Goal: Task Accomplishment & Management: Use online tool/utility

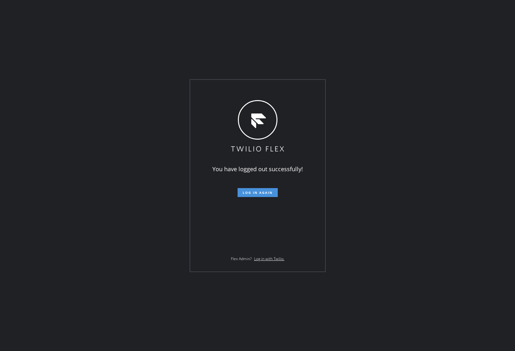
click at [255, 193] on span "Log in again" at bounding box center [258, 192] width 30 height 4
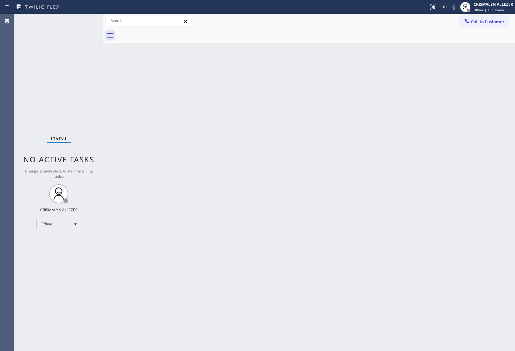
click at [476, 163] on div "Back to Dashboard Change Sender ID Customers Technicians Select a contact Outbo…" at bounding box center [308, 182] width 411 height 337
click at [73, 225] on div "Offline" at bounding box center [58, 224] width 45 height 10
click at [67, 250] on li "Unavailable" at bounding box center [58, 249] width 43 height 8
drag, startPoint x: 488, startPoint y: 18, endPoint x: 440, endPoint y: 39, distance: 52.1
click at [484, 21] on span "Call to Customer" at bounding box center [487, 22] width 33 height 6
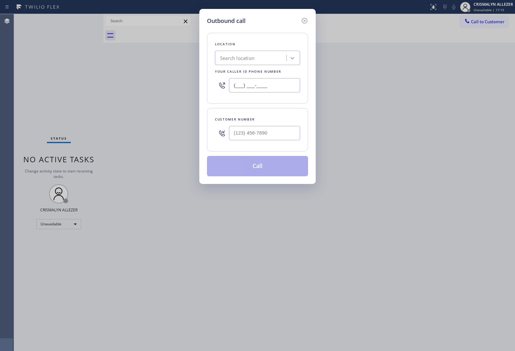
drag, startPoint x: 276, startPoint y: 82, endPoint x: 122, endPoint y: 74, distance: 154.4
click at [120, 74] on div "Outbound call Location Search location Your caller id phone number (___) ___-__…" at bounding box center [257, 175] width 515 height 351
paste input "909) 443-2133"
type input "[PHONE_NUMBER]"
click at [263, 130] on input "(___) ___-____" at bounding box center [264, 133] width 71 height 14
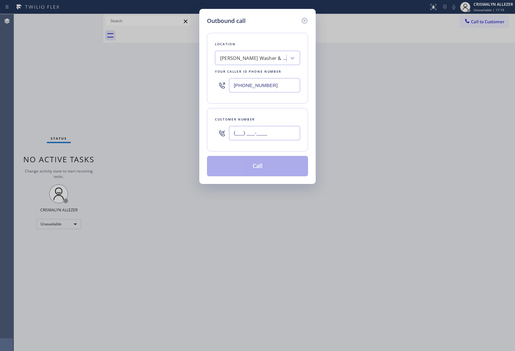
paste input "909) 343-0886"
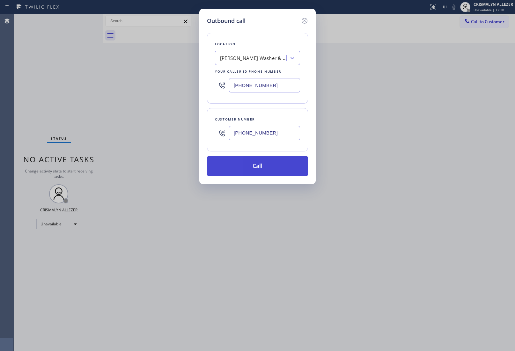
type input "[PHONE_NUMBER]"
click at [259, 164] on button "Call" at bounding box center [257, 166] width 101 height 20
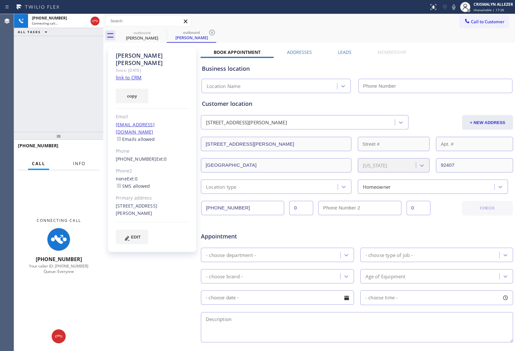
click at [77, 164] on span "Info" at bounding box center [79, 164] width 12 height 6
type input "[PHONE_NUMBER]"
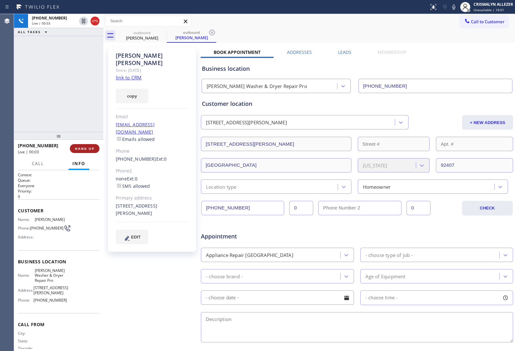
drag, startPoint x: 76, startPoint y: 149, endPoint x: 81, endPoint y: 150, distance: 5.9
click at [77, 149] on span "HANG UP" at bounding box center [84, 148] width 19 height 4
click at [81, 148] on span "HANG UP" at bounding box center [84, 148] width 19 height 4
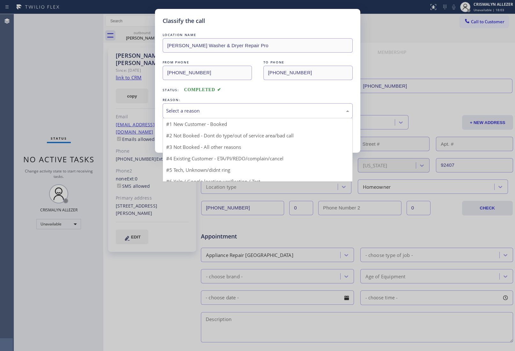
click at [253, 110] on div "Select a reason" at bounding box center [257, 110] width 183 height 7
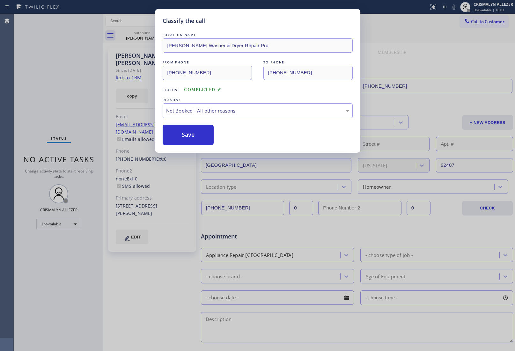
click at [187, 137] on button "Save" at bounding box center [188, 135] width 51 height 20
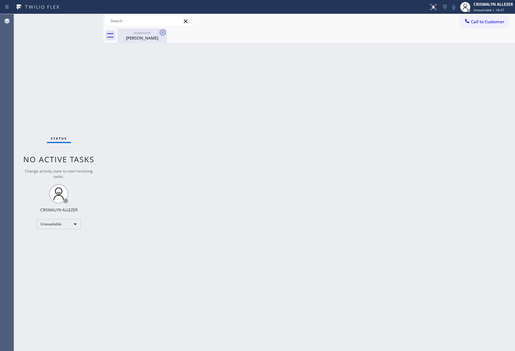
drag, startPoint x: 134, startPoint y: 39, endPoint x: 158, endPoint y: 34, distance: 24.9
click at [134, 39] on div "[PERSON_NAME]" at bounding box center [142, 38] width 48 height 6
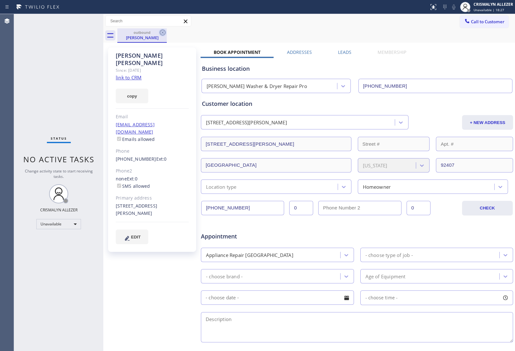
click at [162, 31] on icon at bounding box center [163, 33] width 6 height 6
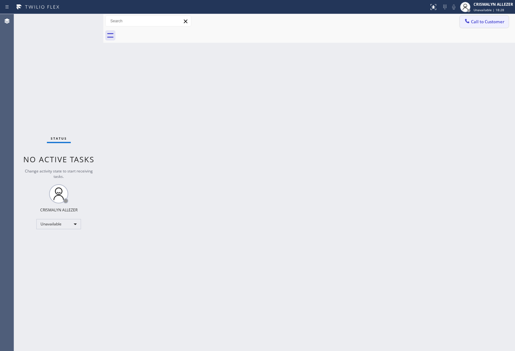
drag, startPoint x: 483, startPoint y: 21, endPoint x: 366, endPoint y: 51, distance: 121.3
click at [480, 23] on span "Call to Customer" at bounding box center [487, 22] width 33 height 6
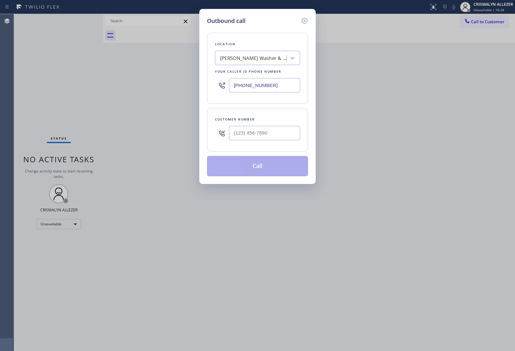
click at [273, 59] on div "[PERSON_NAME] Washer & Dryer Repair Pro" at bounding box center [253, 57] width 67 height 7
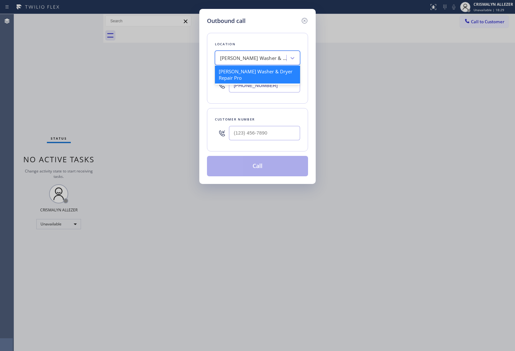
paste input "HVAC Alliance Expert"
type input "HVAC Alliance Expert"
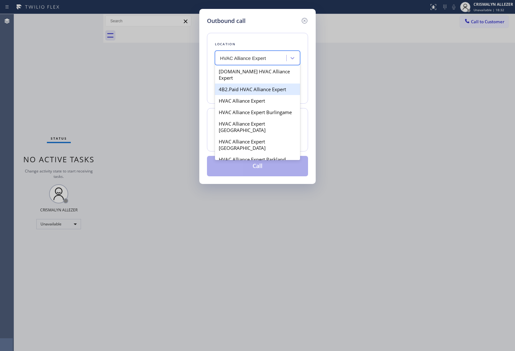
click at [242, 86] on div "4B2.Paid HVAC Alliance Expert" at bounding box center [257, 88] width 85 height 11
type input "[PHONE_NUMBER]"
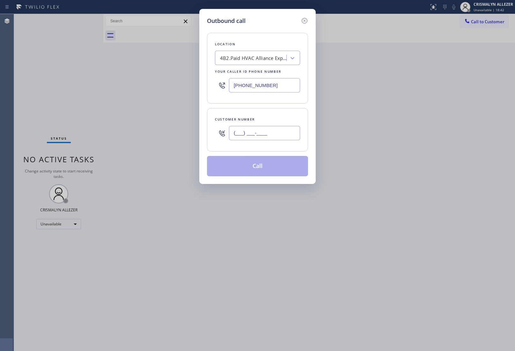
click at [252, 128] on input "(___) ___-____" at bounding box center [264, 133] width 71 height 14
paste input "828) 450-8204"
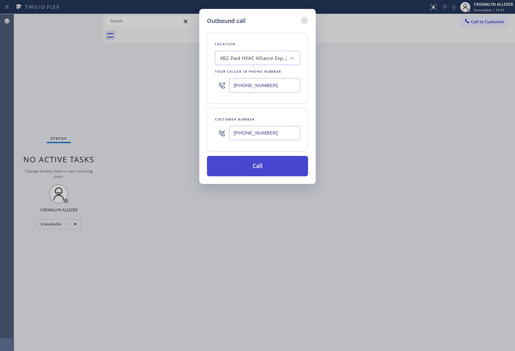
type input "[PHONE_NUMBER]"
click at [259, 167] on button "Call" at bounding box center [257, 166] width 101 height 20
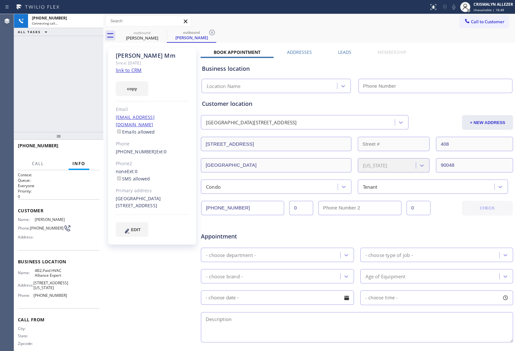
type input "[PHONE_NUMBER]"
click at [81, 147] on span "HANG UP" at bounding box center [84, 148] width 19 height 4
click at [82, 150] on span "HANG UP" at bounding box center [84, 148] width 19 height 4
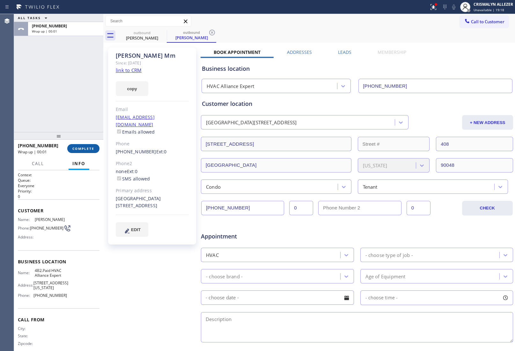
click at [89, 150] on span "COMPLETE" at bounding box center [83, 148] width 22 height 4
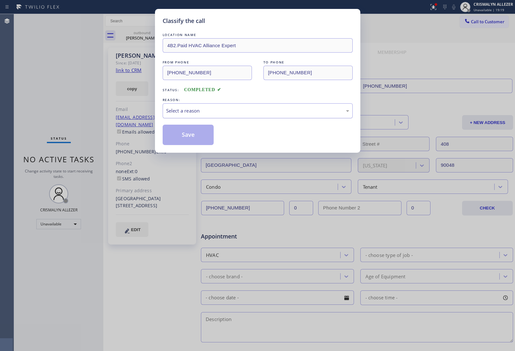
click at [252, 112] on div "Select a reason" at bounding box center [257, 110] width 183 height 7
click at [187, 135] on button "Save" at bounding box center [188, 135] width 51 height 20
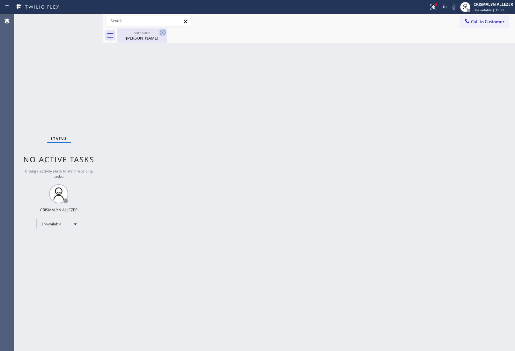
drag, startPoint x: 145, startPoint y: 38, endPoint x: 160, endPoint y: 35, distance: 15.6
click at [150, 38] on div "Anastasia Mm" at bounding box center [142, 38] width 48 height 6
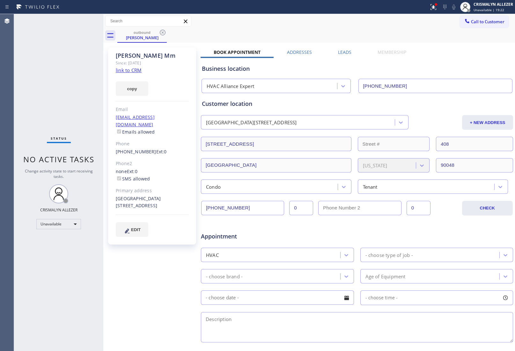
drag, startPoint x: 166, startPoint y: 32, endPoint x: 161, endPoint y: 34, distance: 5.3
click at [165, 34] on icon at bounding box center [163, 33] width 8 height 8
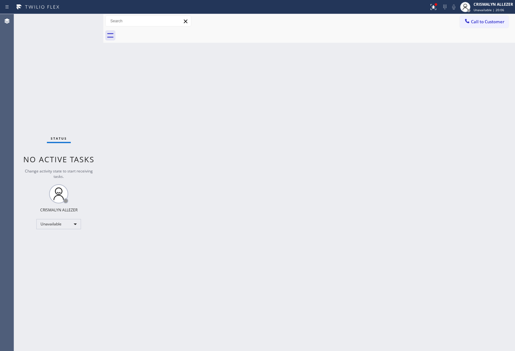
click at [235, 114] on div "Back to Dashboard Change Sender ID Customers Technicians Select a contact Outbo…" at bounding box center [308, 182] width 411 height 337
drag, startPoint x: 476, startPoint y: 25, endPoint x: 279, endPoint y: 86, distance: 206.3
click at [470, 26] on button "Call to Customer" at bounding box center [484, 22] width 49 height 12
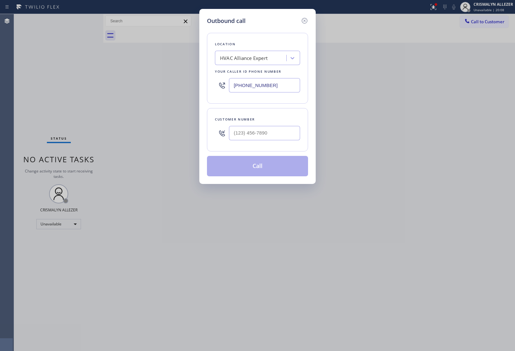
drag, startPoint x: 286, startPoint y: 90, endPoint x: 164, endPoint y: 89, distance: 121.7
click at [165, 89] on div "Outbound call Location HVAC Alliance Expert Your caller id phone number (855) 9…" at bounding box center [257, 175] width 515 height 351
paste input "347) 284-6179"
type input "(347) 284-6179"
click at [273, 137] on input "(___) ___-____" at bounding box center [264, 133] width 71 height 14
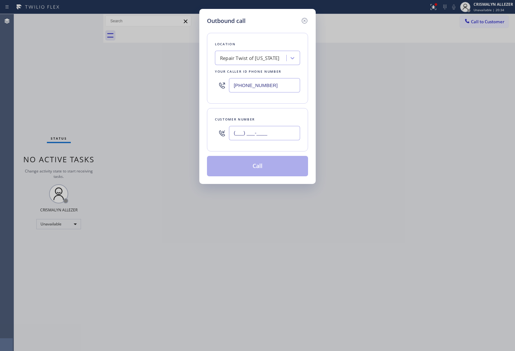
paste input "314) 458-9002"
type input "[PHONE_NUMBER]"
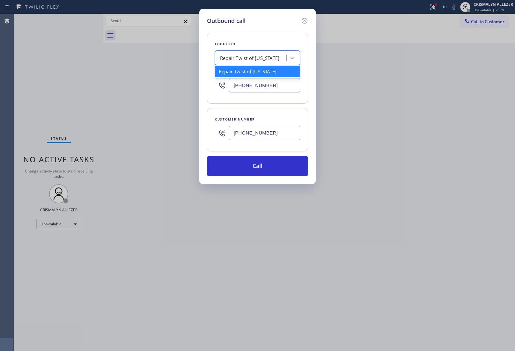
click at [248, 60] on div "Repair Twist of New York" at bounding box center [249, 57] width 59 height 7
paste input "Rapid Home Service"
type input "Rapid Home Service"
click at [245, 70] on div "Rapid Home Service" at bounding box center [257, 71] width 85 height 11
type input "[PHONE_NUMBER]"
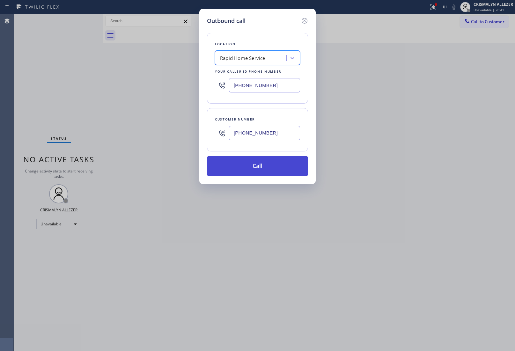
click at [265, 174] on button "Call" at bounding box center [257, 166] width 101 height 20
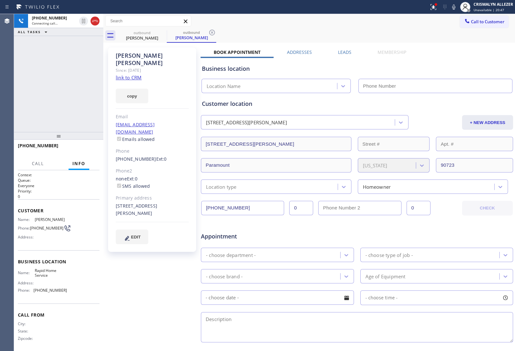
type input "[PHONE_NUMBER]"
click at [80, 148] on span "HANG UP" at bounding box center [84, 148] width 19 height 4
click at [80, 149] on span "HANG UP" at bounding box center [84, 148] width 19 height 4
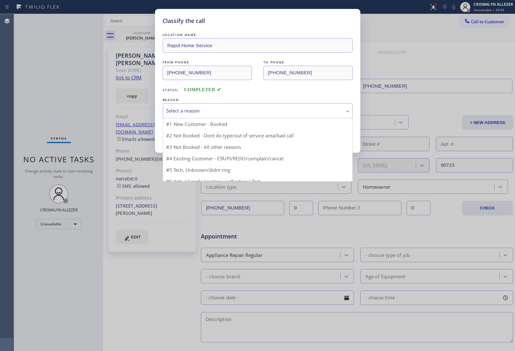
click at [264, 114] on div "Select a reason" at bounding box center [257, 110] width 183 height 7
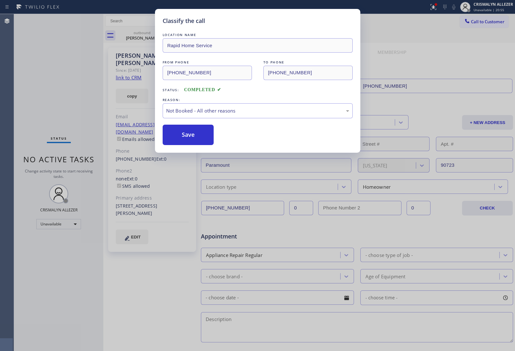
click at [194, 139] on button "Save" at bounding box center [188, 135] width 51 height 20
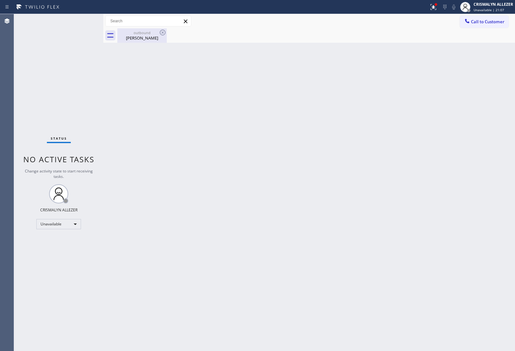
drag, startPoint x: 146, startPoint y: 32, endPoint x: 155, endPoint y: 35, distance: 9.2
click at [148, 33] on div "outbound" at bounding box center [142, 32] width 48 height 5
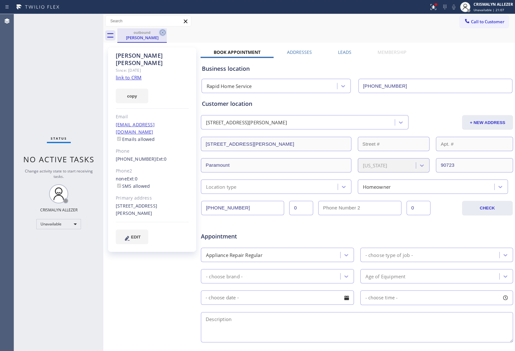
click at [161, 32] on icon at bounding box center [163, 33] width 8 height 8
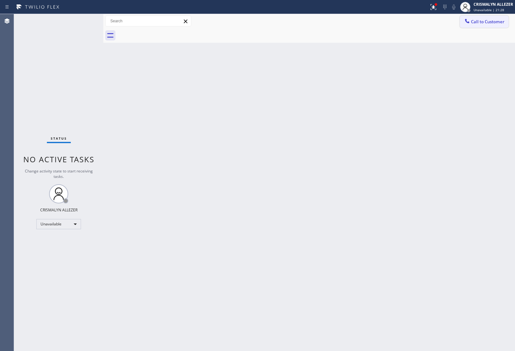
click at [470, 18] on div at bounding box center [467, 22] width 8 height 8
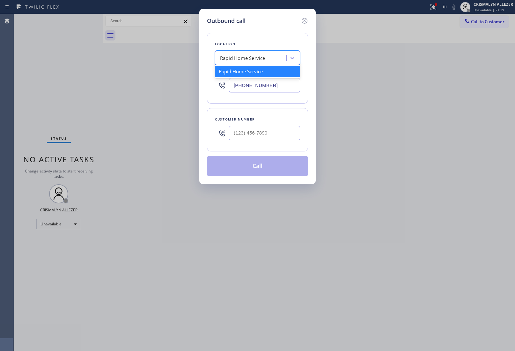
click at [257, 57] on div "Rapid Home Service" at bounding box center [242, 57] width 45 height 7
paste input "760) 388-6886"
type input "760) 388-6886"
click at [283, 90] on input "[PHONE_NUMBER]" at bounding box center [264, 85] width 71 height 14
drag, startPoint x: 283, startPoint y: 90, endPoint x: 144, endPoint y: 85, distance: 139.0
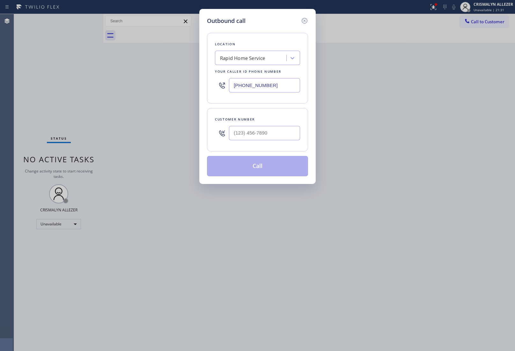
click at [144, 85] on div "Outbound call Location Rapid Home Service Your caller id phone number (562) 620…" at bounding box center [257, 175] width 515 height 351
paste input "760) 388-6886"
type input "[PHONE_NUMBER]"
click at [285, 132] on input "(___) ___-____" at bounding box center [264, 133] width 71 height 14
paste input "760) 799-9701"
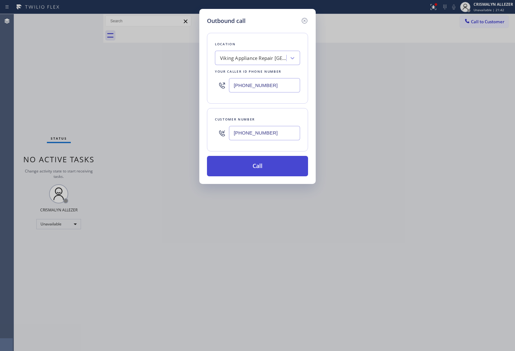
type input "[PHONE_NUMBER]"
click at [265, 163] on button "Call" at bounding box center [257, 166] width 101 height 20
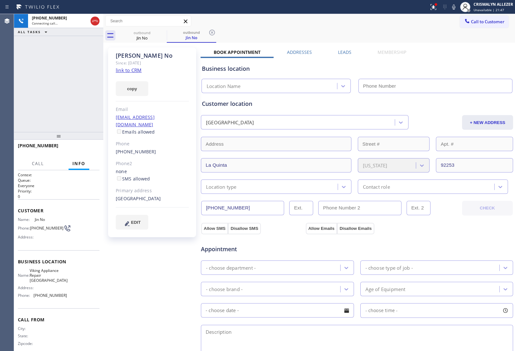
type input "[PHONE_NUMBER]"
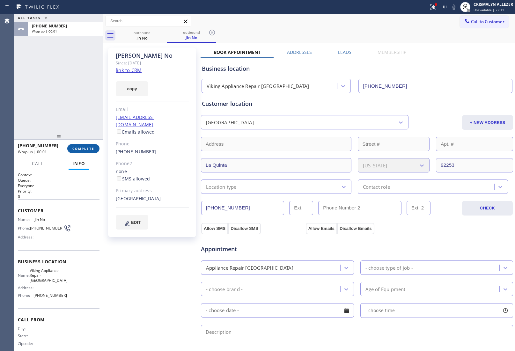
click at [82, 151] on button "COMPLETE" at bounding box center [83, 148] width 32 height 9
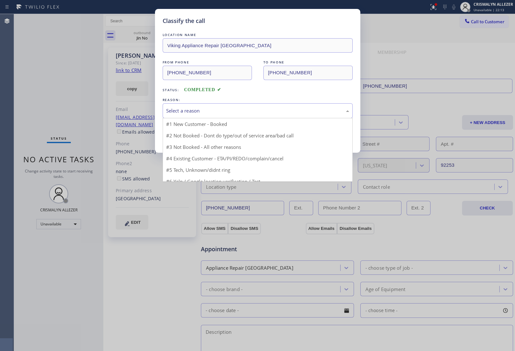
drag, startPoint x: 261, startPoint y: 115, endPoint x: 203, endPoint y: 127, distance: 59.4
click at [258, 116] on div "Select a reason" at bounding box center [258, 110] width 190 height 15
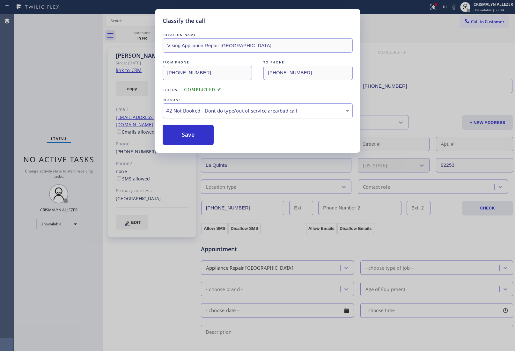
click at [252, 114] on div "#2 Not Booked - Dont do type/out of service area/bad call" at bounding box center [257, 110] width 183 height 7
click at [176, 136] on button "Save" at bounding box center [188, 135] width 51 height 20
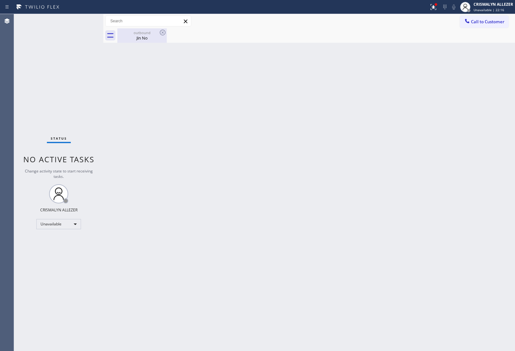
click at [139, 36] on div "Jin No" at bounding box center [142, 38] width 48 height 6
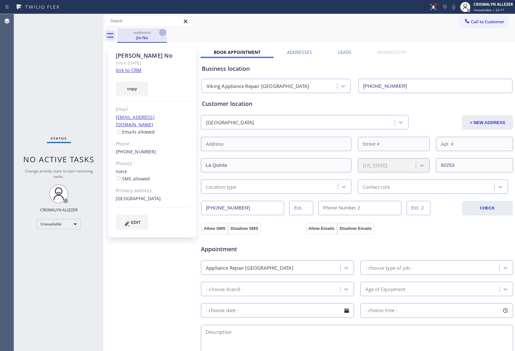
click at [162, 32] on icon at bounding box center [163, 33] width 6 height 6
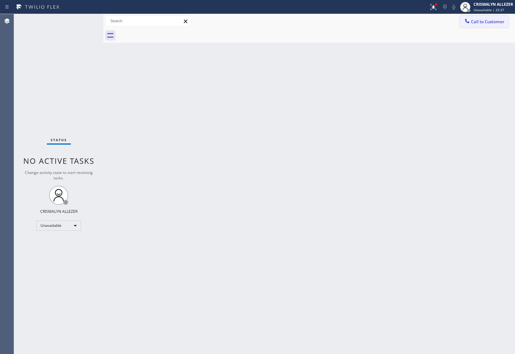
click at [481, 18] on button "Call to Customer" at bounding box center [484, 22] width 49 height 12
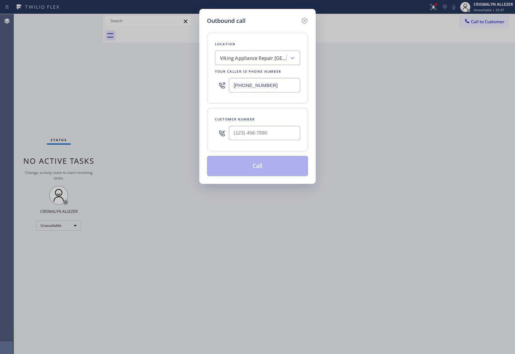
drag, startPoint x: 285, startPoint y: 85, endPoint x: 172, endPoint y: 85, distance: 112.8
click at [172, 85] on div "Outbound call Location Viking Appliance Repair Palm Desert Your caller id phone…" at bounding box center [257, 177] width 515 height 354
paste input "323) 416-2342"
type input "[PHONE_NUMBER]"
click at [276, 133] on input "(___) ___-____" at bounding box center [264, 133] width 71 height 14
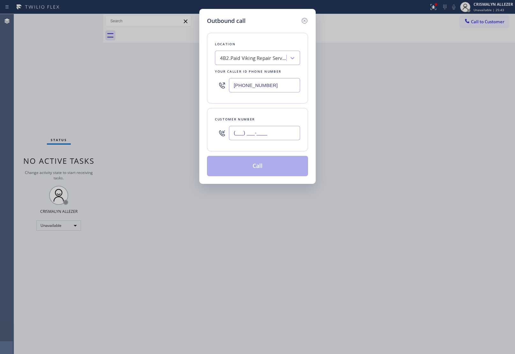
paste input "281) 658-3598"
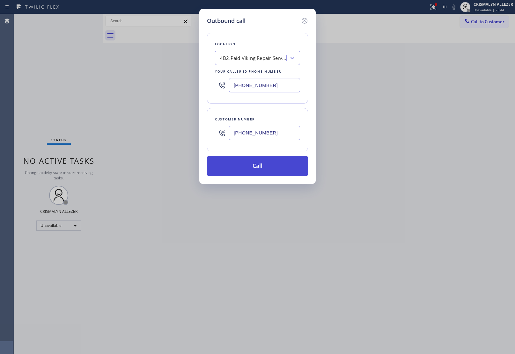
type input "[PHONE_NUMBER]"
click at [261, 169] on button "Call" at bounding box center [257, 166] width 101 height 20
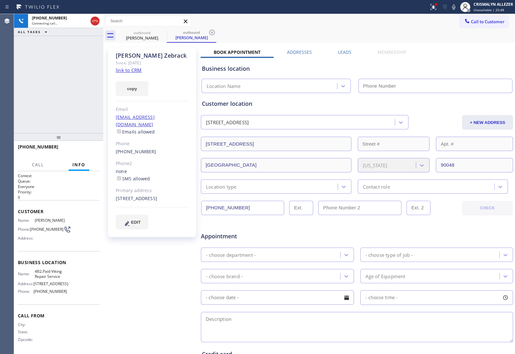
type input "[PHONE_NUMBER]"
click at [79, 151] on span "HANG UP" at bounding box center [84, 150] width 19 height 4
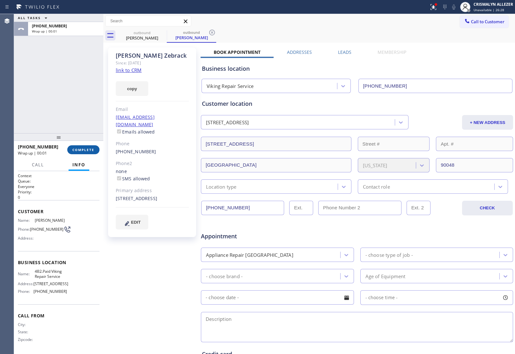
click at [82, 150] on span "COMPLETE" at bounding box center [83, 150] width 22 height 4
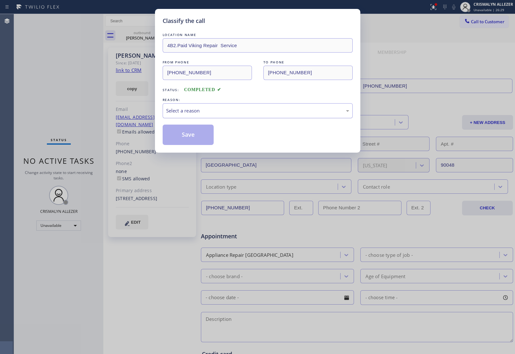
click at [282, 111] on div "Select a reason" at bounding box center [257, 110] width 183 height 7
click at [190, 133] on button "Save" at bounding box center [188, 135] width 51 height 20
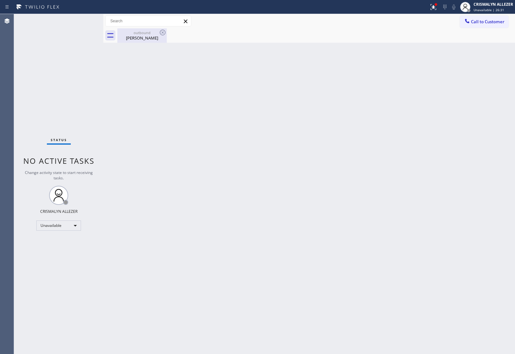
drag, startPoint x: 139, startPoint y: 37, endPoint x: 156, endPoint y: 34, distance: 17.8
click at [142, 37] on div "Alexandra Zebrack" at bounding box center [142, 38] width 48 height 6
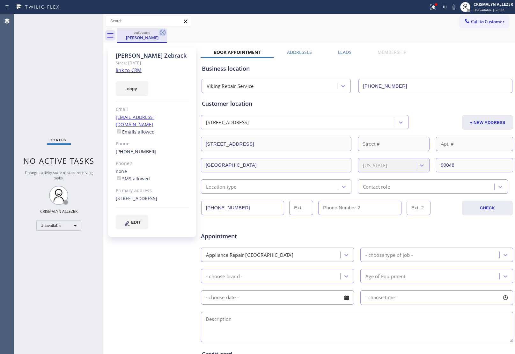
drag, startPoint x: 160, startPoint y: 33, endPoint x: 180, endPoint y: 4, distance: 35.3
click at [162, 30] on icon at bounding box center [163, 33] width 6 height 6
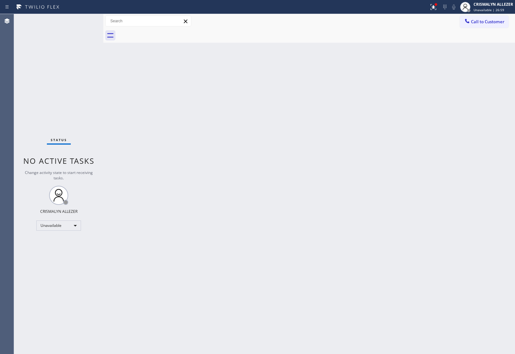
drag, startPoint x: 487, startPoint y: 18, endPoint x: 475, endPoint y: 31, distance: 17.1
click at [482, 24] on button "Call to Customer" at bounding box center [484, 22] width 49 height 12
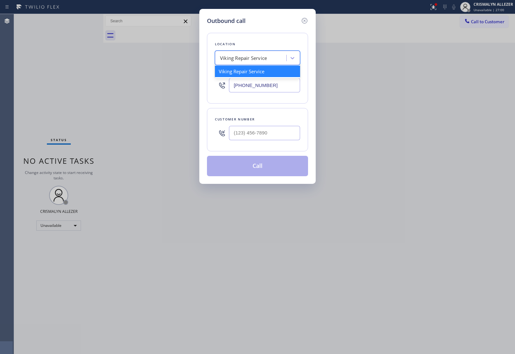
click at [270, 60] on div "Viking Repair Service" at bounding box center [251, 58] width 69 height 11
drag, startPoint x: 287, startPoint y: 81, endPoint x: 135, endPoint y: 80, distance: 151.7
click at [131, 80] on div "Outbound call Location Viking Repair Service Your caller id phone number (323) …" at bounding box center [257, 177] width 515 height 354
paste input "631) 201-5239"
type input "[PHONE_NUMBER]"
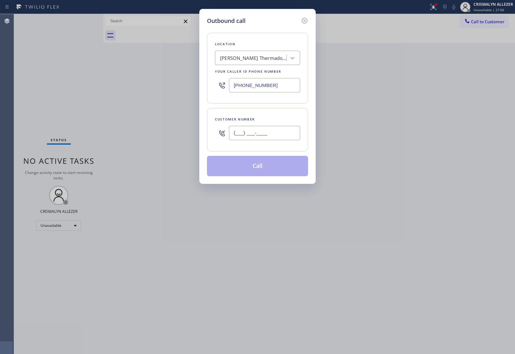
click at [273, 131] on input "(___) ___-____" at bounding box center [264, 133] width 71 height 14
paste input "646) 633-7443"
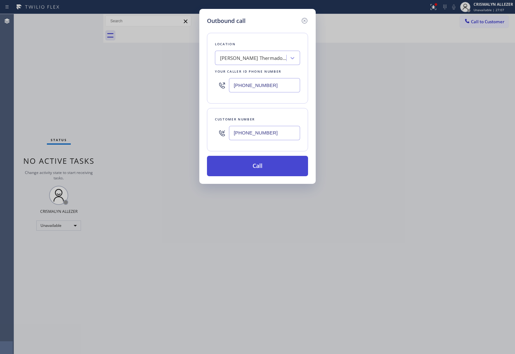
type input "[PHONE_NUMBER]"
click at [262, 166] on button "Call" at bounding box center [257, 166] width 101 height 20
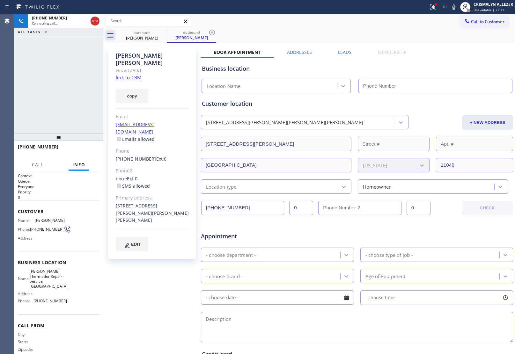
type input "[PHONE_NUMBER]"
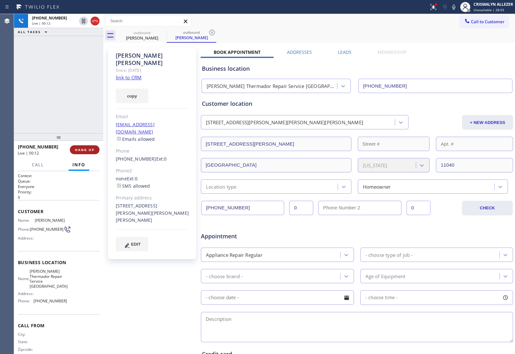
click at [79, 148] on span "HANG UP" at bounding box center [84, 150] width 19 height 4
click at [81, 152] on span "HANG UP" at bounding box center [84, 150] width 19 height 4
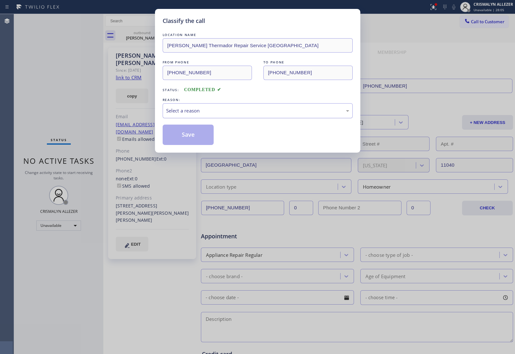
click at [245, 114] on div "Select a reason" at bounding box center [257, 110] width 183 height 7
click at [178, 137] on button "Save" at bounding box center [188, 135] width 51 height 20
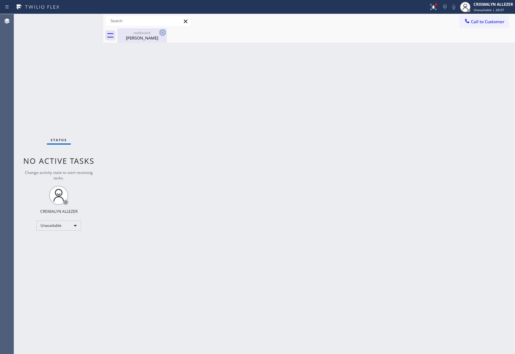
drag, startPoint x: 148, startPoint y: 38, endPoint x: 160, endPoint y: 34, distance: 12.3
click at [149, 38] on div "William Wong" at bounding box center [142, 38] width 48 height 6
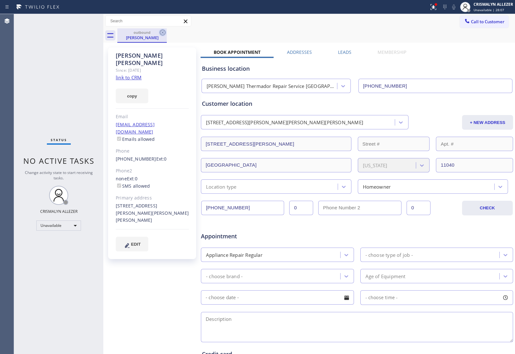
click at [160, 33] on icon at bounding box center [163, 33] width 8 height 8
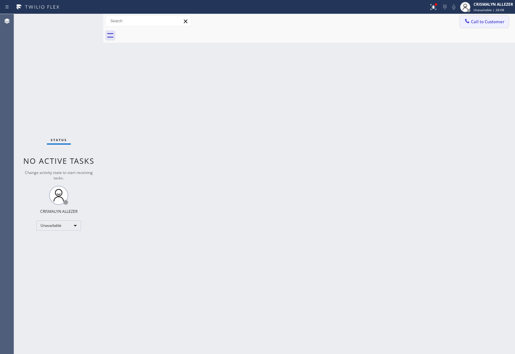
click at [498, 25] on button "Call to Customer" at bounding box center [484, 22] width 49 height 12
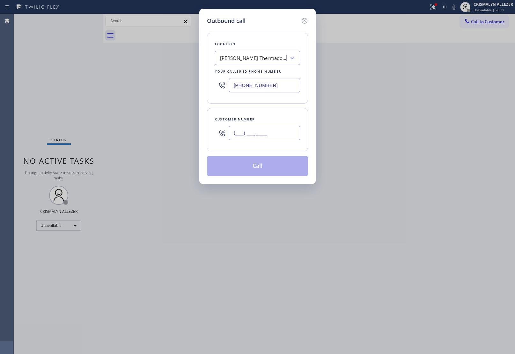
click at [268, 136] on input "(___) ___-____" at bounding box center [264, 133] width 71 height 14
paste input "646) 633-7443"
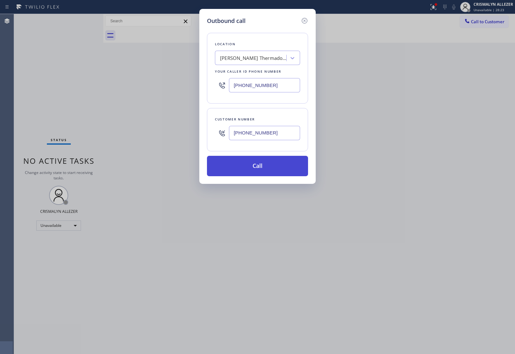
type input "[PHONE_NUMBER]"
click at [258, 167] on button "Call" at bounding box center [257, 166] width 101 height 20
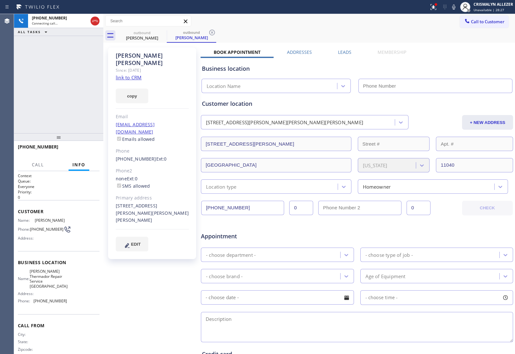
type input "[PHONE_NUMBER]"
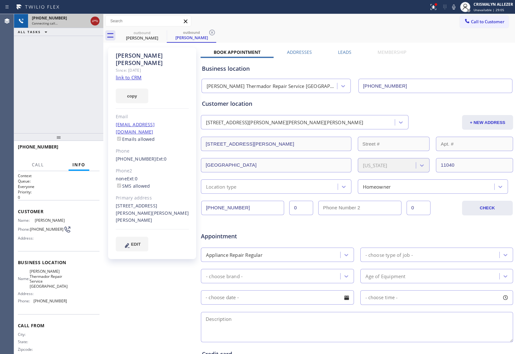
click at [98, 23] on icon at bounding box center [95, 21] width 8 height 8
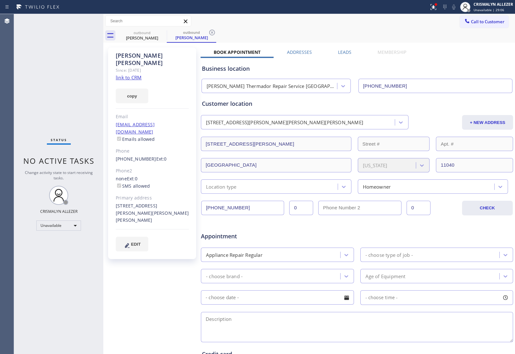
drag, startPoint x: 214, startPoint y: 33, endPoint x: 198, endPoint y: 34, distance: 16.3
click at [214, 33] on icon at bounding box center [212, 33] width 8 height 8
drag, startPoint x: 163, startPoint y: 34, endPoint x: 165, endPoint y: 29, distance: 5.1
click at [163, 31] on icon at bounding box center [163, 33] width 8 height 8
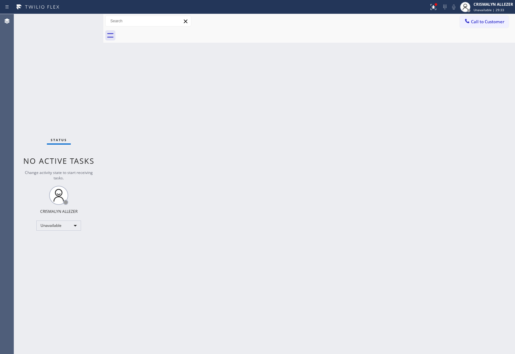
click at [481, 23] on span "Call to Customer" at bounding box center [487, 22] width 33 height 6
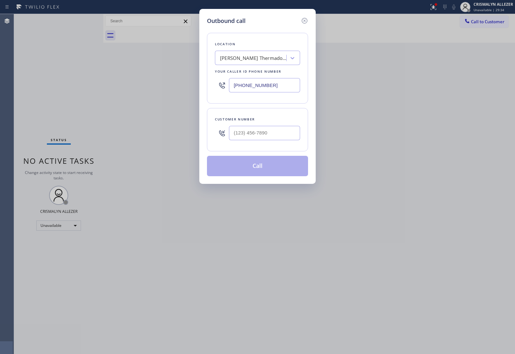
drag, startPoint x: 289, startPoint y: 83, endPoint x: 97, endPoint y: 74, distance: 192.7
click at [97, 74] on div "Outbound call Location Dylan Thermador Repair Service Aurora Your caller id pho…" at bounding box center [257, 177] width 515 height 354
paste input "425) 215-0665"
type input "(425) 215-0665"
click at [272, 140] on input "(___) ___-____" at bounding box center [264, 133] width 71 height 14
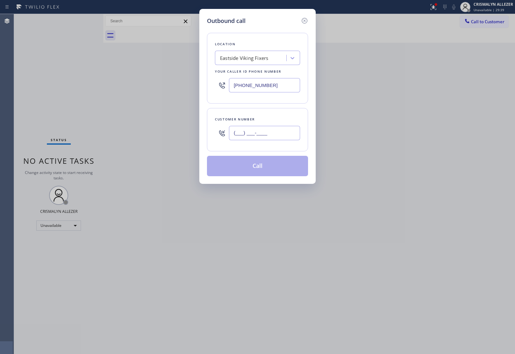
paste input "425) 205-9980"
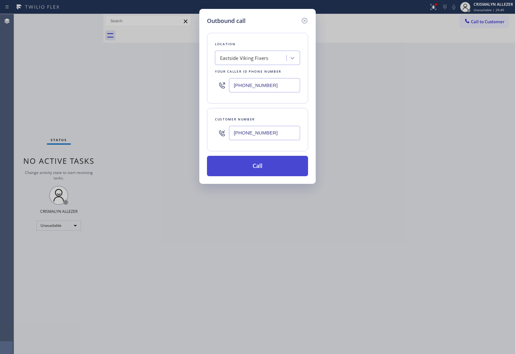
type input "(425) 205-9980"
click at [260, 168] on button "Call" at bounding box center [257, 166] width 101 height 20
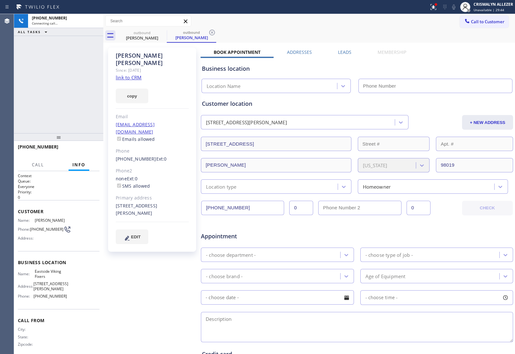
type input "(425) 215-0665"
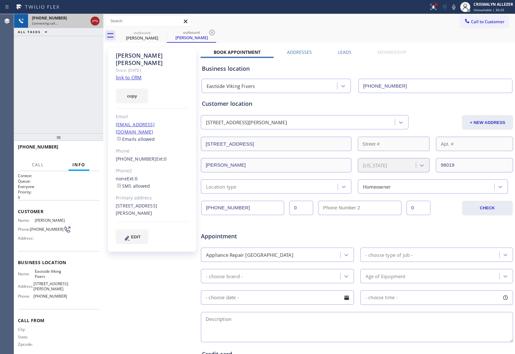
click at [93, 23] on icon at bounding box center [95, 21] width 8 height 8
drag, startPoint x: 217, startPoint y: 31, endPoint x: 212, endPoint y: 31, distance: 5.1
click at [215, 31] on div "outbound Vanessa Weaver outbound Vanessa Weaver" at bounding box center [315, 35] width 397 height 14
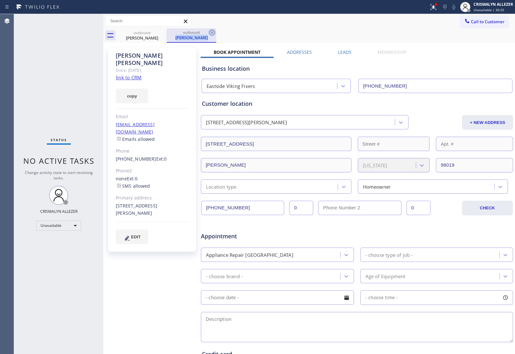
click at [215, 32] on icon at bounding box center [212, 33] width 8 height 8
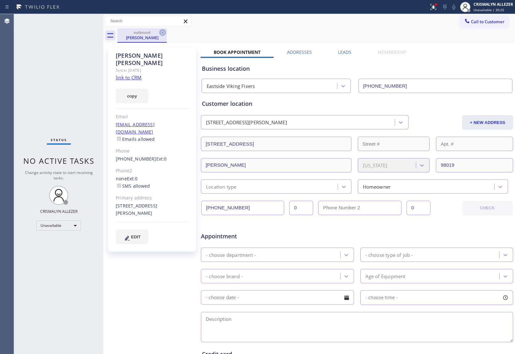
click at [166, 31] on icon at bounding box center [163, 33] width 8 height 8
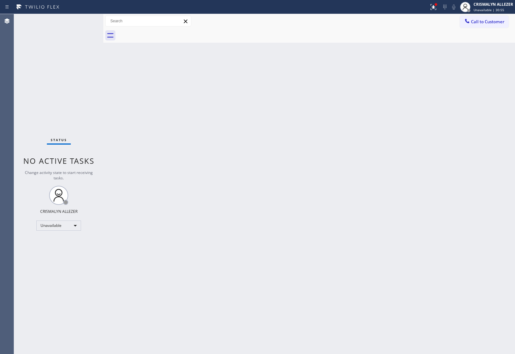
click at [489, 29] on div at bounding box center [315, 35] width 397 height 14
drag, startPoint x: 472, startPoint y: 23, endPoint x: 340, endPoint y: 88, distance: 146.8
click at [464, 27] on button "Call to Customer" at bounding box center [484, 22] width 49 height 12
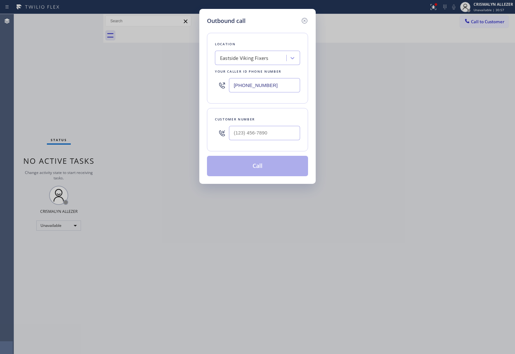
drag, startPoint x: 289, startPoint y: 83, endPoint x: 122, endPoint y: 72, distance: 167.4
click at [127, 74] on div "Outbound call Location Eastside Viking Fixers Your caller id phone number (425)…" at bounding box center [257, 177] width 515 height 354
paste input "361) 203-3251"
type input "[PHONE_NUMBER]"
click at [262, 133] on input "(___) ___-____" at bounding box center [264, 133] width 71 height 14
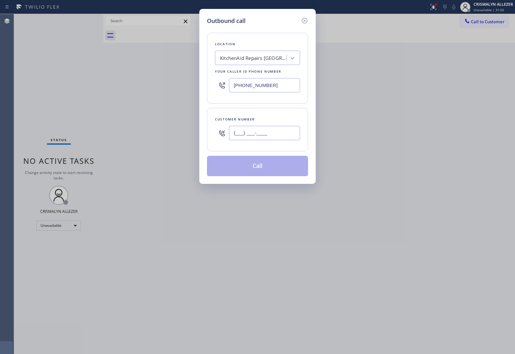
paste input "240) 505-6924"
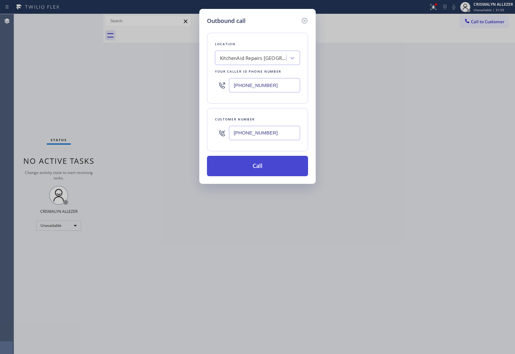
type input "[PHONE_NUMBER]"
click at [260, 170] on button "Call" at bounding box center [257, 166] width 101 height 20
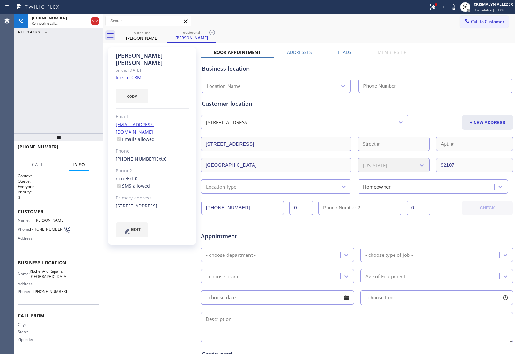
type input "[PHONE_NUMBER]"
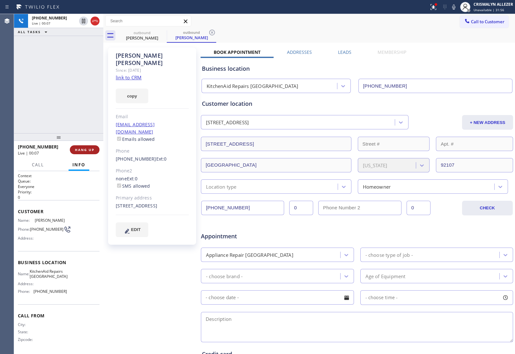
click at [82, 150] on span "HANG UP" at bounding box center [84, 150] width 19 height 4
click at [85, 154] on div "+12405056924 Wrap up | 00:01 COMPLETE" at bounding box center [59, 149] width 82 height 17
click at [85, 149] on span "COMPLETE" at bounding box center [83, 150] width 22 height 4
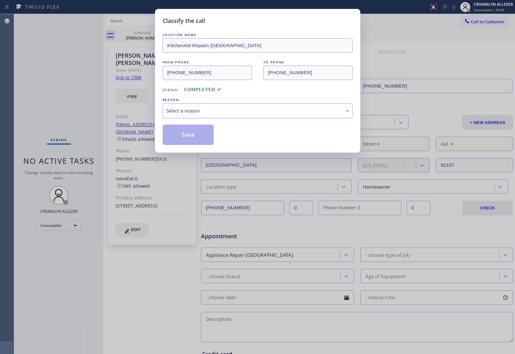
click at [266, 109] on div "Select a reason" at bounding box center [257, 110] width 183 height 7
click at [185, 138] on button "Save" at bounding box center [188, 135] width 51 height 20
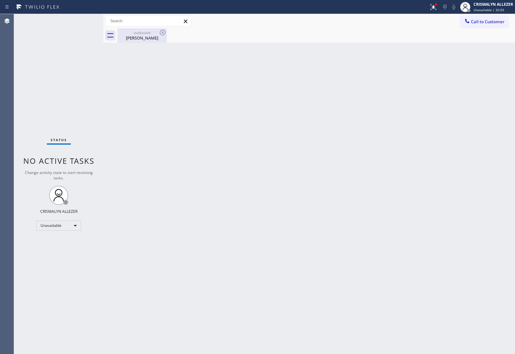
drag, startPoint x: 142, startPoint y: 35, endPoint x: 149, endPoint y: 40, distance: 8.5
click at [141, 35] on div "Alexis Polakoff" at bounding box center [142, 38] width 48 height 6
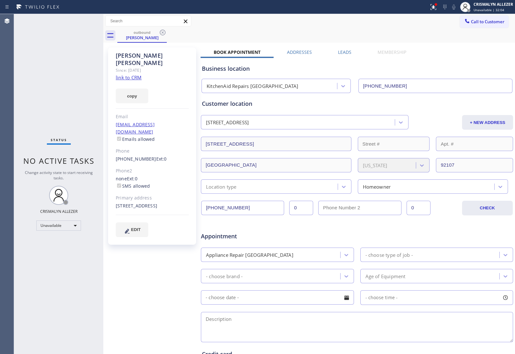
click at [343, 51] on label "Leads" at bounding box center [344, 52] width 13 height 6
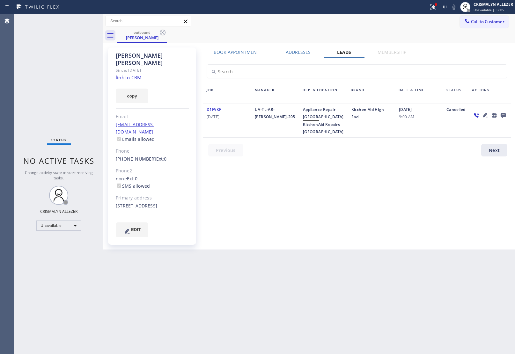
click at [504, 113] on icon at bounding box center [502, 115] width 5 height 5
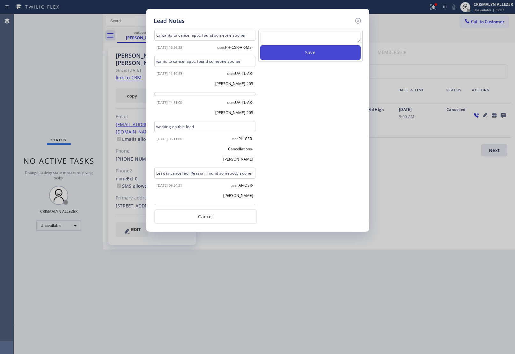
click at [297, 41] on textarea at bounding box center [310, 37] width 100 height 11
paste textarea "no answer | pls xfer here cx cb"
type textarea "no answer | pls xfer here cx cb"
click at [304, 60] on button "Save" at bounding box center [310, 52] width 100 height 15
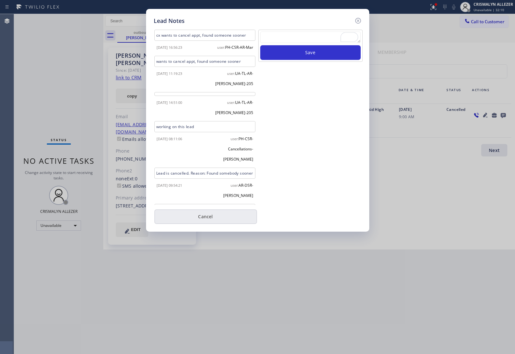
click at [202, 216] on button "Cancel" at bounding box center [205, 216] width 103 height 15
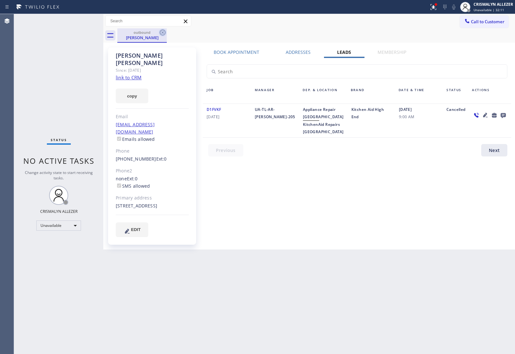
click at [160, 31] on icon at bounding box center [163, 33] width 6 height 6
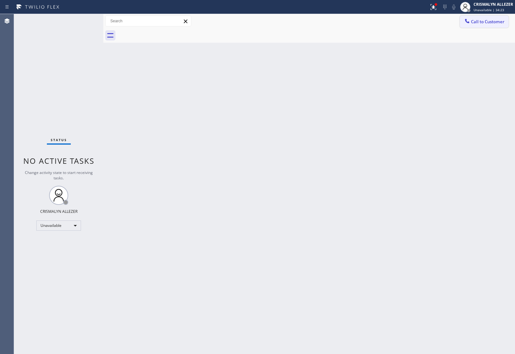
drag, startPoint x: 482, startPoint y: 23, endPoint x: 380, endPoint y: 85, distance: 119.6
click at [480, 25] on button "Call to Customer" at bounding box center [484, 22] width 49 height 12
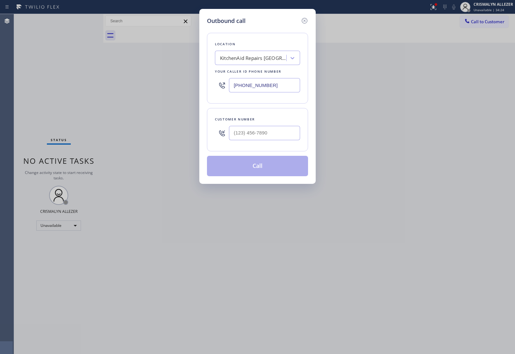
paste input "424) 293-7614"
drag, startPoint x: 282, startPoint y: 82, endPoint x: 120, endPoint y: 72, distance: 162.5
click at [135, 76] on div "Outbound call Location KitchenAid Repairs San Diego Your caller id phone number…" at bounding box center [257, 177] width 515 height 354
type input "[PHONE_NUMBER]"
click at [264, 129] on input "(___) ___-____" at bounding box center [264, 133] width 71 height 14
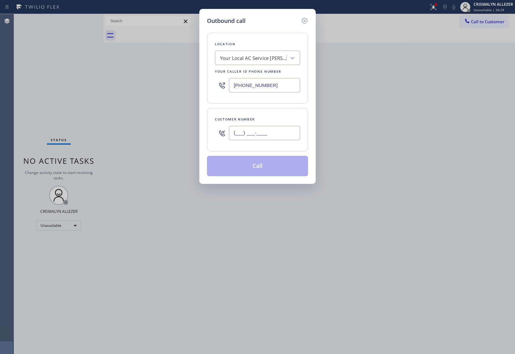
paste input "310) 776-2342"
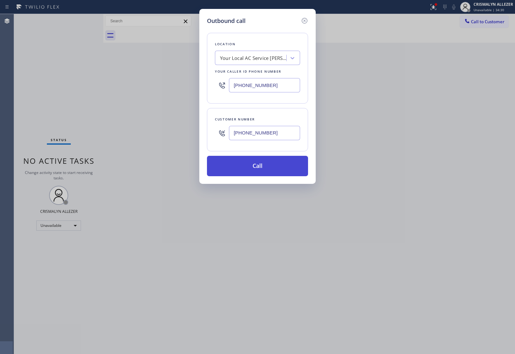
type input "[PHONE_NUMBER]"
click at [258, 168] on button "Call" at bounding box center [257, 166] width 101 height 20
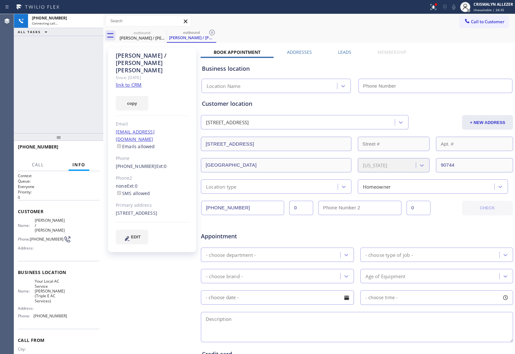
type input "[PHONE_NUMBER]"
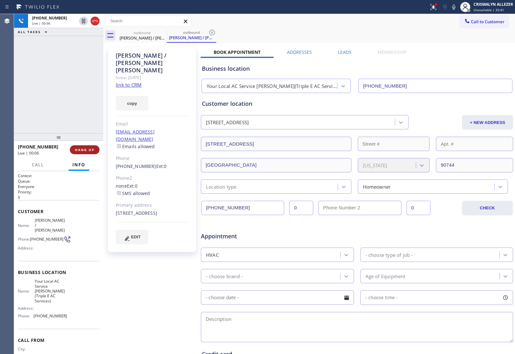
click at [88, 152] on span "HANG UP" at bounding box center [84, 150] width 19 height 4
click at [88, 152] on span "COMPLETE" at bounding box center [83, 150] width 22 height 4
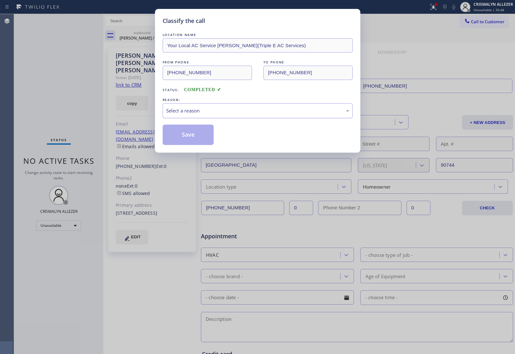
drag, startPoint x: 254, startPoint y: 115, endPoint x: 250, endPoint y: 116, distance: 3.9
click at [252, 116] on div "Select a reason" at bounding box center [258, 110] width 190 height 15
click at [190, 139] on button "Save" at bounding box center [188, 135] width 51 height 20
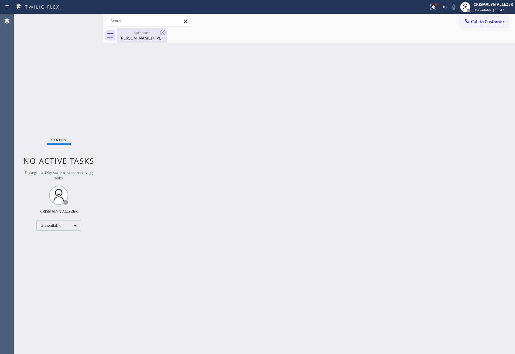
drag, startPoint x: 146, startPoint y: 35, endPoint x: 171, endPoint y: 48, distance: 28.9
click at [147, 37] on div "David / Elaine Reyes" at bounding box center [142, 38] width 48 height 6
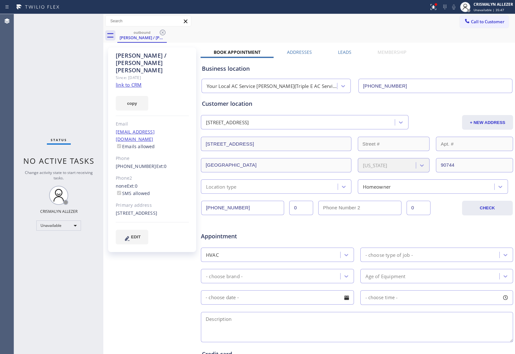
click at [338, 51] on label "Leads" at bounding box center [344, 52] width 13 height 6
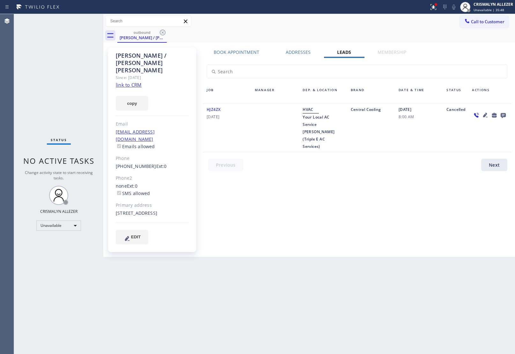
click at [502, 114] on icon at bounding box center [503, 115] width 8 height 8
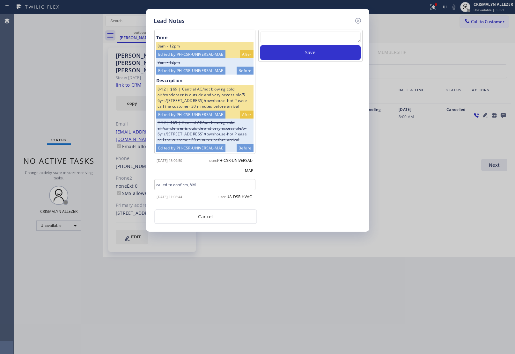
click at [295, 38] on textarea at bounding box center [310, 37] width 100 height 11
paste textarea "no answer | pls xfer here cx cb"
type textarea "no answer | pls xfer here cx cb"
click at [298, 54] on button "Save" at bounding box center [310, 52] width 100 height 15
click at [359, 21] on icon at bounding box center [358, 21] width 8 height 8
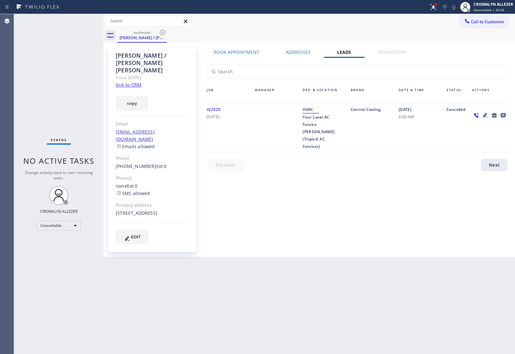
click at [165, 30] on icon at bounding box center [163, 33] width 8 height 8
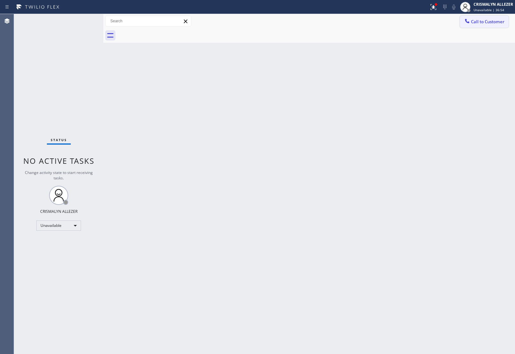
click at [485, 21] on span "Call to Customer" at bounding box center [487, 22] width 33 height 6
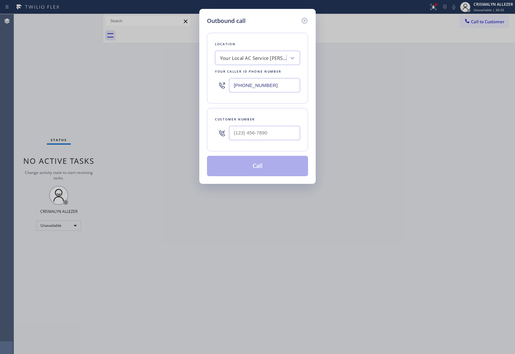
drag, startPoint x: 291, startPoint y: 85, endPoint x: 191, endPoint y: 77, distance: 100.4
click at [119, 71] on div "Outbound call Location Your Local AC Service Carson(Triple E AC Services) Your …" at bounding box center [257, 177] width 515 height 354
paste input "971) 449-1298"
type input "[PHONE_NUMBER]"
click at [258, 136] on input "(___) ___-____" at bounding box center [264, 133] width 71 height 14
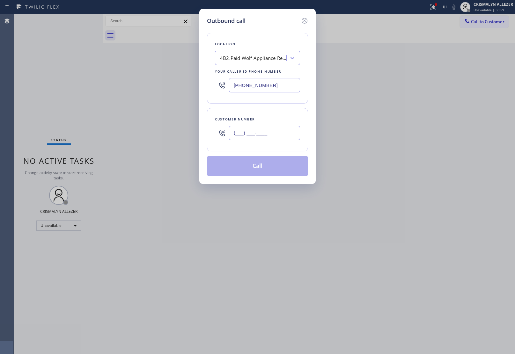
paste input "617) 962-2452"
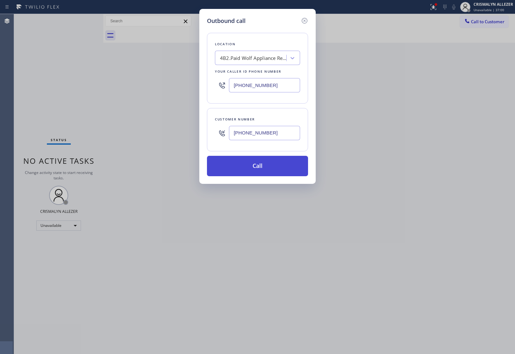
type input "[PHONE_NUMBER]"
click at [256, 169] on button "Call" at bounding box center [257, 166] width 101 height 20
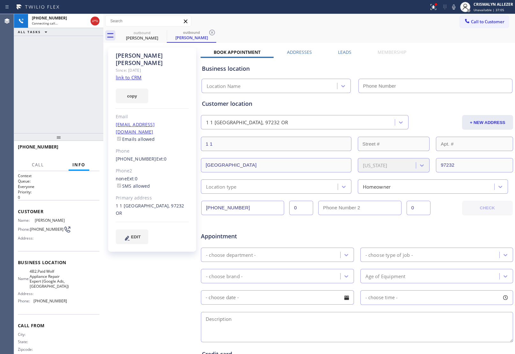
type input "[PHONE_NUMBER]"
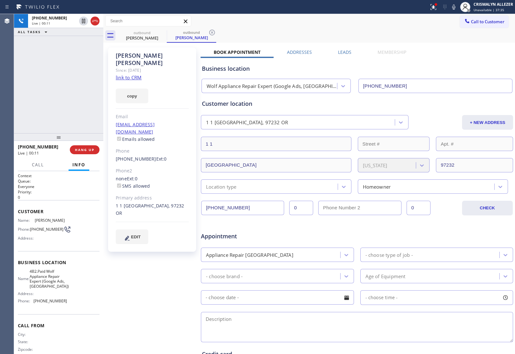
click at [138, 254] on div "Lesley Brooks Since: 20 may 2020 link to CRM copy Email no@gmail.com Emails all…" at bounding box center [153, 250] width 96 height 413
click at [85, 148] on span "HANG UP" at bounding box center [84, 150] width 19 height 4
click at [85, 148] on span "COMPLETE" at bounding box center [83, 150] width 22 height 4
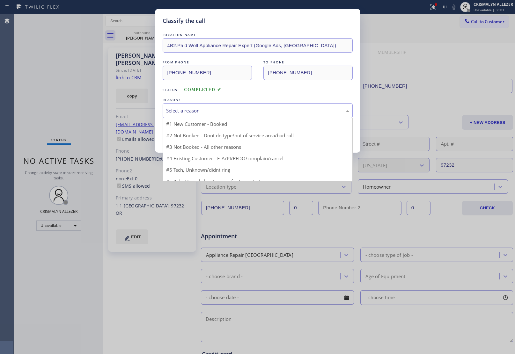
click at [288, 114] on div "Select a reason" at bounding box center [257, 110] width 183 height 7
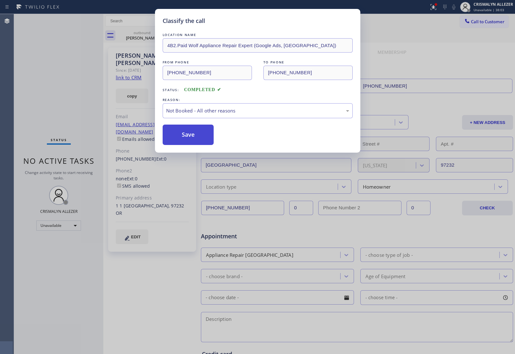
click at [202, 136] on button "Save" at bounding box center [188, 135] width 51 height 20
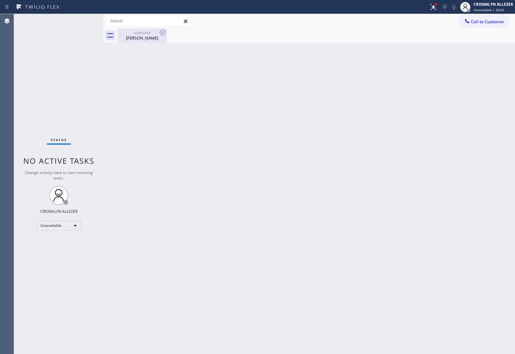
drag, startPoint x: 137, startPoint y: 36, endPoint x: 149, endPoint y: 35, distance: 12.1
click at [144, 36] on div "Lesley Brooks" at bounding box center [142, 38] width 48 height 6
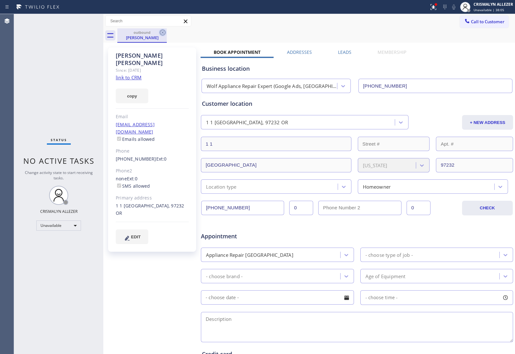
click at [165, 33] on icon at bounding box center [163, 33] width 6 height 6
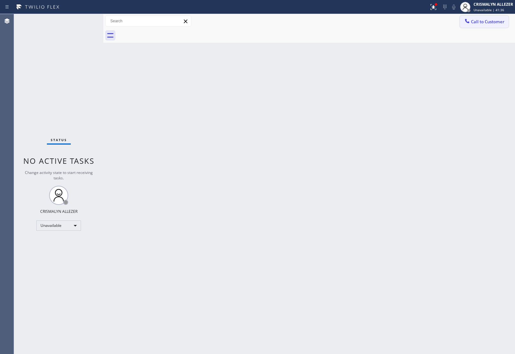
click at [486, 20] on span "Call to Customer" at bounding box center [487, 22] width 33 height 6
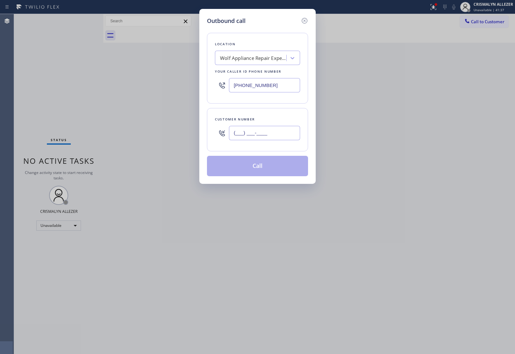
click at [284, 139] on input "(___) ___-____" at bounding box center [264, 133] width 71 height 14
paste input "617) 962-2452"
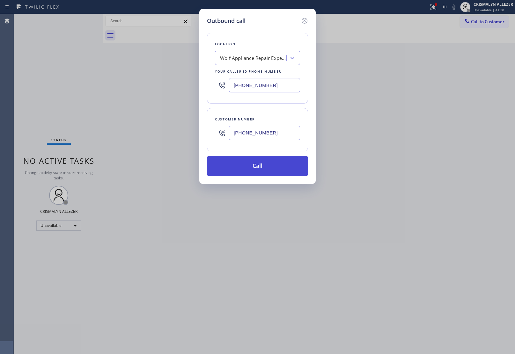
type input "[PHONE_NUMBER]"
click at [265, 168] on button "Call" at bounding box center [257, 166] width 101 height 20
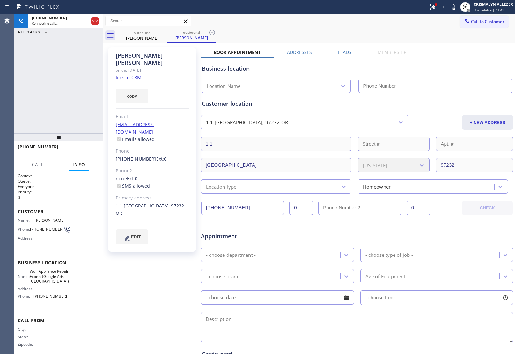
type input "[PHONE_NUMBER]"
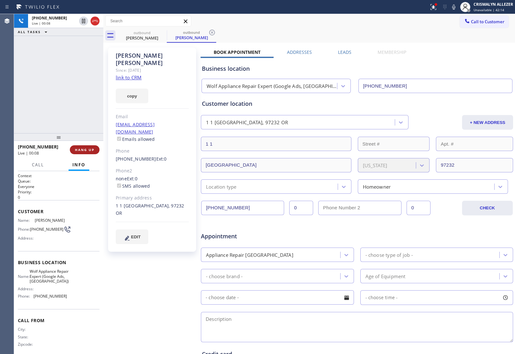
click at [79, 150] on span "HANG UP" at bounding box center [84, 150] width 19 height 4
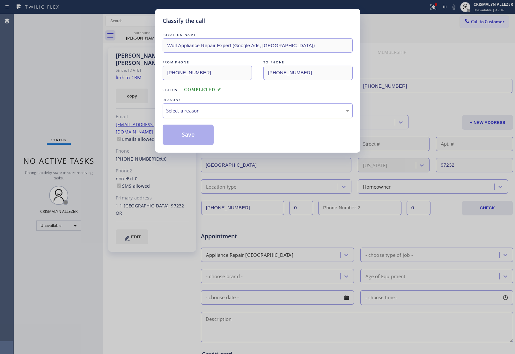
click at [256, 105] on div "Select a reason" at bounding box center [258, 110] width 190 height 15
click at [192, 133] on button "Save" at bounding box center [188, 135] width 51 height 20
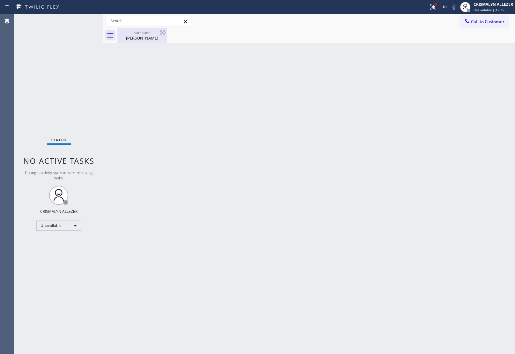
drag, startPoint x: 139, startPoint y: 37, endPoint x: 154, endPoint y: 34, distance: 14.9
click at [145, 37] on div "Lesley Brooks" at bounding box center [142, 38] width 48 height 6
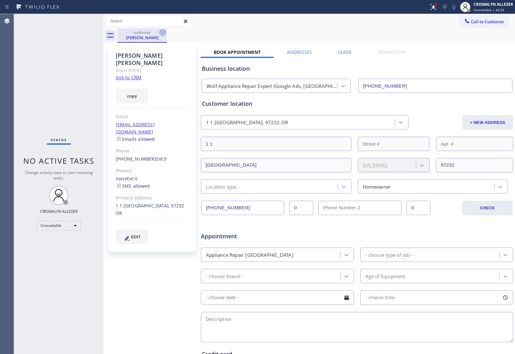
click at [163, 31] on icon at bounding box center [163, 33] width 8 height 8
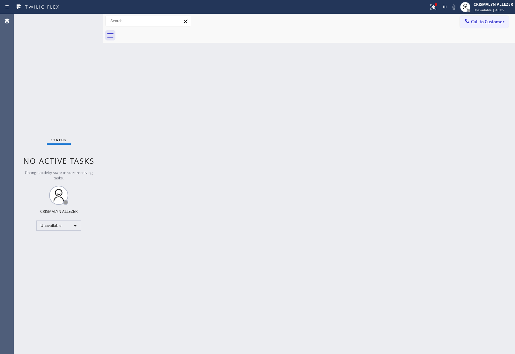
click at [421, 90] on div "Back to Dashboard Change Sender ID Customers Technicians Select a contact Outbo…" at bounding box center [308, 184] width 411 height 340
drag, startPoint x: 481, startPoint y: 18, endPoint x: 314, endPoint y: 86, distance: 180.7
click at [478, 20] on button "Call to Customer" at bounding box center [484, 22] width 49 height 12
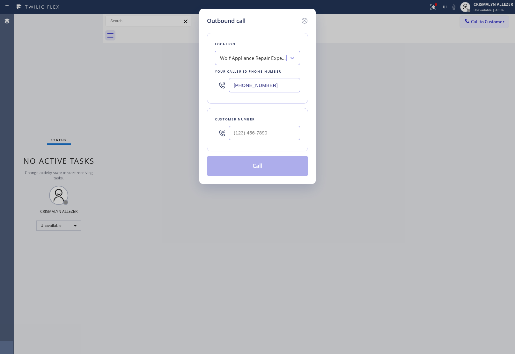
drag, startPoint x: 287, startPoint y: 80, endPoint x: 118, endPoint y: 86, distance: 169.3
click at [161, 86] on div "Outbound call Location Wolf Appliance Repair Expert (Google Ads, Portland) Your…" at bounding box center [257, 177] width 515 height 354
paste input "805) 303-5787"
type input "[PHONE_NUMBER]"
click at [259, 138] on input "(___) ___-____" at bounding box center [264, 133] width 71 height 14
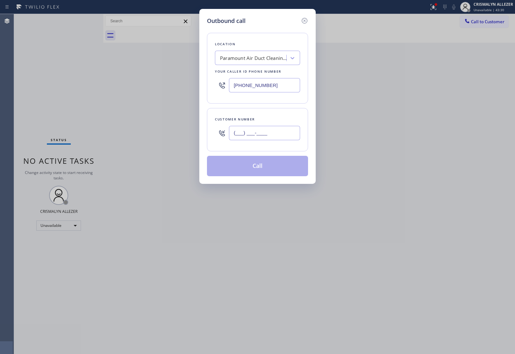
paste input "805) 273-9678"
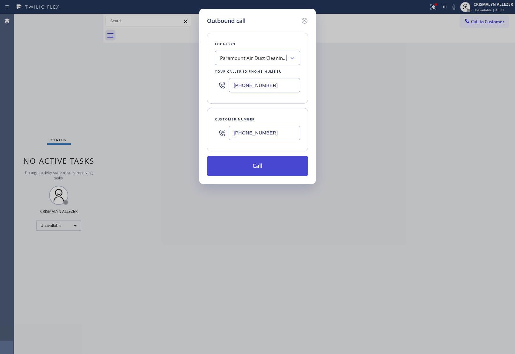
type input "[PHONE_NUMBER]"
click at [259, 168] on button "Call" at bounding box center [257, 166] width 101 height 20
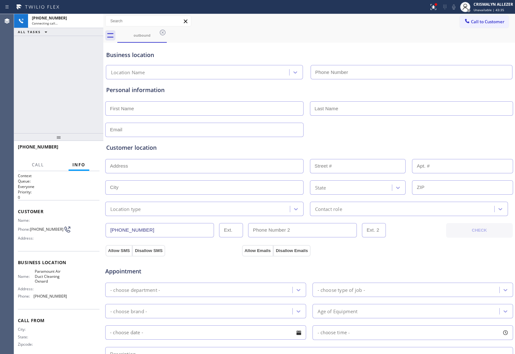
type input "[PHONE_NUMBER]"
click at [481, 11] on span "Unavailable | 43:58" at bounding box center [488, 10] width 31 height 4
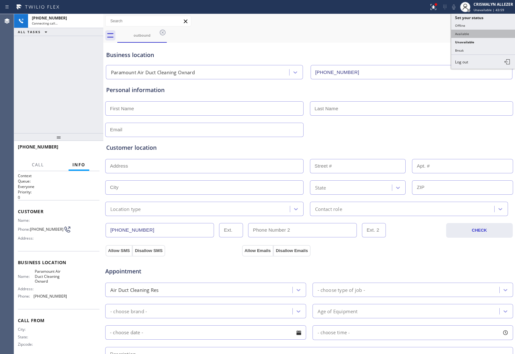
click at [471, 34] on button "Available" at bounding box center [483, 34] width 64 height 8
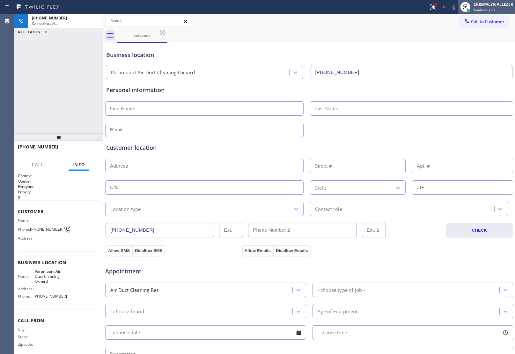
click at [488, 10] on span "Available | 0s" at bounding box center [483, 10] width 21 height 4
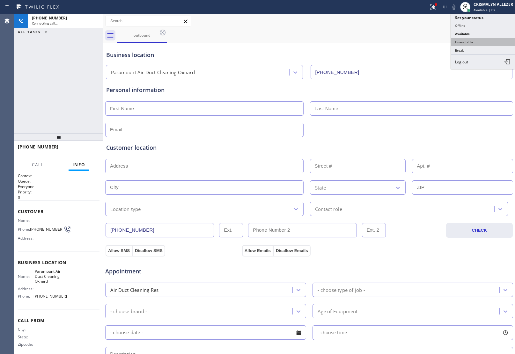
click at [469, 43] on button "Unavailable" at bounding box center [483, 42] width 64 height 8
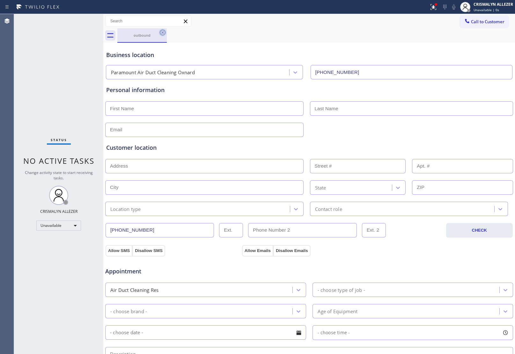
click at [162, 33] on icon at bounding box center [163, 33] width 6 height 6
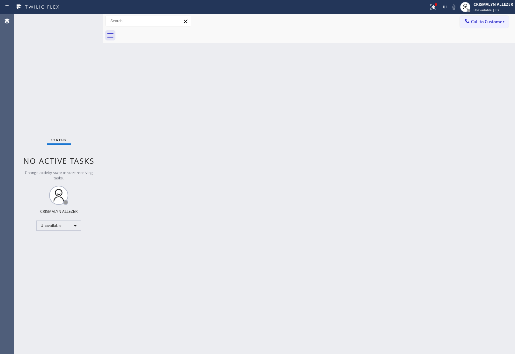
drag, startPoint x: 485, startPoint y: 20, endPoint x: 475, endPoint y: 26, distance: 11.6
click at [485, 20] on span "Call to Customer" at bounding box center [487, 22] width 33 height 6
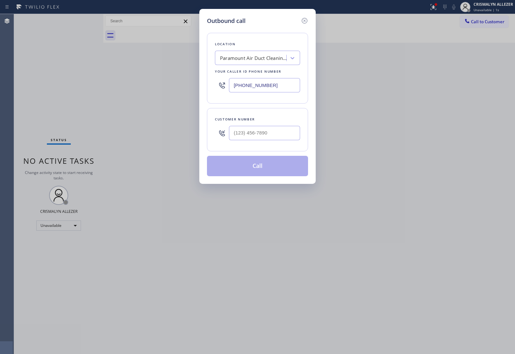
click at [289, 126] on div at bounding box center [264, 133] width 71 height 21
click at [285, 132] on input "(___) ___-____" at bounding box center [264, 133] width 71 height 14
paste input "805) 273-9678"
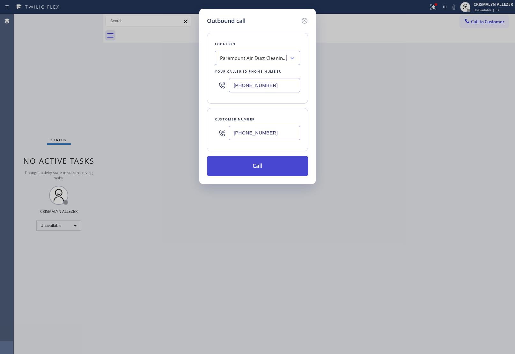
type input "[PHONE_NUMBER]"
click at [258, 171] on button "Call" at bounding box center [257, 166] width 101 height 20
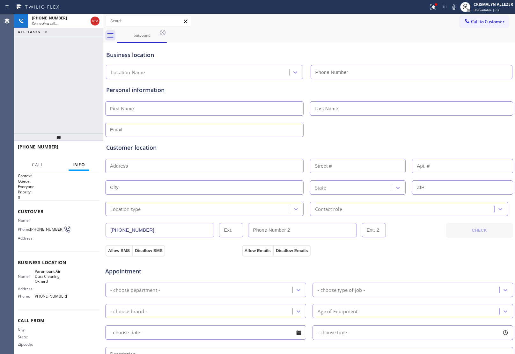
type input "[PHONE_NUMBER]"
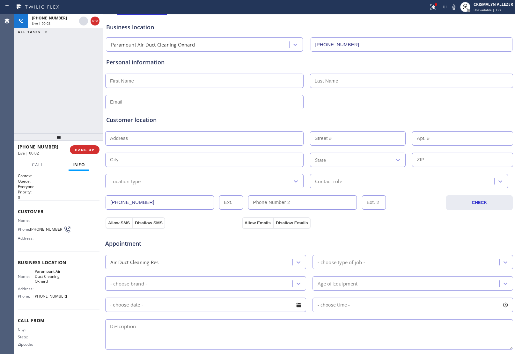
scroll to position [40, 0]
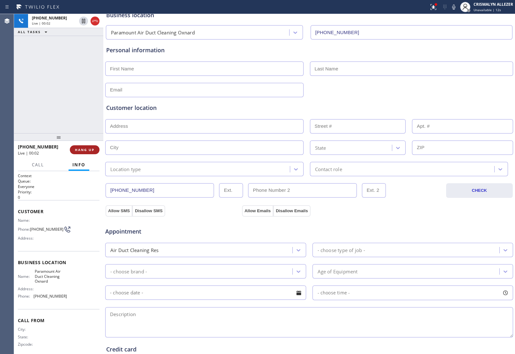
click at [82, 151] on span "HANG UP" at bounding box center [84, 150] width 19 height 4
click at [81, 151] on span "COMPLETE" at bounding box center [83, 150] width 22 height 4
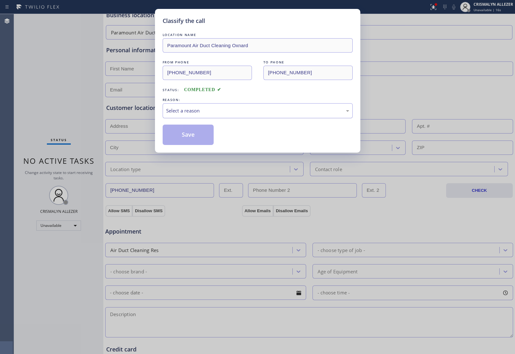
click at [257, 112] on div "Select a reason" at bounding box center [257, 110] width 183 height 7
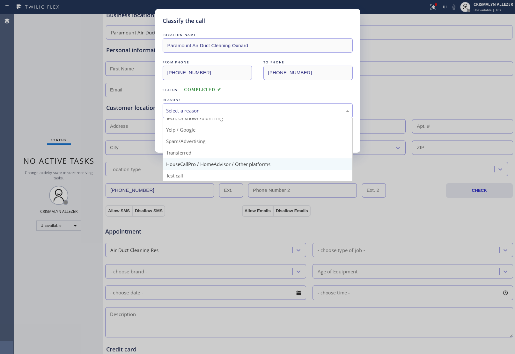
scroll to position [44, 0]
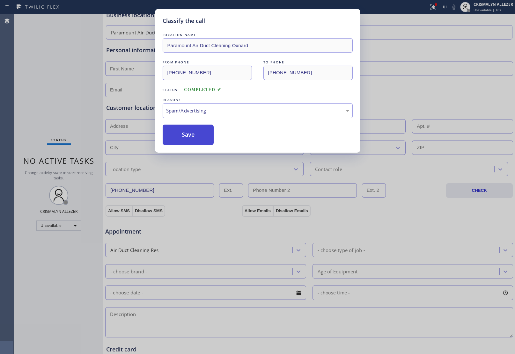
click at [198, 138] on button "Save" at bounding box center [188, 135] width 51 height 20
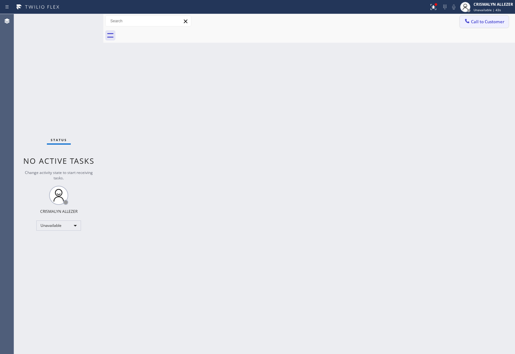
click at [491, 20] on span "Call to Customer" at bounding box center [487, 22] width 33 height 6
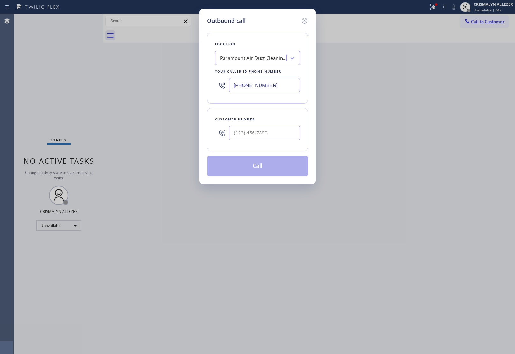
drag, startPoint x: 277, startPoint y: 86, endPoint x: 56, endPoint y: 80, distance: 220.9
click at [106, 85] on div "Outbound call Location Paramount Air Duct Cleaning Oxnard Your caller id phone …" at bounding box center [257, 177] width 515 height 354
paste input "650) 933-4988"
type input "[PHONE_NUMBER]"
click at [266, 132] on input "(___) ___-____" at bounding box center [264, 133] width 71 height 14
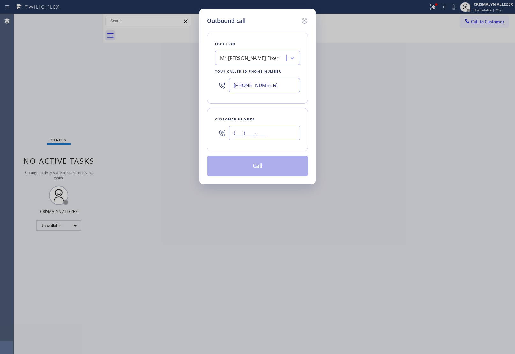
paste input "415) 264-5346"
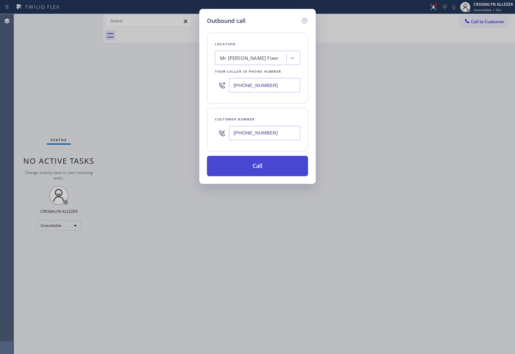
type input "[PHONE_NUMBER]"
click at [256, 167] on button "Call" at bounding box center [257, 166] width 101 height 20
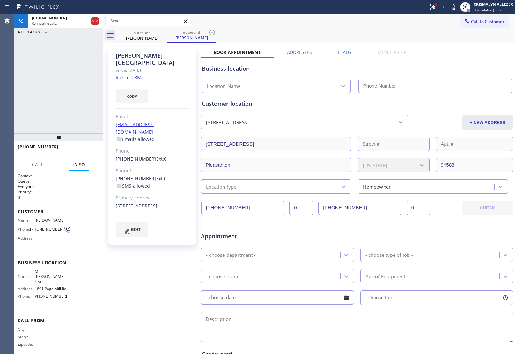
type input "[PHONE_NUMBER]"
click at [77, 149] on span "HANG UP" at bounding box center [84, 150] width 19 height 4
click at [78, 149] on span "HANG UP" at bounding box center [84, 150] width 19 height 4
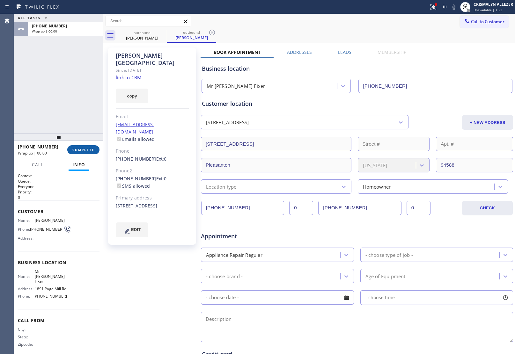
click at [84, 151] on span "COMPLETE" at bounding box center [83, 150] width 22 height 4
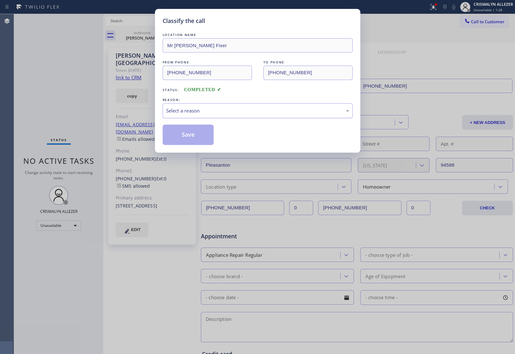
click at [244, 109] on div "Select a reason" at bounding box center [257, 110] width 183 height 7
click at [195, 139] on button "Save" at bounding box center [188, 135] width 51 height 20
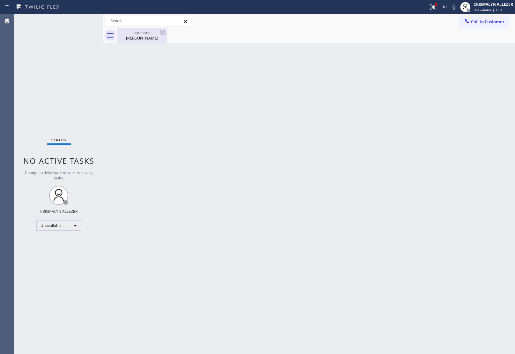
click at [142, 39] on div "John China" at bounding box center [142, 38] width 48 height 6
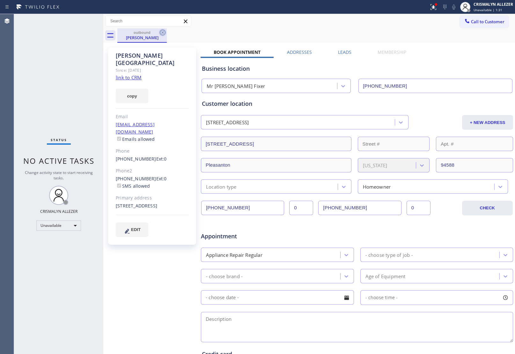
click at [161, 36] on icon at bounding box center [163, 33] width 8 height 8
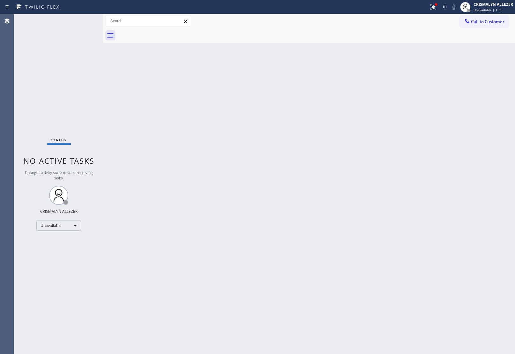
drag, startPoint x: 326, startPoint y: 265, endPoint x: 307, endPoint y: 323, distance: 61.1
click at [326, 265] on div "Back to Dashboard Change Sender ID Customers Technicians Select a contact Outbo…" at bounding box center [308, 184] width 411 height 340
click at [480, 24] on span "Call to Customer" at bounding box center [487, 22] width 33 height 6
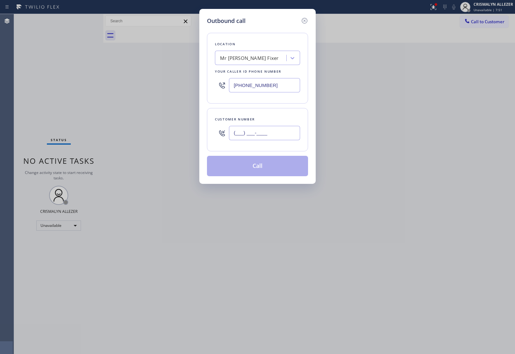
click at [293, 131] on input "(___) ___-____" at bounding box center [264, 133] width 71 height 14
paste input "925) 389-6783"
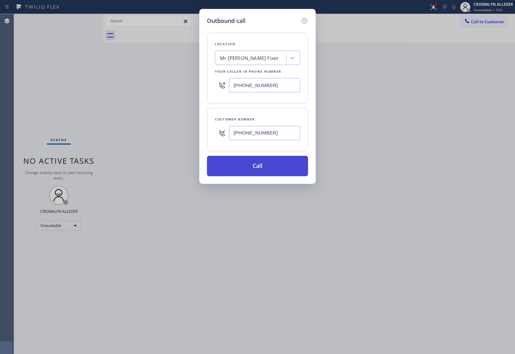
type input "[PHONE_NUMBER]"
click at [264, 171] on button "Call" at bounding box center [257, 166] width 101 height 20
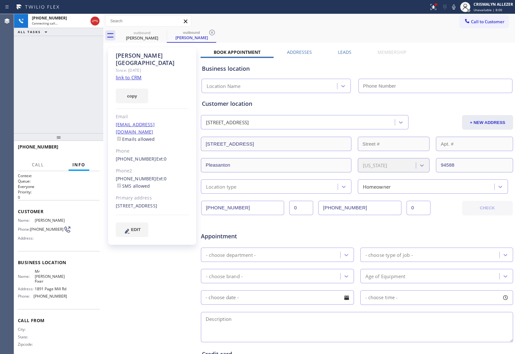
type input "[PHONE_NUMBER]"
click at [87, 149] on span "HANG UP" at bounding box center [84, 150] width 19 height 4
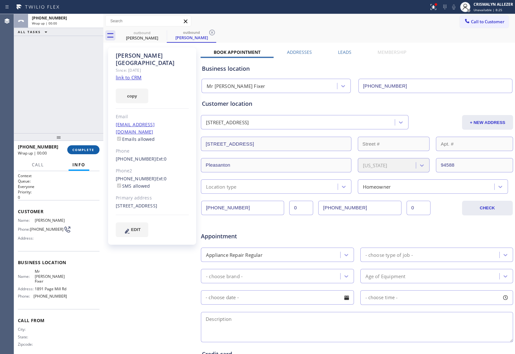
click at [87, 149] on span "COMPLETE" at bounding box center [83, 150] width 22 height 4
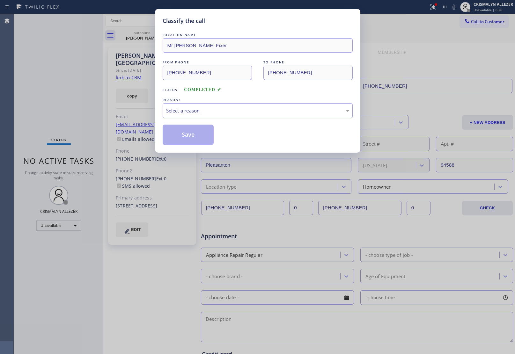
click at [285, 116] on div "Select a reason" at bounding box center [258, 110] width 190 height 15
click at [194, 137] on button "Save" at bounding box center [188, 135] width 51 height 20
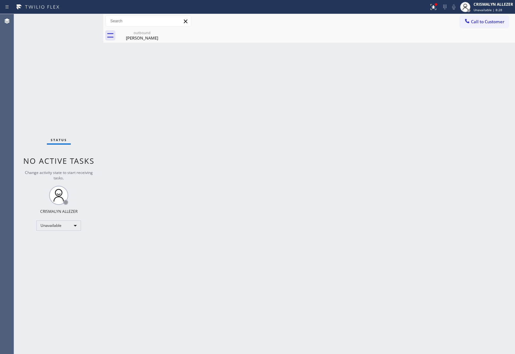
click at [146, 38] on div "Classify the call LOCATION NAME Peck Washer & Dryer Repair Pro FROM PHONE (909)…" at bounding box center [264, 184] width 501 height 340
drag, startPoint x: 140, startPoint y: 35, endPoint x: 173, endPoint y: 45, distance: 33.8
click at [141, 36] on div "John China" at bounding box center [142, 38] width 48 height 6
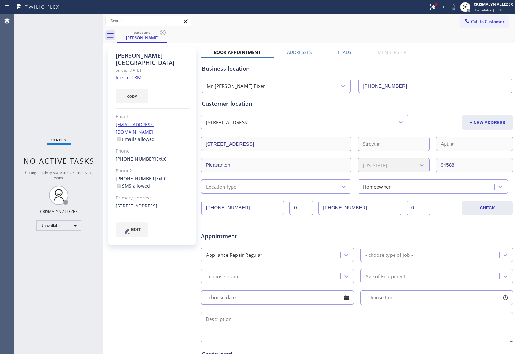
drag, startPoint x: 338, startPoint y: 50, endPoint x: 424, endPoint y: 87, distance: 93.4
click at [339, 51] on label "Leads" at bounding box center [344, 52] width 13 height 6
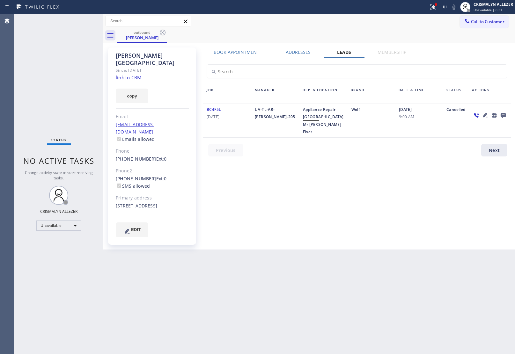
click at [502, 113] on icon at bounding box center [502, 115] width 5 height 5
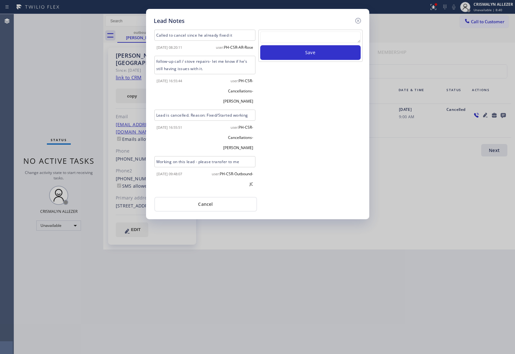
click at [313, 41] on textarea at bounding box center [310, 37] width 100 height 11
paste textarea "no answer | pls xfer here cx cb"
type textarea "no answer | pls xfer here cx cb"
click at [316, 53] on button "Save" at bounding box center [310, 52] width 100 height 15
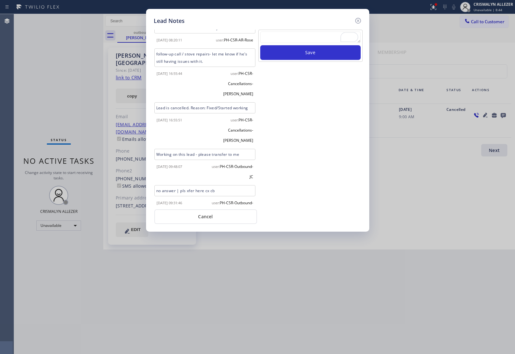
scroll to position [10, 0]
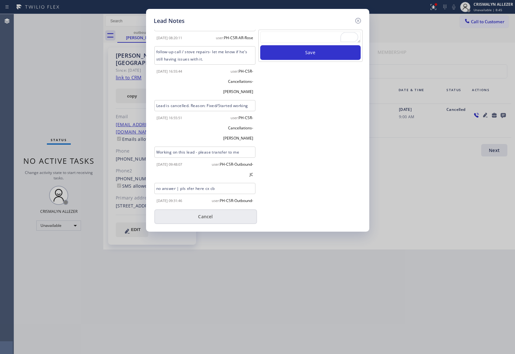
click at [206, 217] on button "Cancel" at bounding box center [205, 216] width 103 height 15
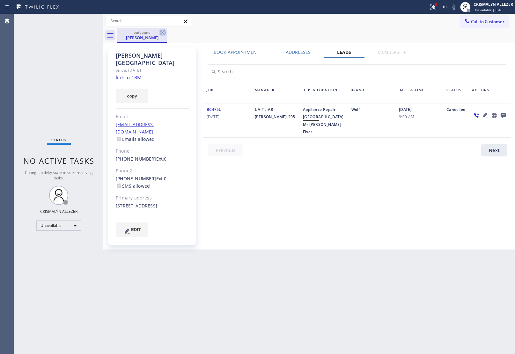
click at [162, 33] on icon at bounding box center [163, 33] width 8 height 8
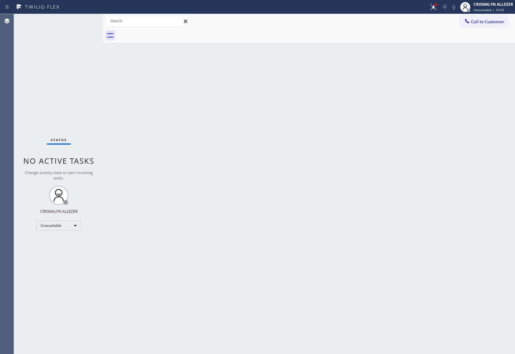
drag, startPoint x: 484, startPoint y: 19, endPoint x: 419, endPoint y: 61, distance: 77.0
click at [484, 20] on span "Call to Customer" at bounding box center [487, 22] width 33 height 6
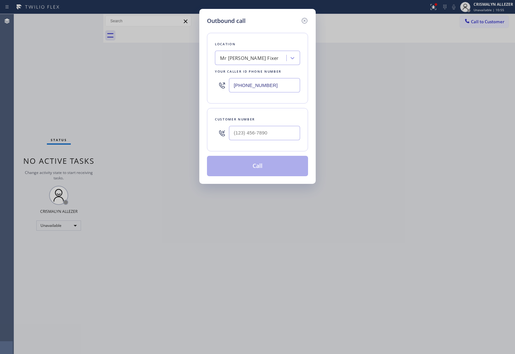
drag, startPoint x: 296, startPoint y: 84, endPoint x: 140, endPoint y: 82, distance: 156.2
click at [168, 85] on div "Outbound call Location Mr Appliance Fixer Your caller id phone number (650) 933…" at bounding box center [257, 177] width 515 height 354
paste input "02) 536-8383"
type input "(602) 536-8383"
click at [279, 131] on input "(___) ___-____" at bounding box center [264, 133] width 71 height 14
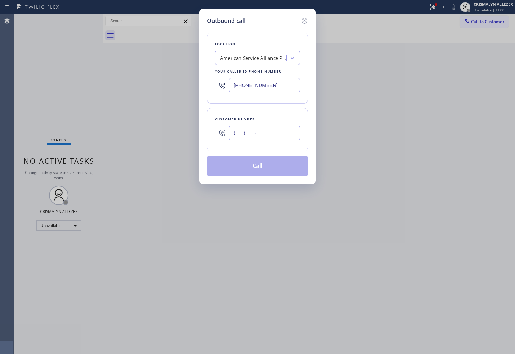
paste input "480) 543-0028"
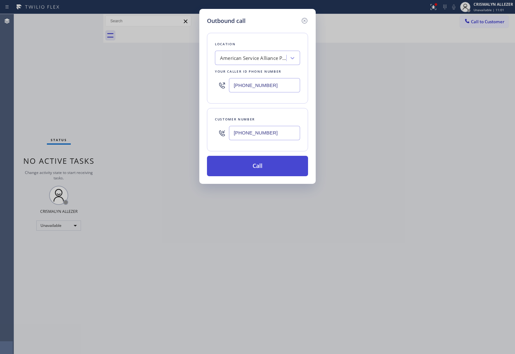
type input "(480) 543-0028"
click at [256, 172] on button "Call" at bounding box center [257, 166] width 101 height 20
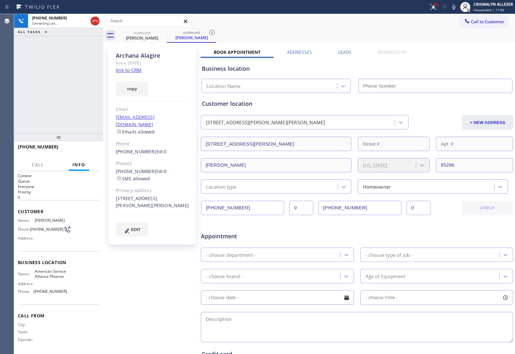
type input "(602) 536-8383"
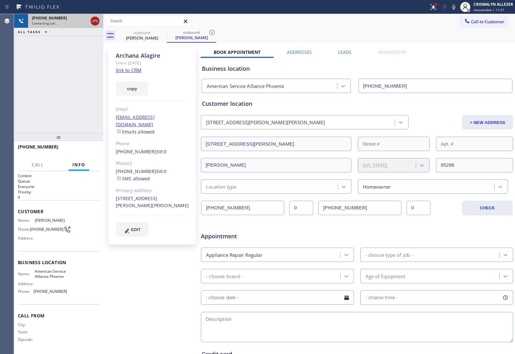
click at [96, 21] on icon at bounding box center [95, 21] width 8 height 8
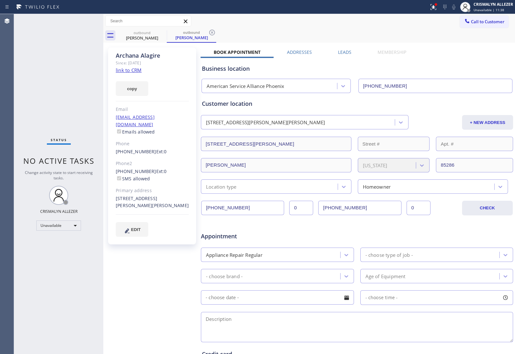
drag, startPoint x: 211, startPoint y: 31, endPoint x: 176, endPoint y: 35, distance: 35.3
click at [208, 33] on icon at bounding box center [212, 33] width 8 height 8
click at [165, 32] on icon at bounding box center [163, 33] width 6 height 6
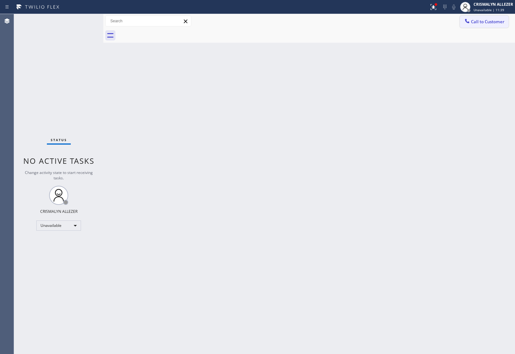
click at [483, 25] on button "Call to Customer" at bounding box center [484, 22] width 49 height 12
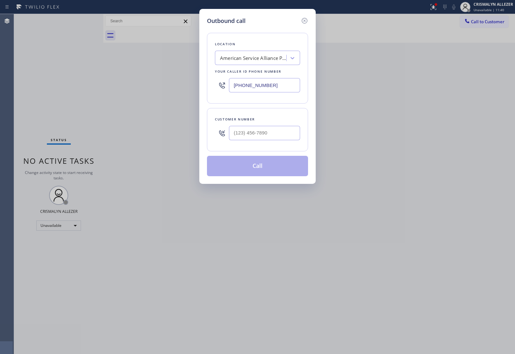
click at [283, 126] on div at bounding box center [264, 133] width 71 height 21
click at [284, 135] on input "(___) ___-____" at bounding box center [264, 133] width 71 height 14
paste input "480) 744-5814"
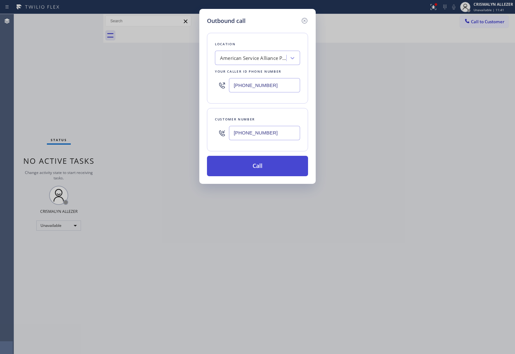
type input "(480) 744-5814"
click at [260, 171] on button "Call" at bounding box center [257, 166] width 101 height 20
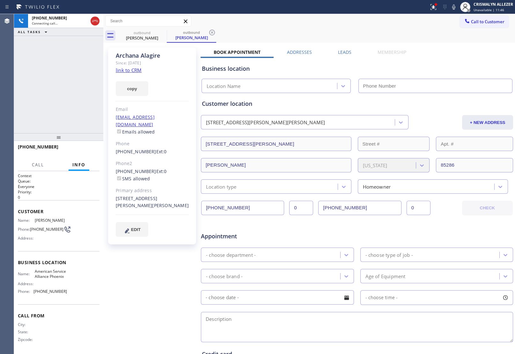
type input "(602) 536-8383"
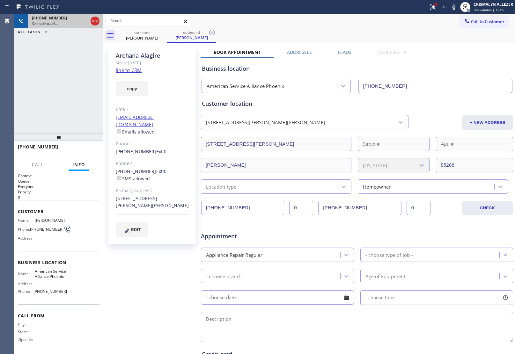
drag, startPoint x: 96, startPoint y: 21, endPoint x: 95, endPoint y: 25, distance: 3.9
click at [96, 21] on icon at bounding box center [95, 21] width 6 height 2
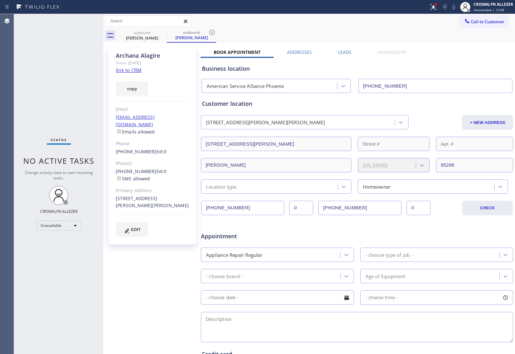
drag, startPoint x: 340, startPoint y: 52, endPoint x: 371, endPoint y: 68, distance: 34.4
click at [340, 52] on label "Leads" at bounding box center [344, 52] width 13 height 6
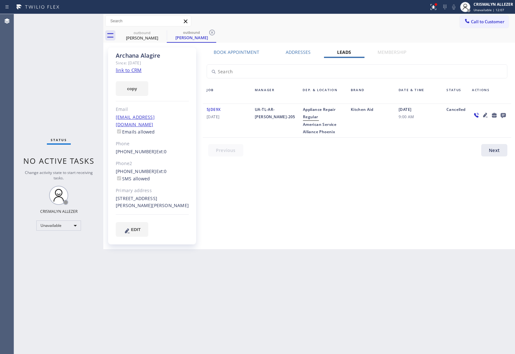
click at [503, 114] on icon at bounding box center [503, 115] width 8 height 8
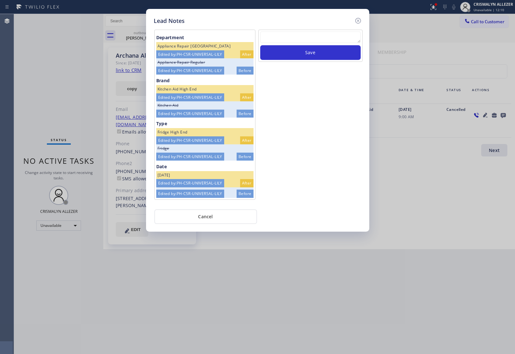
click at [291, 33] on textarea at bounding box center [310, 37] width 100 height 11
paste textarea "no answer | pls xfer here cx cb"
type textarea "no answer | pls xfer here cx cb"
click at [298, 54] on button "Save" at bounding box center [310, 52] width 100 height 15
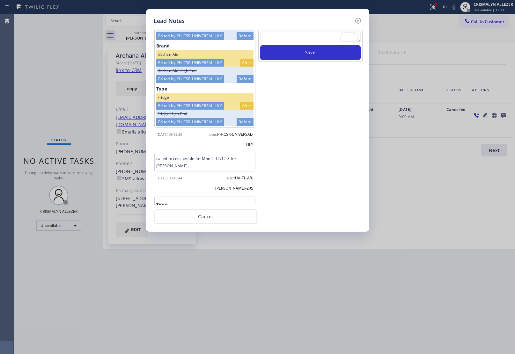
scroll to position [239, 0]
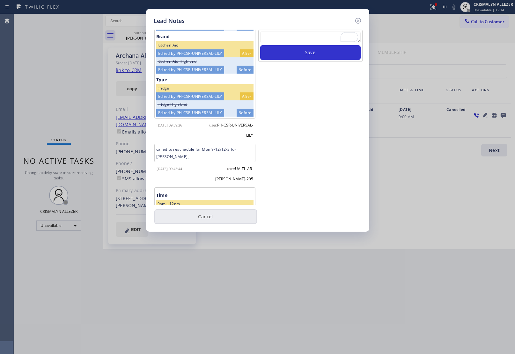
click at [216, 218] on button "Cancel" at bounding box center [205, 216] width 103 height 15
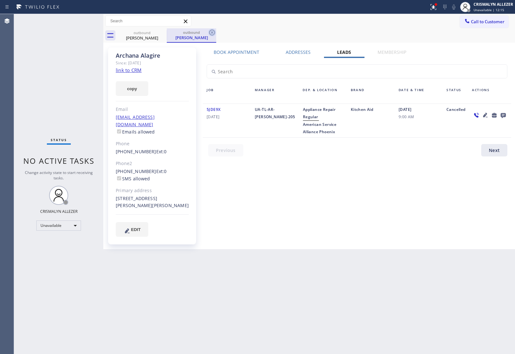
click at [213, 30] on icon at bounding box center [212, 33] width 6 height 6
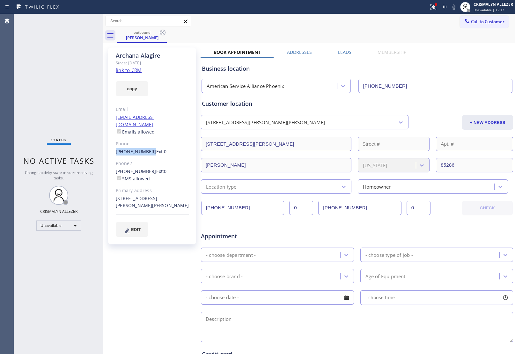
drag, startPoint x: 114, startPoint y: 142, endPoint x: 147, endPoint y: 144, distance: 32.9
click at [147, 144] on div "Archana Alagire Since: 20 may 2020 link to CRM copy Email archu86@gmail.com Ema…" at bounding box center [152, 145] width 88 height 197
copy link "(480) 543-0028"
click at [160, 34] on icon at bounding box center [163, 33] width 8 height 8
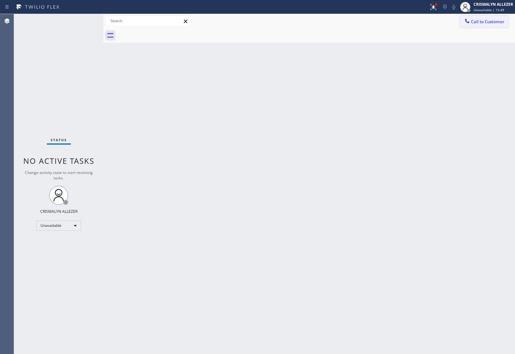
click at [493, 23] on span "Call to Customer" at bounding box center [487, 22] width 33 height 6
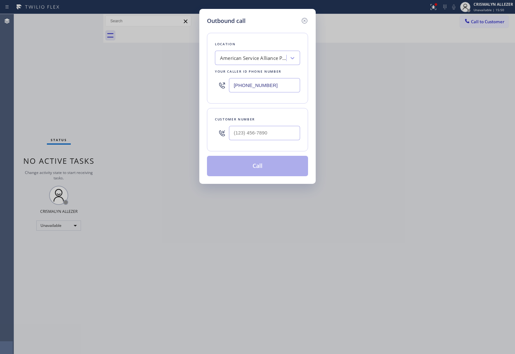
drag, startPoint x: 290, startPoint y: 90, endPoint x: 153, endPoint y: 84, distance: 136.8
click at [159, 85] on div "Outbound call Location American Service Alliance Phoenix Your caller id phone n…" at bounding box center [257, 177] width 515 height 354
paste input "949) 635-4744"
type input "[PHONE_NUMBER]"
click at [282, 135] on input "(___) ___-____" at bounding box center [264, 133] width 71 height 14
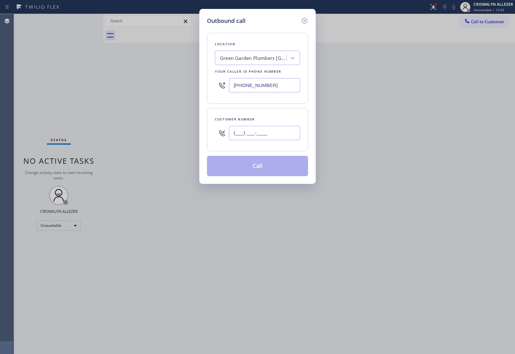
paste input "303) 284-4875"
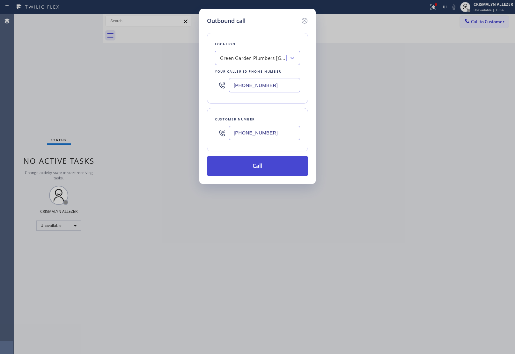
type input "[PHONE_NUMBER]"
click at [265, 171] on button "Call" at bounding box center [257, 166] width 101 height 20
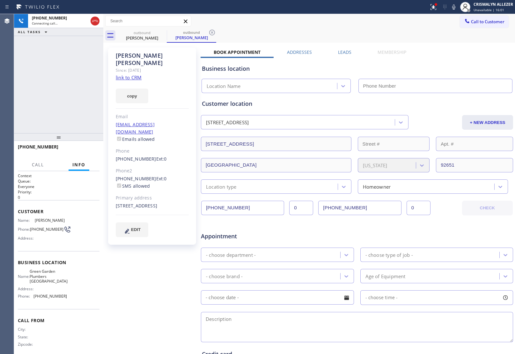
type input "(949) 635-4744"
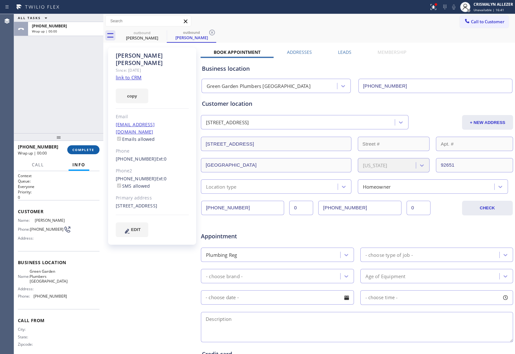
click at [88, 150] on span "COMPLETE" at bounding box center [83, 150] width 22 height 4
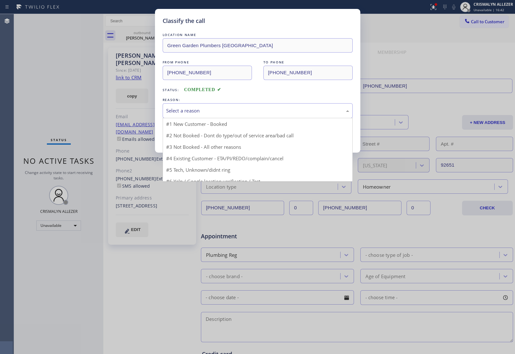
click at [266, 111] on div "Select a reason" at bounding box center [257, 110] width 183 height 7
click at [221, 108] on div "Select a reason" at bounding box center [257, 110] width 183 height 7
click at [214, 118] on div "#1 New Customer - Booked #2 Not Booked - Dont do type/out of service area/bad c…" at bounding box center [258, 150] width 190 height 64
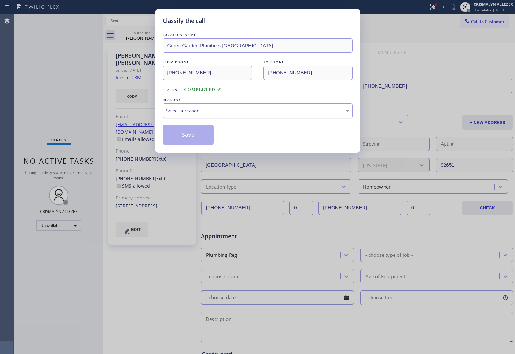
click at [217, 117] on div "Select a reason" at bounding box center [258, 110] width 190 height 15
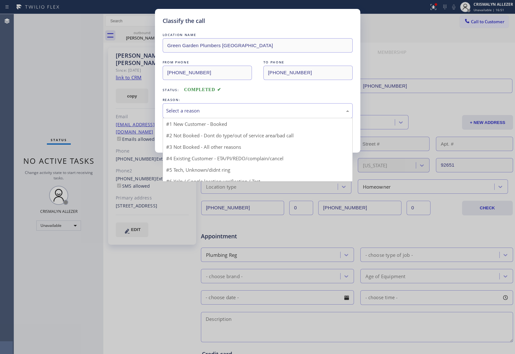
click at [217, 117] on div "Select a reason" at bounding box center [258, 110] width 190 height 15
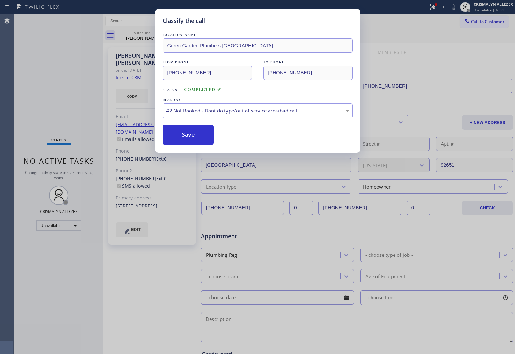
click at [193, 138] on button "Save" at bounding box center [188, 135] width 51 height 20
click at [191, 134] on button "Save" at bounding box center [188, 135] width 51 height 20
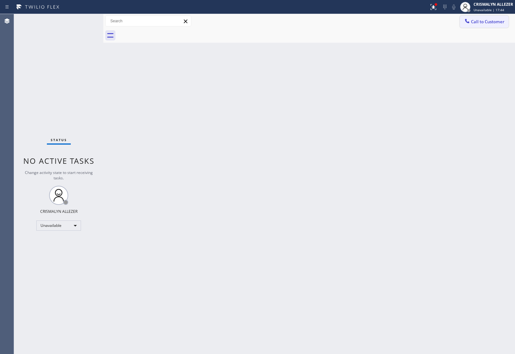
click at [491, 22] on span "Call to Customer" at bounding box center [487, 22] width 33 height 6
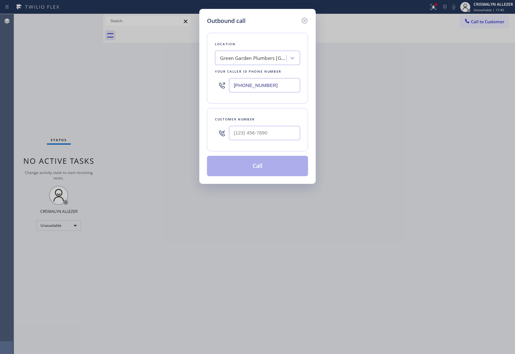
click at [171, 81] on div "Outbound call Location Green Garden Plumbers Laguna Hills Your caller id phone …" at bounding box center [257, 177] width 515 height 354
paste input "855) 340-1313"
type input "(855) 340-1313"
click at [270, 135] on input "(___) ___-____" at bounding box center [264, 133] width 71 height 14
paste input "217) 974-5893"
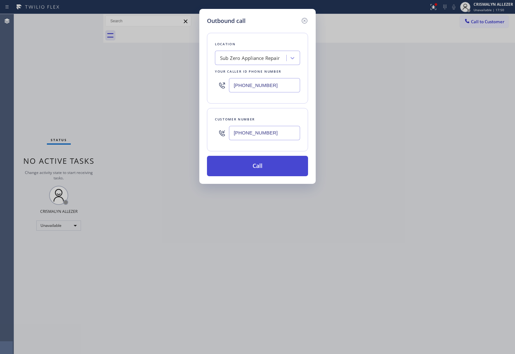
type input "(217) 974-5893"
click at [262, 165] on button "Call" at bounding box center [257, 166] width 101 height 20
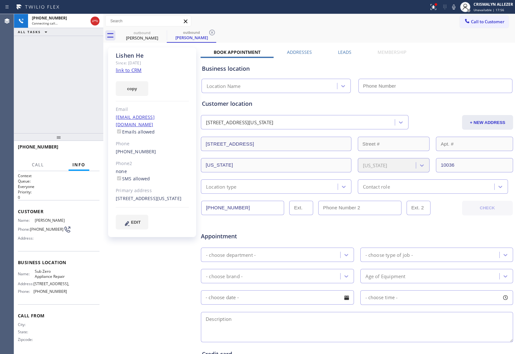
type input "(855) 340-1313"
click at [82, 149] on span "HANG UP" at bounding box center [84, 150] width 19 height 4
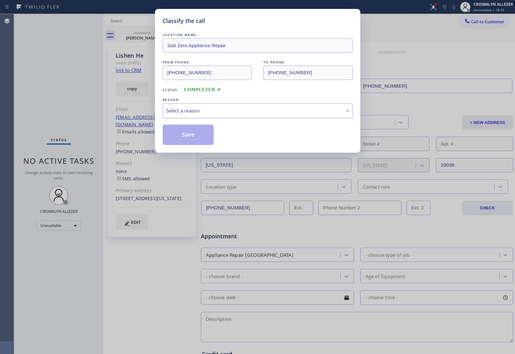
click at [257, 113] on div "Select a reason" at bounding box center [257, 110] width 183 height 7
click at [181, 139] on button "Save" at bounding box center [188, 135] width 51 height 20
click at [167, 34] on div "outbound" at bounding box center [191, 32] width 48 height 5
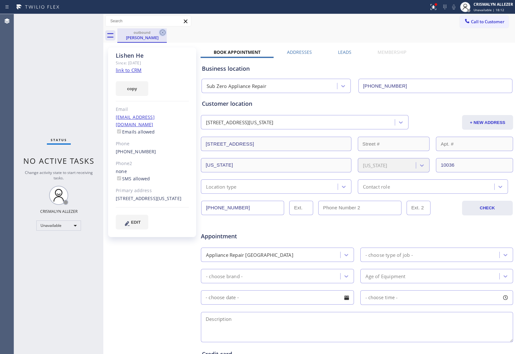
click at [161, 32] on icon at bounding box center [163, 33] width 8 height 8
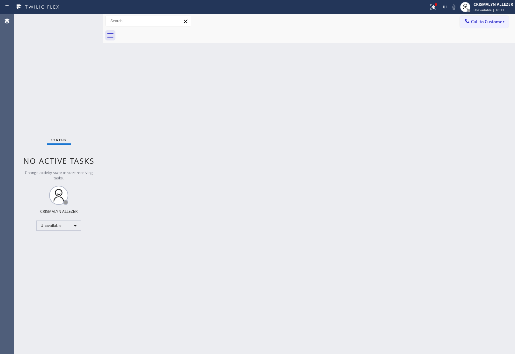
click at [479, 22] on span "Call to Customer" at bounding box center [487, 22] width 33 height 6
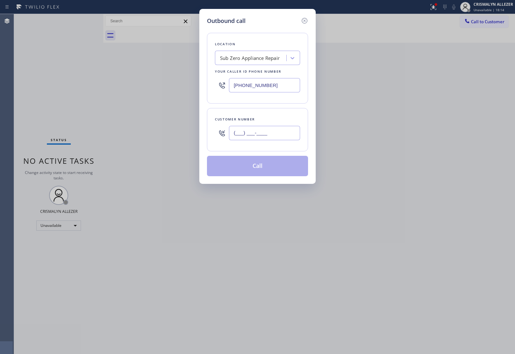
click at [281, 138] on input "(___) ___-____" at bounding box center [264, 133] width 71 height 14
paste input "217) 974-5893"
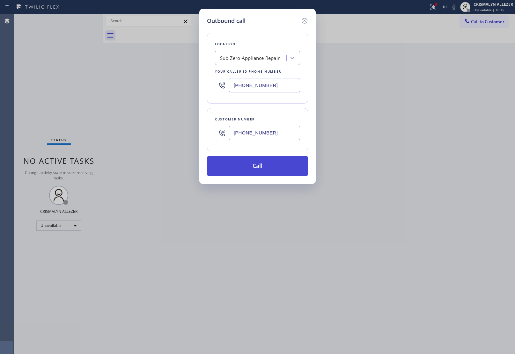
type input "(217) 974-5893"
click at [261, 175] on button "Call" at bounding box center [257, 166] width 101 height 20
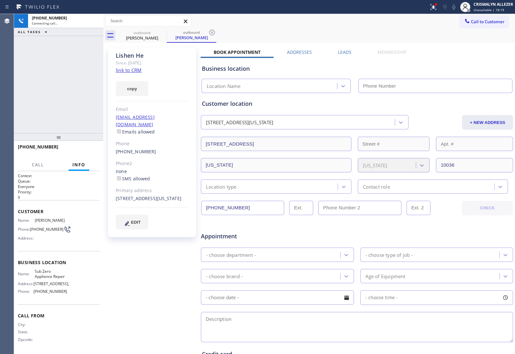
type input "(855) 340-1313"
click at [84, 151] on span "HANG UP" at bounding box center [84, 150] width 19 height 4
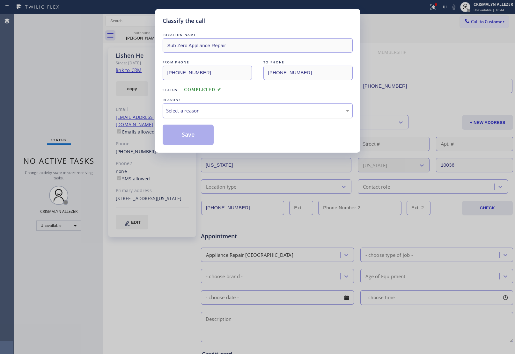
click at [262, 113] on div "Select a reason" at bounding box center [257, 110] width 183 height 7
click at [182, 138] on button "Save" at bounding box center [188, 135] width 51 height 20
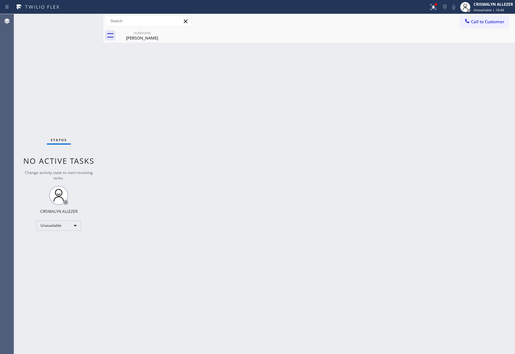
drag, startPoint x: 140, startPoint y: 39, endPoint x: 147, endPoint y: 65, distance: 26.6
click at [140, 42] on div "outbound Lishen He" at bounding box center [142, 35] width 48 height 14
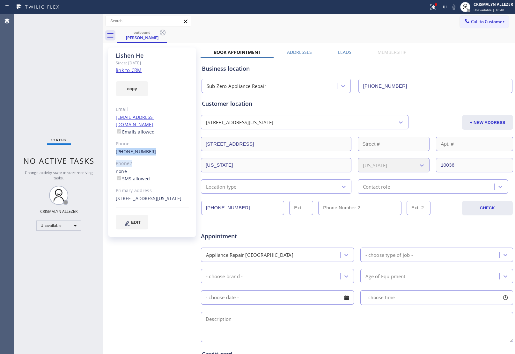
drag, startPoint x: 114, startPoint y: 143, endPoint x: 152, endPoint y: 148, distance: 38.5
click at [152, 148] on div "Lishen He Since: 20 may 2020 link to CRM copy Email helishen3@gmail.com Emails …" at bounding box center [152, 142] width 88 height 190
drag, startPoint x: 151, startPoint y: 163, endPoint x: 136, endPoint y: 159, distance: 14.8
click at [150, 168] on div "none SMS allowed" at bounding box center [152, 175] width 73 height 15
drag, startPoint x: 112, startPoint y: 143, endPoint x: 162, endPoint y: 144, distance: 49.4
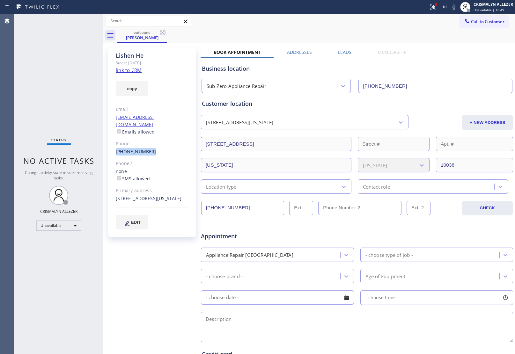
click at [162, 144] on div "Lishen He Since: 20 may 2020 link to CRM copy Email helishen3@gmail.com Emails …" at bounding box center [152, 142] width 88 height 190
copy link "(217) 974-5893"
click at [163, 32] on icon at bounding box center [163, 33] width 6 height 6
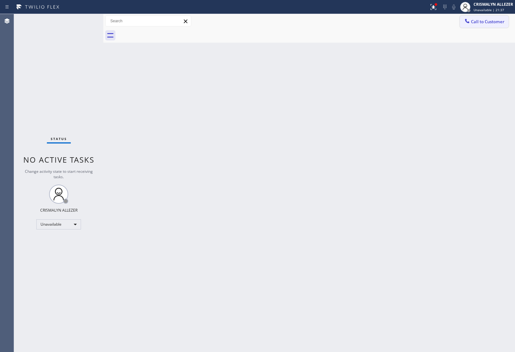
click at [481, 24] on span "Call to Customer" at bounding box center [487, 22] width 33 height 6
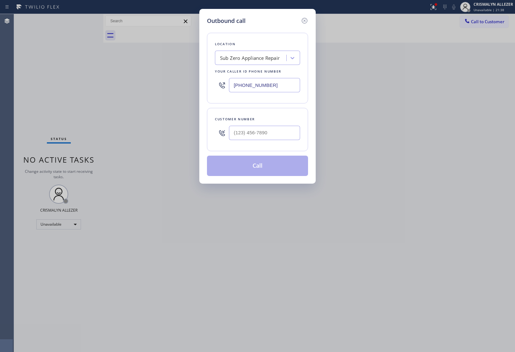
drag, startPoint x: 283, startPoint y: 87, endPoint x: 97, endPoint y: 83, distance: 186.5
click at [132, 84] on div "Outbound call Location Sub Zero Appliance Repair Your caller id phone number (8…" at bounding box center [257, 176] width 515 height 352
paste input "731-4952"
type input "(855) 731-4952"
click at [293, 132] on input "(___) ___-____" at bounding box center [264, 133] width 71 height 14
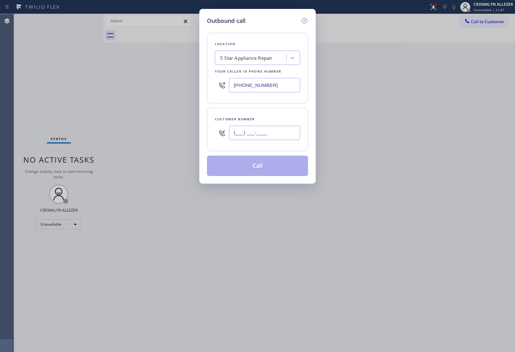
paste input "224) 400-3487"
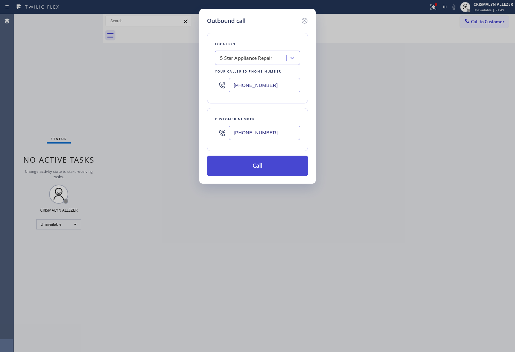
type input "(224) 400-3487"
drag, startPoint x: 253, startPoint y: 166, endPoint x: 330, endPoint y: 138, distance: 81.8
click at [255, 165] on button "Call" at bounding box center [257, 166] width 101 height 20
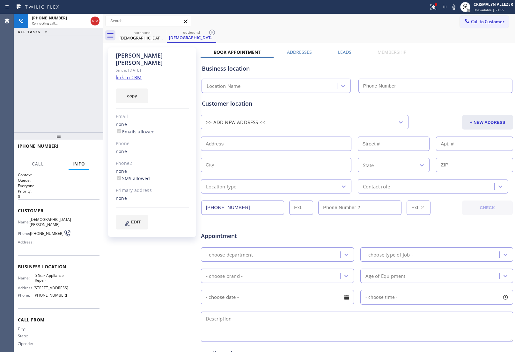
type input "(855) 731-4952"
click at [82, 149] on span "HANG UP" at bounding box center [84, 149] width 19 height 4
click at [80, 149] on span "HANG UP" at bounding box center [84, 149] width 19 height 4
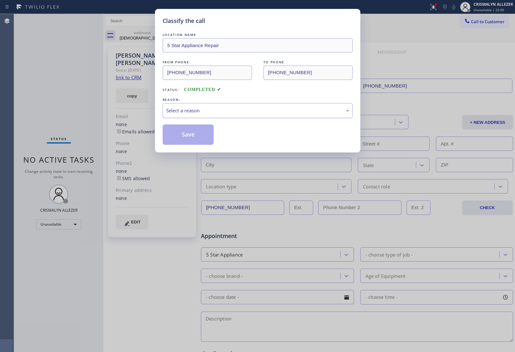
click at [238, 113] on div "Select a reason" at bounding box center [257, 110] width 183 height 7
click at [198, 136] on button "Save" at bounding box center [188, 135] width 51 height 20
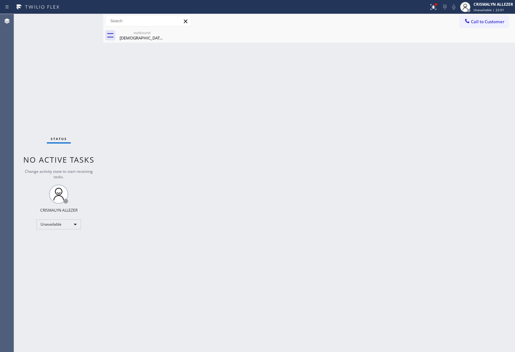
drag, startPoint x: 136, startPoint y: 34, endPoint x: 171, endPoint y: 34, distance: 34.4
click at [143, 34] on div "outbound" at bounding box center [142, 32] width 48 height 5
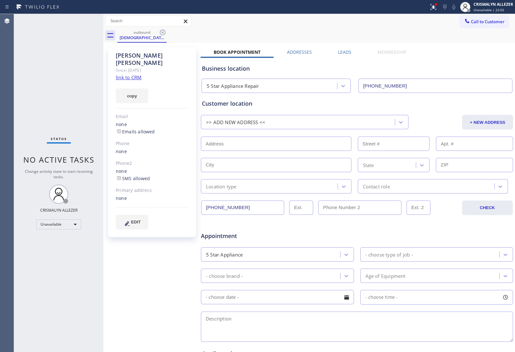
drag, startPoint x: 161, startPoint y: 33, endPoint x: 171, endPoint y: 19, distance: 16.6
click at [163, 31] on icon at bounding box center [163, 33] width 8 height 8
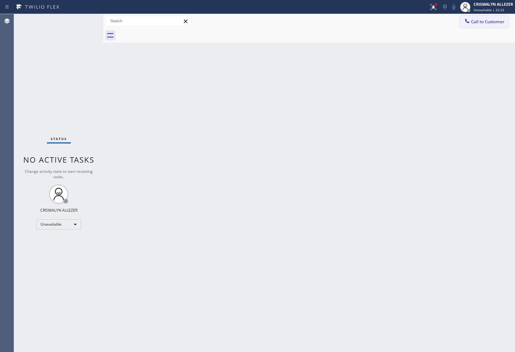
click at [488, 20] on span "Call to Customer" at bounding box center [487, 22] width 33 height 6
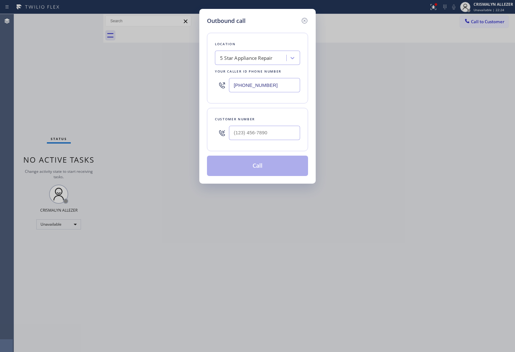
drag, startPoint x: 286, startPoint y: 86, endPoint x: 189, endPoint y: 83, distance: 96.9
click at [206, 84] on div "Outbound call Location 5 Star Appliance Repair Your caller id phone number (855…" at bounding box center [257, 96] width 116 height 175
paste input "206) 203-6067"
type input "(206) 203-6067"
click at [277, 130] on input "(___) ___-____" at bounding box center [264, 133] width 71 height 14
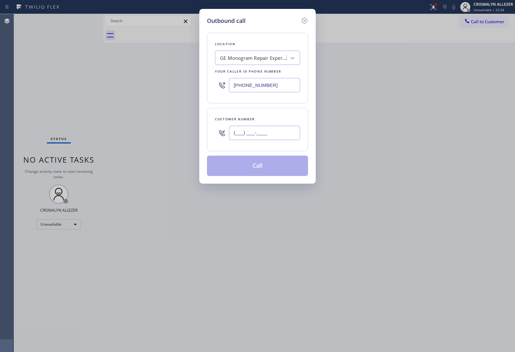
paste input "425) 922-8342"
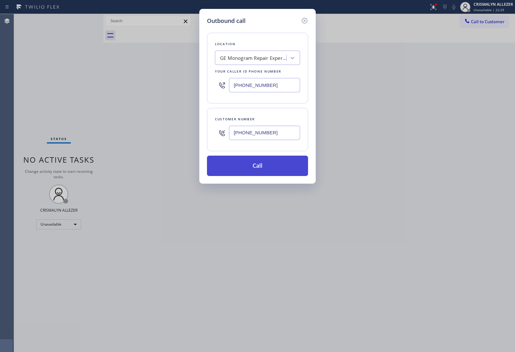
type input "(425) 922-8342"
drag, startPoint x: 256, startPoint y: 171, endPoint x: 448, endPoint y: 85, distance: 211.4
click at [259, 170] on button "Call" at bounding box center [257, 166] width 101 height 20
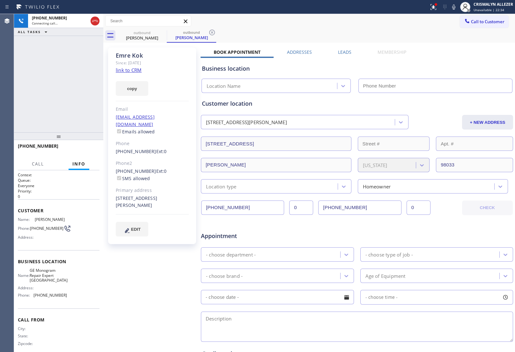
type input "(206) 203-6067"
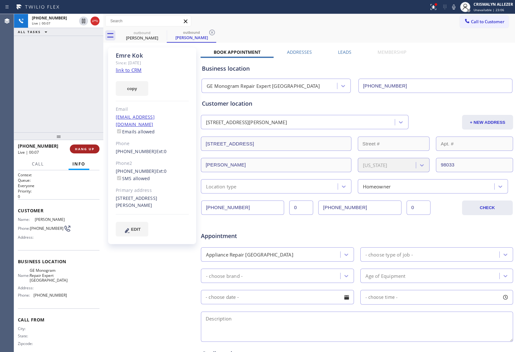
click at [81, 148] on span "HANG UP" at bounding box center [84, 149] width 19 height 4
click at [79, 148] on span "HANG UP" at bounding box center [84, 149] width 19 height 4
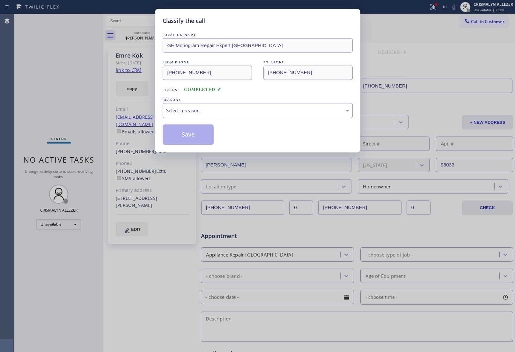
click at [238, 117] on div "Select a reason" at bounding box center [258, 110] width 190 height 15
click at [201, 133] on button "Save" at bounding box center [188, 135] width 51 height 20
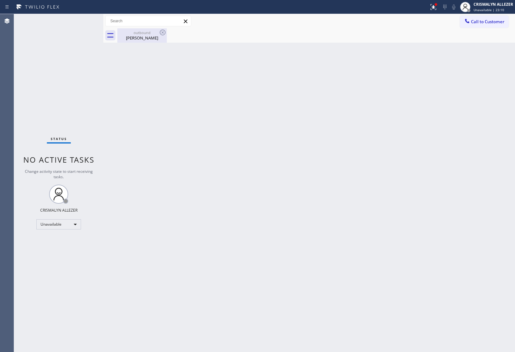
drag, startPoint x: 141, startPoint y: 35, endPoint x: 153, endPoint y: 33, distance: 12.8
click at [141, 35] on div "Emre Kok" at bounding box center [142, 38] width 48 height 6
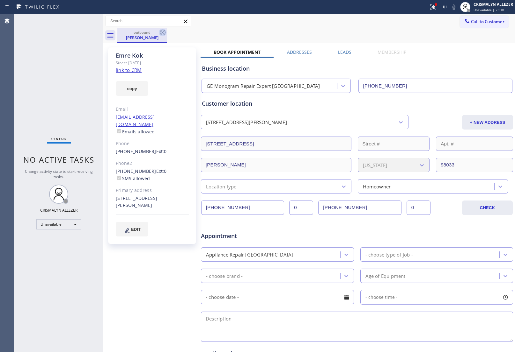
click at [161, 32] on icon at bounding box center [163, 33] width 8 height 8
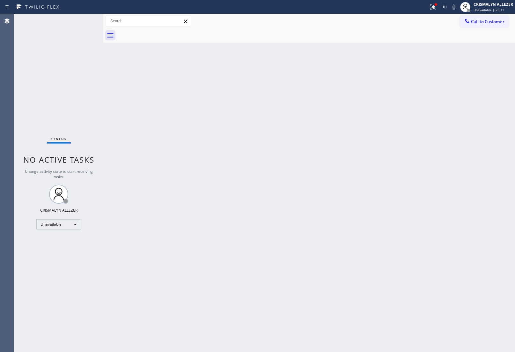
drag, startPoint x: 488, startPoint y: 19, endPoint x: 459, endPoint y: 41, distance: 35.9
click at [488, 22] on span "Call to Customer" at bounding box center [487, 22] width 33 height 6
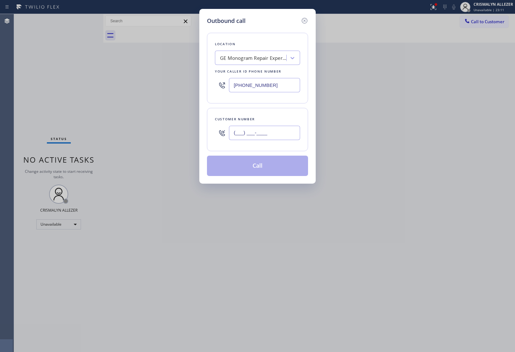
click at [276, 127] on input "(___) ___-____" at bounding box center [264, 133] width 71 height 14
paste input "425) 922-8341"
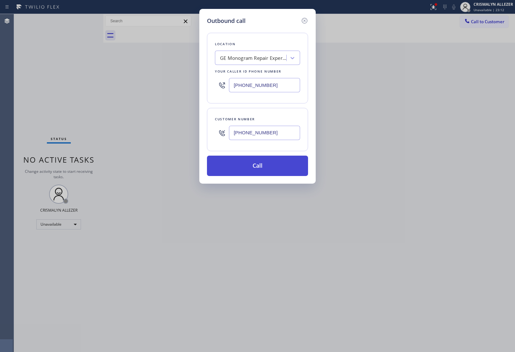
type input "(425) 922-8341"
click at [260, 172] on button "Call" at bounding box center [257, 166] width 101 height 20
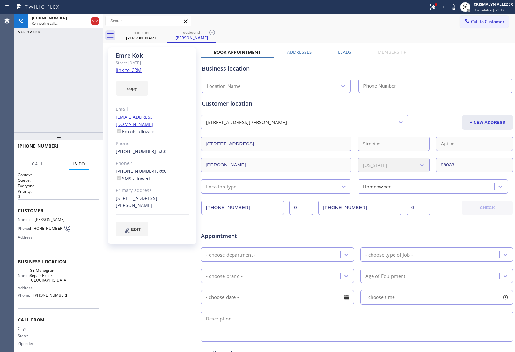
type input "(206) 203-6067"
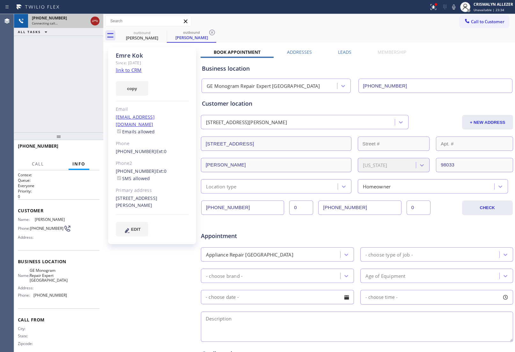
click at [92, 21] on icon at bounding box center [95, 21] width 6 height 2
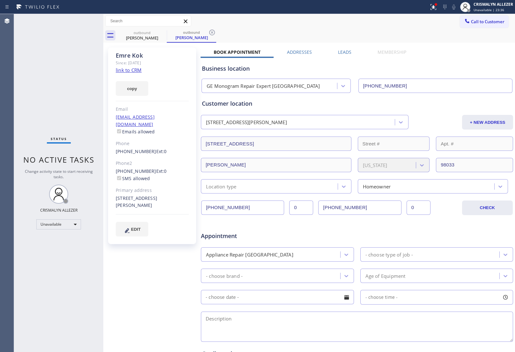
click at [342, 50] on label "Leads" at bounding box center [344, 52] width 13 height 6
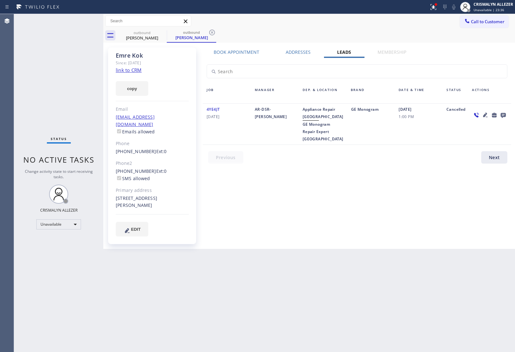
click at [501, 115] on icon at bounding box center [502, 115] width 5 height 5
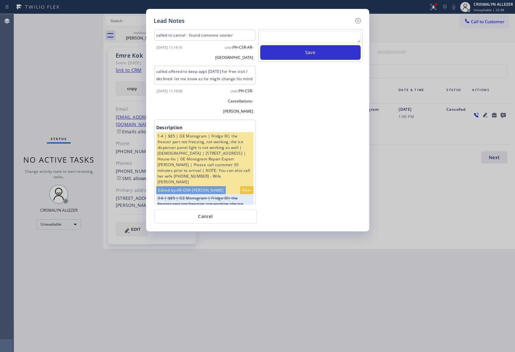
click at [292, 37] on textarea at bounding box center [310, 37] width 100 height 11
paste textarea "no answer | pls xfer here cx cb"
type textarea "no answer | pls xfer here cx cb"
click at [301, 50] on button "Save" at bounding box center [310, 52] width 100 height 15
click at [208, 217] on button "Cancel" at bounding box center [205, 216] width 103 height 15
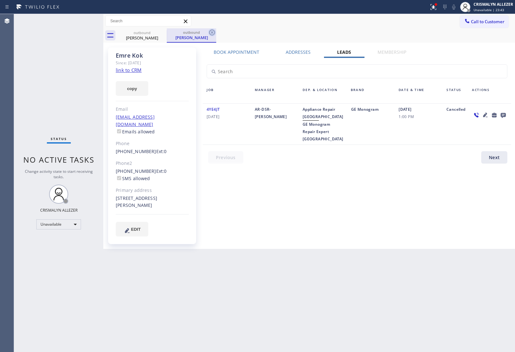
click at [213, 33] on icon at bounding box center [212, 33] width 8 height 8
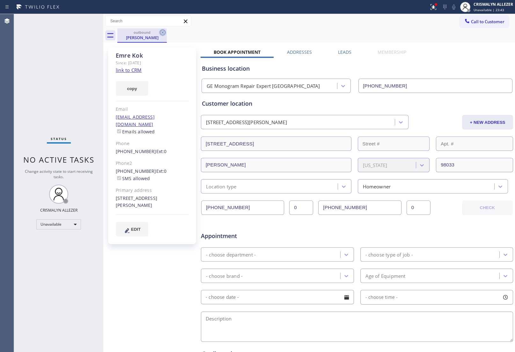
drag, startPoint x: 163, startPoint y: 31, endPoint x: 185, endPoint y: 1, distance: 37.2
click at [163, 31] on icon at bounding box center [163, 33] width 8 height 8
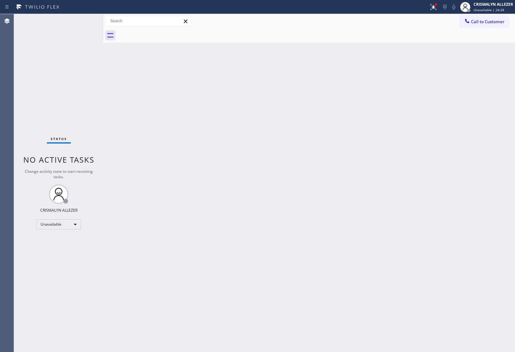
drag, startPoint x: 495, startPoint y: 21, endPoint x: 487, endPoint y: 25, distance: 8.7
click at [491, 23] on span "Call to Customer" at bounding box center [487, 22] width 33 height 6
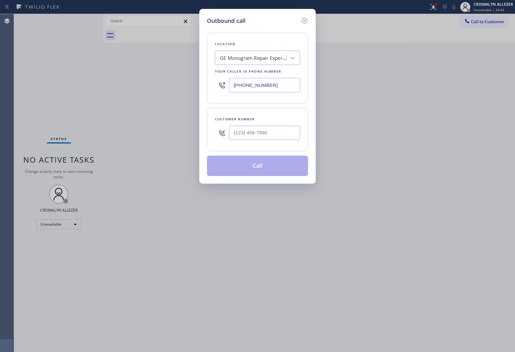
drag, startPoint x: 291, startPoint y: 82, endPoint x: 123, endPoint y: 78, distance: 168.3
click at [136, 81] on div "Outbound call Location GE Monogram Repair Expert Kirkland Your caller id phone …" at bounding box center [257, 176] width 515 height 352
paste input "424) 393-2814"
type input "(424) 393-2814"
click at [282, 135] on input "(___) ___-____" at bounding box center [264, 133] width 71 height 14
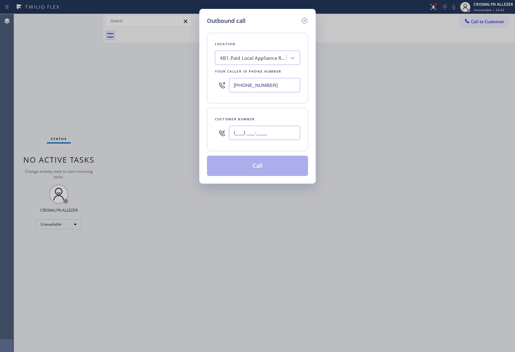
paste input "818) 307-4917"
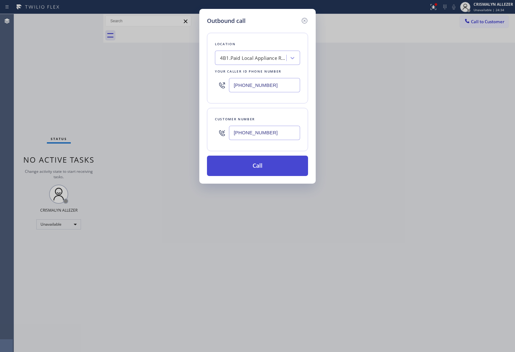
type input "(818) 307-4917"
click at [252, 171] on button "Call" at bounding box center [257, 166] width 101 height 20
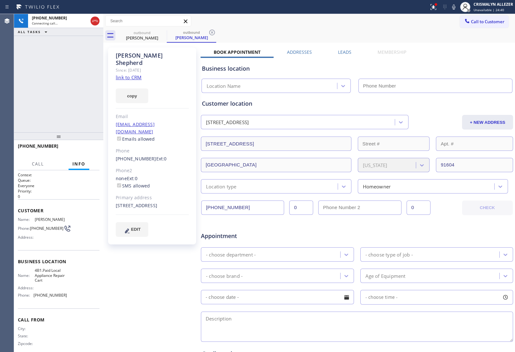
type input "(424) 393-2814"
click at [74, 91] on div "+18183074917 Live | 00:40 ALL TASKS ALL TASKS ACTIVE TASKS TASKS IN WRAP UP" at bounding box center [58, 73] width 89 height 119
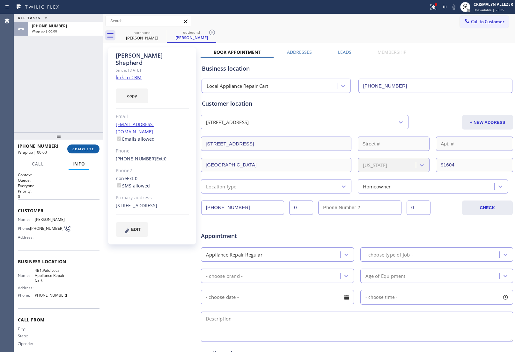
click at [82, 150] on span "COMPLETE" at bounding box center [83, 149] width 22 height 4
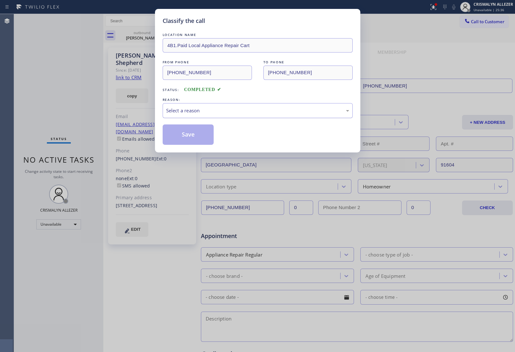
click at [260, 114] on div "Select a reason" at bounding box center [257, 110] width 183 height 7
click at [179, 141] on button "Save" at bounding box center [188, 135] width 51 height 20
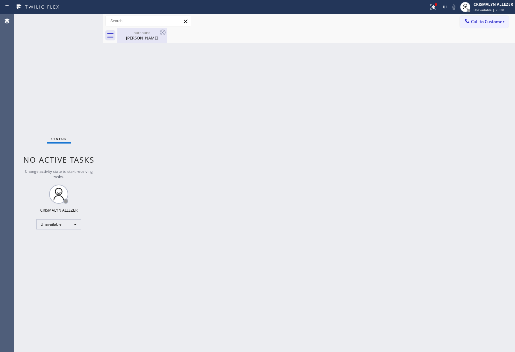
click at [137, 38] on div "Nicole Shepherd" at bounding box center [142, 38] width 48 height 6
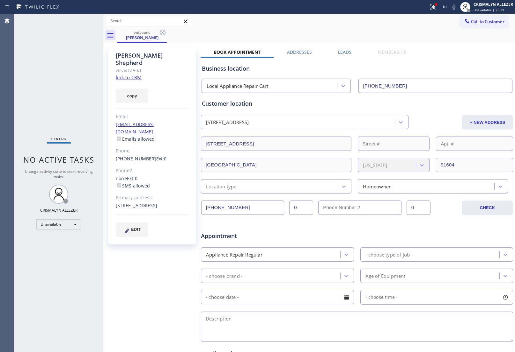
click at [342, 53] on label "Leads" at bounding box center [344, 52] width 13 height 6
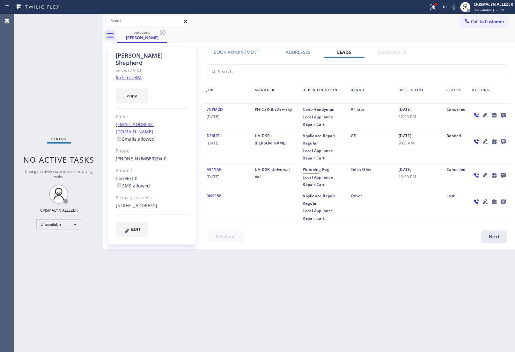
click at [503, 114] on icon at bounding box center [503, 115] width 8 height 8
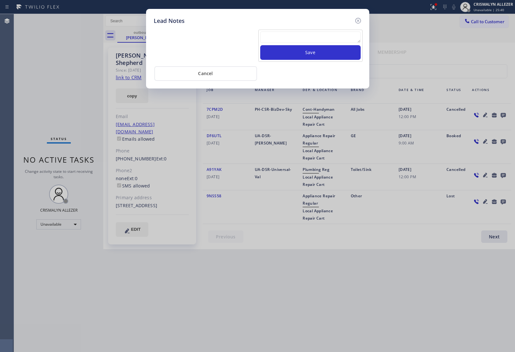
click at [312, 37] on textarea at bounding box center [310, 37] width 100 height 11
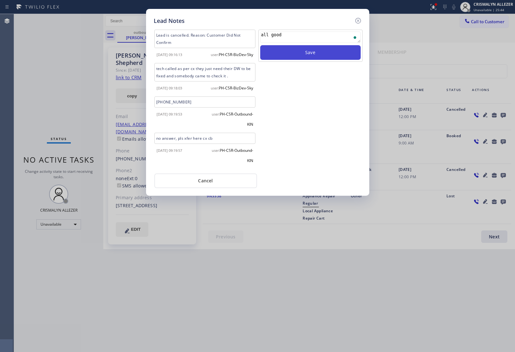
type textarea "all good"
click at [313, 53] on button "Save" at bounding box center [310, 52] width 100 height 15
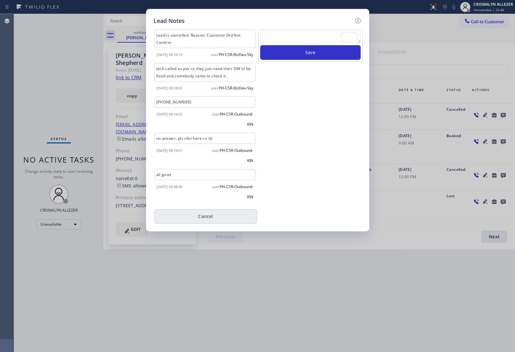
click at [209, 206] on div "Lead is cancelled. Reason: Customer Did Not Confirm 2025-06-09 09:16:13 user: P…" at bounding box center [258, 124] width 208 height 199
click at [206, 221] on button "Cancel" at bounding box center [205, 216] width 103 height 15
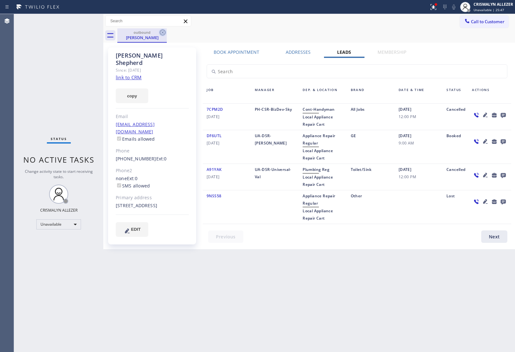
click at [163, 31] on icon at bounding box center [163, 33] width 8 height 8
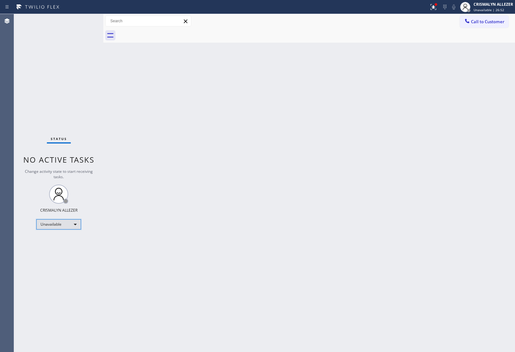
click at [74, 222] on div "Unavailable" at bounding box center [58, 225] width 45 height 10
click at [69, 243] on li "Available" at bounding box center [58, 241] width 43 height 8
click at [207, 146] on div "Back to Dashboard Change Sender ID Customers Technicians Select a contact Outbo…" at bounding box center [308, 183] width 411 height 338
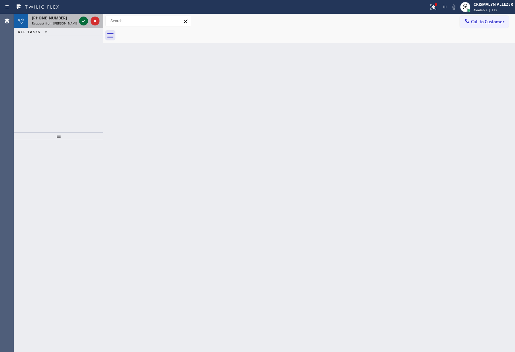
click at [82, 23] on icon at bounding box center [84, 21] width 8 height 8
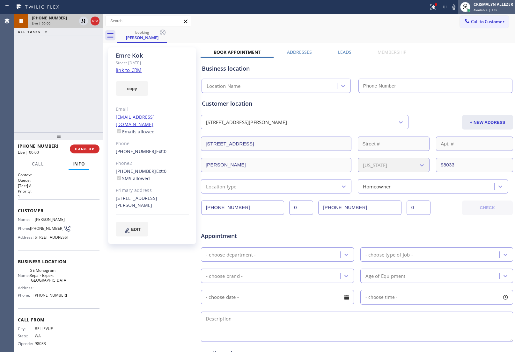
click at [491, 9] on span "Available | 17s" at bounding box center [484, 10] width 23 height 4
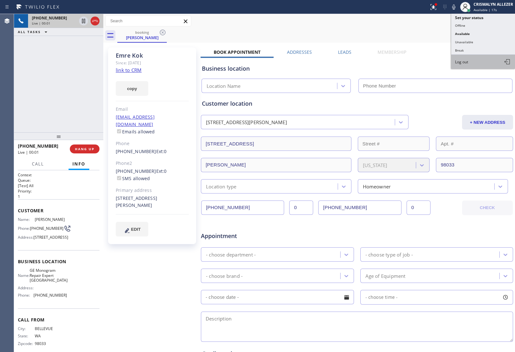
type input "(206) 203-6067"
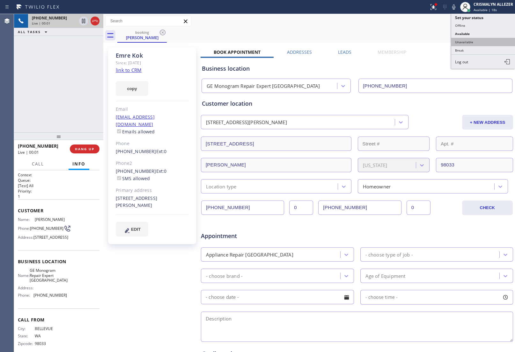
click at [475, 44] on button "Unavailable" at bounding box center [483, 42] width 64 height 8
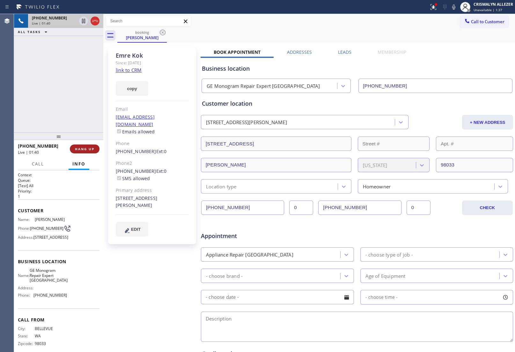
click at [80, 149] on span "HANG UP" at bounding box center [84, 149] width 19 height 4
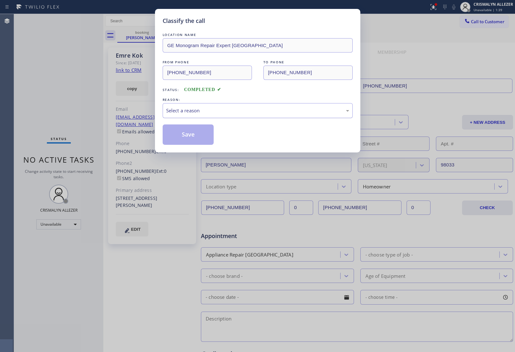
click at [245, 112] on div "Select a reason" at bounding box center [257, 110] width 183 height 7
click at [187, 137] on button "Save" at bounding box center [188, 135] width 51 height 20
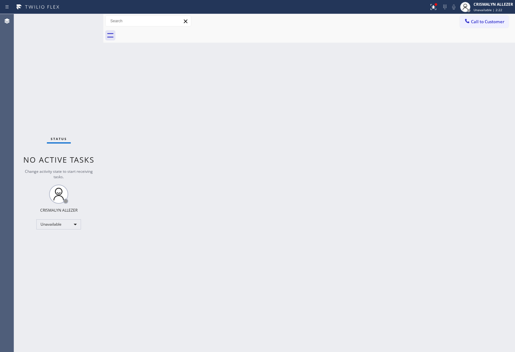
click at [262, 117] on div "Back to Dashboard Change Sender ID Customers Technicians Select a contact Outbo…" at bounding box center [308, 183] width 411 height 338
click at [496, 22] on span "Call to Customer" at bounding box center [487, 22] width 33 height 6
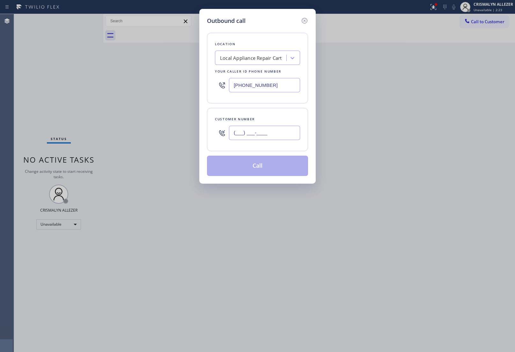
click at [286, 139] on input "(___) ___-____" at bounding box center [264, 133] width 71 height 14
paste input "425) 922-8342"
type input "(425) 922-8342"
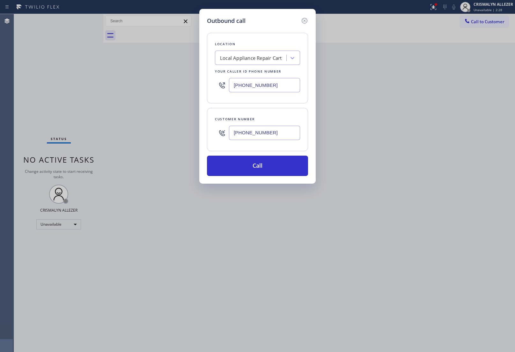
click at [243, 64] on div "Local Appliance Repair Cart" at bounding box center [257, 58] width 85 height 14
paste input "GE Monogram Repair Expert Kirkland"
type input "GE Monogram Repair Expert Kirkland"
click at [249, 74] on div "GE Monogram Repair Expert Kirkland" at bounding box center [257, 75] width 85 height 18
type input "(206) 203-6067"
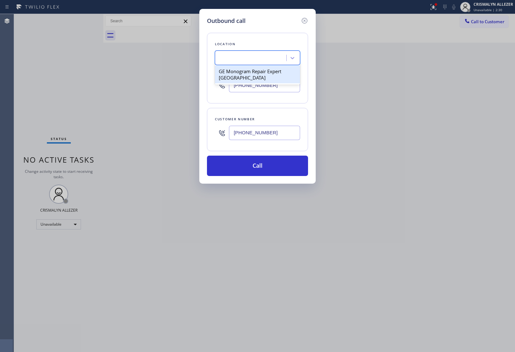
scroll to position [0, 0]
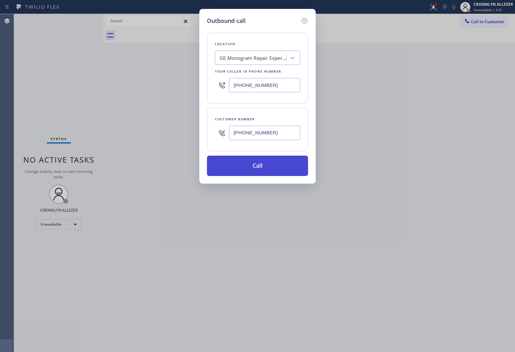
click at [254, 169] on button "Call" at bounding box center [257, 166] width 101 height 20
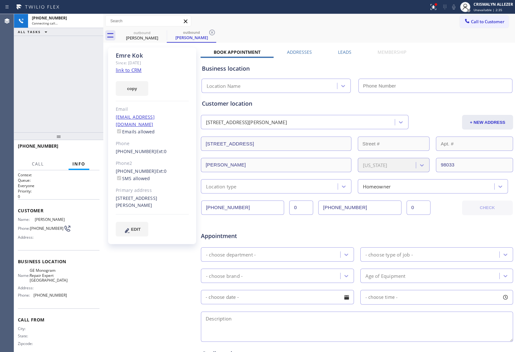
type input "(206) 203-6067"
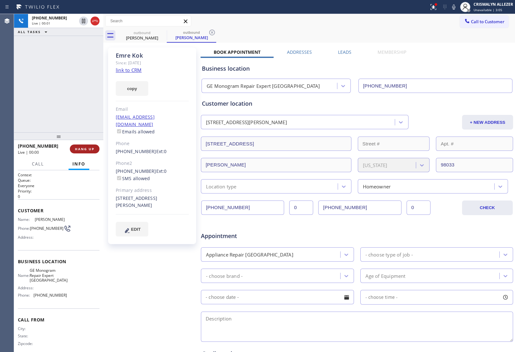
click at [80, 149] on span "HANG UP" at bounding box center [84, 149] width 19 height 4
click at [83, 149] on span "COMPLETE" at bounding box center [83, 149] width 22 height 4
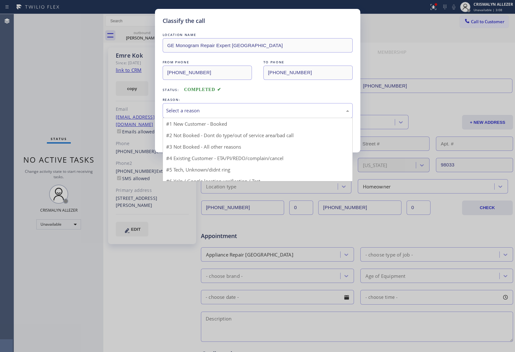
click at [246, 114] on div "Select a reason" at bounding box center [257, 110] width 183 height 7
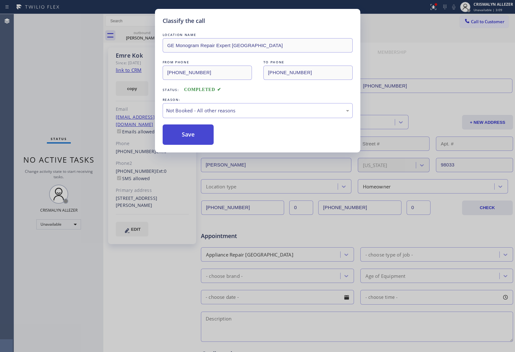
click at [205, 137] on button "Save" at bounding box center [188, 135] width 51 height 20
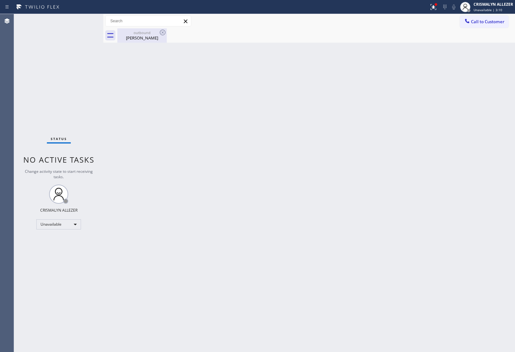
click at [140, 34] on div "outbound" at bounding box center [142, 32] width 48 height 5
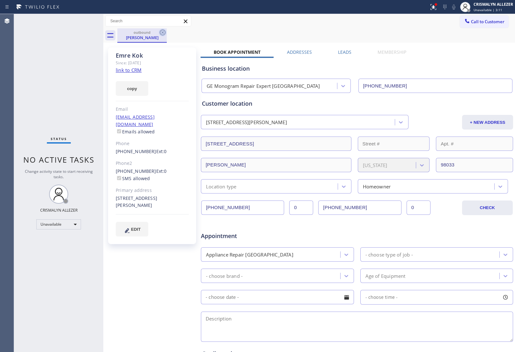
click at [161, 33] on icon at bounding box center [163, 33] width 8 height 8
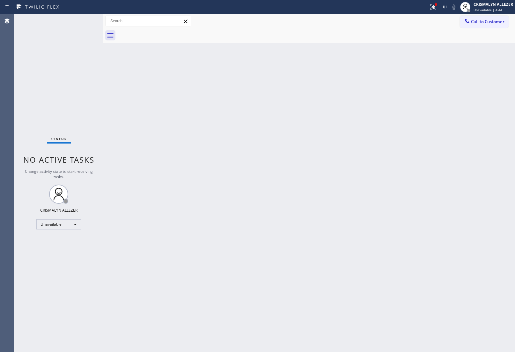
drag, startPoint x: 467, startPoint y: 209, endPoint x: 460, endPoint y: 205, distance: 7.4
click at [467, 207] on div "Back to Dashboard Change Sender ID Customers Technicians Select a contact Outbo…" at bounding box center [308, 183] width 411 height 338
click at [481, 19] on span "Call to Customer" at bounding box center [487, 22] width 33 height 6
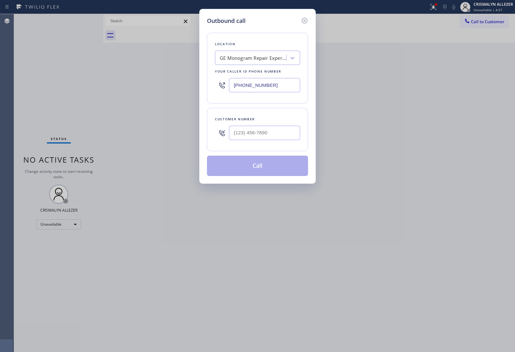
drag, startPoint x: 284, startPoint y: 85, endPoint x: 123, endPoint y: 86, distance: 160.9
click at [190, 85] on div "Outbound call Location GE Monogram Repair Expert Kirkland Your caller id phone …" at bounding box center [257, 176] width 515 height 352
paste input "323) 215-1266"
type input "(323) 215-1266"
click at [261, 137] on input "(___) ___-____" at bounding box center [264, 133] width 71 height 14
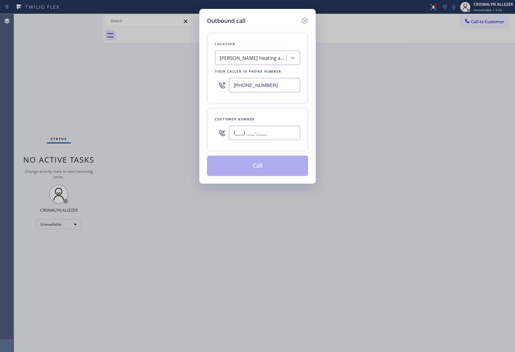
paste input "818) 987-9225"
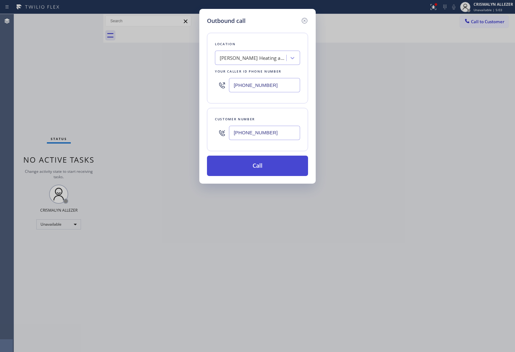
type input "(818) 987-9225"
click at [258, 166] on button "Call" at bounding box center [257, 166] width 101 height 20
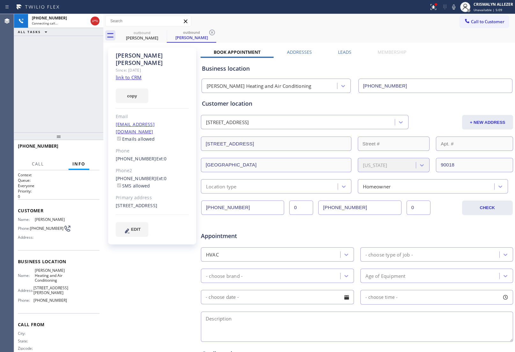
type input "(323) 215-1266"
click at [93, 24] on icon at bounding box center [95, 21] width 8 height 8
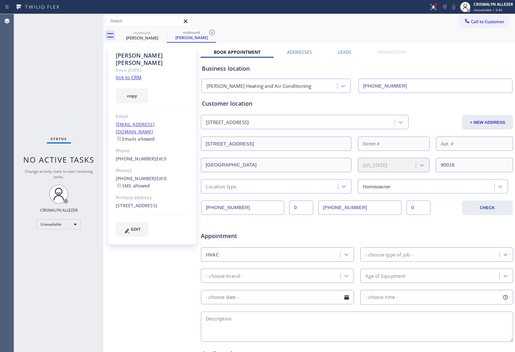
click at [340, 50] on label "Leads" at bounding box center [344, 52] width 13 height 6
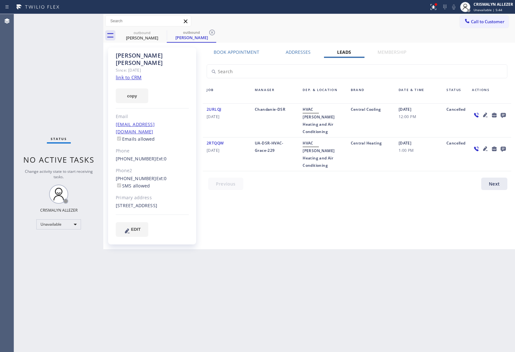
click at [503, 115] on icon at bounding box center [502, 115] width 5 height 5
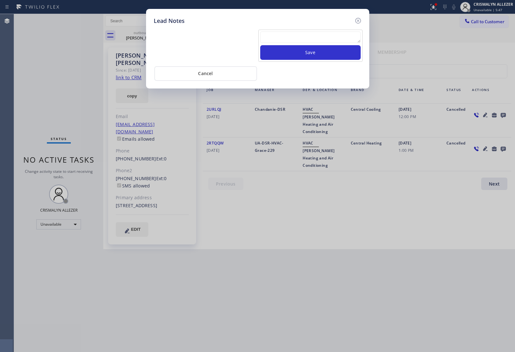
click at [296, 40] on textarea at bounding box center [310, 37] width 100 height 11
paste textarea "no answer | pls xfer here cx cb"
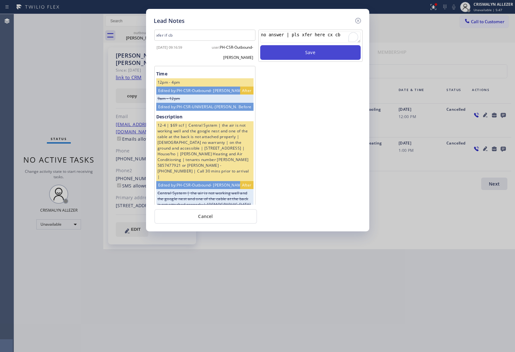
type textarea "no answer | pls xfer here cx cb"
click at [305, 56] on button "Save" at bounding box center [310, 52] width 100 height 15
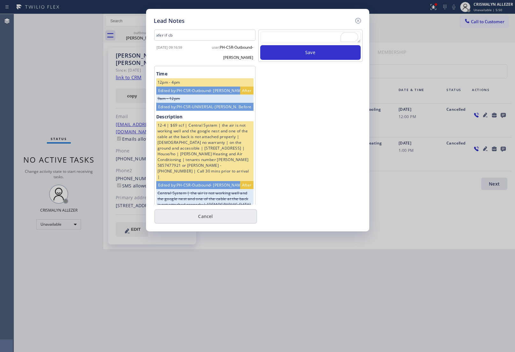
click at [200, 217] on button "Cancel" at bounding box center [205, 216] width 103 height 15
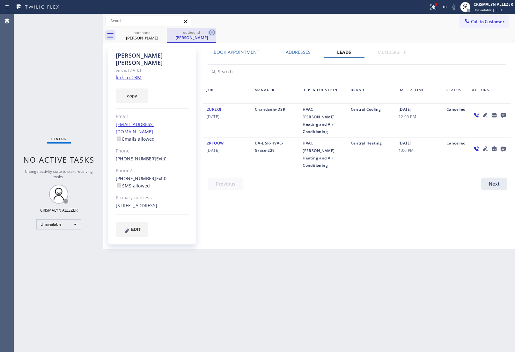
click at [211, 33] on icon at bounding box center [212, 33] width 6 height 6
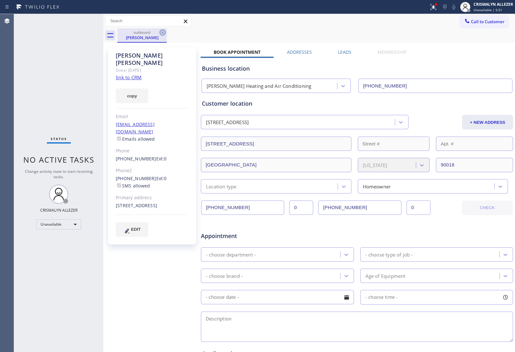
click at [163, 32] on icon at bounding box center [163, 33] width 8 height 8
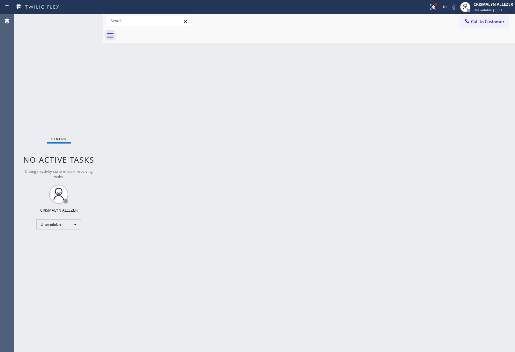
click at [491, 25] on button "Call to Customer" at bounding box center [484, 22] width 49 height 12
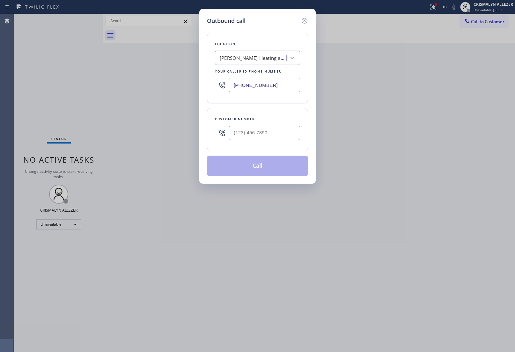
paste input "888) 859-4448"
drag, startPoint x: 218, startPoint y: 88, endPoint x: 167, endPoint y: 83, distance: 50.5
click at [166, 84] on div "Outbound call Location Crenshaw Heating and Air Conditioning Your caller id pho…" at bounding box center [257, 176] width 515 height 352
type input "(888) 859-4448"
click at [271, 136] on input "(___) ___-____" at bounding box center [264, 133] width 71 height 14
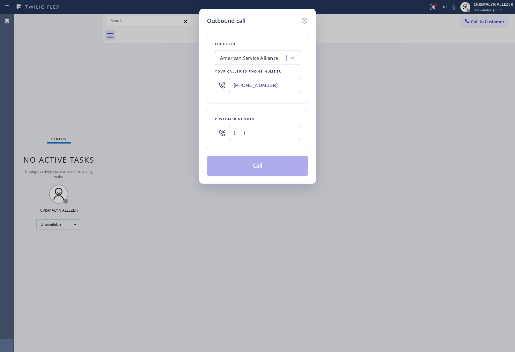
paste input "510) 846-0817"
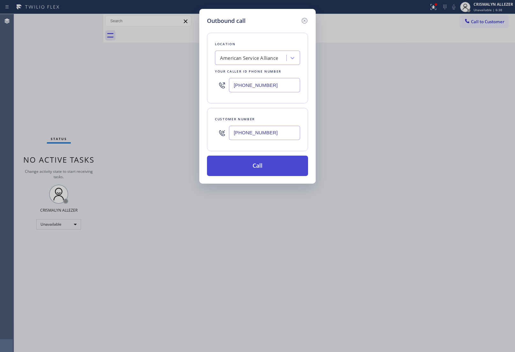
type input "(510) 846-0817"
click at [257, 168] on button "Call" at bounding box center [257, 166] width 101 height 20
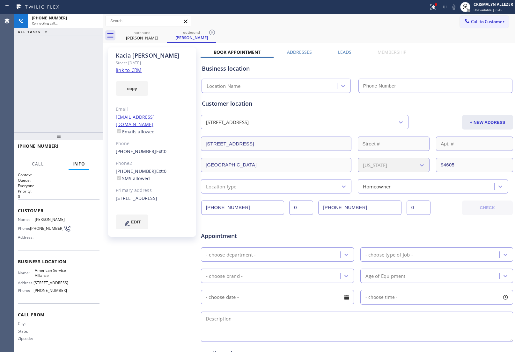
type input "(888) 859-4448"
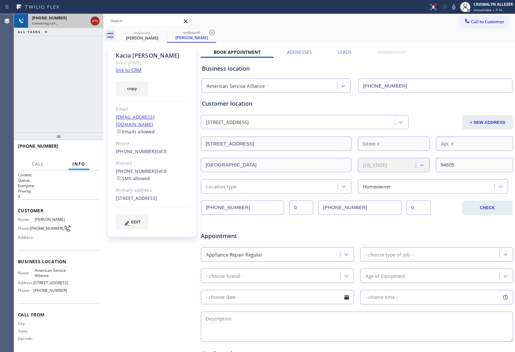
click at [95, 22] on icon at bounding box center [95, 21] width 8 height 8
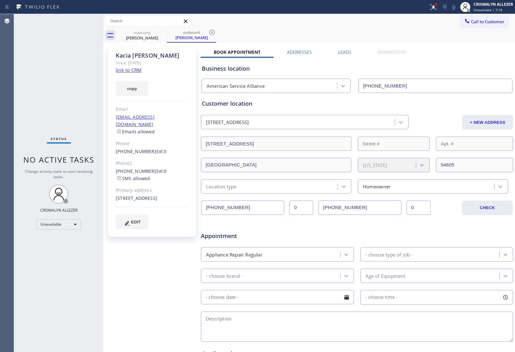
click at [347, 50] on label "Leads" at bounding box center [344, 52] width 13 height 6
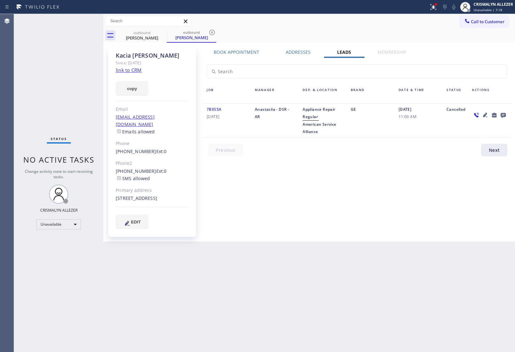
click at [504, 115] on icon at bounding box center [502, 115] width 5 height 5
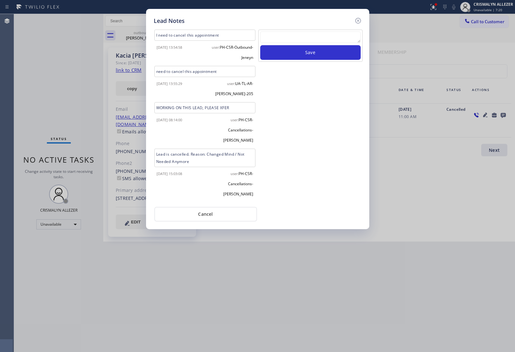
click at [294, 40] on textarea at bounding box center [310, 37] width 100 height 11
paste textarea "no answer | pls xfer here cx cb"
type textarea "no answer | pls xfer here cx cb"
click at [304, 58] on button "Save" at bounding box center [310, 52] width 100 height 15
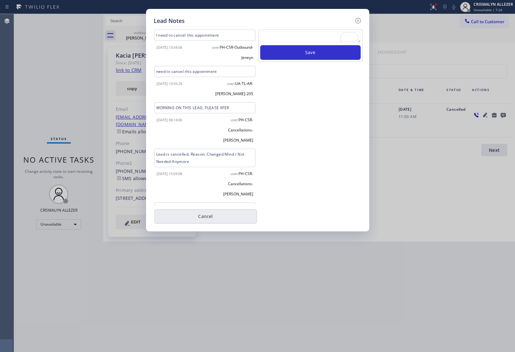
click at [216, 221] on button "Cancel" at bounding box center [205, 216] width 103 height 15
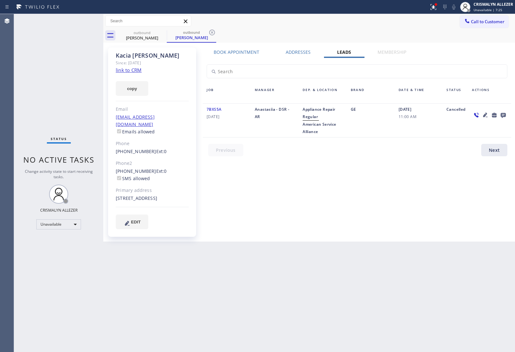
drag, startPoint x: 214, startPoint y: 33, endPoint x: 201, endPoint y: 34, distance: 13.4
click at [211, 33] on icon at bounding box center [212, 33] width 6 height 6
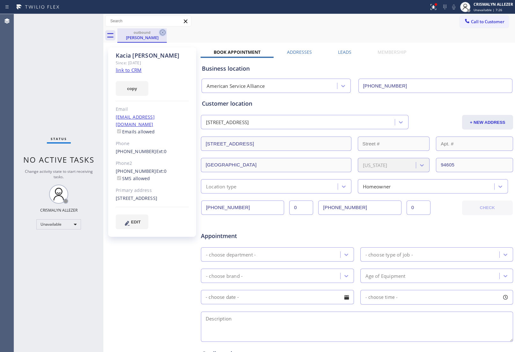
click at [159, 33] on icon at bounding box center [163, 33] width 8 height 8
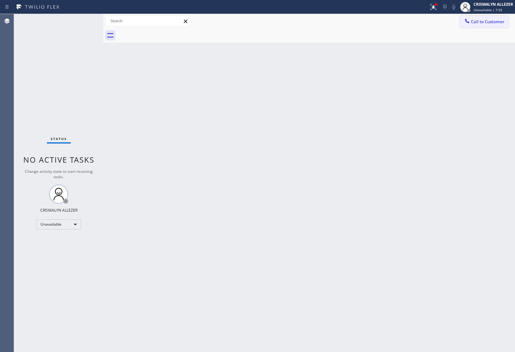
click at [485, 26] on button "Call to Customer" at bounding box center [484, 22] width 49 height 12
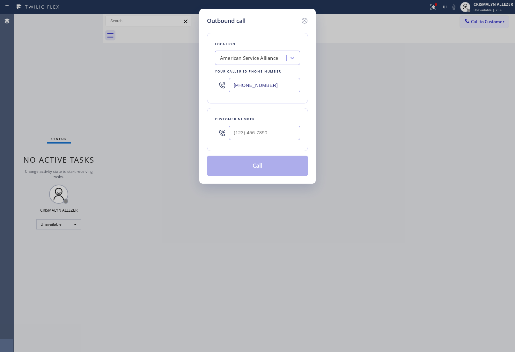
paste input "720) 307-7285"
drag, startPoint x: 282, startPoint y: 85, endPoint x: 132, endPoint y: 71, distance: 150.8
click at [161, 76] on div "Outbound call Location American Service Alliance Your caller id phone number (7…" at bounding box center [257, 176] width 515 height 352
type input "[PHONE_NUMBER]"
click at [284, 134] on input "(___) ___-____" at bounding box center [264, 133] width 71 height 14
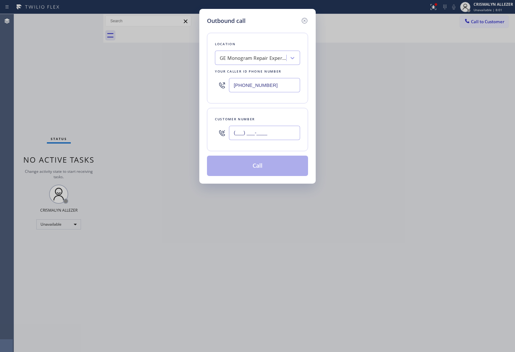
paste input "303) 929-2947"
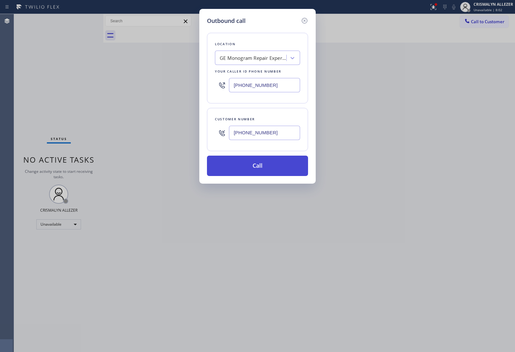
type input "[PHONE_NUMBER]"
click at [244, 170] on button "Call" at bounding box center [257, 166] width 101 height 20
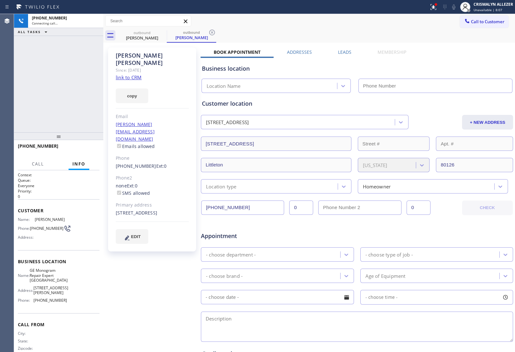
type input "[PHONE_NUMBER]"
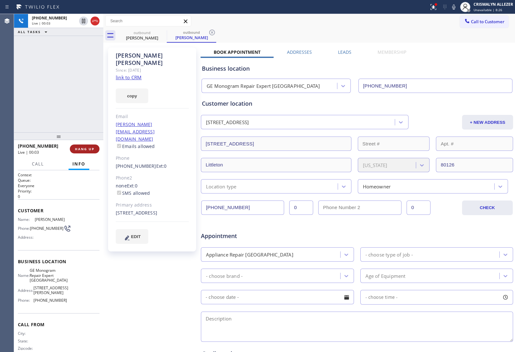
click at [83, 150] on span "HANG UP" at bounding box center [84, 149] width 19 height 4
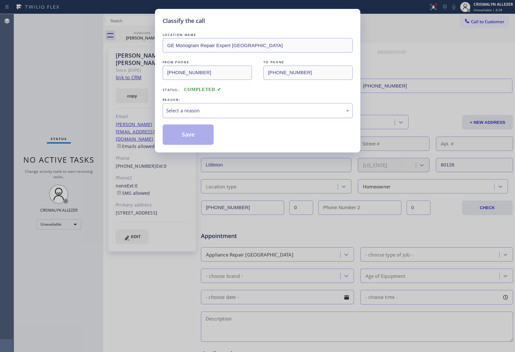
click at [266, 110] on div "Select a reason" at bounding box center [257, 110] width 183 height 7
click at [197, 136] on button "Save" at bounding box center [188, 135] width 51 height 20
click at [167, 37] on div "Karen Kennedy" at bounding box center [191, 38] width 48 height 6
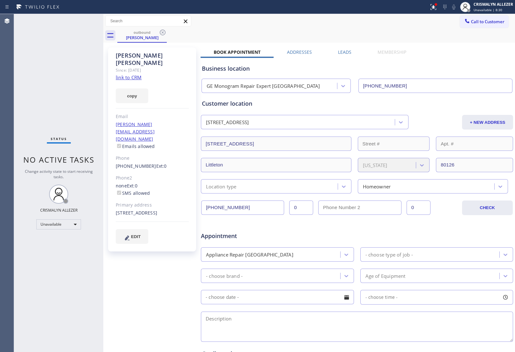
click at [160, 34] on icon at bounding box center [163, 33] width 6 height 6
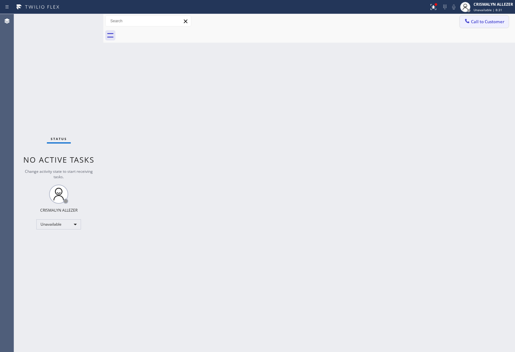
click at [487, 19] on span "Call to Customer" at bounding box center [487, 22] width 33 height 6
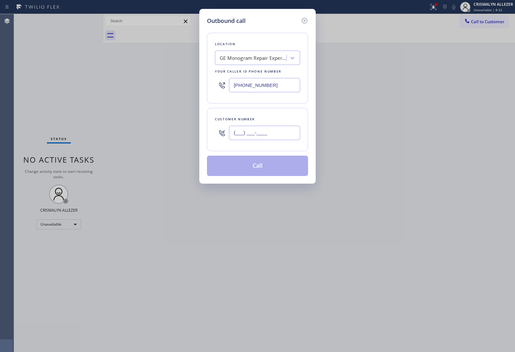
click at [283, 134] on input "(___) ___-____" at bounding box center [264, 133] width 71 height 14
paste input "303) 929-2947"
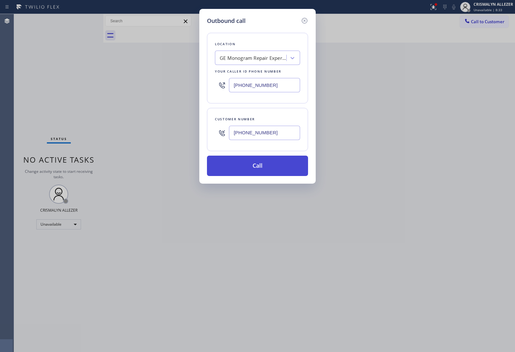
type input "[PHONE_NUMBER]"
click at [265, 168] on button "Call" at bounding box center [257, 166] width 101 height 20
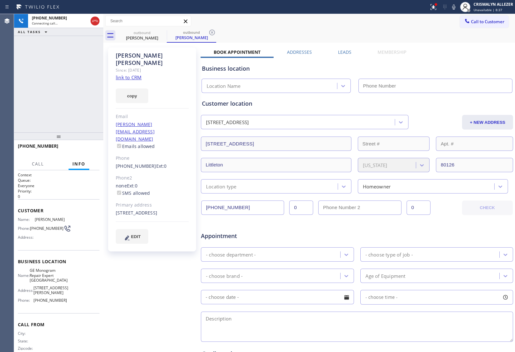
type input "[PHONE_NUMBER]"
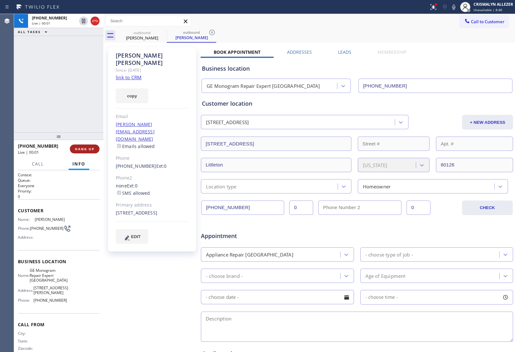
click at [83, 149] on span "HANG UP" at bounding box center [84, 149] width 19 height 4
click at [81, 152] on button "COMPLETE" at bounding box center [83, 149] width 32 height 9
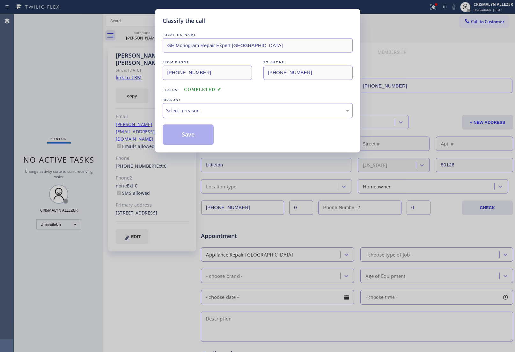
click at [263, 110] on div "Select a reason" at bounding box center [257, 110] width 183 height 7
click at [193, 142] on button "Save" at bounding box center [188, 135] width 51 height 20
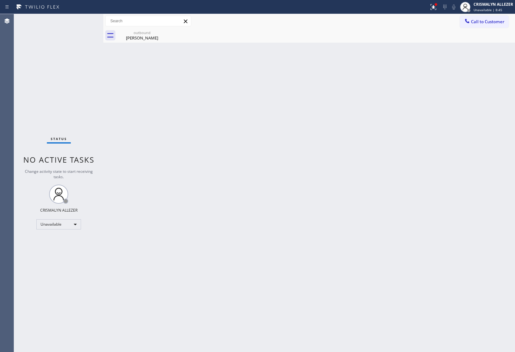
click at [149, 40] on div "Karen Kennedy" at bounding box center [142, 38] width 48 height 6
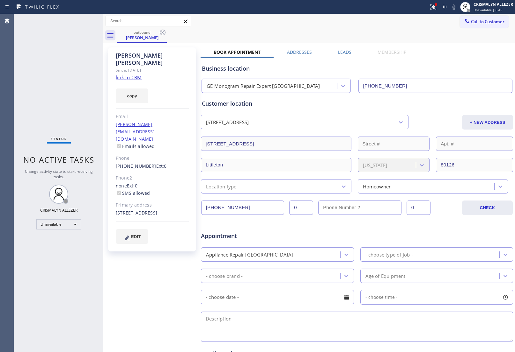
drag, startPoint x: 348, startPoint y: 53, endPoint x: 426, endPoint y: 87, distance: 85.2
click at [348, 53] on label "Leads" at bounding box center [344, 52] width 13 height 6
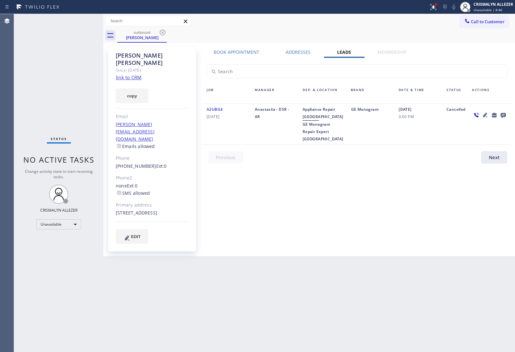
click at [505, 116] on icon at bounding box center [503, 115] width 8 height 8
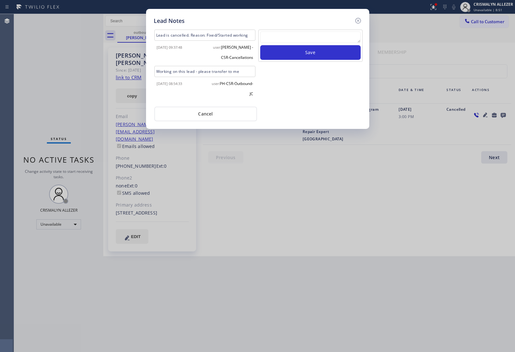
click at [296, 36] on textarea at bounding box center [310, 37] width 100 height 11
paste textarea "no answer | pls xfer here cx cb"
type textarea "no answer | pls xfer here cx cb"
click at [311, 54] on button "Save" at bounding box center [310, 52] width 100 height 15
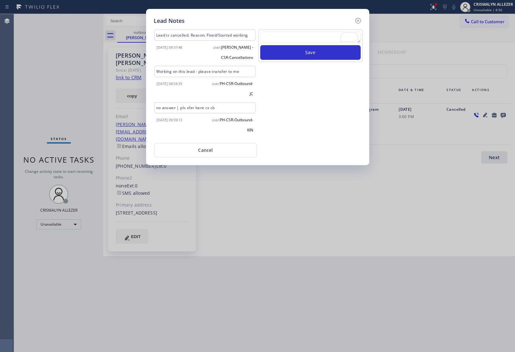
click at [205, 165] on div "Lead Notes Lead is cancelled. Reason: Fixed/Started working 2025-05-30 09:37:48…" at bounding box center [257, 87] width 223 height 156
click at [207, 158] on button "Cancel" at bounding box center [205, 150] width 103 height 15
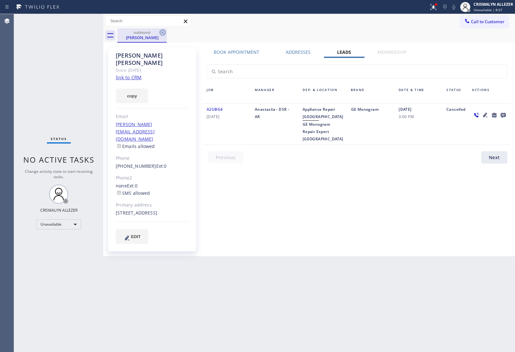
click at [165, 32] on icon at bounding box center [163, 33] width 6 height 6
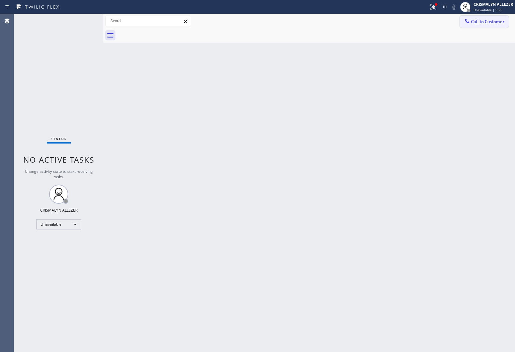
click at [496, 23] on span "Call to Customer" at bounding box center [487, 22] width 33 height 6
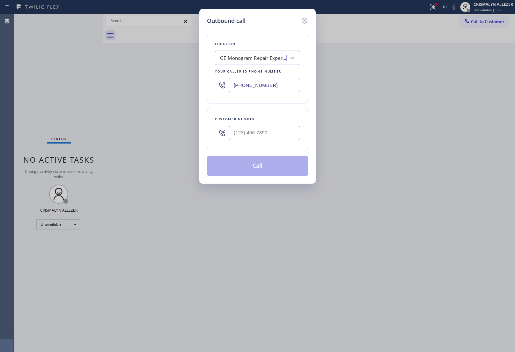
drag, startPoint x: 289, startPoint y: 83, endPoint x: 150, endPoint y: 69, distance: 139.7
click at [174, 74] on div "Outbound call Location GE Monogram Repair Expert Castle Rock Your caller id pho…" at bounding box center [257, 176] width 515 height 352
paste input "855) 666-975"
type input "(855) 666-9755"
click at [270, 131] on input "(___) ___-____" at bounding box center [264, 133] width 71 height 14
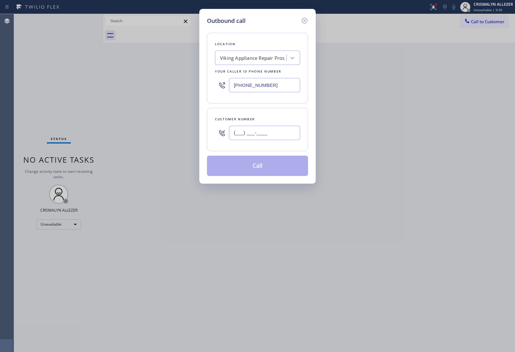
paste input "602) 616-0927"
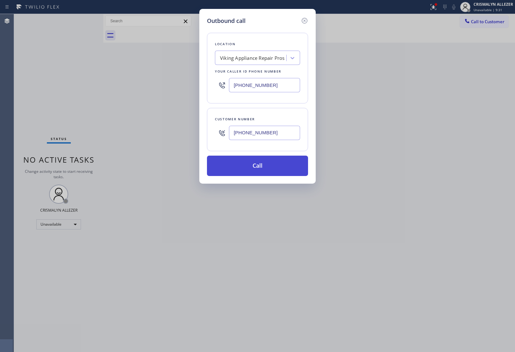
type input "(602) 616-0927"
click at [257, 171] on button "Call" at bounding box center [257, 166] width 101 height 20
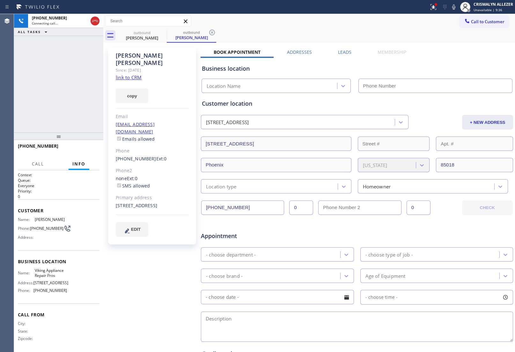
type input "(855) 666-9755"
click at [81, 149] on span "HANG UP" at bounding box center [84, 149] width 19 height 4
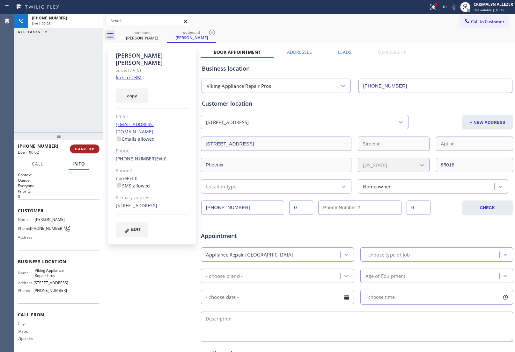
click at [81, 149] on span "HANG UP" at bounding box center [84, 149] width 19 height 4
click at [77, 149] on span "COMPLETE" at bounding box center [83, 149] width 22 height 4
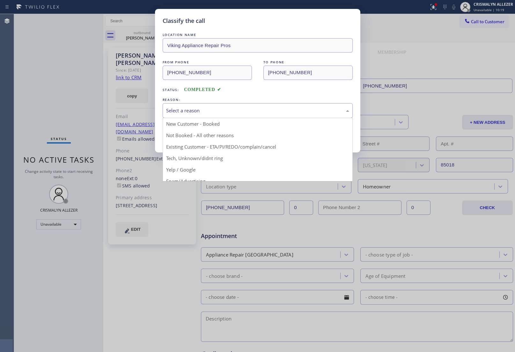
click at [262, 112] on div "Select a reason" at bounding box center [257, 110] width 183 height 7
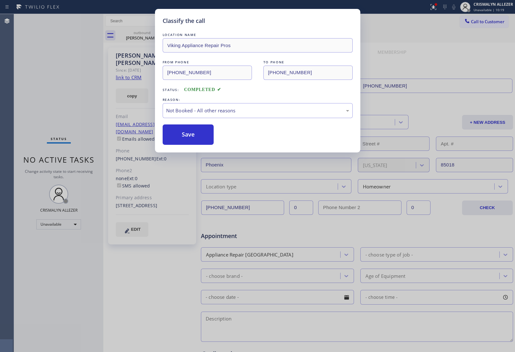
click at [185, 140] on button "Save" at bounding box center [188, 135] width 51 height 20
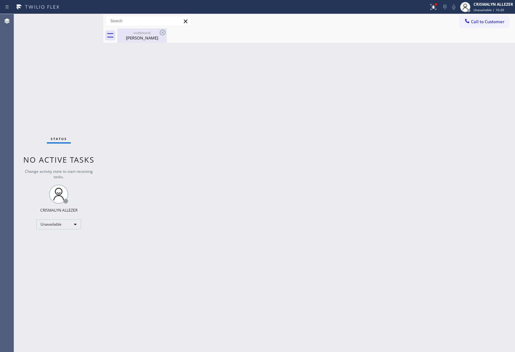
click at [140, 39] on div "Brynn Anderson" at bounding box center [142, 38] width 48 height 6
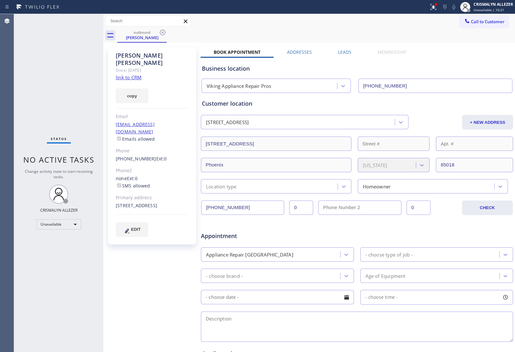
click at [345, 53] on label "Leads" at bounding box center [344, 52] width 13 height 6
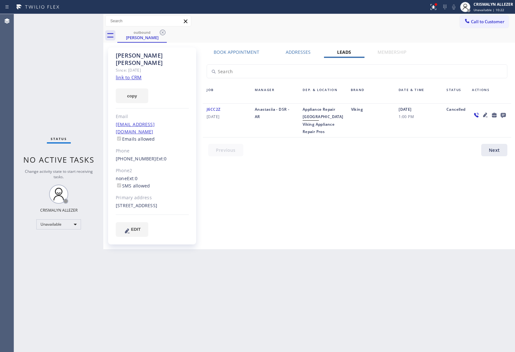
click at [503, 115] on icon at bounding box center [502, 115] width 5 height 5
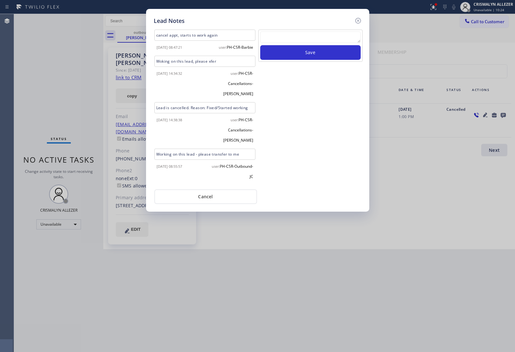
click at [312, 42] on textarea at bounding box center [310, 37] width 100 height 11
paste textarea "no answer | pls xfer here cx cb"
type textarea "no answer | pls xfer here cx cb"
click at [317, 58] on button "Save" at bounding box center [310, 52] width 100 height 15
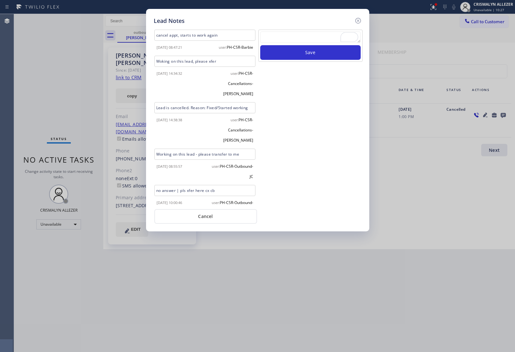
scroll to position [2, 0]
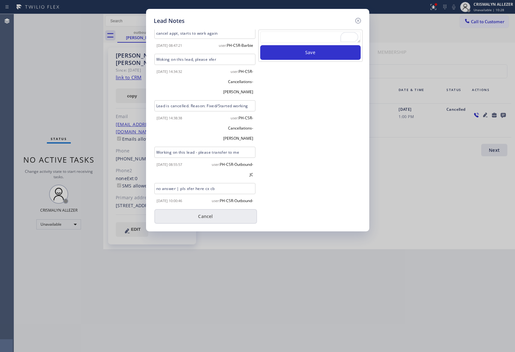
click at [200, 219] on button "Cancel" at bounding box center [205, 216] width 103 height 15
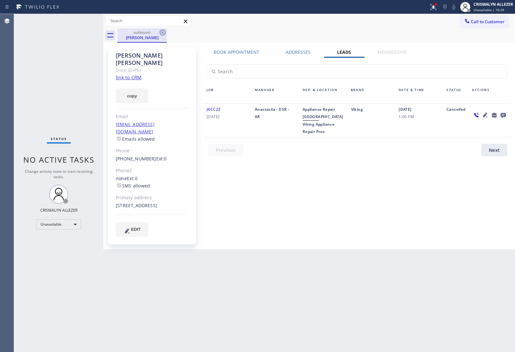
click at [163, 32] on icon at bounding box center [163, 33] width 8 height 8
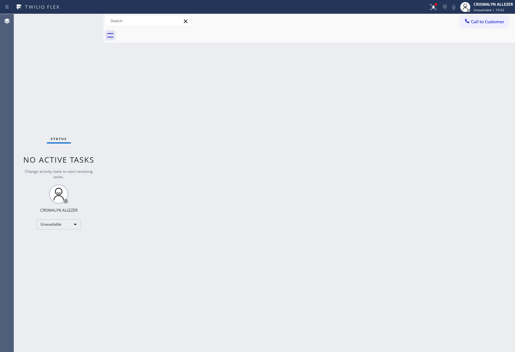
drag, startPoint x: 477, startPoint y: 21, endPoint x: 402, endPoint y: 58, distance: 83.7
click at [475, 21] on span "Call to Customer" at bounding box center [487, 22] width 33 height 6
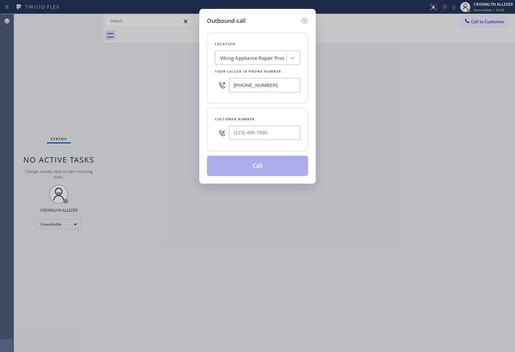
paste input "323) 416-2342"
drag, startPoint x: 297, startPoint y: 88, endPoint x: 157, endPoint y: 83, distance: 140.0
click at [157, 83] on div "Outbound call Location Viking Appliance Repair Pros Your caller id phone number…" at bounding box center [257, 176] width 515 height 352
type input "[PHONE_NUMBER]"
click at [279, 136] on input "(___) ___-____" at bounding box center [264, 133] width 71 height 14
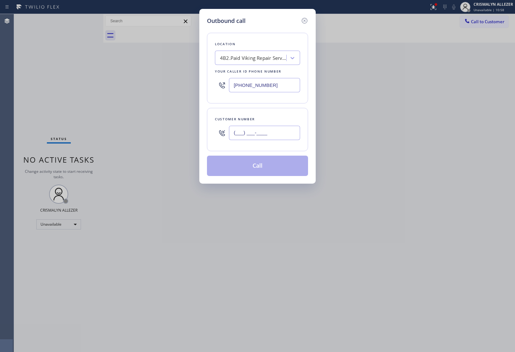
paste input "661) 341-1131"
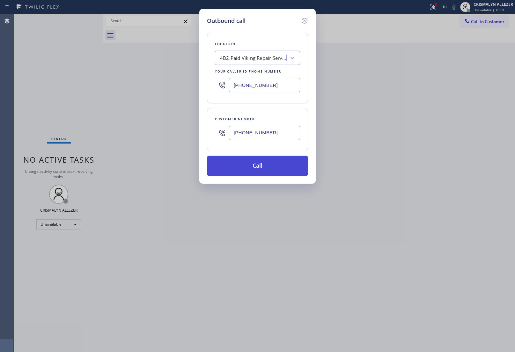
type input "(661) 341-1131"
click at [263, 169] on button "Call" at bounding box center [257, 166] width 101 height 20
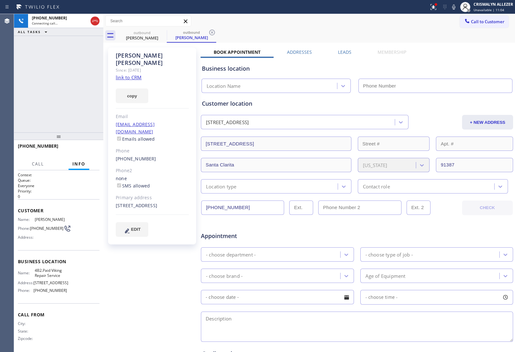
type input "[PHONE_NUMBER]"
click at [86, 151] on span "HANG UP" at bounding box center [84, 149] width 19 height 4
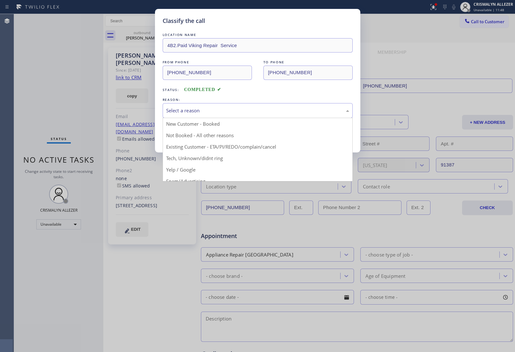
click at [260, 112] on div "Select a reason" at bounding box center [257, 110] width 183 height 7
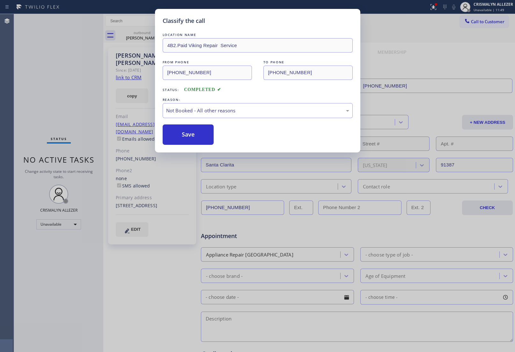
click at [191, 136] on button "Save" at bounding box center [188, 135] width 51 height 20
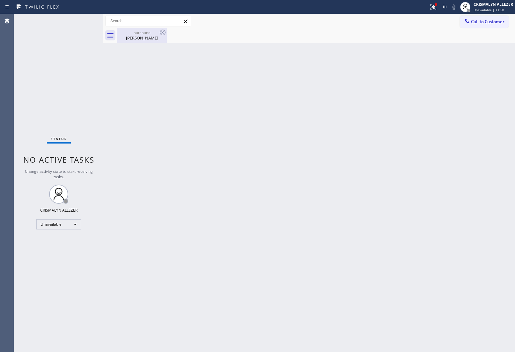
click at [149, 37] on div "Sara Mallon" at bounding box center [142, 38] width 48 height 6
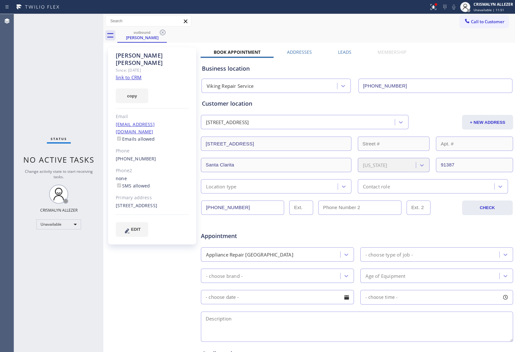
click at [339, 51] on label "Leads" at bounding box center [344, 52] width 13 height 6
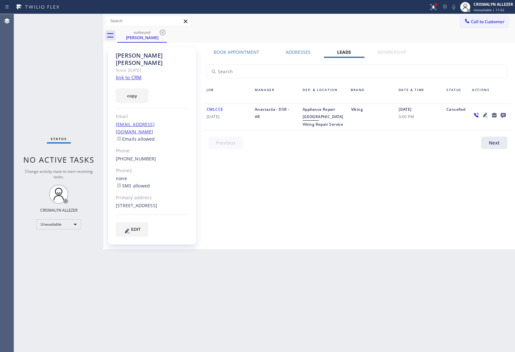
click at [504, 115] on icon at bounding box center [502, 115] width 5 height 5
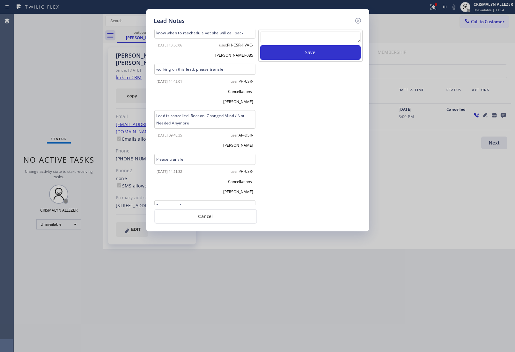
scroll to position [17, 0]
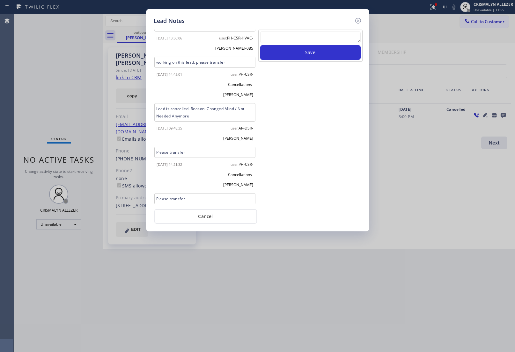
click at [315, 38] on textarea at bounding box center [310, 37] width 100 height 11
paste textarea "no answer | pls xfer here cx cb"
type textarea "no answer | pls xfer here cx cb"
click at [308, 52] on button "Save" at bounding box center [310, 52] width 100 height 15
click at [204, 213] on button "Cancel" at bounding box center [205, 216] width 103 height 15
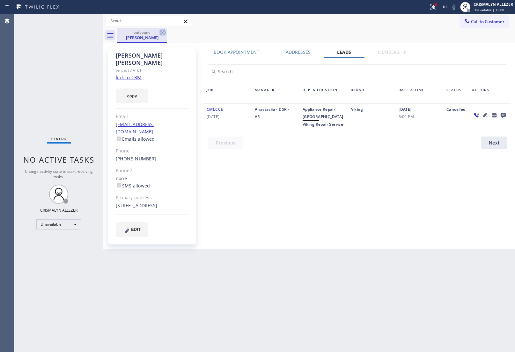
drag, startPoint x: 160, startPoint y: 32, endPoint x: 166, endPoint y: 24, distance: 10.1
click at [161, 31] on icon at bounding box center [163, 33] width 8 height 8
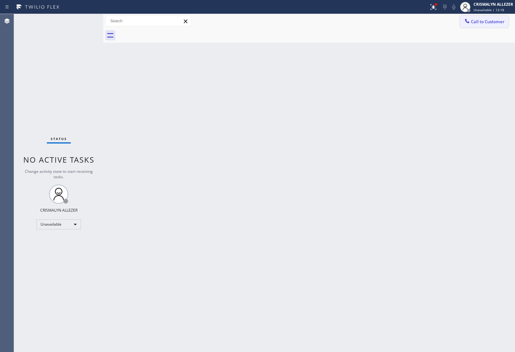
drag, startPoint x: 502, startPoint y: 19, endPoint x: 407, endPoint y: 50, distance: 99.9
click at [501, 19] on span "Call to Customer" at bounding box center [487, 22] width 33 height 6
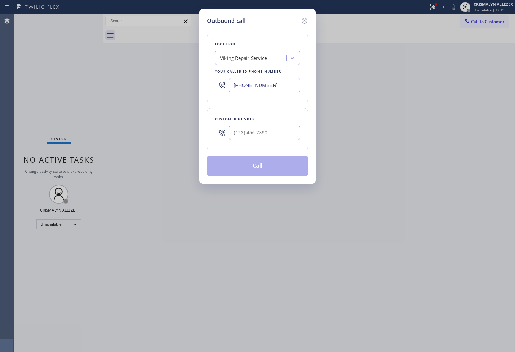
paste input "949) 397-6210"
drag, startPoint x: 281, startPoint y: 85, endPoint x: 85, endPoint y: 64, distance: 197.0
click at [83, 66] on div "Outbound call Location Viking Repair Service Your caller id phone number (949) …" at bounding box center [257, 176] width 515 height 352
type input "(949) 397-6210"
click at [276, 135] on input "(___) ___-____" at bounding box center [264, 133] width 71 height 14
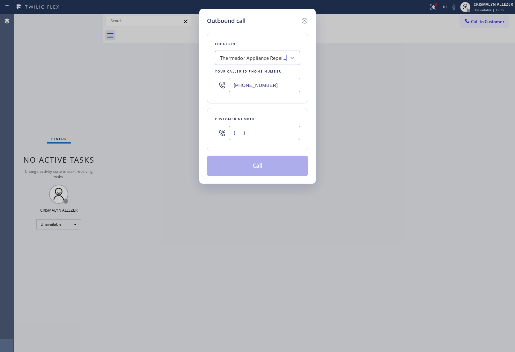
paste input "949) 874-5452"
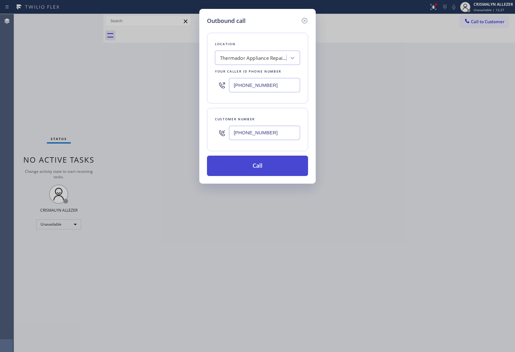
type input "(949) 874-5452"
click at [255, 170] on button "Call" at bounding box center [257, 166] width 101 height 20
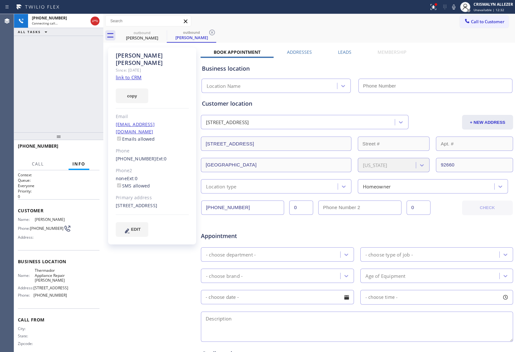
type input "(949) 397-6210"
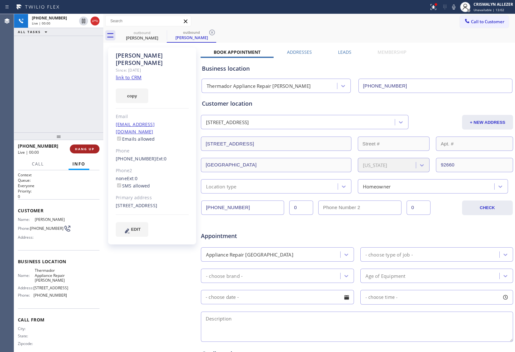
click at [87, 148] on span "HANG UP" at bounding box center [84, 149] width 19 height 4
click at [87, 147] on span "HANG UP" at bounding box center [84, 149] width 19 height 4
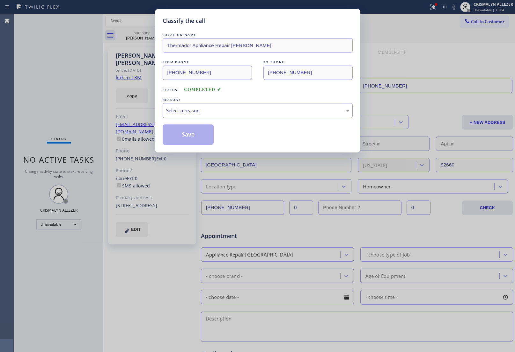
click at [262, 113] on div "Select a reason" at bounding box center [257, 110] width 183 height 7
click at [192, 137] on button "Save" at bounding box center [188, 135] width 51 height 20
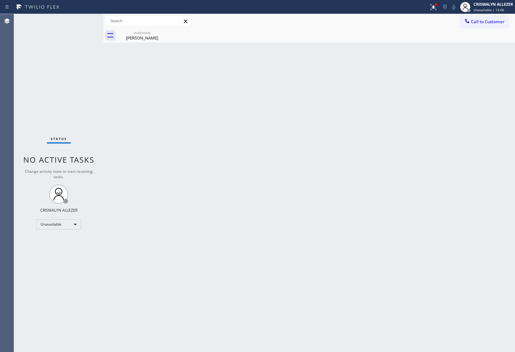
drag, startPoint x: 145, startPoint y: 36, endPoint x: 175, endPoint y: 34, distance: 30.3
click at [149, 36] on div "Tina Murphy" at bounding box center [142, 38] width 48 height 6
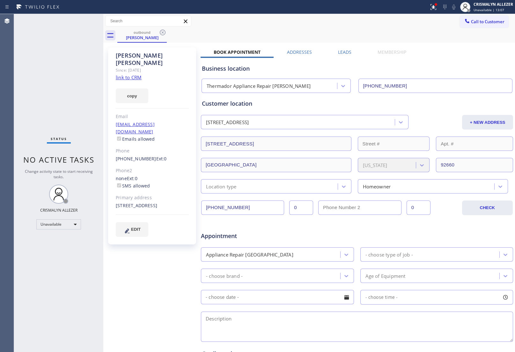
click at [343, 51] on label "Leads" at bounding box center [344, 52] width 13 height 6
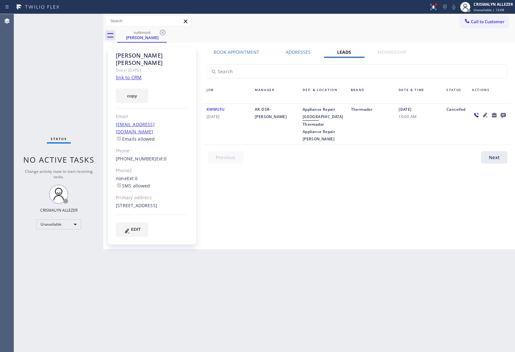
click at [501, 114] on icon at bounding box center [502, 115] width 5 height 5
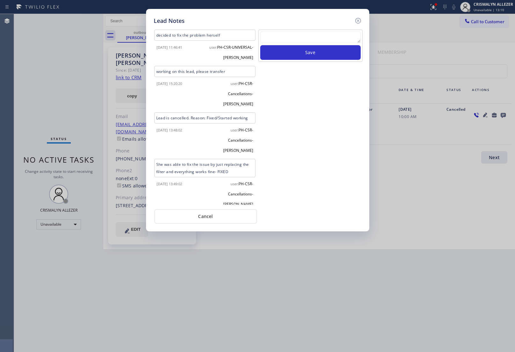
click at [304, 36] on textarea at bounding box center [310, 37] width 100 height 11
paste textarea "no answer | pls xfer here cx cb"
type textarea "no answer | pls xfer here cx cb"
click at [303, 52] on button "Save" at bounding box center [310, 52] width 100 height 15
drag, startPoint x: 218, startPoint y: 217, endPoint x: 195, endPoint y: 141, distance: 79.8
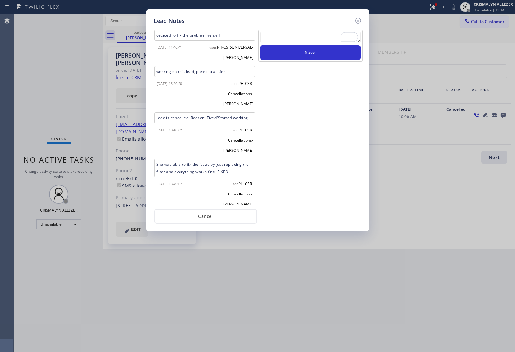
click at [218, 217] on button "Cancel" at bounding box center [205, 216] width 103 height 15
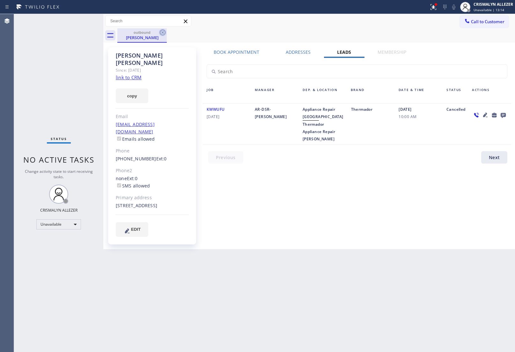
click at [161, 31] on icon at bounding box center [163, 33] width 8 height 8
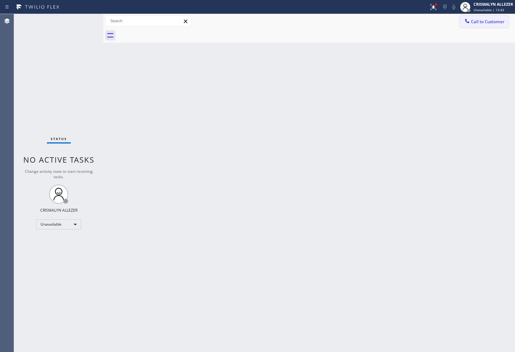
click at [483, 25] on button "Call to Customer" at bounding box center [484, 22] width 49 height 12
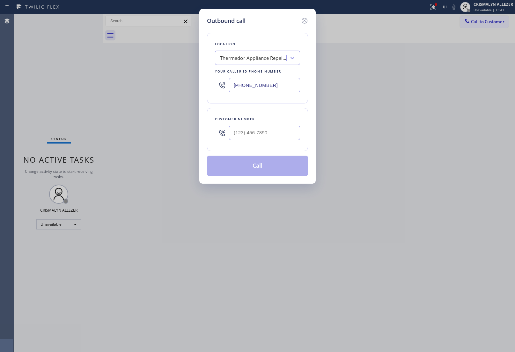
paste input "510) 319-0237"
drag, startPoint x: 293, startPoint y: 85, endPoint x: 136, endPoint y: 76, distance: 157.3
click at [176, 80] on div "Outbound call Location Thermador Appliance Repair Ashton Your caller id phone n…" at bounding box center [257, 176] width 515 height 352
type input "(510) 319-0237"
click at [272, 133] on input "(___) ___-____" at bounding box center [264, 133] width 71 height 14
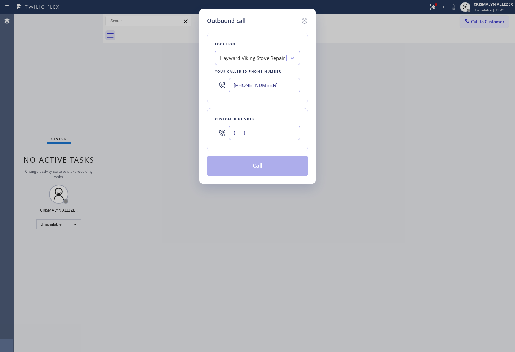
paste input "347) 429-4719"
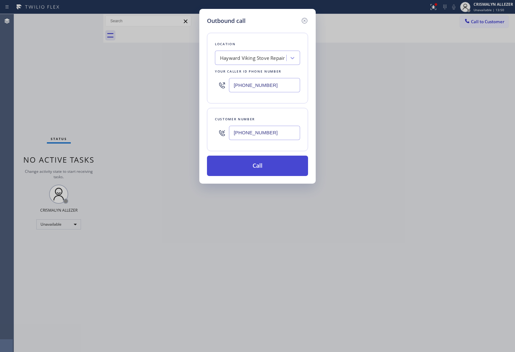
type input "(347) 429-4719"
drag, startPoint x: 250, startPoint y: 175, endPoint x: 255, endPoint y: 171, distance: 7.3
click at [250, 174] on button "Call" at bounding box center [257, 166] width 101 height 20
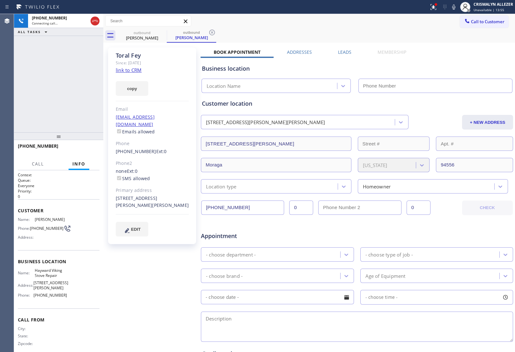
type input "(510) 319-0237"
click at [86, 149] on span "HANG UP" at bounding box center [84, 149] width 19 height 4
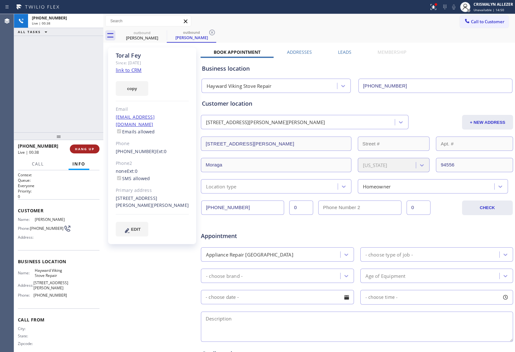
click at [86, 149] on span "HANG UP" at bounding box center [84, 149] width 19 height 4
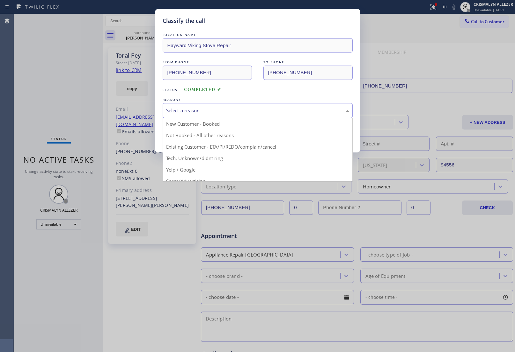
click at [249, 110] on div "Select a reason" at bounding box center [257, 110] width 183 height 7
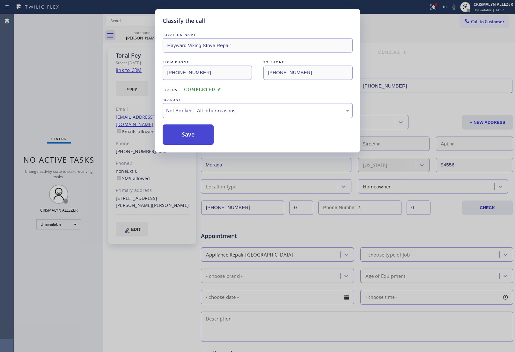
click at [192, 136] on button "Save" at bounding box center [188, 135] width 51 height 20
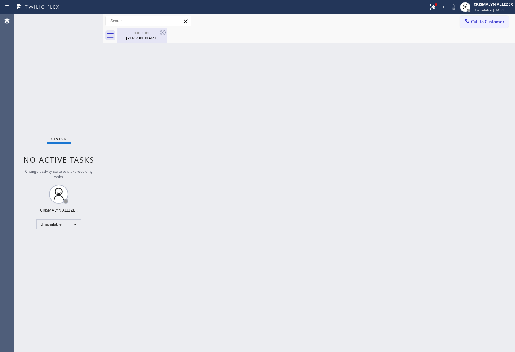
click at [139, 38] on div "Toral Fey" at bounding box center [142, 38] width 48 height 6
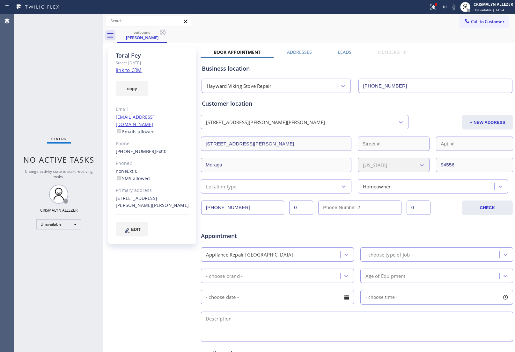
click at [341, 51] on label "Leads" at bounding box center [344, 52] width 13 height 6
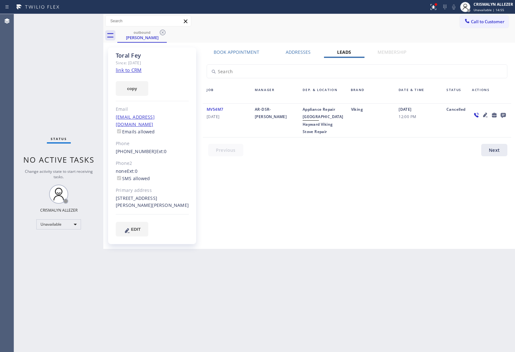
click at [504, 113] on icon at bounding box center [502, 115] width 5 height 5
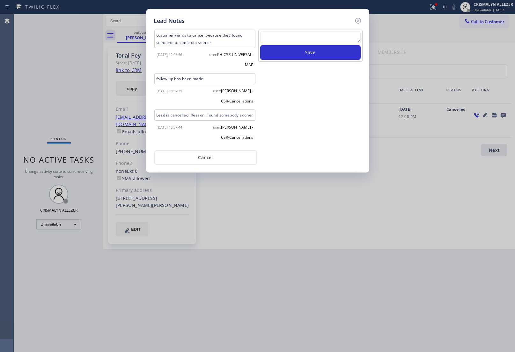
click at [281, 37] on textarea at bounding box center [310, 37] width 100 height 11
paste textarea "no answer | pls xfer here cx cb"
type textarea "no answer | pls xfer here cx cb"
click at [312, 53] on button "Save" at bounding box center [310, 52] width 100 height 15
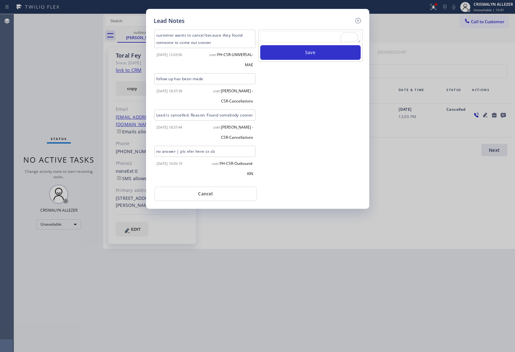
drag, startPoint x: 205, startPoint y: 199, endPoint x: 201, endPoint y: 127, distance: 72.8
click at [205, 199] on button "Cancel" at bounding box center [205, 194] width 103 height 15
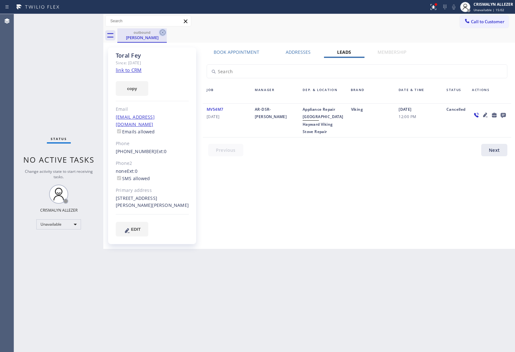
click at [163, 32] on icon at bounding box center [163, 33] width 6 height 6
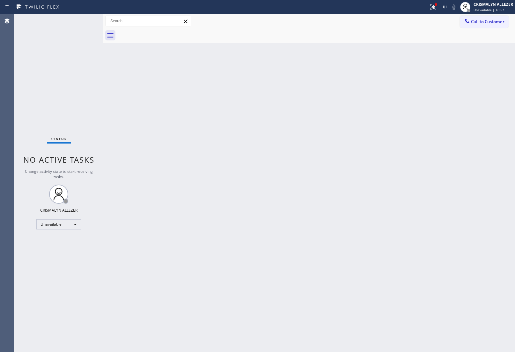
click at [484, 22] on span "Call to Customer" at bounding box center [487, 22] width 33 height 6
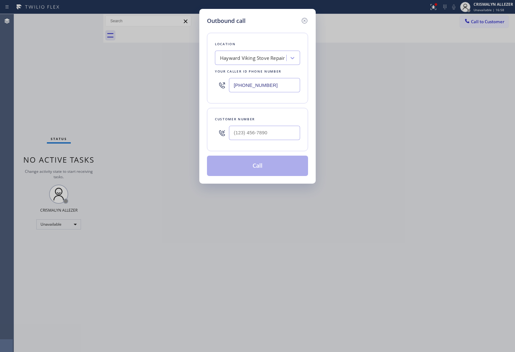
paste input "833) 348-0421"
drag, startPoint x: 280, startPoint y: 78, endPoint x: 138, endPoint y: 79, distance: 142.5
click at [138, 79] on div "Outbound call Location Hayward Viking Stove Repair Your caller id phone number …" at bounding box center [257, 176] width 515 height 352
type input "[PHONE_NUMBER]"
click at [276, 131] on input "(___) ___-____" at bounding box center [264, 133] width 71 height 14
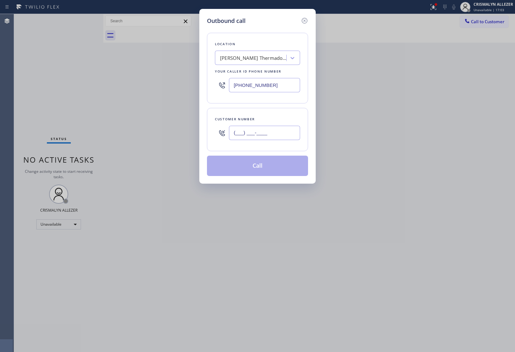
paste input "630) 605-1696"
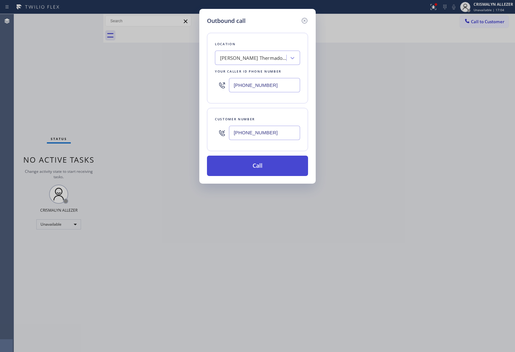
type input "[PHONE_NUMBER]"
click at [254, 174] on button "Call" at bounding box center [257, 166] width 101 height 20
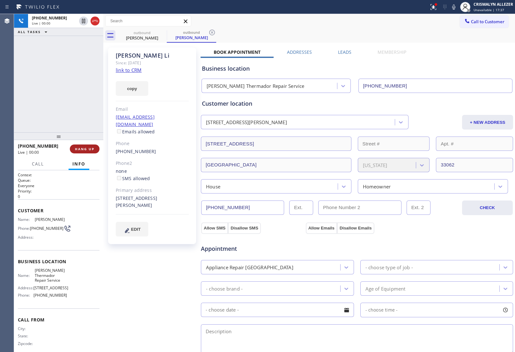
click at [84, 152] on button "HANG UP" at bounding box center [85, 149] width 30 height 9
click at [83, 152] on button "HANG UP" at bounding box center [85, 149] width 30 height 9
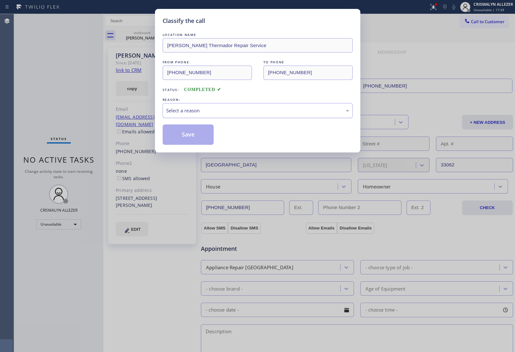
click at [242, 109] on div "Select a reason" at bounding box center [257, 110] width 183 height 7
click at [195, 134] on button "Save" at bounding box center [188, 135] width 51 height 20
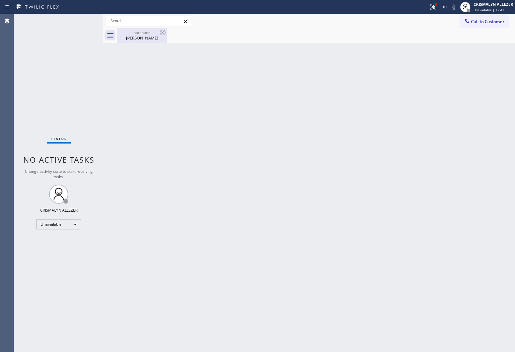
click at [139, 37] on div "Ryan Li" at bounding box center [142, 38] width 48 height 6
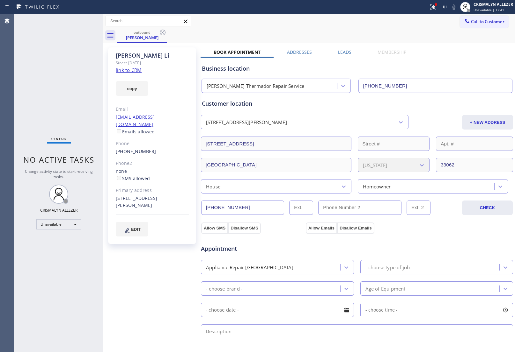
click at [342, 52] on label "Leads" at bounding box center [344, 52] width 13 height 6
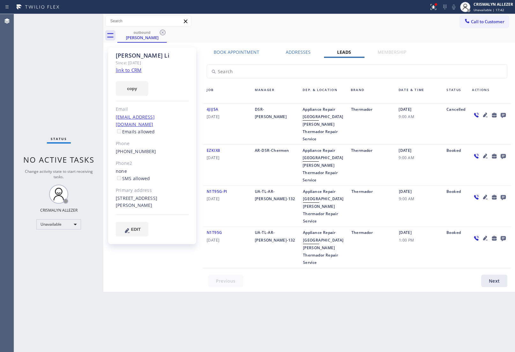
click at [504, 112] on icon at bounding box center [503, 115] width 8 height 8
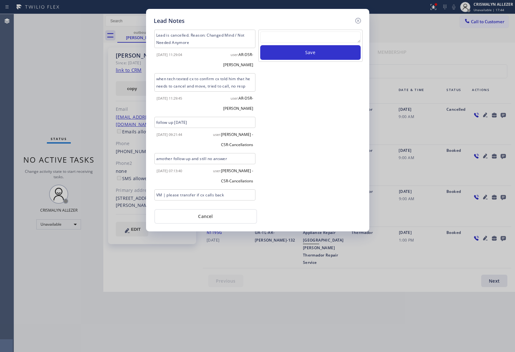
click at [283, 31] on div "Save" at bounding box center [310, 46] width 104 height 32
click at [288, 41] on textarea "To enrich screen reader interactions, please activate Accessibility in Grammarl…" at bounding box center [310, 37] width 100 height 11
paste textarea "no answer | pls xfer here cx cb"
type textarea "no answer | pls xfer here cx cb"
click at [295, 54] on button "Save" at bounding box center [310, 52] width 100 height 15
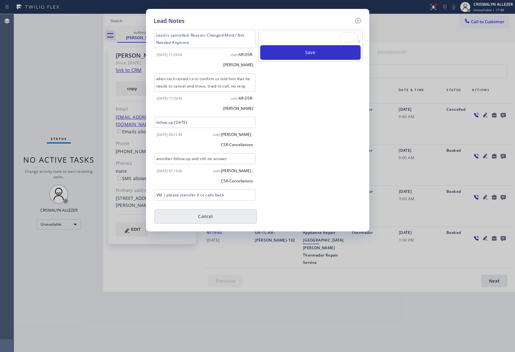
click at [219, 215] on button "Cancel" at bounding box center [205, 216] width 103 height 15
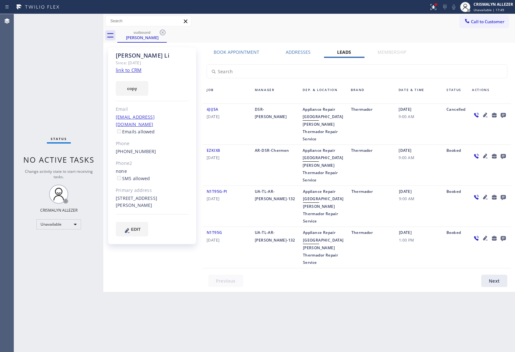
drag, startPoint x: 161, startPoint y: 33, endPoint x: 178, endPoint y: 19, distance: 21.6
click at [162, 33] on icon at bounding box center [163, 33] width 8 height 8
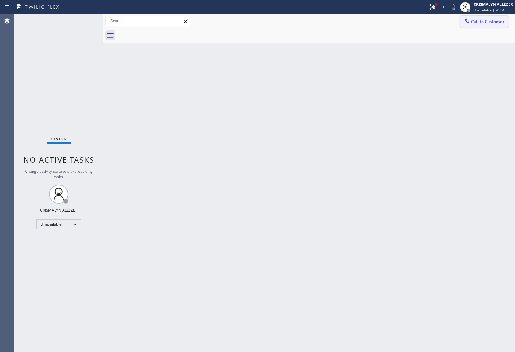
click at [493, 21] on span "Call to Customer" at bounding box center [487, 22] width 33 height 6
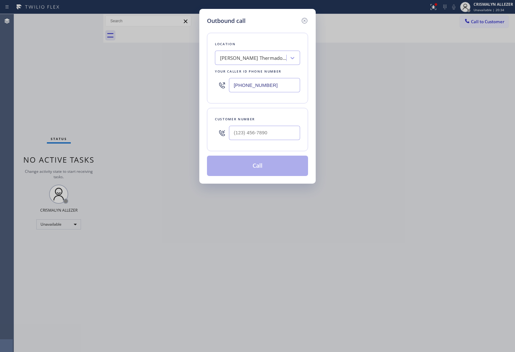
drag, startPoint x: 285, startPoint y: 90, endPoint x: 216, endPoint y: 88, distance: 68.8
click at [226, 88] on div "(833) 348-0421" at bounding box center [257, 85] width 85 height 21
paste input "725) 800-851"
type input "(725) 800-8511"
click at [269, 131] on input "(___) ___-____" at bounding box center [264, 133] width 71 height 14
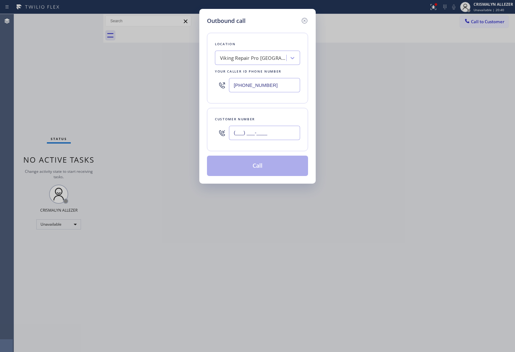
paste input "702) 528-1716"
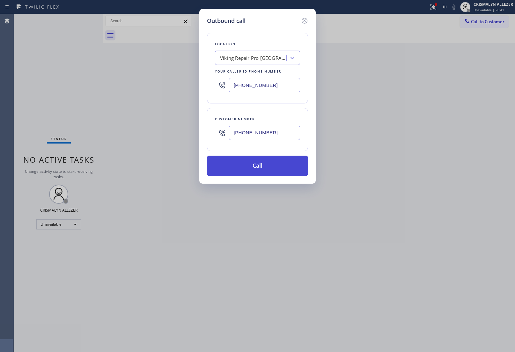
type input "(702) 528-1716"
click at [260, 171] on button "Call" at bounding box center [257, 166] width 101 height 20
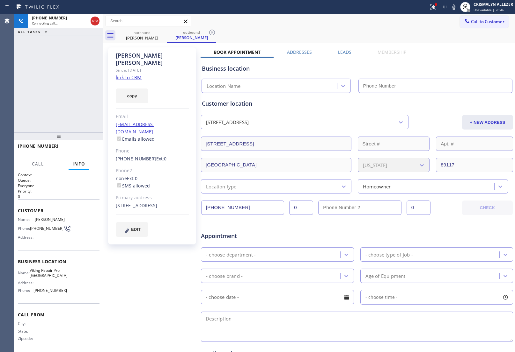
type input "(725) 800-8511"
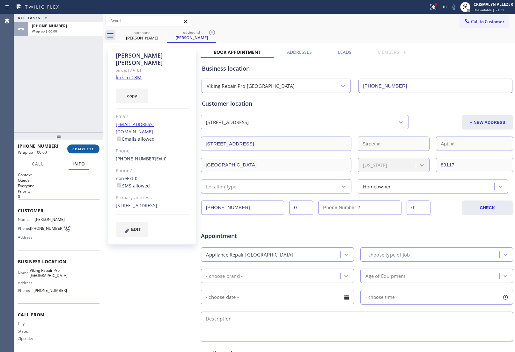
click at [77, 150] on span "COMPLETE" at bounding box center [83, 149] width 22 height 4
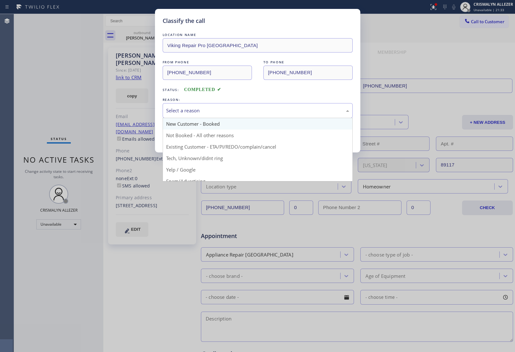
drag, startPoint x: 268, startPoint y: 110, endPoint x: 211, endPoint y: 128, distance: 60.2
click at [268, 111] on div "Select a reason" at bounding box center [257, 110] width 183 height 7
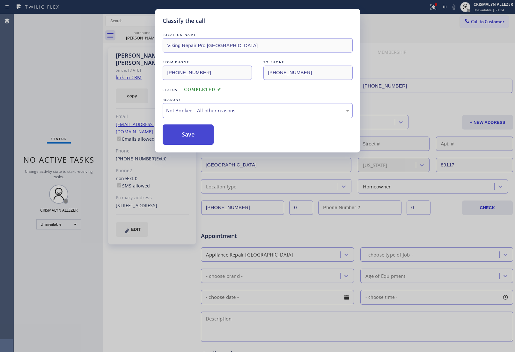
click at [181, 137] on button "Save" at bounding box center [188, 135] width 51 height 20
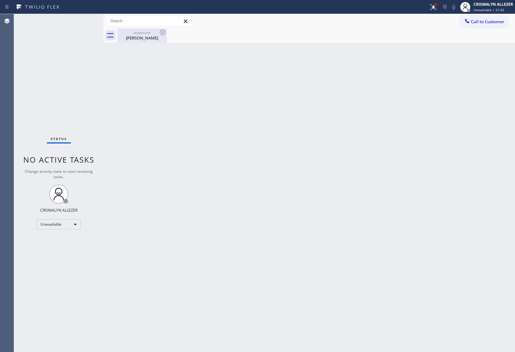
click at [141, 38] on div "Cynthia Freedman" at bounding box center [142, 38] width 48 height 6
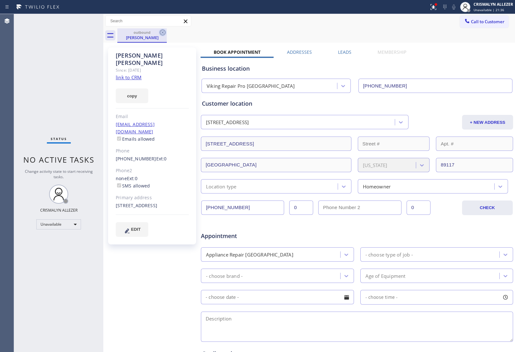
click at [164, 32] on icon at bounding box center [163, 33] width 8 height 8
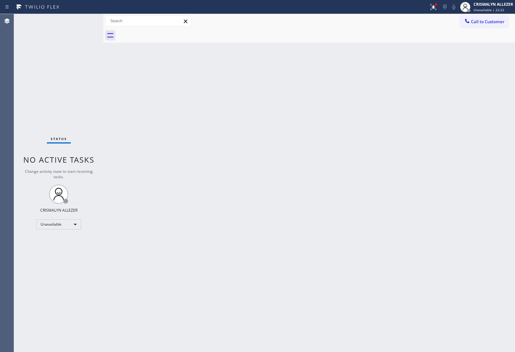
drag, startPoint x: 489, startPoint y: 19, endPoint x: 470, endPoint y: 34, distance: 24.1
click at [489, 19] on span "Call to Customer" at bounding box center [487, 22] width 33 height 6
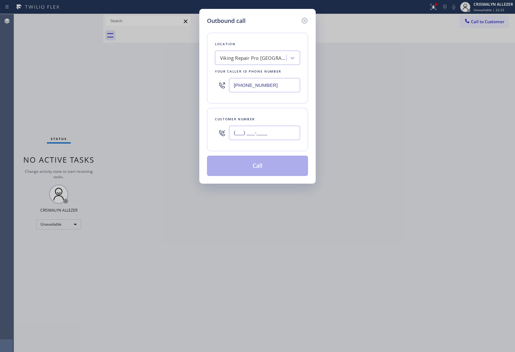
click at [277, 136] on input "(___) ___-____" at bounding box center [264, 133] width 71 height 14
paste input "617) 888-2913"
type input "(617) 888-2913"
click at [266, 57] on div "Viking Repair Pro Las Vegas" at bounding box center [253, 57] width 67 height 7
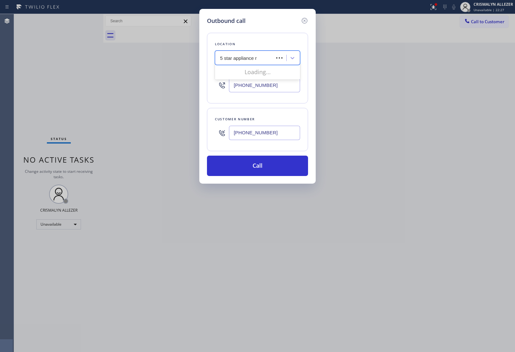
type input "5 star appliance re"
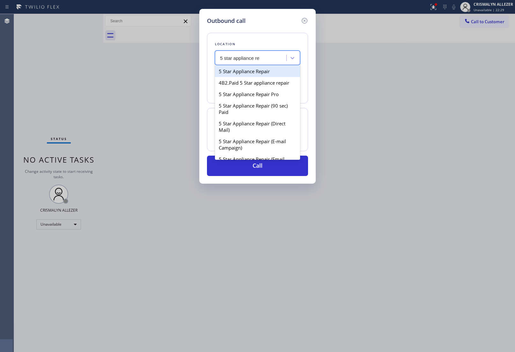
drag, startPoint x: 260, startPoint y: 71, endPoint x: 263, endPoint y: 79, distance: 8.7
click at [261, 73] on div "5 Star Appliance Repair" at bounding box center [257, 71] width 85 height 11
type input "(855) 731-4952"
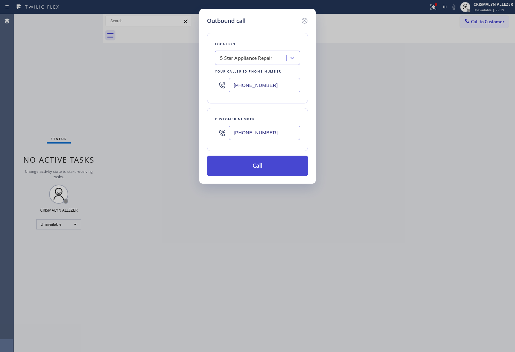
click at [263, 172] on button "Call" at bounding box center [257, 166] width 101 height 20
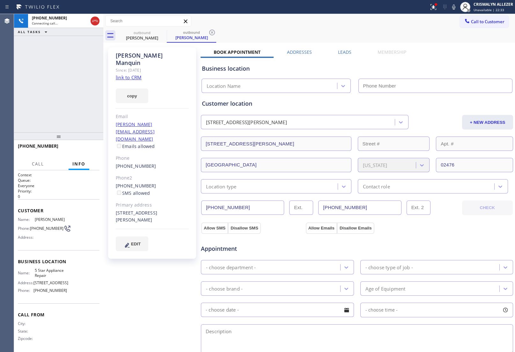
type input "(855) 731-4952"
click at [82, 146] on button "HANG UP" at bounding box center [85, 149] width 30 height 9
click at [80, 149] on span "HANG UP" at bounding box center [84, 149] width 19 height 4
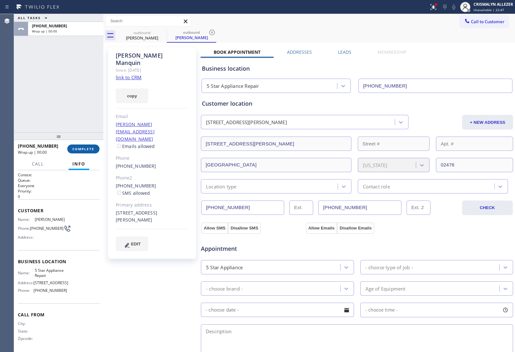
click at [89, 152] on button "COMPLETE" at bounding box center [83, 149] width 32 height 9
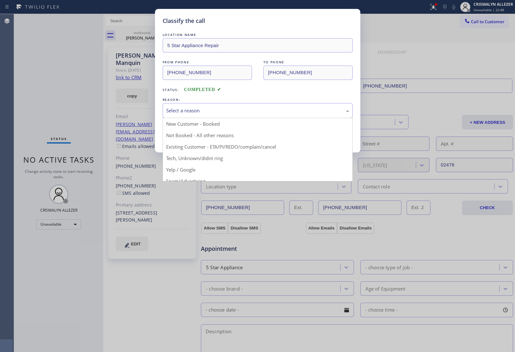
click at [278, 113] on div "Select a reason" at bounding box center [257, 110] width 183 height 7
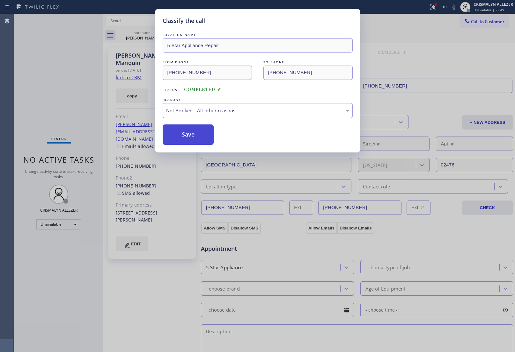
click at [184, 137] on button "Save" at bounding box center [188, 135] width 51 height 20
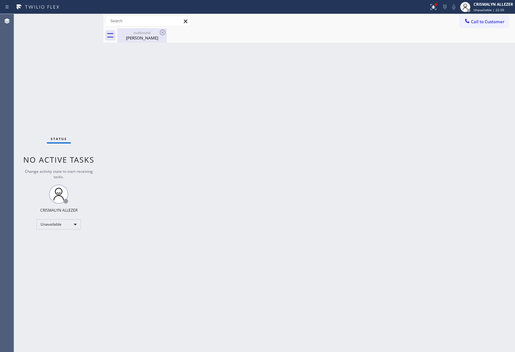
click at [138, 41] on div "outbound Brendan Manquin" at bounding box center [142, 35] width 48 height 14
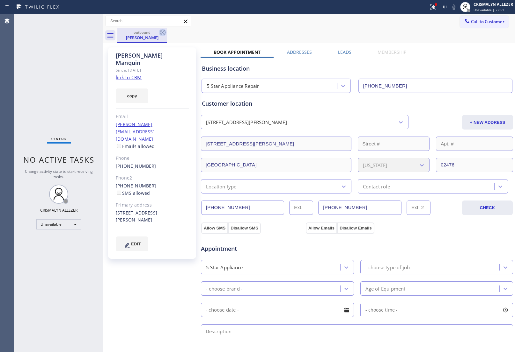
click at [163, 33] on icon at bounding box center [163, 33] width 8 height 8
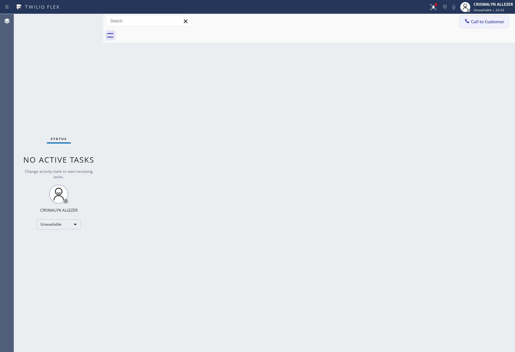
click at [485, 26] on button "Call to Customer" at bounding box center [484, 22] width 49 height 12
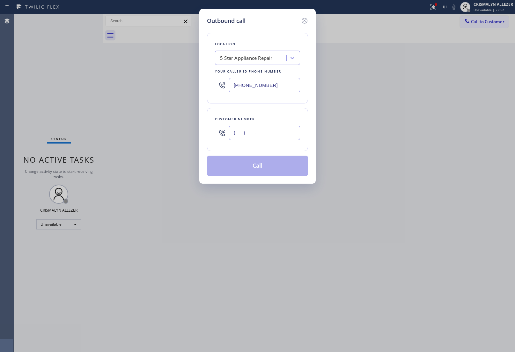
click at [281, 131] on input "(___) ___-____" at bounding box center [264, 133] width 71 height 14
paste input "202) 330-1309"
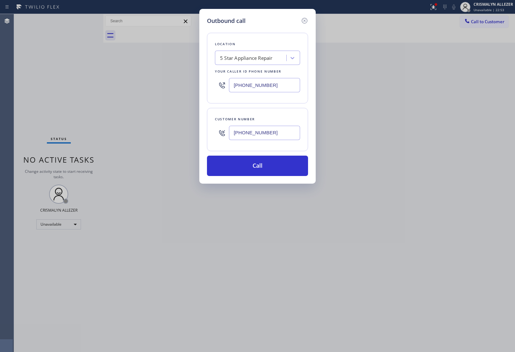
type input "(202) 330-1309"
click at [303, 19] on icon at bounding box center [305, 21] width 8 height 8
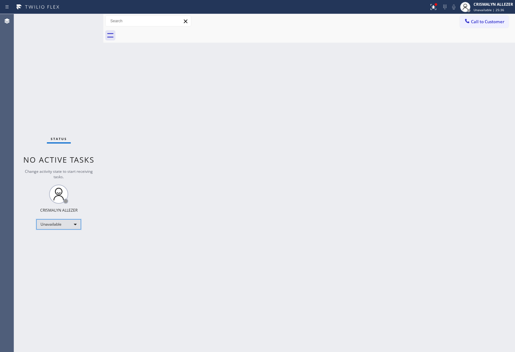
click at [74, 223] on div "Unavailable" at bounding box center [58, 225] width 45 height 10
click at [61, 257] on li "Break" at bounding box center [58, 257] width 43 height 8
click at [76, 226] on div "Break" at bounding box center [58, 225] width 45 height 10
click at [62, 248] on li "Unavailable" at bounding box center [58, 249] width 43 height 8
click at [443, 180] on div "Back to Dashboard Change Sender ID Customers Technicians Select a contact Outbo…" at bounding box center [308, 183] width 411 height 338
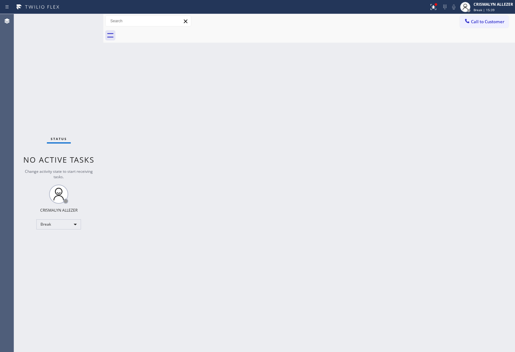
drag, startPoint x: 488, startPoint y: 20, endPoint x: 472, endPoint y: 29, distance: 18.4
click at [485, 21] on span "Call to Customer" at bounding box center [487, 22] width 33 height 6
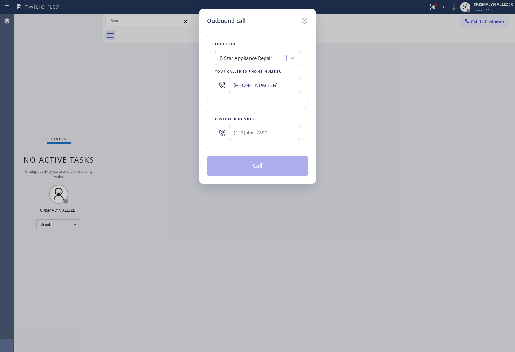
paste input "323) 616-1408"
drag, startPoint x: 292, startPoint y: 84, endPoint x: 65, endPoint y: 77, distance: 226.4
click at [70, 80] on div "Outbound call Location 5 Star Appliance Repair Your caller id phone number (323…" at bounding box center [257, 176] width 515 height 352
type input "(323) 616-1408"
click at [272, 138] on input "(___) ___-____" at bounding box center [264, 133] width 71 height 14
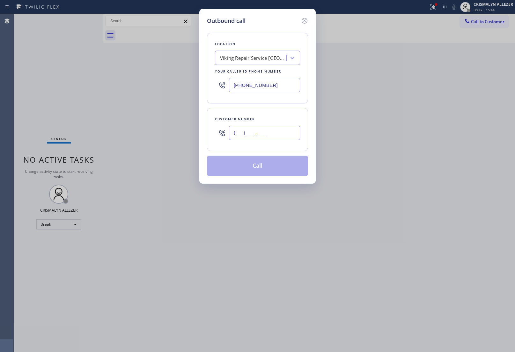
paste input "626) 374-0784"
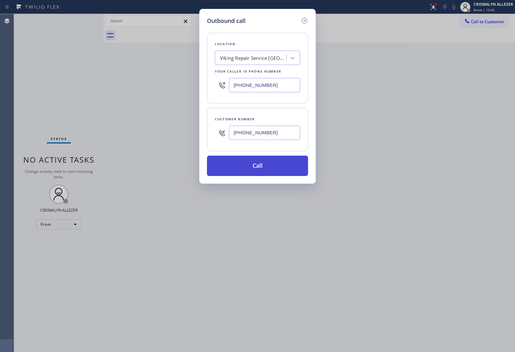
type input "(626) 374-0784"
click at [261, 168] on button "Call" at bounding box center [257, 166] width 101 height 20
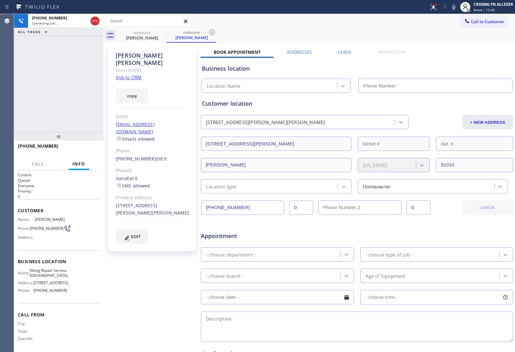
type input "(323) 616-1408"
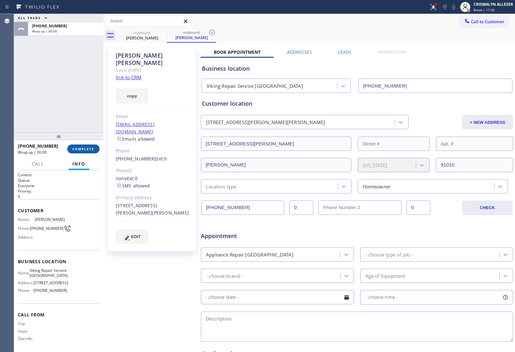
click at [82, 149] on span "COMPLETE" at bounding box center [83, 149] width 22 height 4
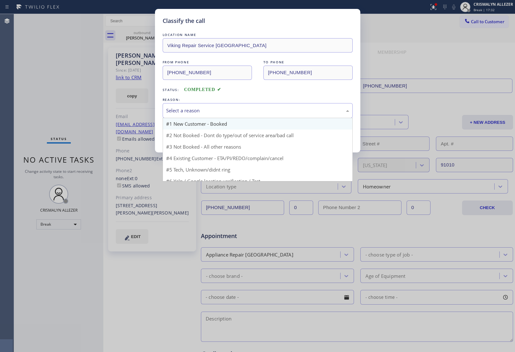
drag, startPoint x: 267, startPoint y: 107, endPoint x: 210, endPoint y: 127, distance: 59.9
click at [262, 109] on div "Select a reason" at bounding box center [257, 110] width 183 height 7
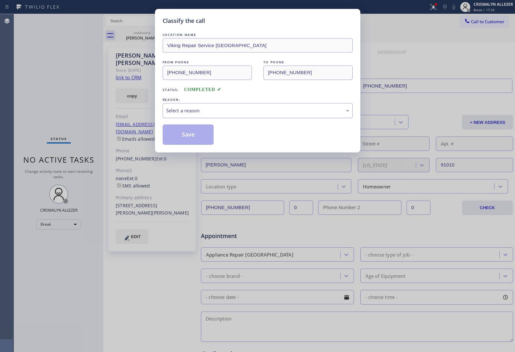
click at [255, 112] on div "Select a reason" at bounding box center [257, 110] width 183 height 7
click at [237, 114] on div "Select a reason" at bounding box center [257, 110] width 183 height 7
click at [191, 137] on button "Save" at bounding box center [188, 135] width 51 height 20
click at [141, 35] on div "Classify the call LOCATION NAME Viking Repair Service Los Angeles FROM PHONE (3…" at bounding box center [257, 176] width 515 height 352
click at [184, 139] on button "Save" at bounding box center [188, 135] width 51 height 20
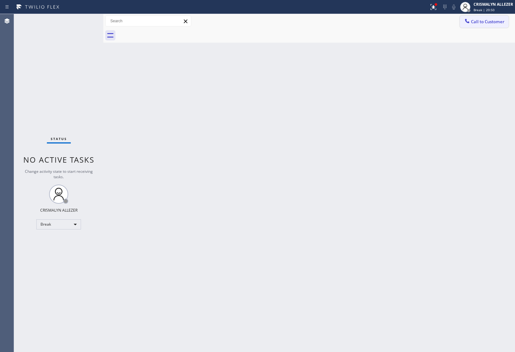
click at [485, 26] on button "Call to Customer" at bounding box center [484, 22] width 49 height 12
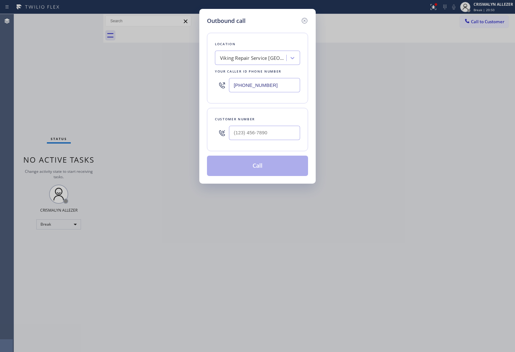
drag, startPoint x: 284, startPoint y: 82, endPoint x: 149, endPoint y: 77, distance: 135.8
click at [179, 81] on div "Outbound call Location Viking Repair Service Los Angeles Your caller id phone n…" at bounding box center [257, 176] width 515 height 352
paste input "858) 263-1714"
type input "(858) 263-1714"
click at [276, 137] on input "(___) ___-____" at bounding box center [264, 133] width 71 height 14
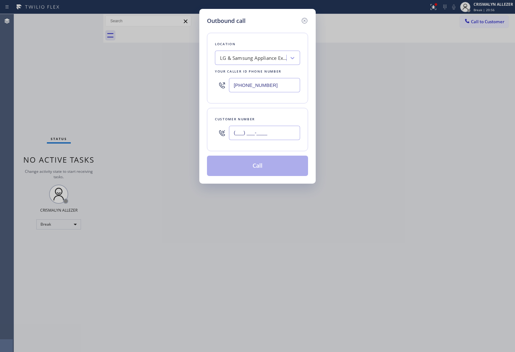
paste input "951) 472-4528"
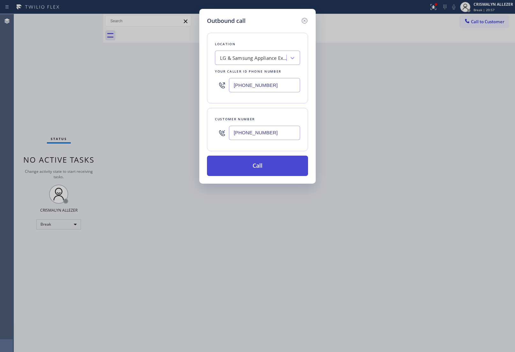
type input "(951) 472-4528"
click at [265, 168] on button "Call" at bounding box center [257, 166] width 101 height 20
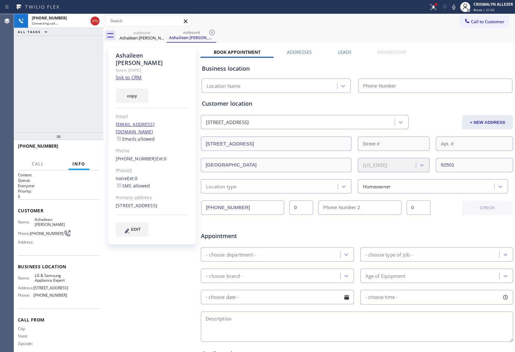
type input "(858) 263-1714"
click at [80, 152] on button "HANG UP" at bounding box center [85, 149] width 30 height 9
click at [81, 150] on span "HANG UP" at bounding box center [84, 149] width 19 height 4
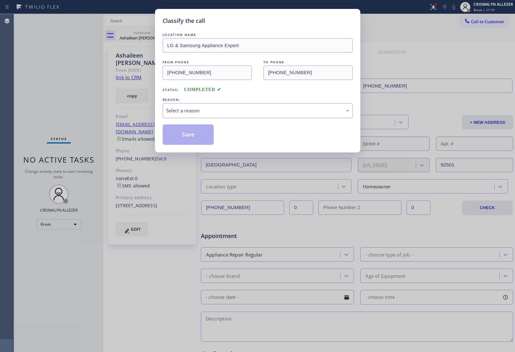
click at [250, 111] on div "Select a reason" at bounding box center [257, 110] width 183 height 7
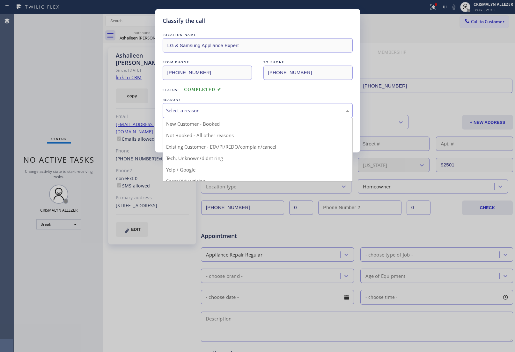
drag, startPoint x: 182, startPoint y: 147, endPoint x: 190, endPoint y: 138, distance: 11.8
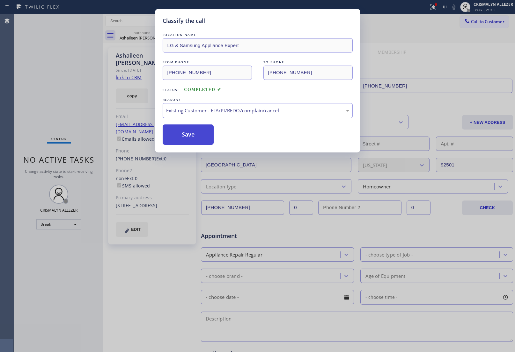
click at [190, 138] on button "Save" at bounding box center [188, 135] width 51 height 20
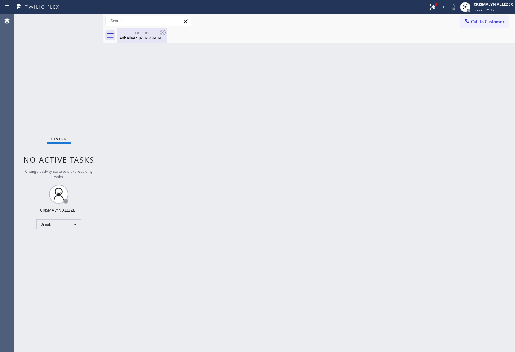
click at [138, 34] on div "outbound" at bounding box center [142, 32] width 48 height 5
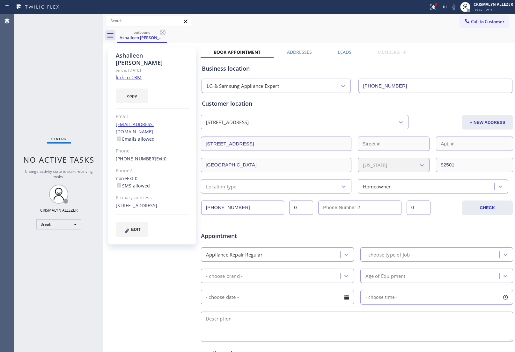
click at [340, 54] on label "Leads" at bounding box center [344, 52] width 13 height 6
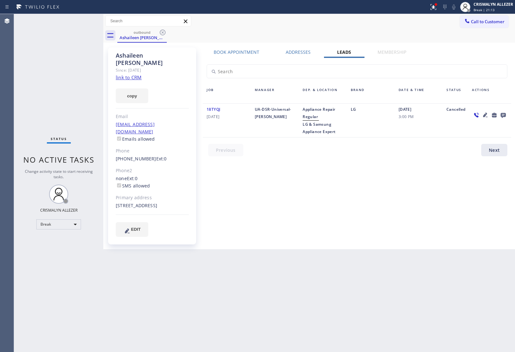
click at [501, 112] on icon at bounding box center [503, 115] width 8 height 8
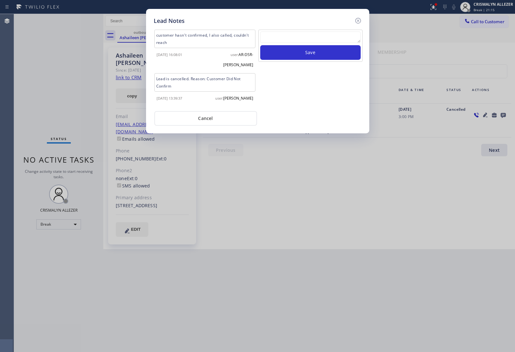
click at [301, 36] on textarea at bounding box center [310, 37] width 100 height 11
paste textarea "no answer | pls xfer here cx cb"
type textarea "no answer | pls xfer here cx cb"
click at [312, 56] on button "Save" at bounding box center [310, 52] width 100 height 15
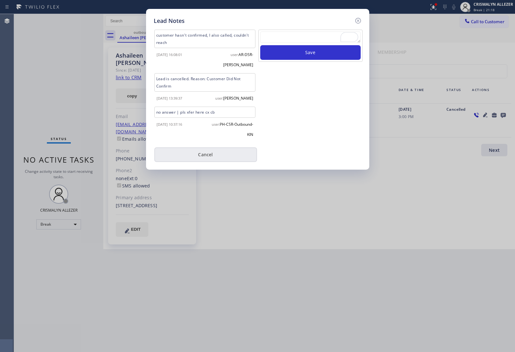
click at [200, 148] on button "Cancel" at bounding box center [205, 155] width 103 height 15
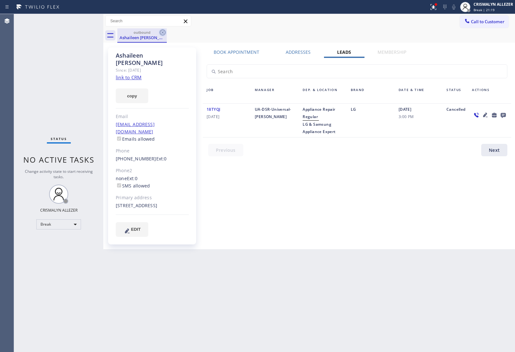
click at [159, 32] on icon at bounding box center [163, 33] width 8 height 8
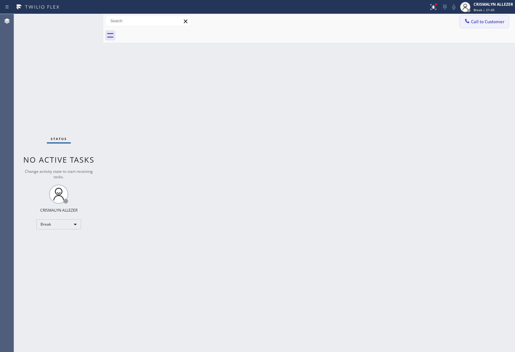
drag, startPoint x: 503, startPoint y: 20, endPoint x: 397, endPoint y: 75, distance: 119.2
click at [502, 20] on span "Call to Customer" at bounding box center [487, 22] width 33 height 6
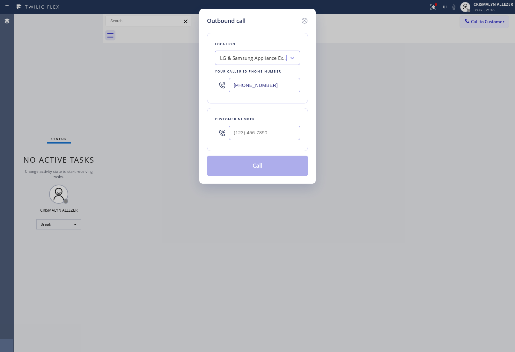
paste input "562) 489-9480"
drag, startPoint x: 291, startPoint y: 85, endPoint x: 96, endPoint y: 75, distance: 195.6
click at [123, 76] on div "Outbound call Location LG & Samsung Appliance Expert Your caller id phone numbe…" at bounding box center [257, 176] width 515 height 352
type input "(562) 489-9480"
click at [270, 136] on input "(___) ___-____" at bounding box center [264, 133] width 71 height 14
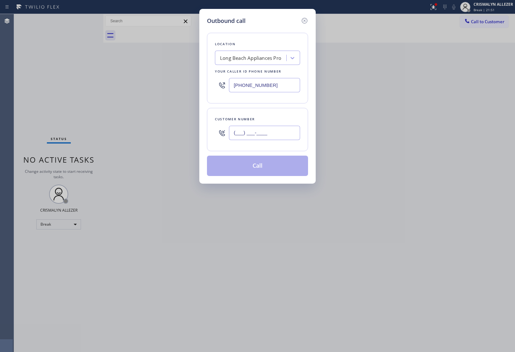
paste input "615) 491-6131"
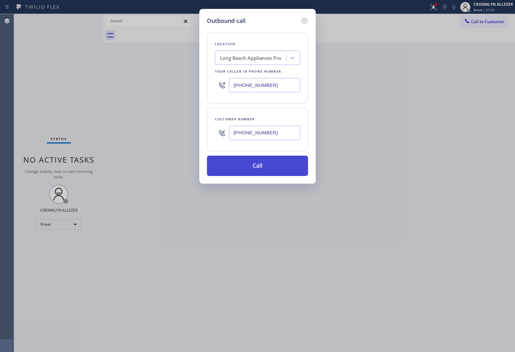
type input "(615) 491-6131"
click at [259, 170] on button "Call" at bounding box center [257, 166] width 101 height 20
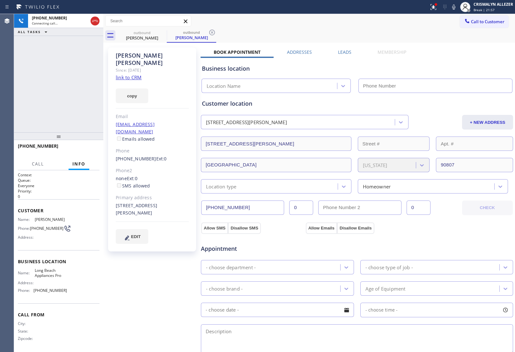
type input "(562) 489-9480"
click at [83, 152] on button "HANG UP" at bounding box center [85, 149] width 30 height 9
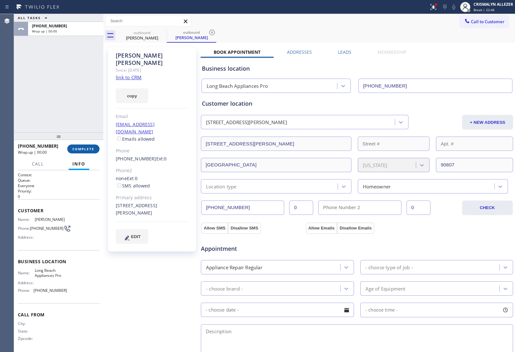
click at [81, 150] on span "COMPLETE" at bounding box center [83, 149] width 22 height 4
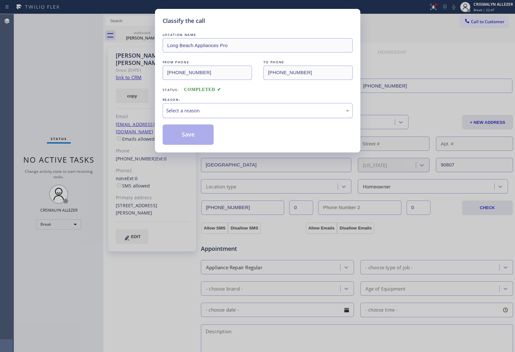
click at [262, 112] on div "Select a reason" at bounding box center [257, 110] width 183 height 7
click at [193, 139] on button "Save" at bounding box center [188, 135] width 51 height 20
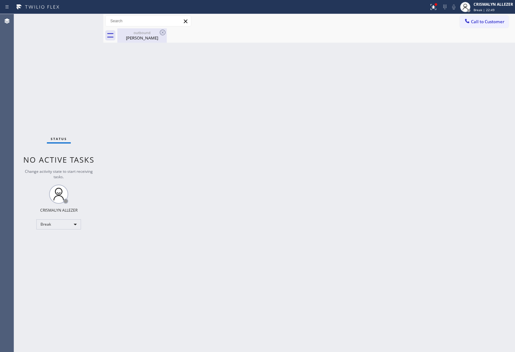
drag, startPoint x: 141, startPoint y: 37, endPoint x: 152, endPoint y: 37, distance: 10.8
click at [143, 37] on div "Dave Martinek" at bounding box center [142, 38] width 48 height 6
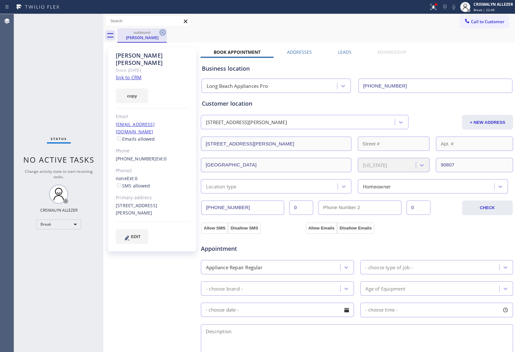
click at [162, 31] on icon at bounding box center [163, 33] width 8 height 8
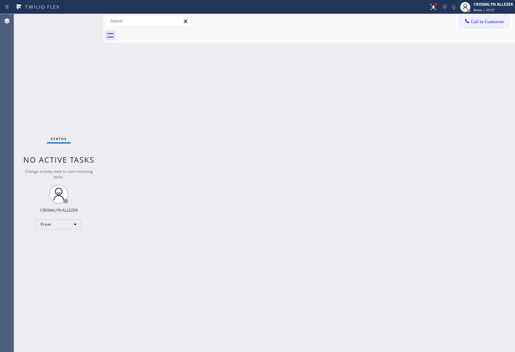
click at [473, 22] on span "Call to Customer" at bounding box center [487, 22] width 33 height 6
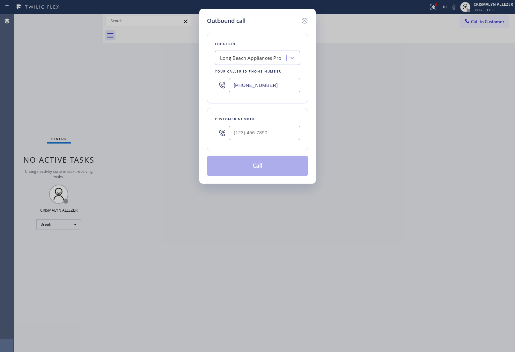
paste input "415) 851-8851"
drag, startPoint x: 268, startPoint y: 82, endPoint x: 160, endPoint y: 77, distance: 108.1
click at [168, 78] on div "Outbound call Location Long Beach Appliances Pro Your caller id phone number (5…" at bounding box center [257, 176] width 515 height 352
type input "(415) 851-8851"
click at [278, 138] on input "(___) ___-____" at bounding box center [264, 133] width 71 height 14
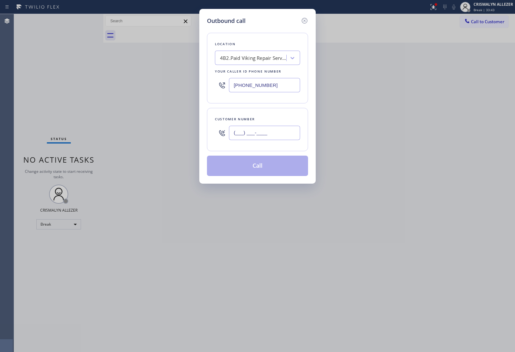
paste input "781) 910-4926"
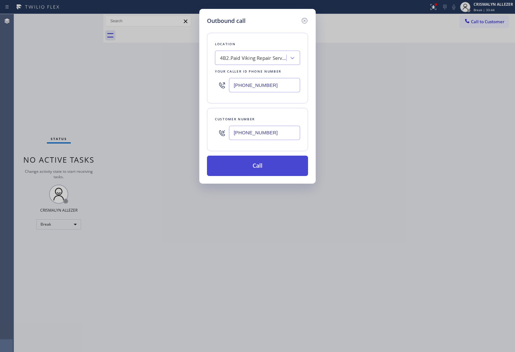
type input "(781) 910-4926"
click at [259, 163] on button "Call" at bounding box center [257, 166] width 101 height 20
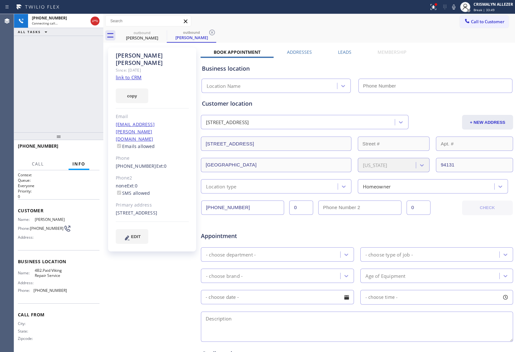
type input "(415) 851-8851"
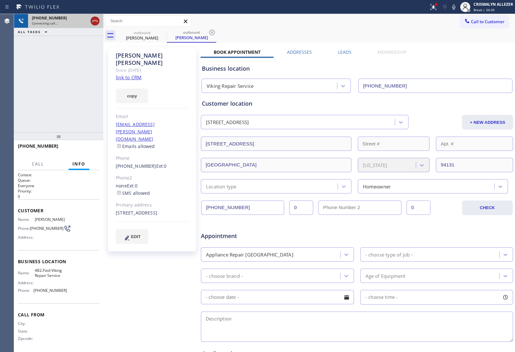
click at [98, 23] on icon at bounding box center [95, 21] width 8 height 8
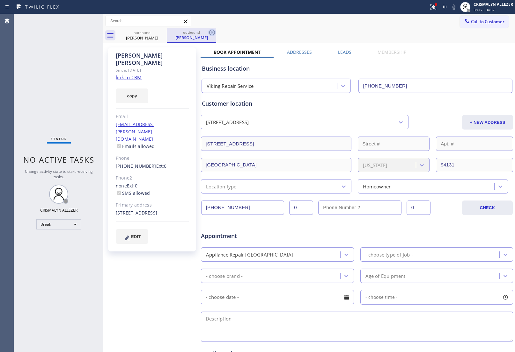
click at [212, 32] on icon at bounding box center [212, 33] width 8 height 8
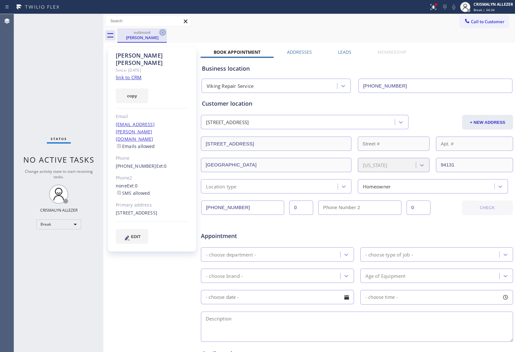
click at [162, 33] on icon at bounding box center [163, 33] width 6 height 6
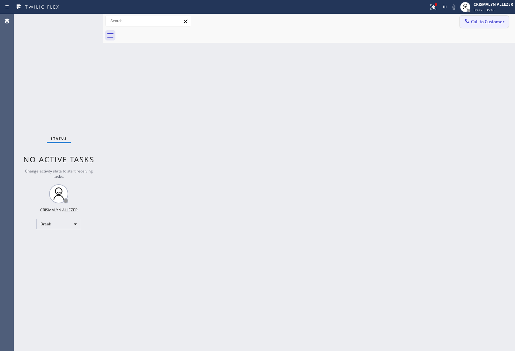
click at [493, 24] on span "Call to Customer" at bounding box center [487, 22] width 33 height 6
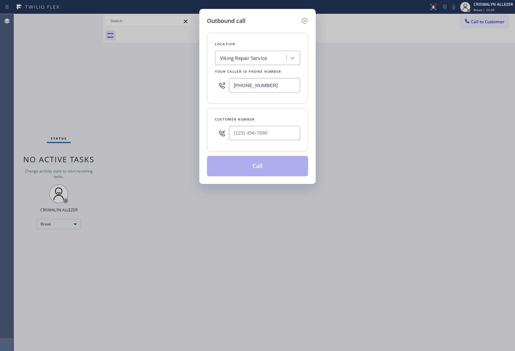
drag, startPoint x: 283, startPoint y: 90, endPoint x: 96, endPoint y: 72, distance: 188.2
click at [135, 76] on div "Outbound call Location Viking Repair Service Your caller id phone number (415) …" at bounding box center [257, 175] width 515 height 351
paste input "877) 414-7264"
type input "(877) 414-7264"
click at [275, 138] on input "(___) ___-____" at bounding box center [264, 133] width 71 height 14
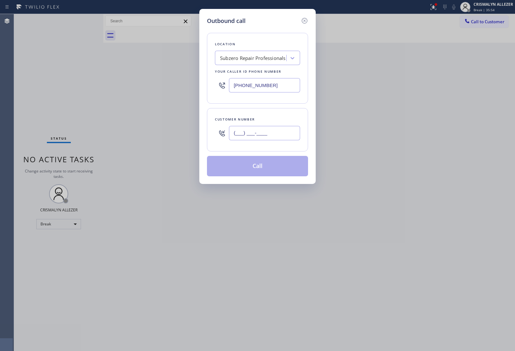
paste input "303) 845-2916"
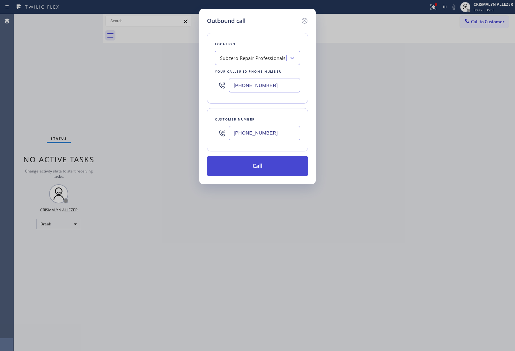
type input "(303) 845-2916"
drag, startPoint x: 257, startPoint y: 170, endPoint x: 407, endPoint y: 95, distance: 167.9
click at [259, 170] on button "Call" at bounding box center [257, 166] width 101 height 20
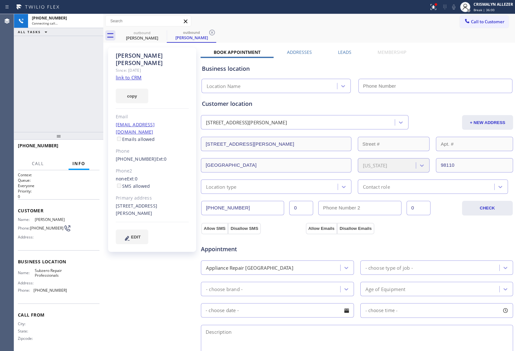
type input "(877) 414-7264"
click at [86, 148] on span "HANG UP" at bounding box center [84, 148] width 19 height 4
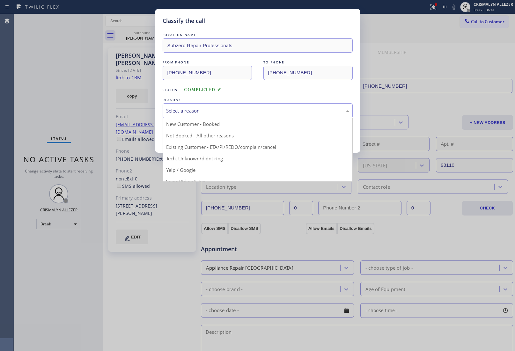
click at [257, 114] on div "Select a reason" at bounding box center [257, 110] width 183 height 7
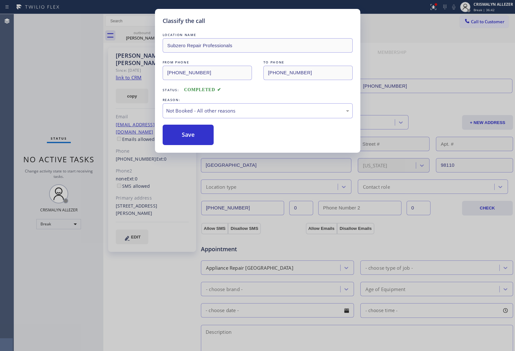
click at [202, 139] on button "Save" at bounding box center [188, 135] width 51 height 20
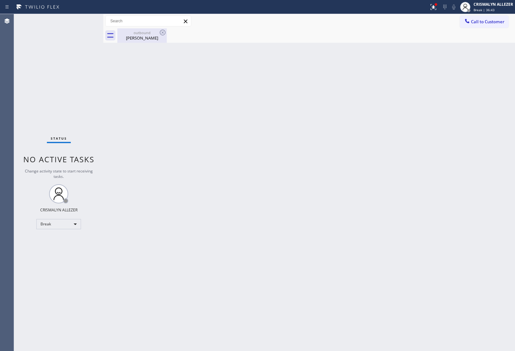
click at [143, 34] on div "outbound" at bounding box center [142, 32] width 48 height 5
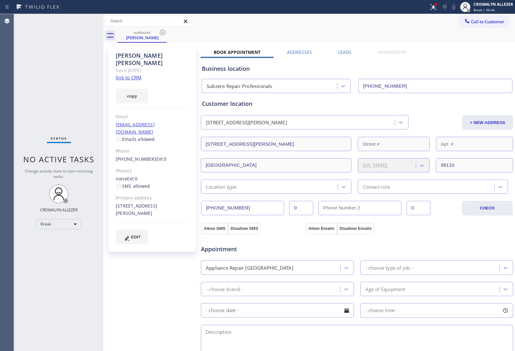
drag, startPoint x: 345, startPoint y: 49, endPoint x: 392, endPoint y: 100, distance: 70.1
click at [345, 50] on label "Leads" at bounding box center [344, 52] width 13 height 6
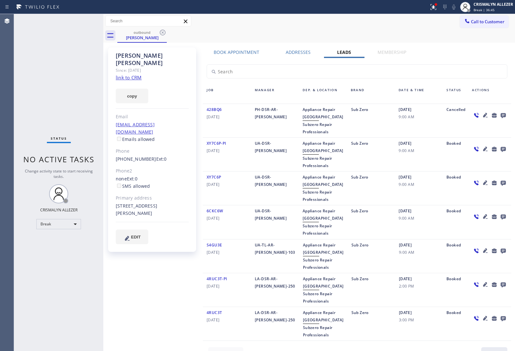
click at [500, 114] on icon at bounding box center [502, 115] width 5 height 5
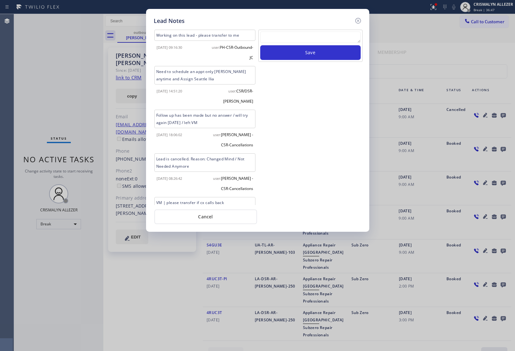
click at [282, 40] on textarea at bounding box center [310, 37] width 100 height 11
paste textarea "no answer | pls xfer here cx cb"
type textarea "no answer | pls xfer here cx cb"
click at [294, 54] on button "Save" at bounding box center [310, 52] width 100 height 15
click at [204, 220] on button "Cancel" at bounding box center [205, 216] width 103 height 15
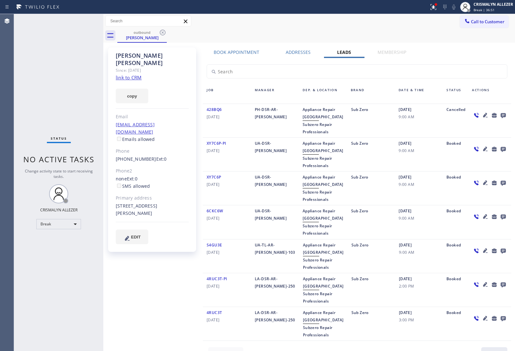
drag, startPoint x: 162, startPoint y: 34, endPoint x: 183, endPoint y: 5, distance: 35.9
click at [163, 32] on icon at bounding box center [163, 33] width 8 height 8
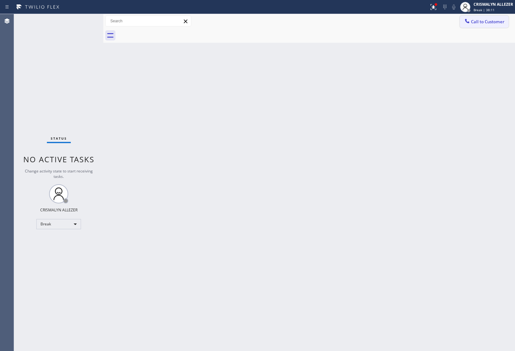
click at [477, 21] on span "Call to Customer" at bounding box center [487, 22] width 33 height 6
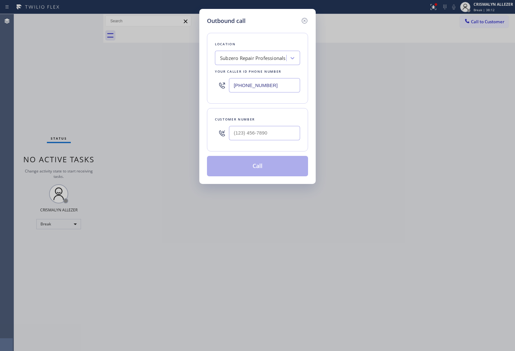
drag, startPoint x: 292, startPoint y: 89, endPoint x: 172, endPoint y: 85, distance: 120.2
click at [172, 85] on div "Outbound call Location Subzero Repair Professionals Your caller id phone number…" at bounding box center [257, 175] width 515 height 351
paste input "44) 735-4685"
type input "(844) 735-4685"
click at [295, 133] on input "(___) ___-____" at bounding box center [264, 133] width 71 height 14
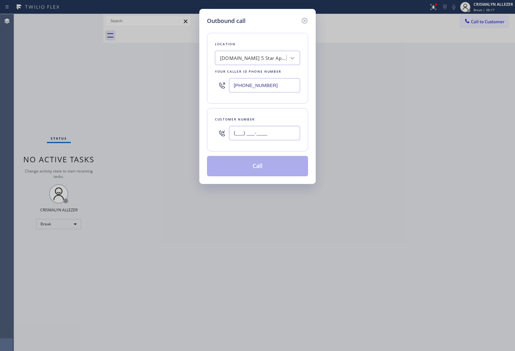
paste input "858) 335-0962"
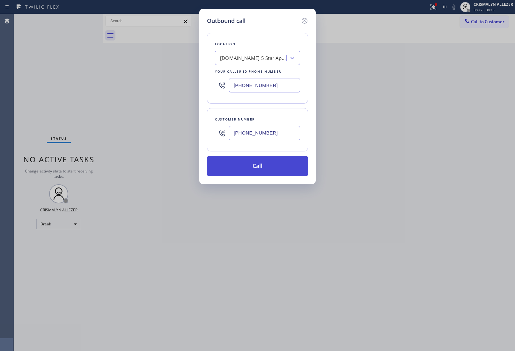
type input "(858) 335-0962"
drag, startPoint x: 263, startPoint y: 167, endPoint x: 299, endPoint y: 158, distance: 37.2
click at [265, 167] on button "Call" at bounding box center [257, 166] width 101 height 20
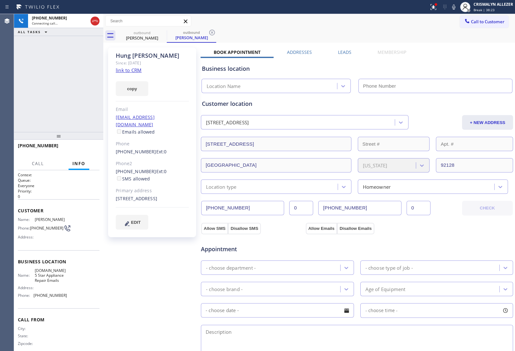
type input "(844) 735-4685"
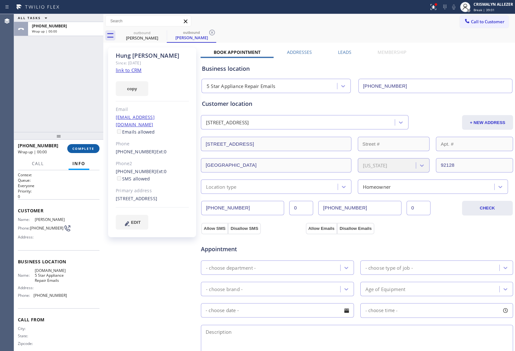
click at [86, 149] on span "COMPLETE" at bounding box center [83, 148] width 22 height 4
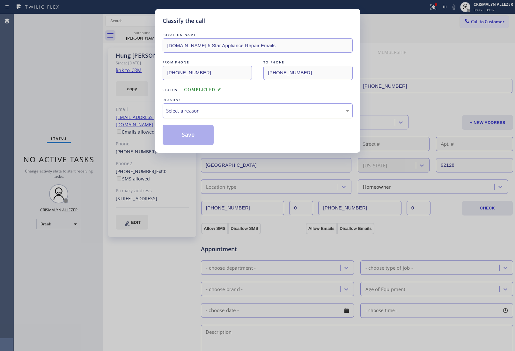
click at [250, 106] on div "Select a reason" at bounding box center [258, 110] width 190 height 15
click at [200, 145] on button "Save" at bounding box center [188, 135] width 51 height 20
click at [167, 39] on div "Hung Duong" at bounding box center [191, 38] width 48 height 6
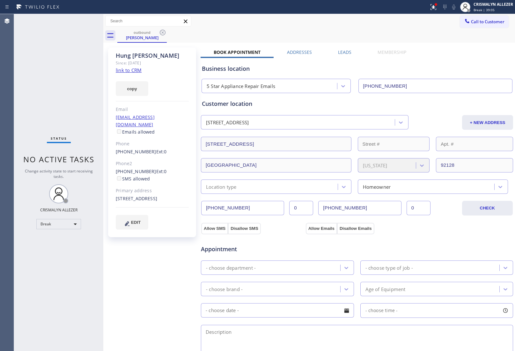
drag, startPoint x: 341, startPoint y: 51, endPoint x: 436, endPoint y: 97, distance: 104.9
click at [341, 51] on label "Leads" at bounding box center [344, 52] width 13 height 6
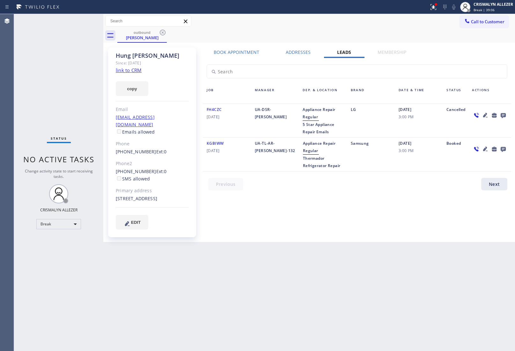
click at [501, 112] on icon at bounding box center [503, 115] width 8 height 8
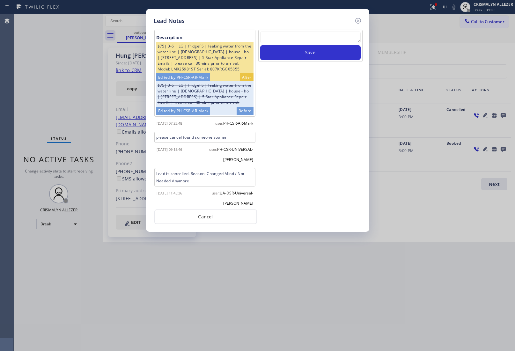
click at [319, 39] on textarea at bounding box center [310, 37] width 100 height 11
paste textarea "ALL GOOD FOR NOW, if cb xfer"
type textarea "ALL GOOD FOR NOW, if cb xfer"
click at [318, 53] on button "Save" at bounding box center [310, 52] width 100 height 15
drag, startPoint x: 217, startPoint y: 218, endPoint x: 191, endPoint y: 147, distance: 75.9
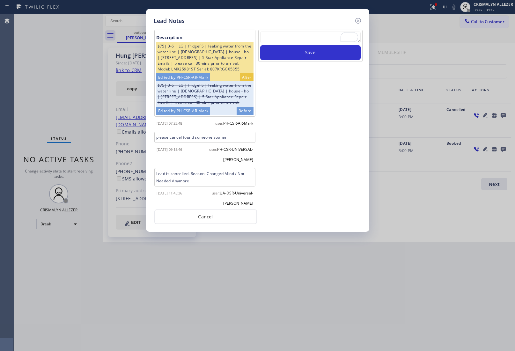
click at [217, 215] on button "Cancel" at bounding box center [205, 216] width 103 height 15
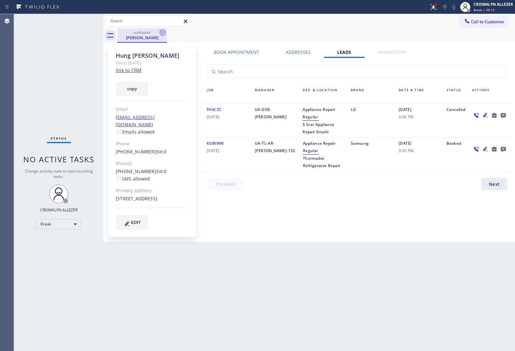
click at [162, 31] on icon at bounding box center [163, 33] width 8 height 8
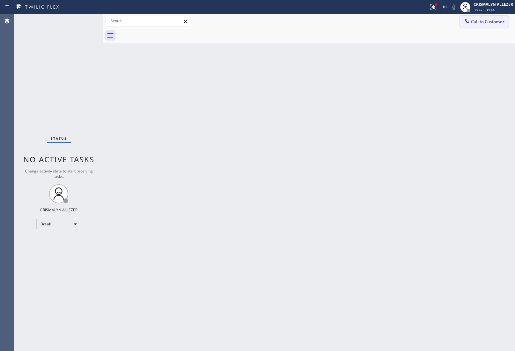
click at [487, 23] on span "Call to Customer" at bounding box center [487, 22] width 33 height 6
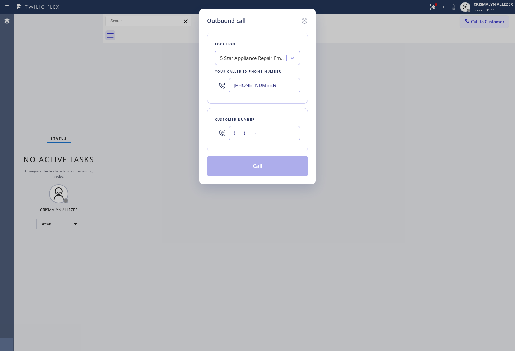
click at [283, 137] on input "(___) ___-____" at bounding box center [264, 133] width 71 height 14
paste input "619) 849-9099"
type input "(619) 849-9099"
click at [269, 56] on div "5 Star Appliance Repair Emails" at bounding box center [253, 57] width 67 height 7
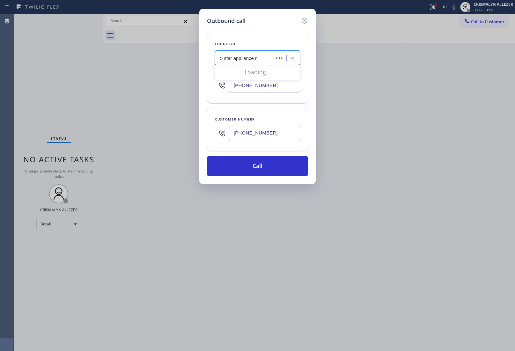
type input "5 star appliance re"
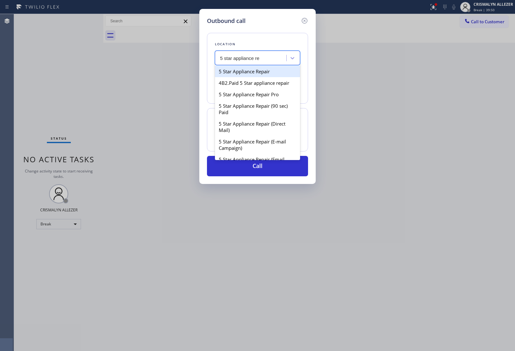
click at [268, 71] on div "5 Star Appliance Repair" at bounding box center [257, 71] width 85 height 11
type input "(855) 731-4952"
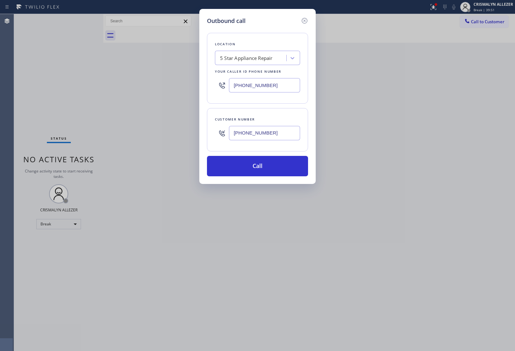
click at [262, 177] on div "Outbound call Location 5 Star Appliance Repair Your caller id phone number (855…" at bounding box center [257, 96] width 116 height 175
click at [267, 168] on button "Call" at bounding box center [257, 166] width 101 height 20
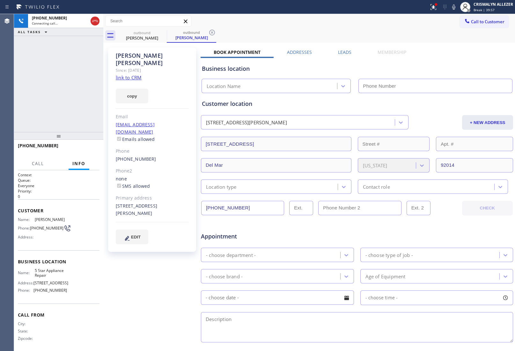
type input "(855) 731-4952"
click at [86, 148] on span "HANG UP" at bounding box center [84, 148] width 19 height 4
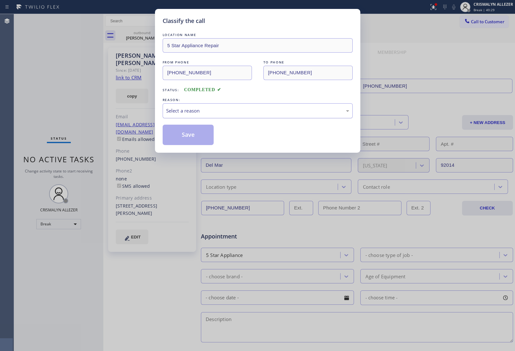
click at [245, 115] on div "Select a reason" at bounding box center [258, 110] width 190 height 15
click at [183, 141] on button "Save" at bounding box center [188, 135] width 51 height 20
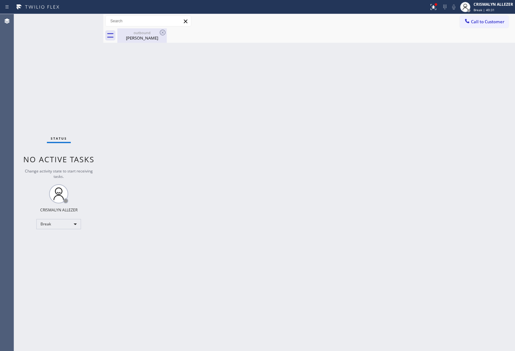
click at [150, 37] on div "Tony Balistreri" at bounding box center [142, 38] width 48 height 6
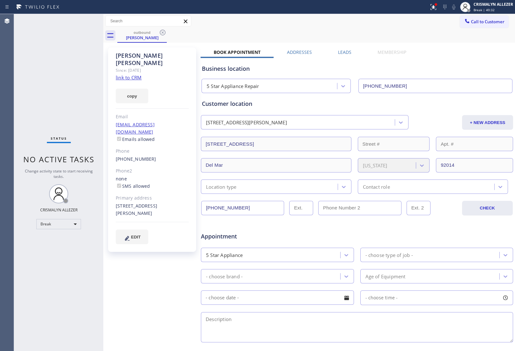
drag, startPoint x: 348, startPoint y: 50, endPoint x: 367, endPoint y: 69, distance: 26.8
click at [348, 51] on label "Leads" at bounding box center [344, 52] width 13 height 6
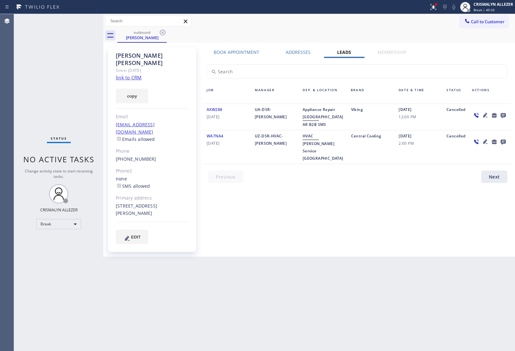
click at [502, 115] on icon at bounding box center [502, 115] width 5 height 5
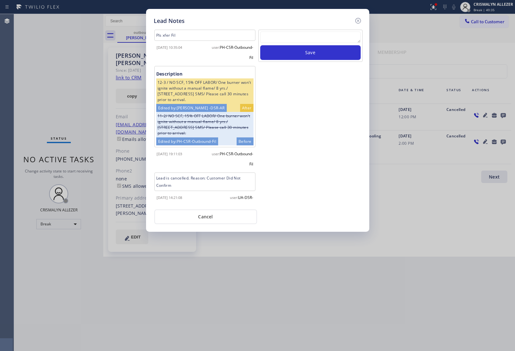
click at [281, 41] on textarea at bounding box center [310, 37] width 100 height 11
paste textarea "no answer | pls xfer here cx cb"
type textarea "no answer | pls xfer here cx cb"
click at [306, 48] on button "Save" at bounding box center [310, 52] width 100 height 15
click at [213, 215] on button "Cancel" at bounding box center [205, 216] width 103 height 15
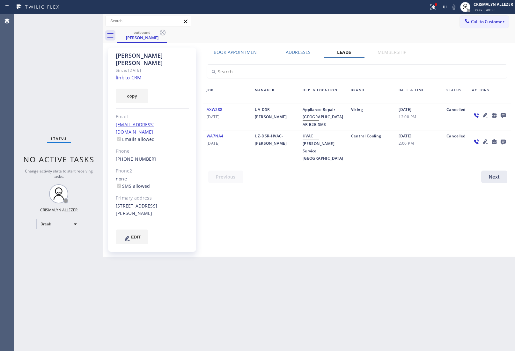
drag, startPoint x: 162, startPoint y: 32, endPoint x: 165, endPoint y: 26, distance: 6.6
click at [163, 30] on icon at bounding box center [163, 33] width 8 height 8
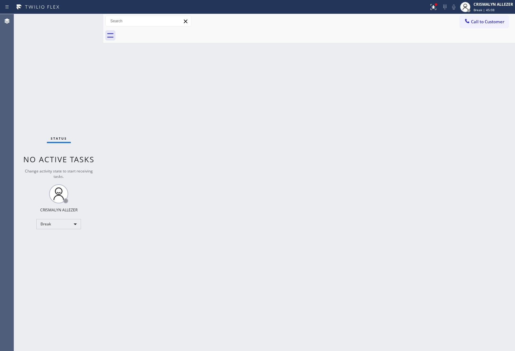
click at [488, 21] on span "Call to Customer" at bounding box center [487, 22] width 33 height 6
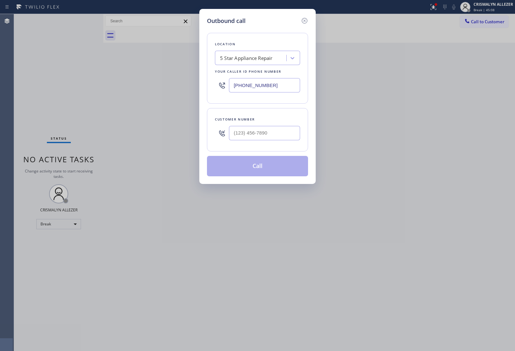
drag, startPoint x: 290, startPoint y: 88, endPoint x: 145, endPoint y: 80, distance: 145.2
click at [211, 83] on div "Location 5 Star Appliance Repair Your caller id phone number [PHONE_NUMBER]" at bounding box center [257, 68] width 101 height 71
paste input "8) 263-1714"
type input "[PHONE_NUMBER]"
click at [259, 131] on input "(___) ___-____" at bounding box center [264, 133] width 71 height 14
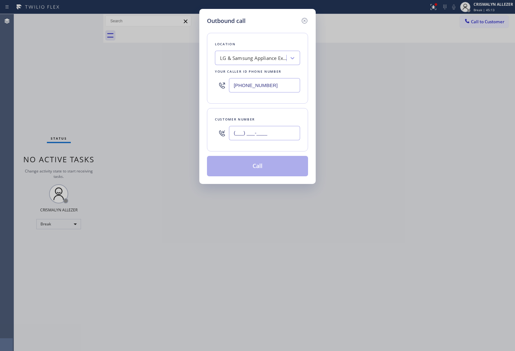
paste input "909) 782-8055"
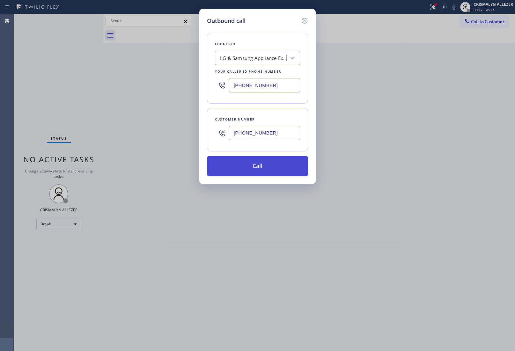
type input "[PHONE_NUMBER]"
click at [260, 164] on button "Call" at bounding box center [257, 166] width 101 height 20
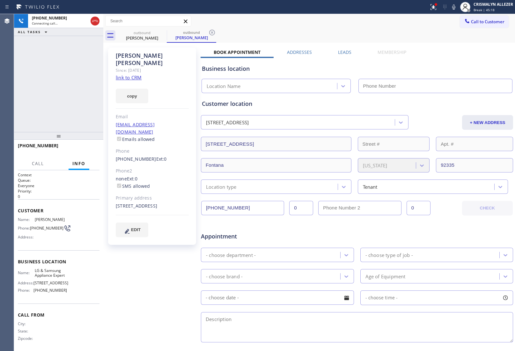
type input "[PHONE_NUMBER]"
click at [87, 148] on span "HANG UP" at bounding box center [84, 148] width 19 height 4
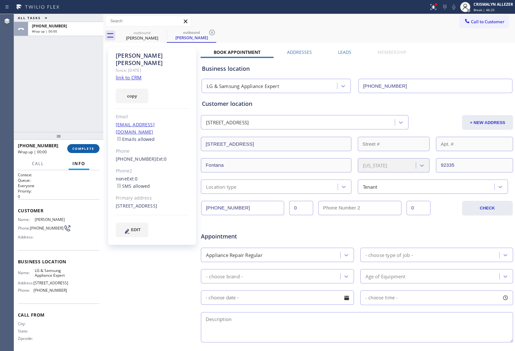
click at [87, 148] on span "COMPLETE" at bounding box center [83, 148] width 22 height 4
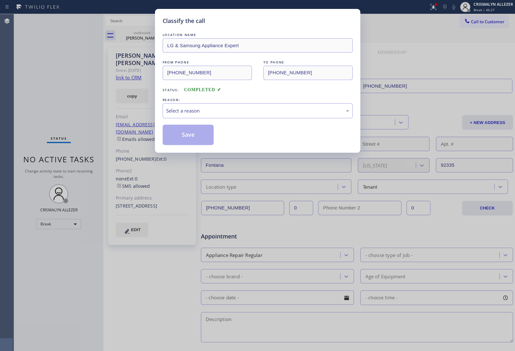
click at [213, 120] on div "LOCATION NAME LG & Samsung Appliance Expert FROM PHONE [PHONE_NUMBER] TO PHONE …" at bounding box center [258, 88] width 190 height 113
click at [219, 114] on div "Select a reason" at bounding box center [257, 110] width 183 height 7
click at [188, 136] on button "Save" at bounding box center [188, 135] width 51 height 20
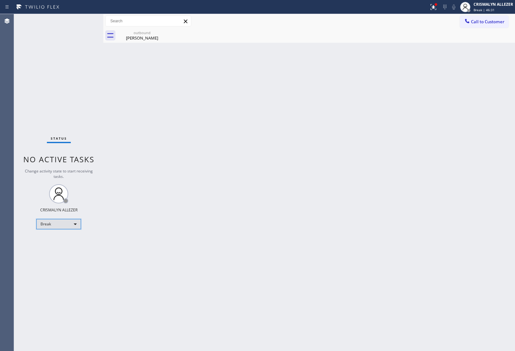
click at [78, 222] on div "Break" at bounding box center [58, 224] width 45 height 10
click at [62, 248] on li "Unavailable" at bounding box center [58, 249] width 43 height 8
drag, startPoint x: 148, startPoint y: 38, endPoint x: 155, endPoint y: 35, distance: 8.0
click at [152, 37] on div "[PERSON_NAME]" at bounding box center [142, 38] width 48 height 6
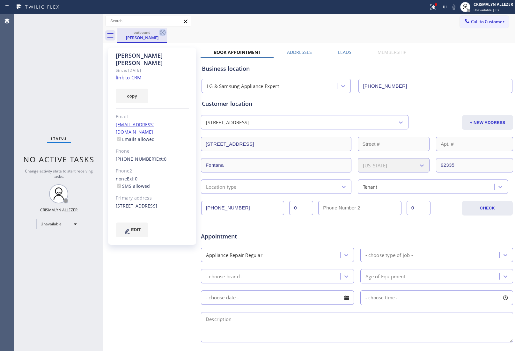
click at [163, 32] on icon at bounding box center [163, 33] width 8 height 8
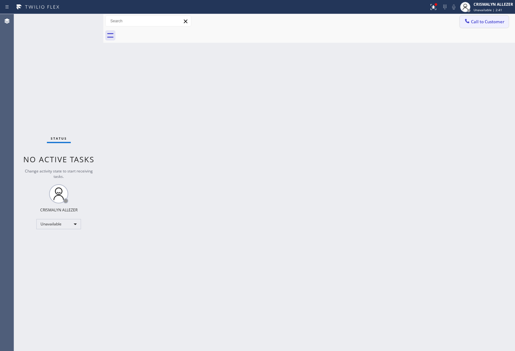
click at [492, 23] on span "Call to Customer" at bounding box center [487, 22] width 33 height 6
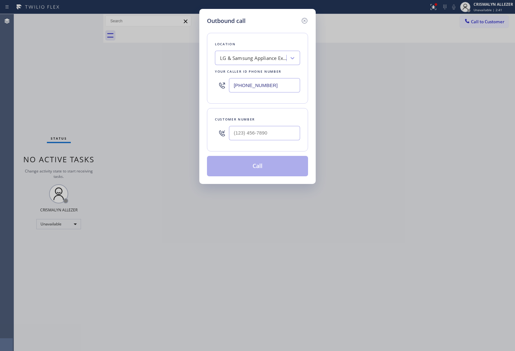
drag, startPoint x: 290, startPoint y: 88, endPoint x: 125, endPoint y: 77, distance: 165.7
click at [147, 80] on div "Outbound call Location LG & Samsung Appliance Expert Your caller id phone numbe…" at bounding box center [257, 175] width 515 height 351
paste input "323) 416-2342"
type input "[PHONE_NUMBER]"
click at [278, 136] on input "(___) ___-____" at bounding box center [264, 133] width 71 height 14
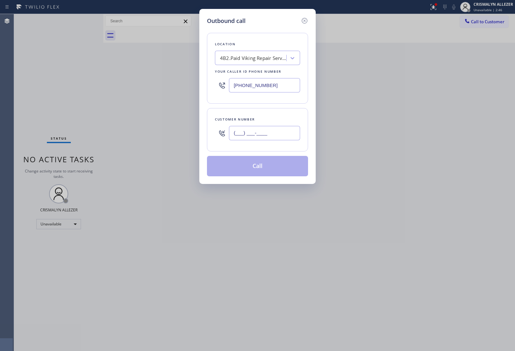
paste input "310) 310-1734"
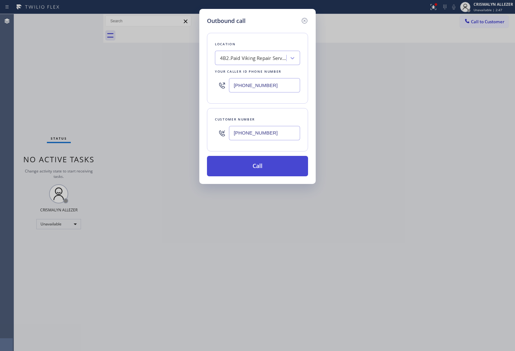
type input "[PHONE_NUMBER]"
click at [262, 170] on button "Call" at bounding box center [257, 166] width 101 height 20
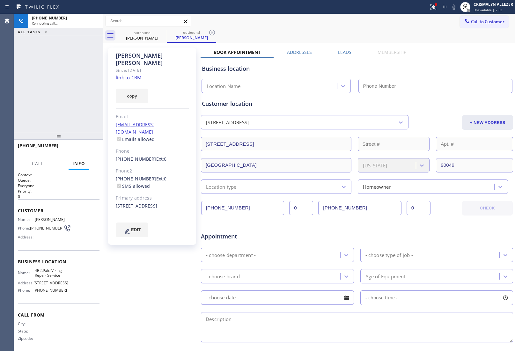
type input "[PHONE_NUMBER]"
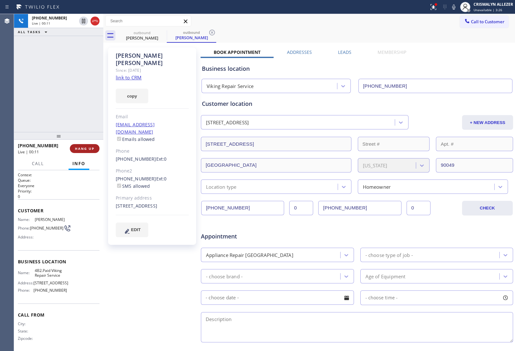
click at [80, 148] on span "HANG UP" at bounding box center [84, 148] width 19 height 4
click at [82, 149] on span "HANG UP" at bounding box center [84, 148] width 19 height 4
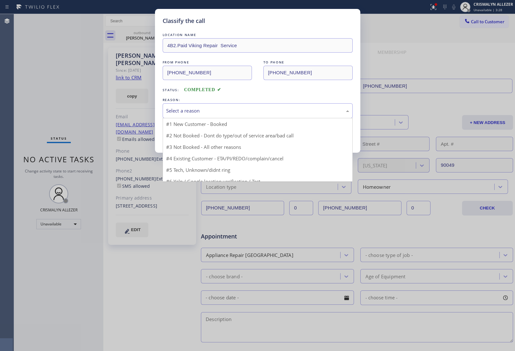
click at [267, 115] on div "Select a reason" at bounding box center [258, 110] width 190 height 15
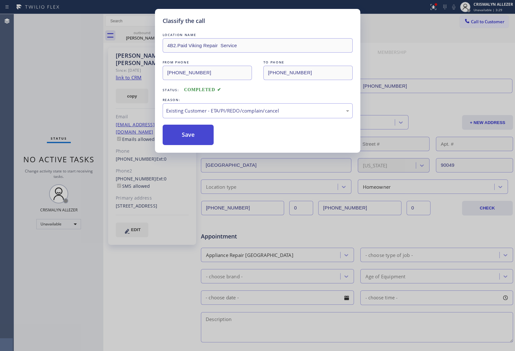
click at [190, 141] on button "Save" at bounding box center [188, 135] width 51 height 20
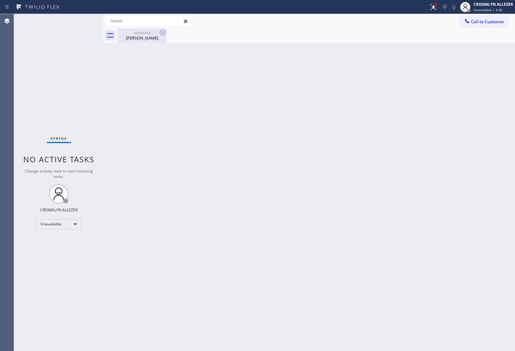
click at [158, 36] on div "[PERSON_NAME]" at bounding box center [142, 38] width 48 height 6
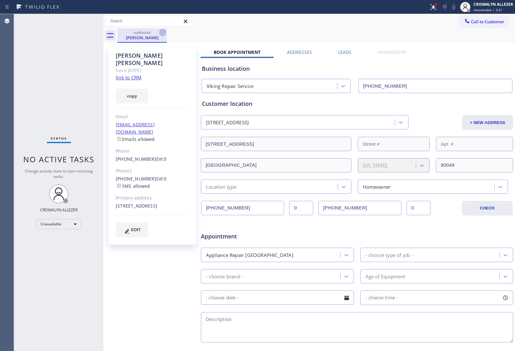
click at [160, 32] on icon at bounding box center [163, 33] width 8 height 8
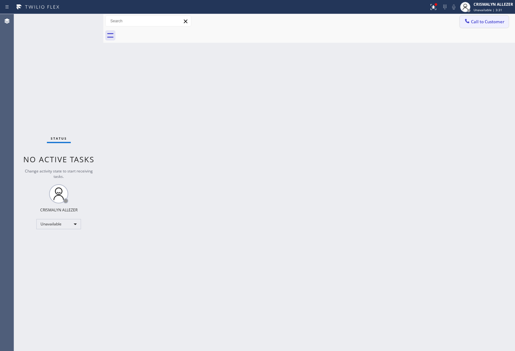
click at [484, 24] on span "Call to Customer" at bounding box center [487, 22] width 33 height 6
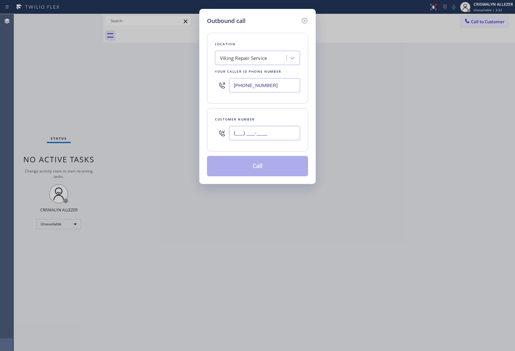
click at [283, 132] on input "(___) ___-____" at bounding box center [264, 133] width 71 height 14
paste input "310) 779-9422"
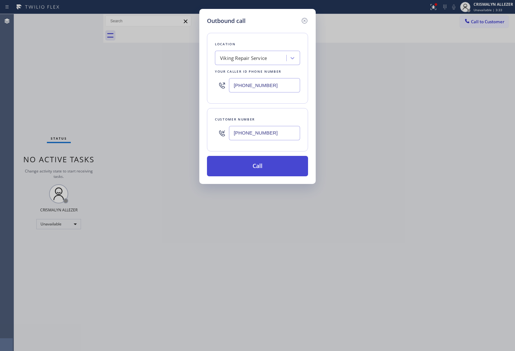
type input "[PHONE_NUMBER]"
click at [266, 170] on button "Call" at bounding box center [257, 166] width 101 height 20
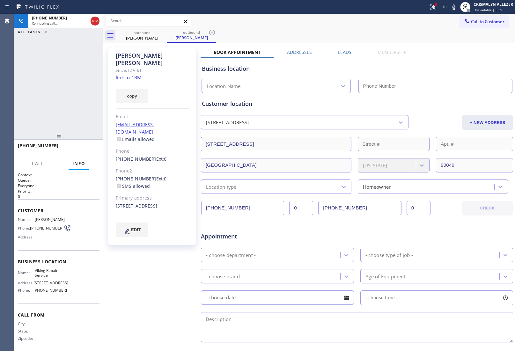
type input "[PHONE_NUMBER]"
drag, startPoint x: 92, startPoint y: 21, endPoint x: 123, endPoint y: 32, distance: 32.7
click at [92, 21] on icon at bounding box center [95, 21] width 6 height 2
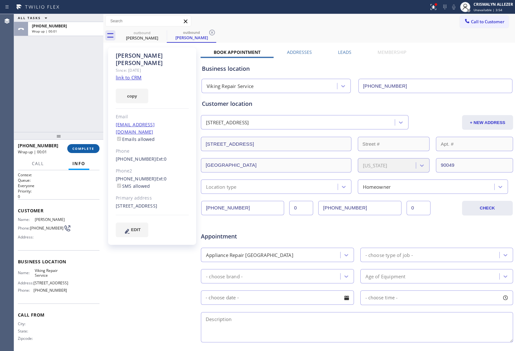
click at [77, 151] on button "COMPLETE" at bounding box center [83, 148] width 32 height 9
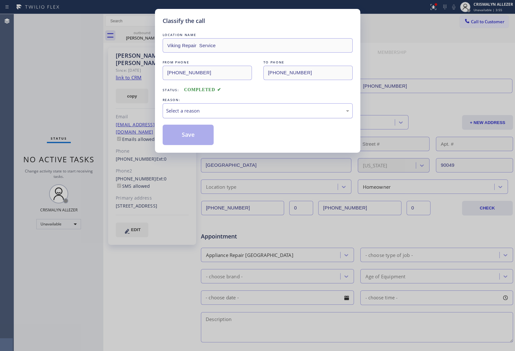
click at [236, 112] on div "Select a reason" at bounding box center [257, 110] width 183 height 7
click at [206, 138] on button "Save" at bounding box center [188, 135] width 51 height 20
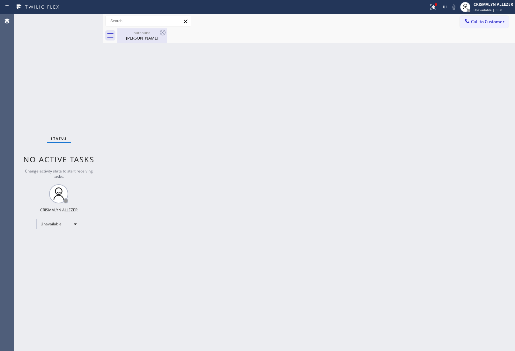
click at [143, 38] on div "Ruth Wasser" at bounding box center [142, 38] width 48 height 6
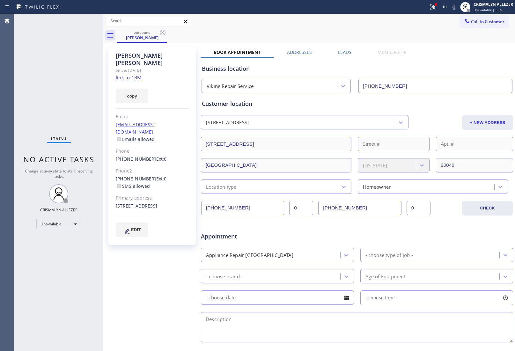
click at [339, 51] on label "Leads" at bounding box center [344, 52] width 13 height 6
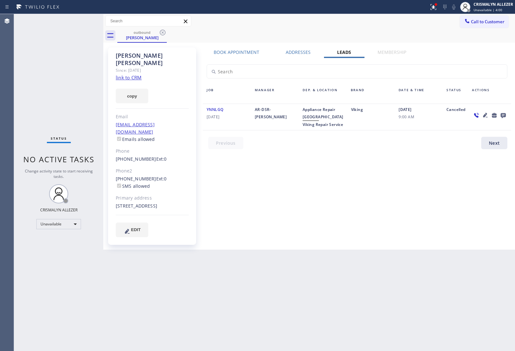
click at [502, 113] on icon at bounding box center [502, 115] width 5 height 5
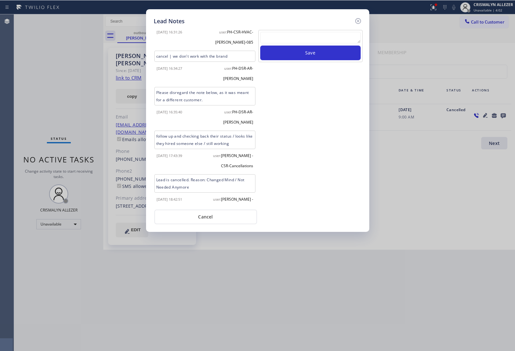
scroll to position [268, 0]
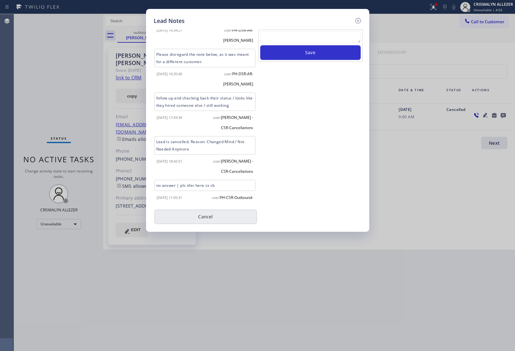
click at [210, 211] on button "Cancel" at bounding box center [205, 216] width 103 height 15
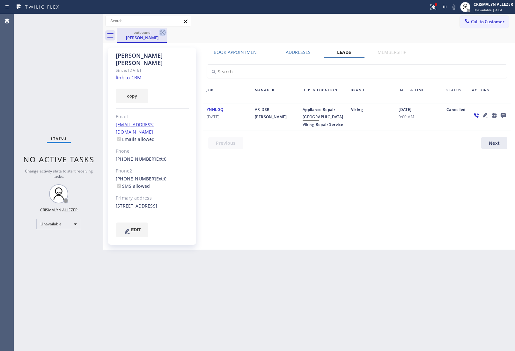
drag, startPoint x: 162, startPoint y: 33, endPoint x: 173, endPoint y: 1, distance: 34.0
click at [162, 32] on icon at bounding box center [163, 33] width 6 height 6
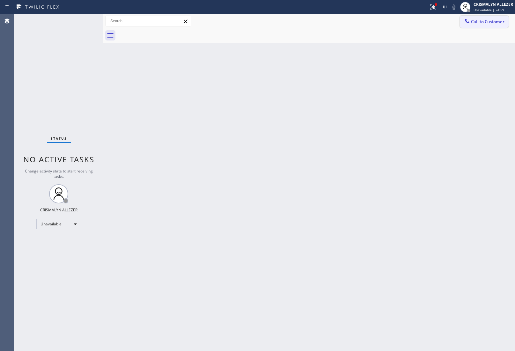
drag, startPoint x: 498, startPoint y: 24, endPoint x: 452, endPoint y: 48, distance: 51.9
click at [496, 26] on button "Call to Customer" at bounding box center [484, 22] width 49 height 12
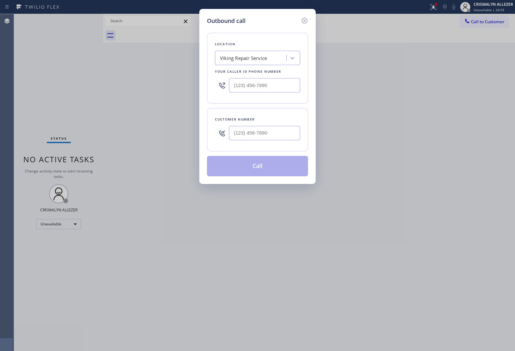
drag, startPoint x: 304, startPoint y: 85, endPoint x: 104, endPoint y: 77, distance: 200.3
click at [95, 81] on div "Outbound call Location Viking Repair Service Your caller id phone number Custom…" at bounding box center [257, 175] width 515 height 351
click at [278, 86] on input "(___) ___-____" at bounding box center [264, 85] width 71 height 14
click at [280, 85] on input "(___) ___-____" at bounding box center [264, 85] width 71 height 14
drag, startPoint x: 279, startPoint y: 85, endPoint x: 163, endPoint y: 81, distance: 116.7
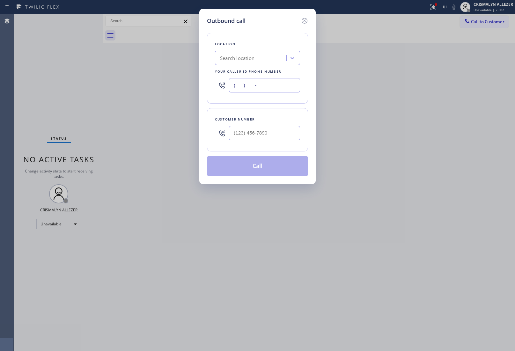
click at [163, 81] on div "Outbound call Location Search location Your caller id phone number (___) ___-__…" at bounding box center [257, 175] width 515 height 351
paste input "866) 875-2471"
type input "[PHONE_NUMBER]"
click at [279, 135] on input "(___) ___-____" at bounding box center [264, 133] width 71 height 14
paste input "323) 534-3348"
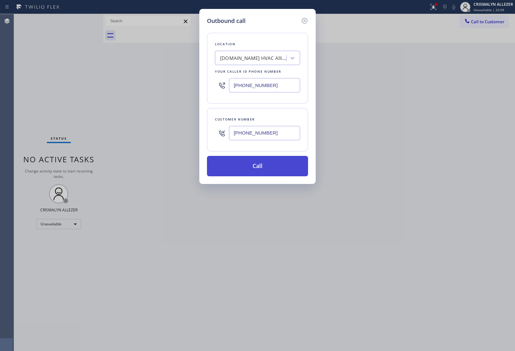
type input "[PHONE_NUMBER]"
click at [254, 174] on button "Call" at bounding box center [257, 166] width 101 height 20
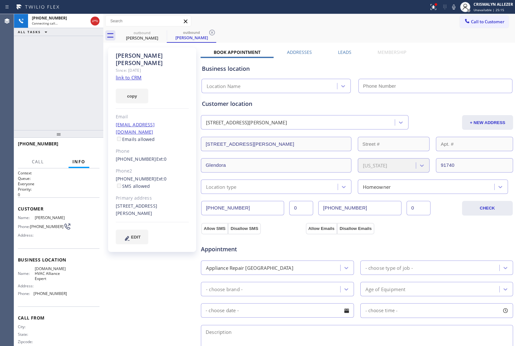
type input "[PHONE_NUMBER]"
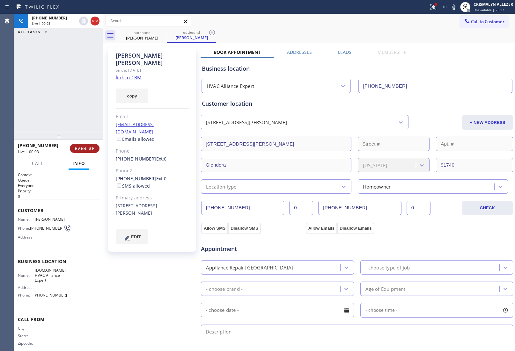
click at [83, 148] on span "HANG UP" at bounding box center [84, 148] width 19 height 4
click at [83, 148] on span "COMPLETE" at bounding box center [83, 148] width 22 height 4
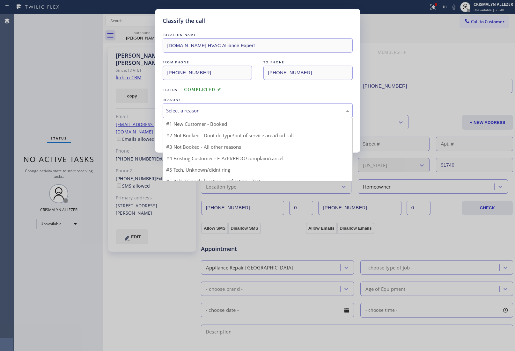
click at [281, 112] on div "Select a reason" at bounding box center [257, 110] width 183 height 7
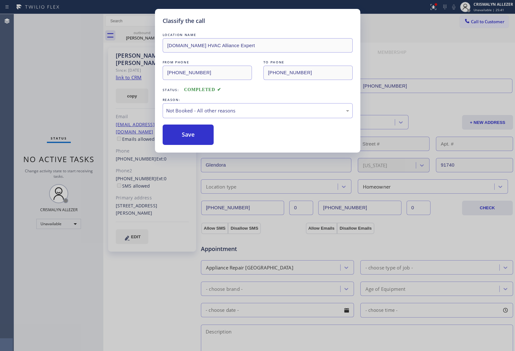
click at [185, 139] on button "Save" at bounding box center [188, 135] width 51 height 20
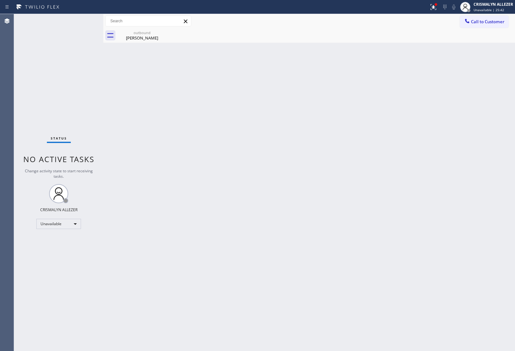
click at [142, 37] on div "Jose Jimenez" at bounding box center [142, 38] width 48 height 6
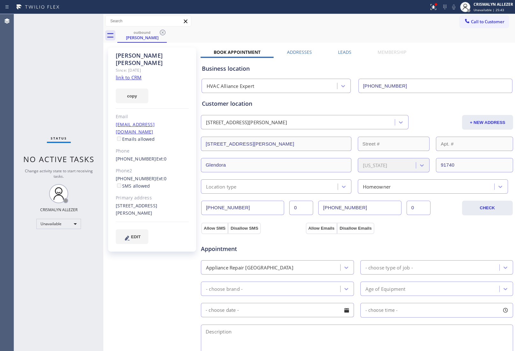
click at [338, 53] on label "Leads" at bounding box center [344, 52] width 13 height 6
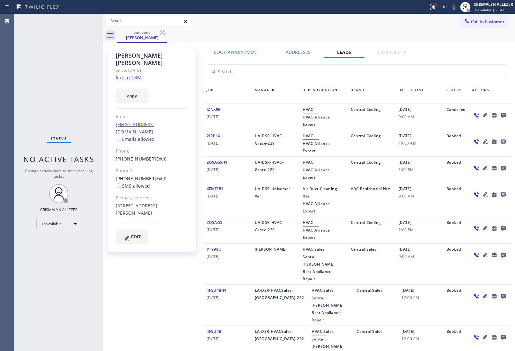
click at [502, 115] on icon at bounding box center [502, 115] width 5 height 5
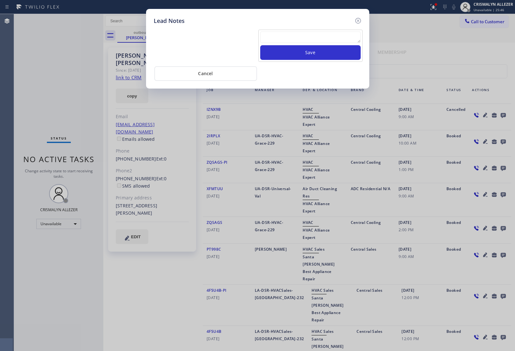
click at [294, 41] on textarea at bounding box center [310, 37] width 100 height 11
paste textarea "no answer | pls xfer here cx cb"
type textarea "no answer | pls xfer here cx cb"
click at [306, 55] on button "Save" at bounding box center [310, 52] width 100 height 15
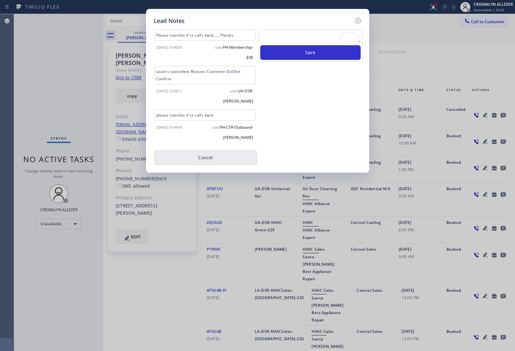
click at [208, 151] on button "Cancel" at bounding box center [205, 157] width 103 height 15
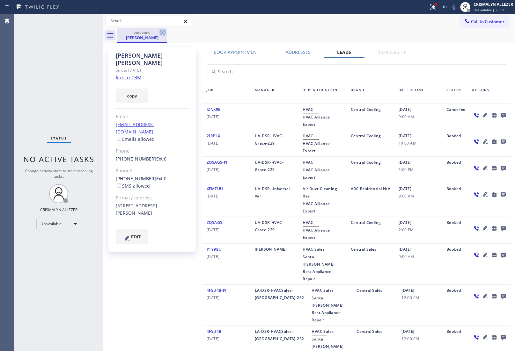
drag, startPoint x: 162, startPoint y: 31, endPoint x: 182, endPoint y: 1, distance: 36.4
click at [163, 31] on icon at bounding box center [163, 33] width 8 height 8
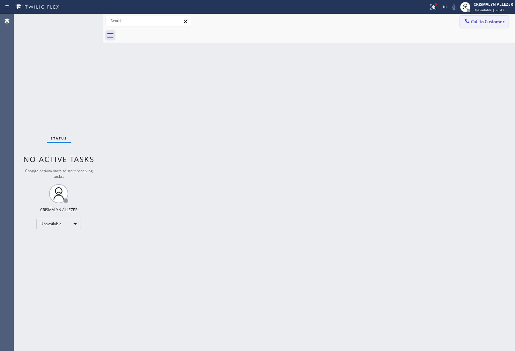
click at [491, 20] on span "Call to Customer" at bounding box center [487, 22] width 33 height 6
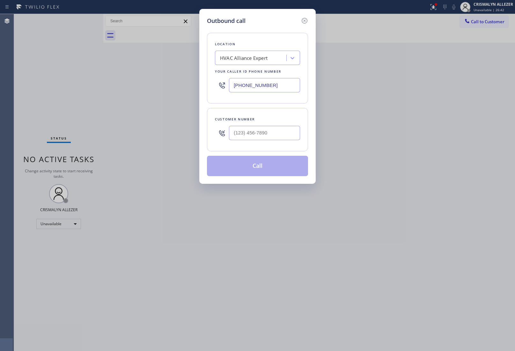
drag, startPoint x: 282, startPoint y: 86, endPoint x: 108, endPoint y: 78, distance: 174.8
click at [134, 78] on div "Outbound call Location HVAC Alliance Expert Your caller id phone number (866) 8…" at bounding box center [257, 175] width 515 height 351
paste input "914) 677-1396"
type input "[PHONE_NUMBER]"
click at [264, 131] on input "(___) ___-____" at bounding box center [264, 133] width 71 height 14
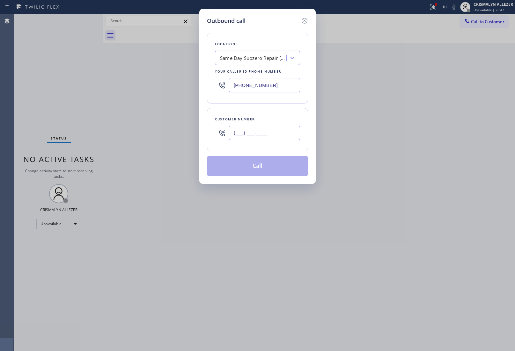
paste input "212) 752-2115"
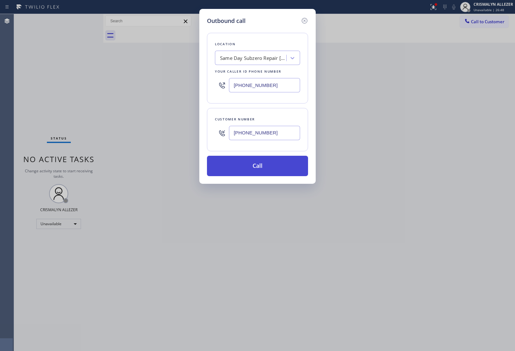
type input "[PHONE_NUMBER]"
click at [257, 167] on button "Call" at bounding box center [257, 166] width 101 height 20
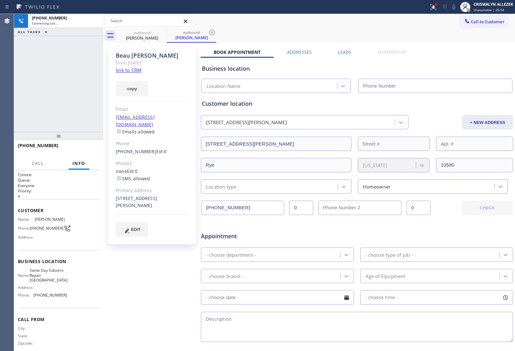
type input "[PHONE_NUMBER]"
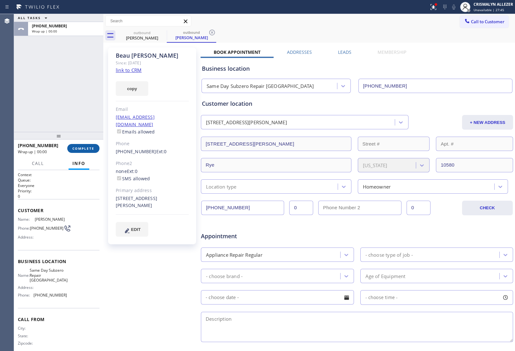
click at [78, 149] on button "COMPLETE" at bounding box center [83, 148] width 32 height 9
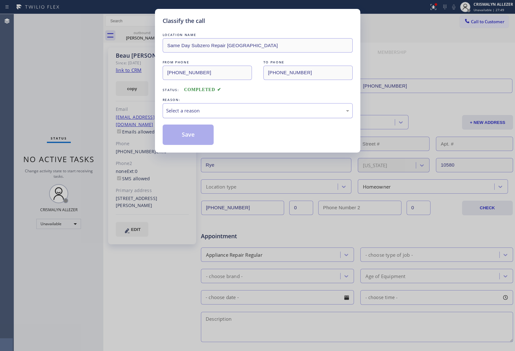
click at [235, 114] on div "Select a reason" at bounding box center [257, 110] width 183 height 7
click at [202, 137] on button "Save" at bounding box center [188, 135] width 51 height 20
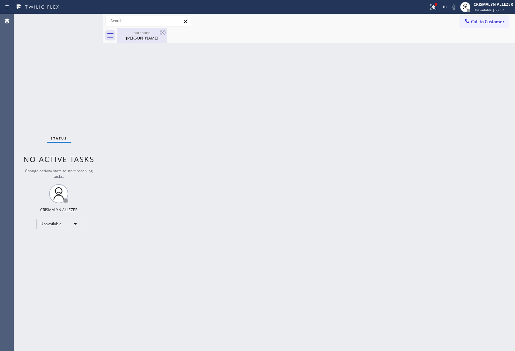
drag, startPoint x: 134, startPoint y: 34, endPoint x: 147, endPoint y: 37, distance: 13.0
click at [135, 35] on div "outbound Beau Buford" at bounding box center [142, 35] width 48 height 14
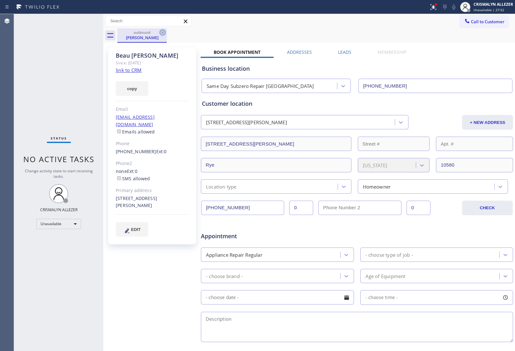
click at [160, 34] on icon at bounding box center [163, 33] width 6 height 6
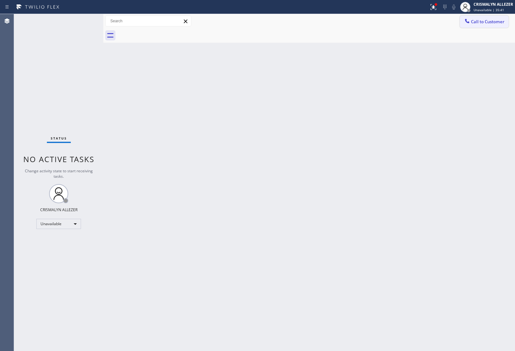
click at [502, 22] on span "Call to Customer" at bounding box center [487, 22] width 33 height 6
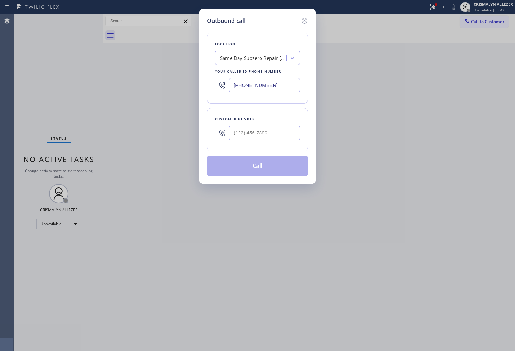
drag, startPoint x: 284, startPoint y: 88, endPoint x: 88, endPoint y: 81, distance: 195.8
click at [152, 82] on div "Outbound call Location Same Day Subzero Repair Rye Brook Your caller id phone n…" at bounding box center [257, 175] width 515 height 351
paste input "773) 917-0590"
type input "[PHONE_NUMBER]"
click at [276, 141] on div at bounding box center [264, 133] width 71 height 21
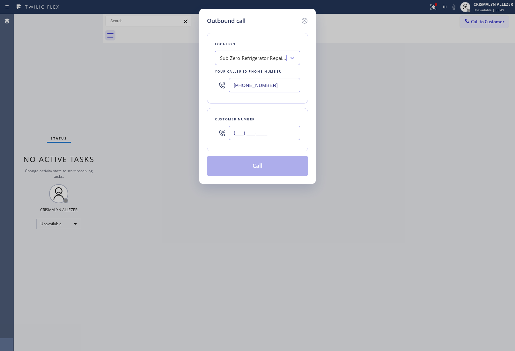
click at [273, 130] on input "(___) ___-____" at bounding box center [264, 133] width 71 height 14
paste input "773) 610-3488"
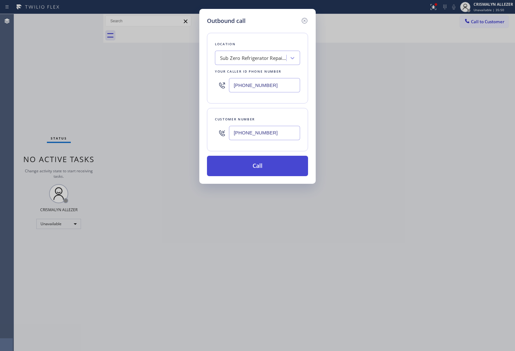
type input "[PHONE_NUMBER]"
click at [259, 163] on button "Call" at bounding box center [257, 166] width 101 height 20
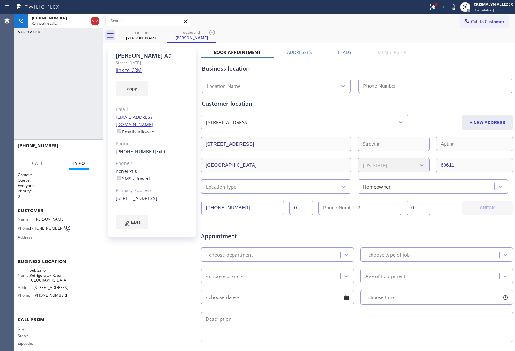
type input "[PHONE_NUMBER]"
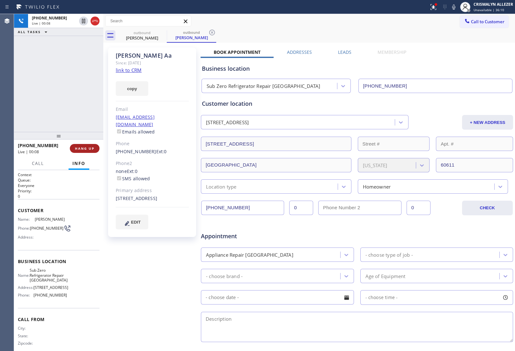
click at [85, 150] on span "HANG UP" at bounding box center [84, 148] width 19 height 4
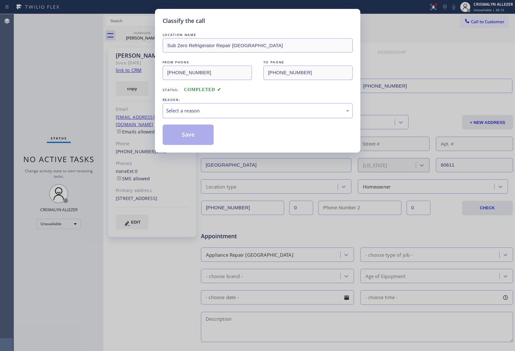
click at [225, 113] on div "Select a reason" at bounding box center [257, 110] width 183 height 7
click at [187, 139] on button "Save" at bounding box center [188, 135] width 51 height 20
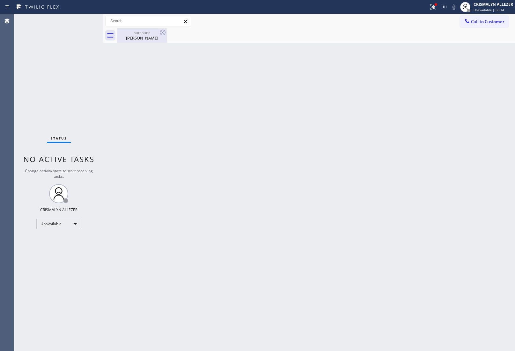
click at [142, 38] on div "Bernie Aa" at bounding box center [142, 38] width 48 height 6
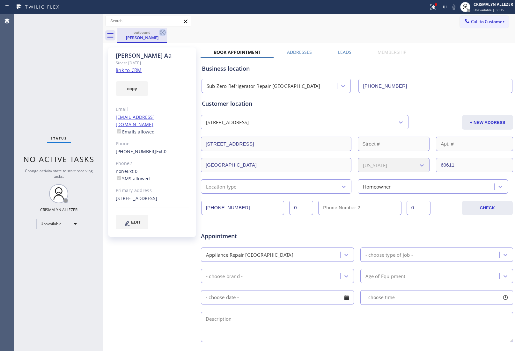
click at [161, 32] on icon at bounding box center [163, 33] width 8 height 8
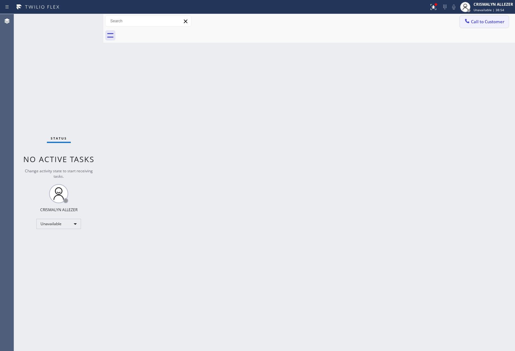
click at [484, 25] on button "Call to Customer" at bounding box center [484, 22] width 49 height 12
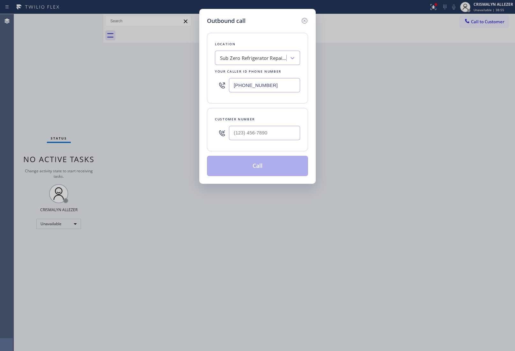
drag, startPoint x: 287, startPoint y: 85, endPoint x: 123, endPoint y: 87, distance: 163.8
click at [128, 87] on div "Outbound call Location Sub Zero Refrigerator Repair Chicago Your caller id phon…" at bounding box center [257, 175] width 515 height 351
paste input "949) 264-5454"
type input "[PHONE_NUMBER]"
click at [272, 137] on input "(___) ___-____" at bounding box center [264, 133] width 71 height 14
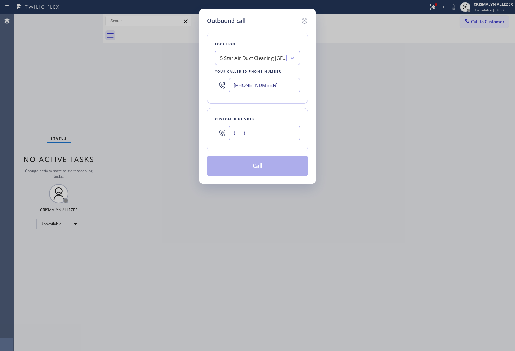
paste input "747) 202-1463"
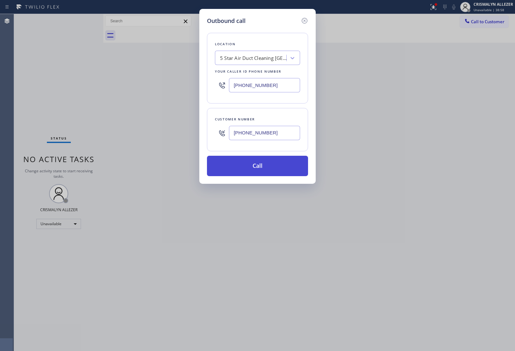
type input "[PHONE_NUMBER]"
click at [260, 169] on button "Call" at bounding box center [257, 166] width 101 height 20
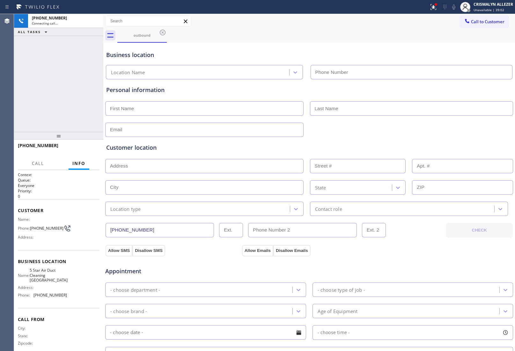
type input "[PHONE_NUMBER]"
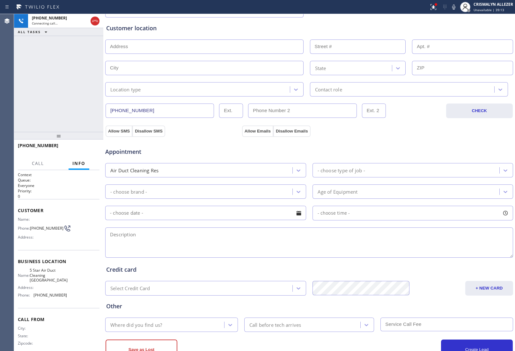
scroll to position [144, 0]
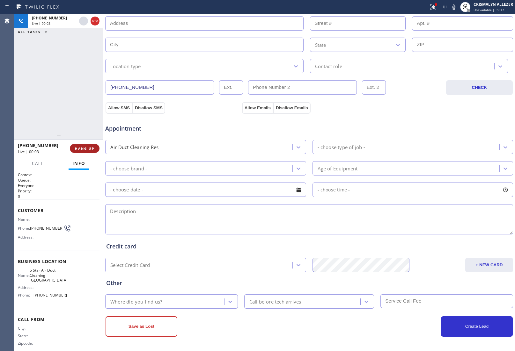
click at [76, 150] on span "HANG UP" at bounding box center [84, 148] width 19 height 4
click at [79, 149] on span "HANG UP" at bounding box center [84, 148] width 19 height 4
click at [84, 146] on span "COMPLETE" at bounding box center [83, 148] width 22 height 4
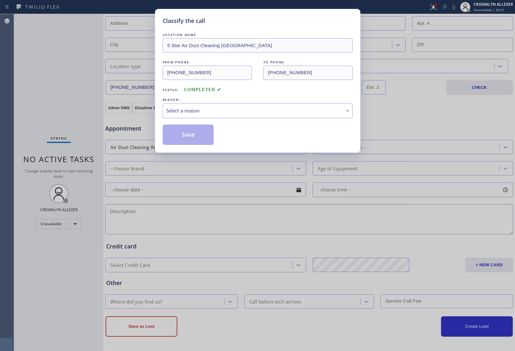
click at [263, 114] on div "Select a reason" at bounding box center [257, 110] width 183 height 7
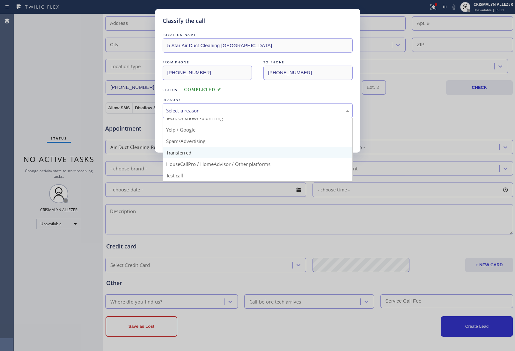
scroll to position [44, 0]
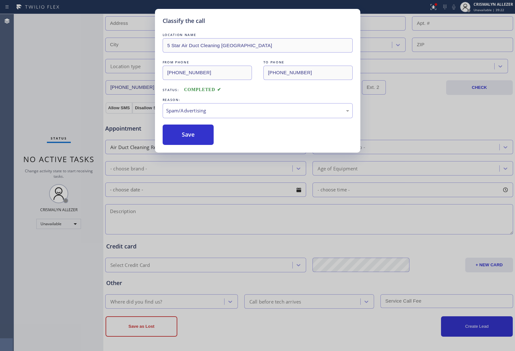
click at [196, 138] on button "Save" at bounding box center [188, 135] width 51 height 20
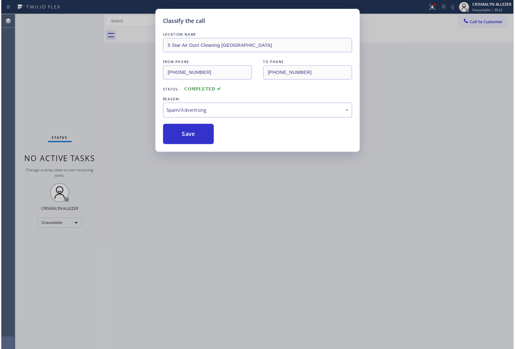
scroll to position [0, 0]
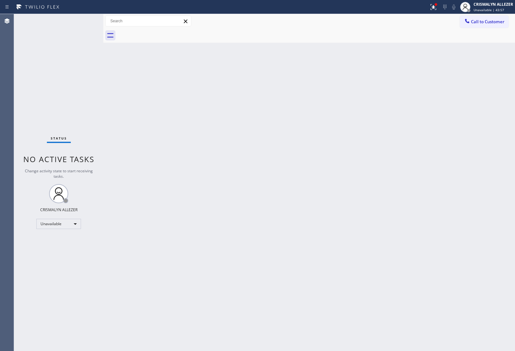
drag, startPoint x: 481, startPoint y: 27, endPoint x: 476, endPoint y: 30, distance: 5.2
click at [479, 29] on div "Call to Customer Outbound call Location 5 Star Air Duct Cleaning Irvine Your ca…" at bounding box center [308, 28] width 411 height 29
drag, startPoint x: 484, startPoint y: 25, endPoint x: 381, endPoint y: 73, distance: 113.3
click at [482, 25] on button "Call to Customer" at bounding box center [484, 22] width 49 height 12
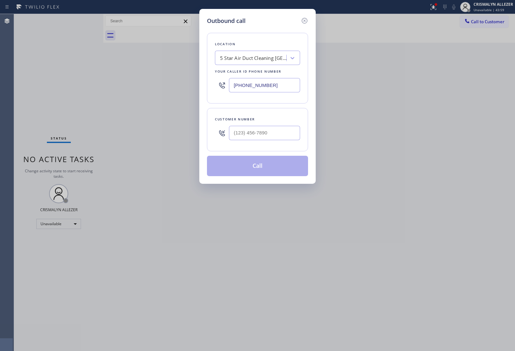
drag, startPoint x: 286, startPoint y: 86, endPoint x: 156, endPoint y: 83, distance: 130.0
click at [170, 85] on div "Outbound call Location 5 Star Air Duct Cleaning Irvine Your caller id phone num…" at bounding box center [257, 175] width 515 height 351
paste input "844) 988-0068"
type input "(844) 988-0068"
click at [265, 136] on input "(___) ___-____" at bounding box center [264, 133] width 71 height 14
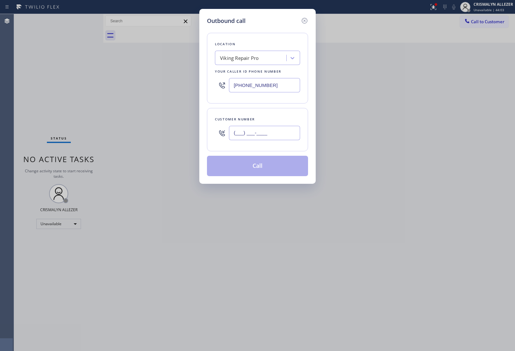
paste input "714) 392-1000"
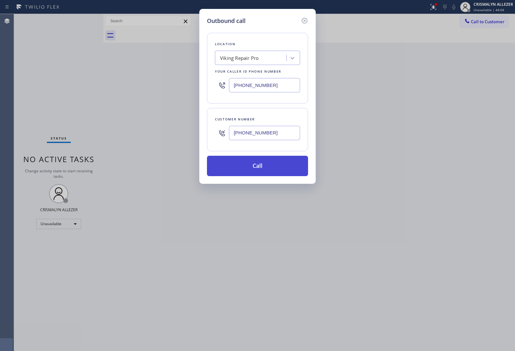
type input "(714) 392-1000"
click at [263, 169] on button "Call" at bounding box center [257, 166] width 101 height 20
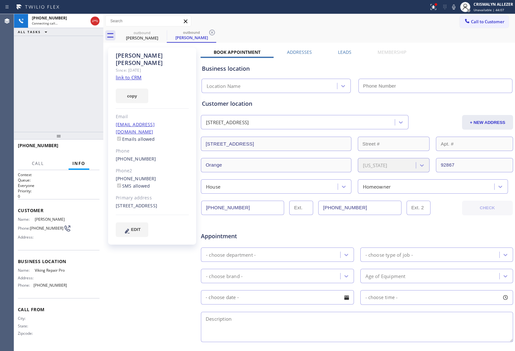
click at [130, 74] on link "link to CRM" at bounding box center [129, 77] width 26 height 6
type input "(844) 988-0068"
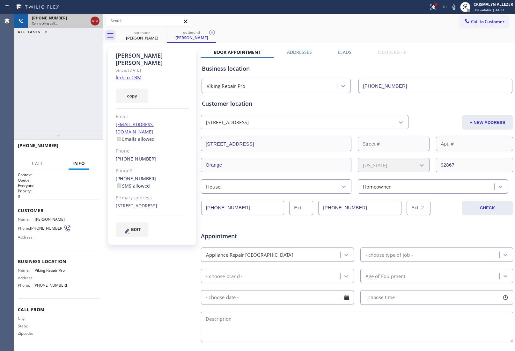
click at [96, 21] on icon at bounding box center [95, 21] width 8 height 8
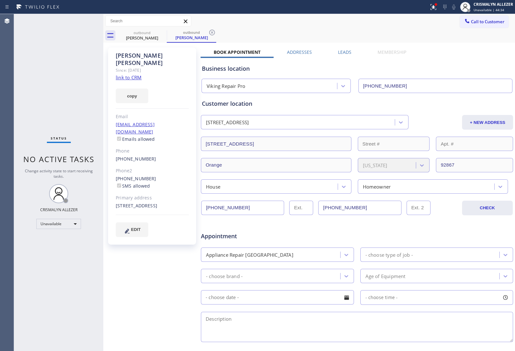
click at [344, 51] on label "Leads" at bounding box center [344, 52] width 13 height 6
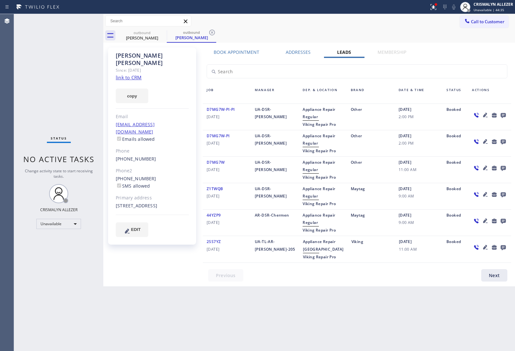
click at [502, 113] on icon at bounding box center [502, 115] width 5 height 5
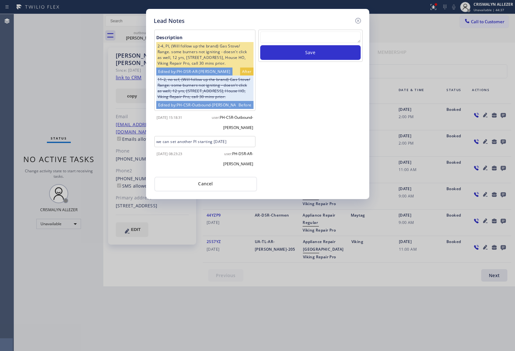
click at [296, 39] on textarea at bounding box center [310, 37] width 100 height 11
paste textarea "no answer | pls xfer here cx cb"
type textarea "no answer | pls xfer here cx cb"
click at [301, 55] on button "Save" at bounding box center [310, 52] width 100 height 15
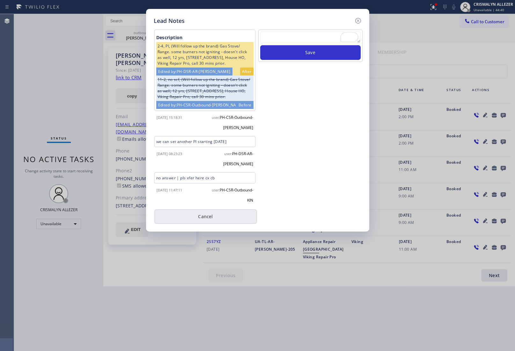
click at [207, 218] on button "Cancel" at bounding box center [205, 216] width 103 height 15
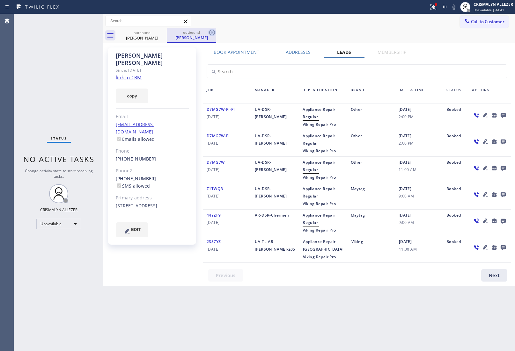
click at [209, 33] on icon at bounding box center [212, 33] width 6 height 6
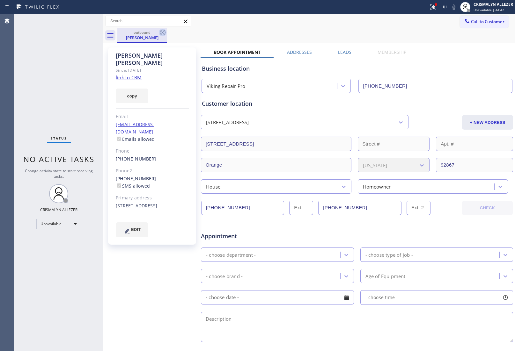
click at [159, 33] on icon at bounding box center [163, 33] width 8 height 8
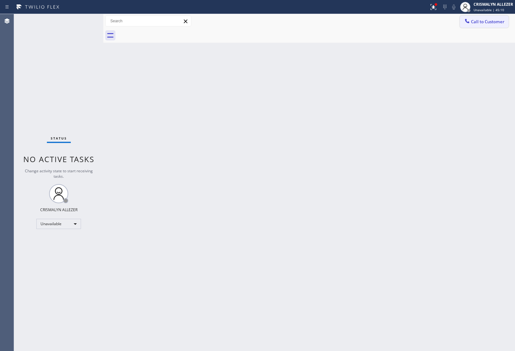
click at [482, 23] on span "Call to Customer" at bounding box center [487, 22] width 33 height 6
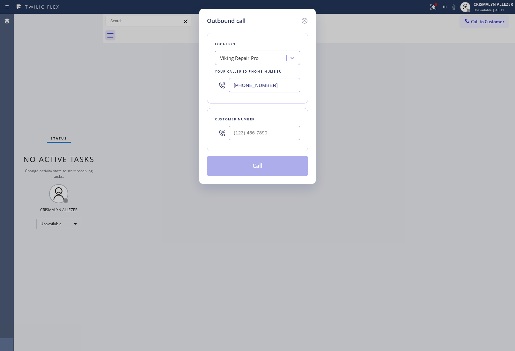
drag, startPoint x: 284, startPoint y: 88, endPoint x: 144, endPoint y: 78, distance: 140.9
click at [151, 78] on div "Outbound call Location Viking Repair Pro Your caller id phone number (844) 988-…" at bounding box center [257, 175] width 515 height 351
paste input "510) 781-9662"
type input "[PHONE_NUMBER]"
click at [273, 133] on input "(___) ___-____" at bounding box center [264, 133] width 71 height 14
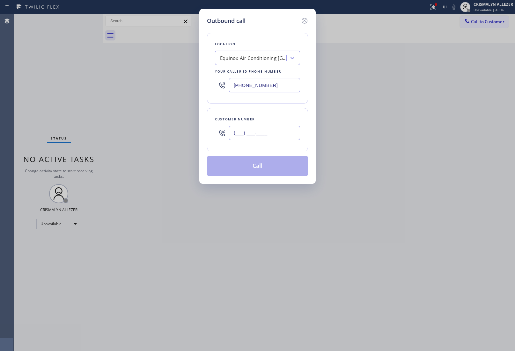
paste input "510) 565-2132"
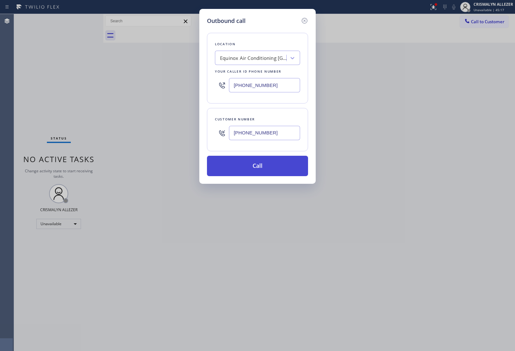
type input "[PHONE_NUMBER]"
click at [248, 172] on button "Call" at bounding box center [257, 166] width 101 height 20
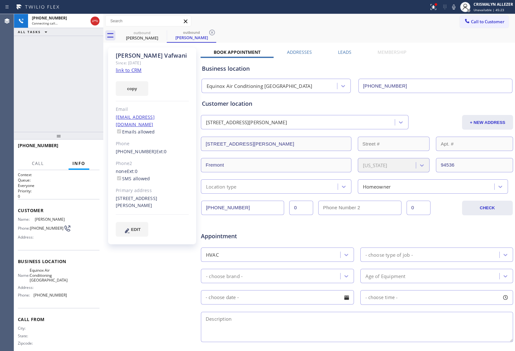
type input "[PHONE_NUMBER]"
click at [82, 150] on span "HANG UP" at bounding box center [84, 148] width 19 height 4
click at [82, 149] on span "COMPLETE" at bounding box center [83, 148] width 22 height 4
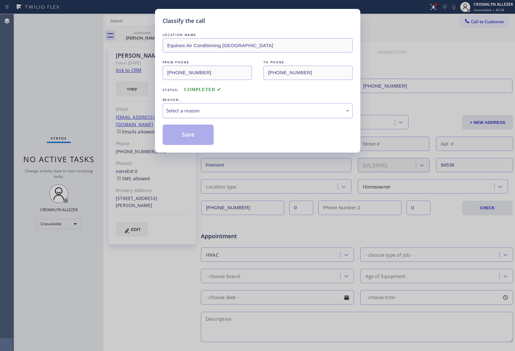
drag, startPoint x: 254, startPoint y: 112, endPoint x: 251, endPoint y: 115, distance: 3.8
click at [251, 115] on div "Select a reason" at bounding box center [258, 110] width 190 height 15
click at [191, 137] on button "Save" at bounding box center [188, 135] width 51 height 20
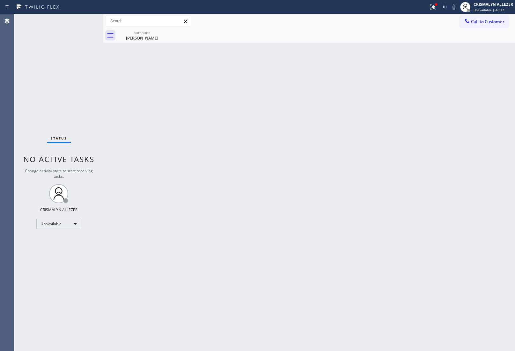
click at [432, 221] on div "Back to Dashboard Change Sender ID Customers Technicians Select a contact Outbo…" at bounding box center [308, 182] width 411 height 337
drag, startPoint x: 147, startPoint y: 34, endPoint x: 159, endPoint y: 33, distance: 12.1
click at [148, 34] on div "outbound" at bounding box center [142, 32] width 48 height 5
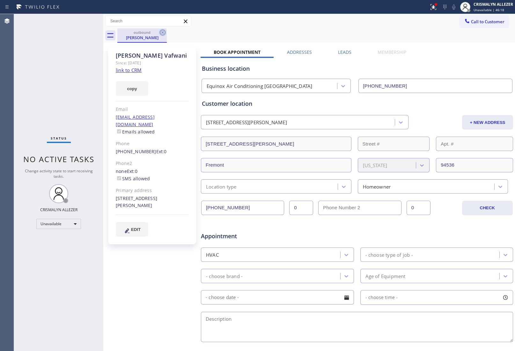
drag, startPoint x: 160, startPoint y: 33, endPoint x: 160, endPoint y: 29, distance: 4.1
click at [160, 33] on icon at bounding box center [163, 33] width 8 height 8
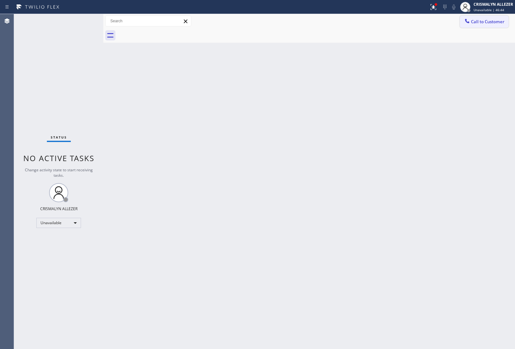
click at [488, 20] on span "Call to Customer" at bounding box center [487, 22] width 33 height 6
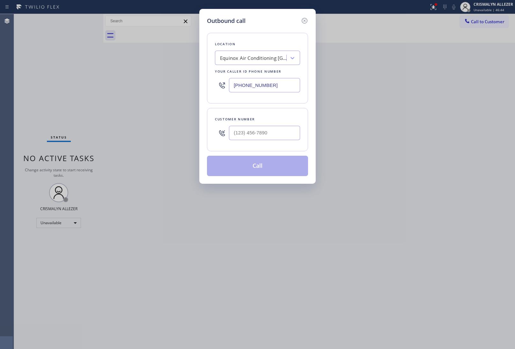
paste input "855) 731-495"
drag, startPoint x: 284, startPoint y: 90, endPoint x: 114, endPoint y: 85, distance: 170.2
click at [133, 85] on div "Outbound call Location Equinox Air Conditioning Union City Your caller id phone…" at bounding box center [257, 174] width 515 height 349
type input "[PHONE_NUMBER]"
click at [279, 139] on input "(___) ___-____" at bounding box center [264, 133] width 71 height 14
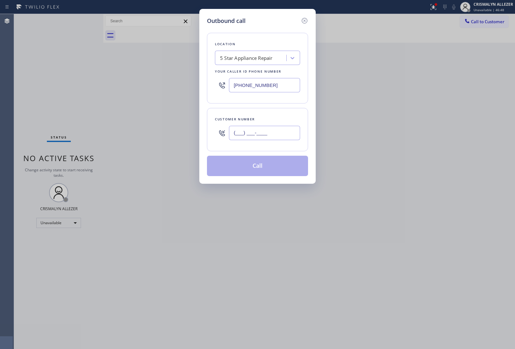
paste input "310) 721-8320"
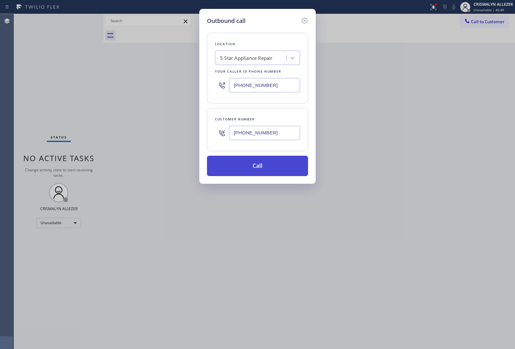
type input "(310) 721-8320"
drag, startPoint x: 264, startPoint y: 165, endPoint x: 443, endPoint y: 99, distance: 191.1
click at [264, 165] on button "Call" at bounding box center [257, 166] width 101 height 20
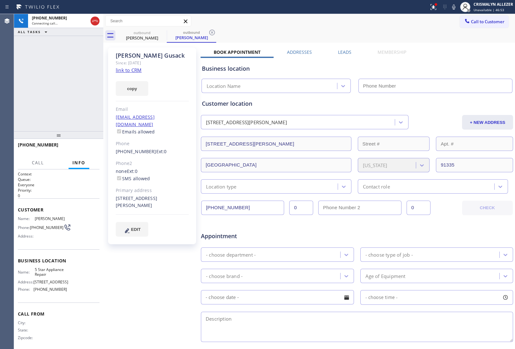
click at [126, 68] on link "link to CRM" at bounding box center [129, 70] width 26 height 6
type input "[PHONE_NUMBER]"
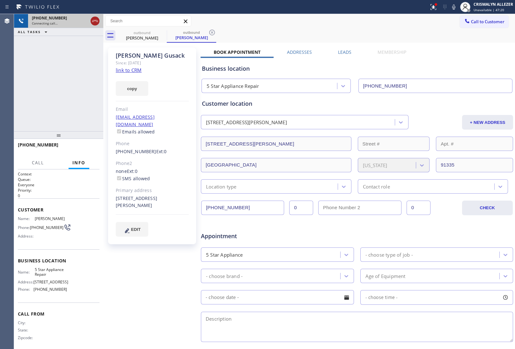
click at [95, 23] on icon at bounding box center [95, 21] width 8 height 8
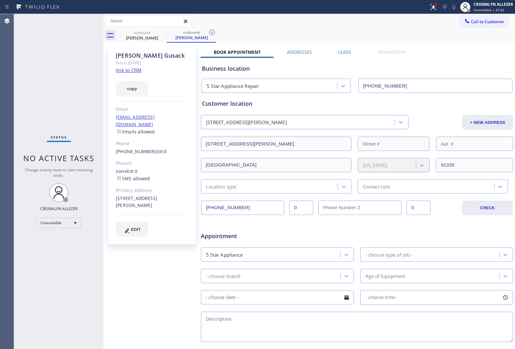
drag, startPoint x: 214, startPoint y: 31, endPoint x: 193, endPoint y: 32, distance: 20.1
click at [214, 31] on icon at bounding box center [212, 33] width 8 height 8
click at [163, 31] on icon at bounding box center [163, 33] width 8 height 8
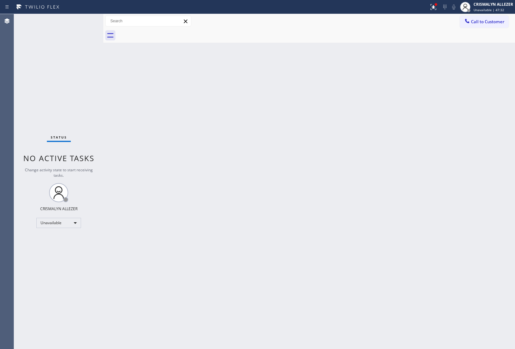
drag, startPoint x: 491, startPoint y: 26, endPoint x: 464, endPoint y: 40, distance: 30.5
click at [491, 25] on button "Call to Customer" at bounding box center [484, 22] width 49 height 12
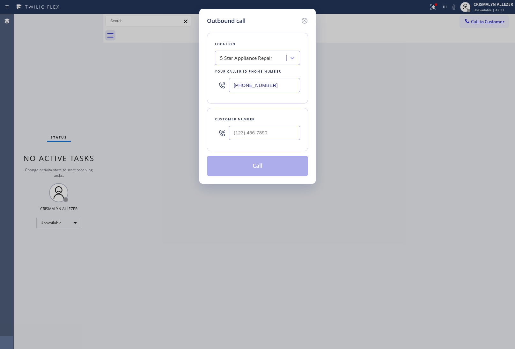
drag, startPoint x: 297, startPoint y: 89, endPoint x: 158, endPoint y: 82, distance: 139.1
click at [181, 83] on div "Outbound call Location 5 Star Appliance Repair Your caller id phone number (855…" at bounding box center [257, 174] width 515 height 349
paste input "text"
type input "[PHONE_NUMBER]"
click at [282, 138] on input "(___) ___-____" at bounding box center [264, 133] width 71 height 14
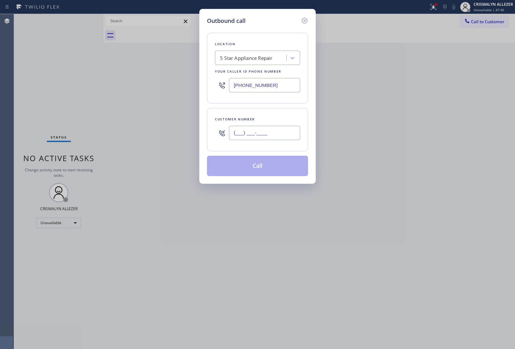
paste input "818) 720-2275"
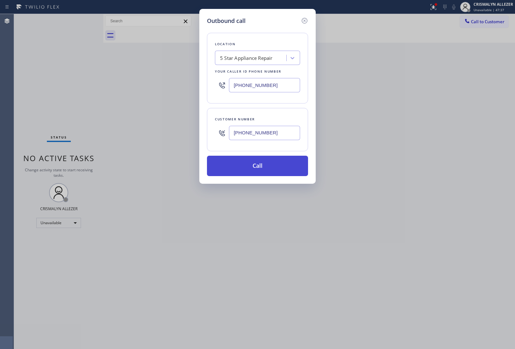
type input "(818) 720-2275"
click at [265, 165] on button "Call" at bounding box center [257, 166] width 101 height 20
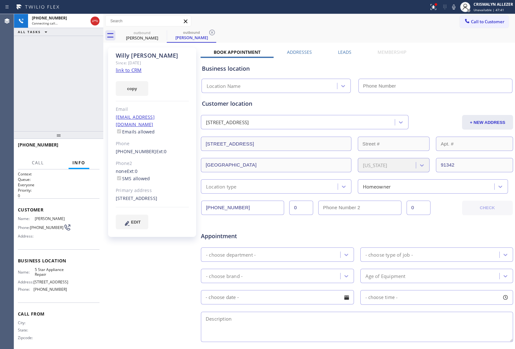
click at [122, 70] on link "link to CRM" at bounding box center [129, 70] width 26 height 6
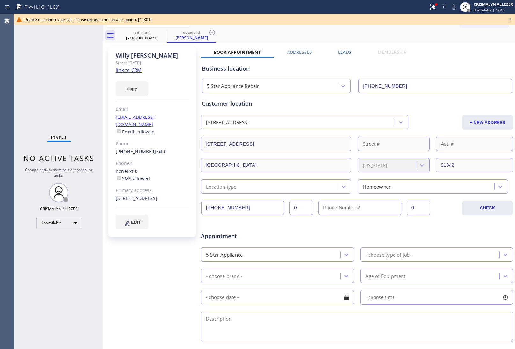
type input "[PHONE_NUMBER]"
drag, startPoint x: 509, startPoint y: 18, endPoint x: 340, endPoint y: 48, distance: 171.6
click at [507, 18] on icon at bounding box center [510, 20] width 8 height 8
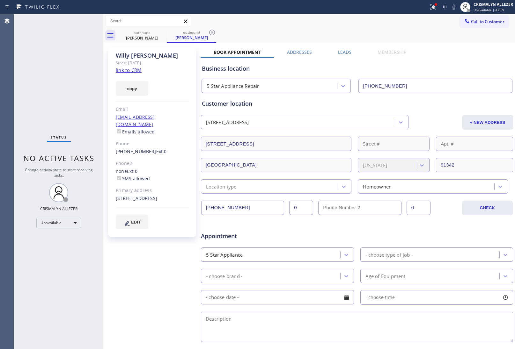
click at [212, 33] on icon at bounding box center [212, 33] width 6 height 6
click at [162, 32] on icon at bounding box center [163, 33] width 8 height 8
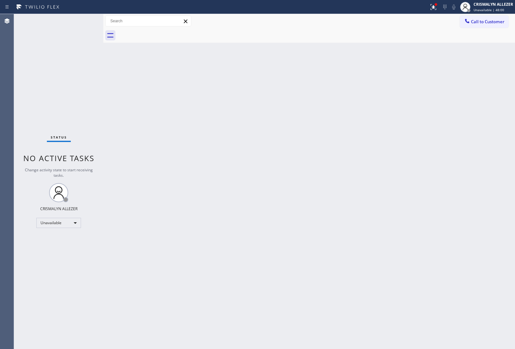
click at [472, 21] on button "Call to Customer" at bounding box center [484, 22] width 49 height 12
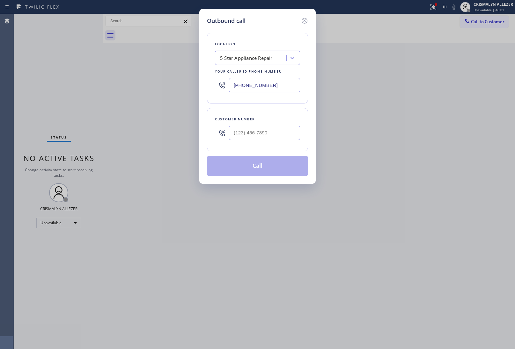
drag, startPoint x: 287, startPoint y: 85, endPoint x: 103, endPoint y: 74, distance: 184.6
click at [107, 76] on div "Outbound call Location 5 Star Appliance Repair Your caller id phone number (855…" at bounding box center [257, 174] width 515 height 349
paste input "00) 686-5038"
type input "(800) 686-5038"
click at [271, 136] on input "(___) ___-____" at bounding box center [264, 133] width 71 height 14
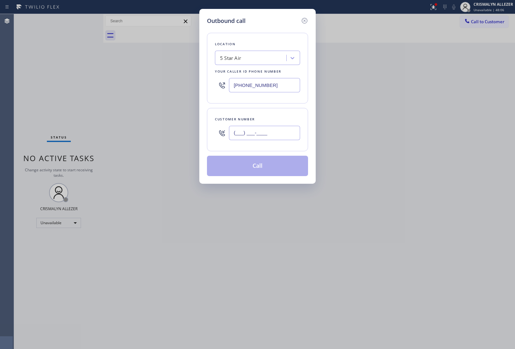
paste input "818) 720-2275"
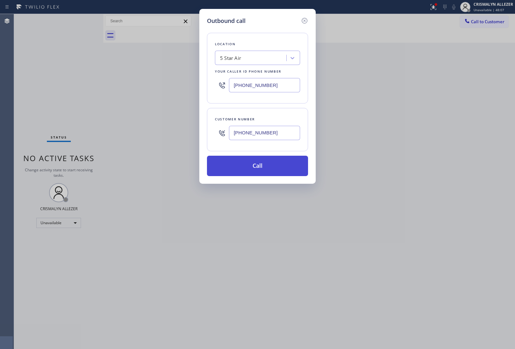
type input "(818) 720-2275"
click at [261, 170] on button "Call" at bounding box center [257, 166] width 101 height 20
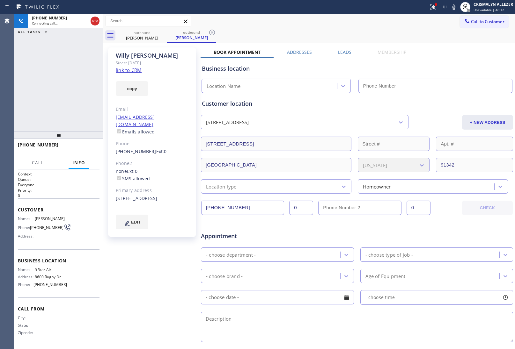
type input "(800) 686-5038"
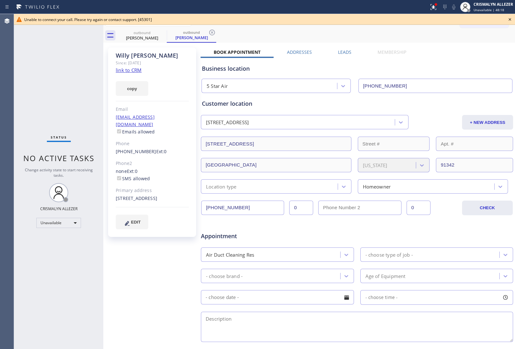
click at [510, 17] on icon at bounding box center [510, 20] width 8 height 8
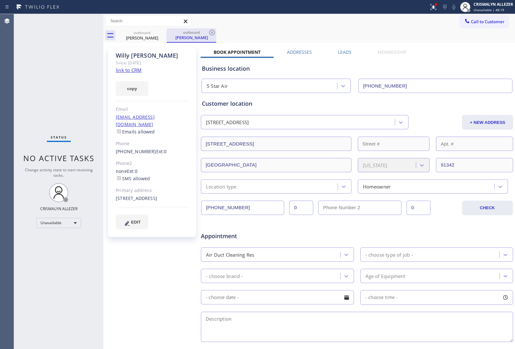
drag, startPoint x: 212, startPoint y: 31, endPoint x: 192, endPoint y: 33, distance: 20.6
click at [207, 31] on div "outbound Willy Diaz" at bounding box center [191, 35] width 49 height 14
click at [160, 32] on icon at bounding box center [163, 33] width 6 height 6
click at [341, 49] on label "Leads" at bounding box center [344, 52] width 13 height 6
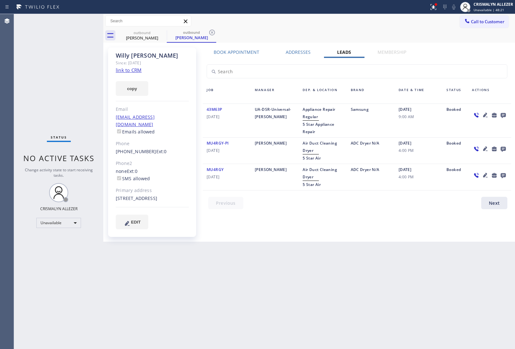
click at [504, 114] on icon at bounding box center [502, 115] width 5 height 5
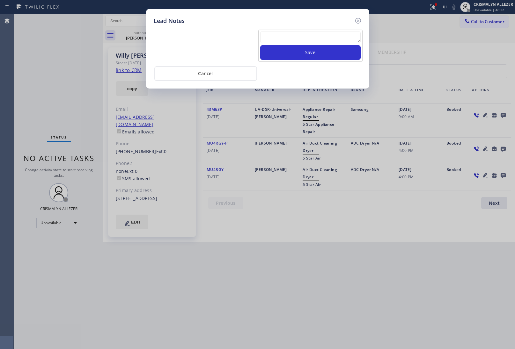
click at [296, 43] on textarea at bounding box center [310, 37] width 100 height 11
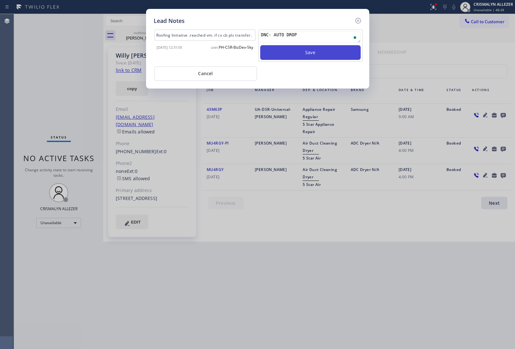
type textarea "DNC- AUTO DROP"
click at [301, 52] on button "Save" at bounding box center [310, 52] width 100 height 15
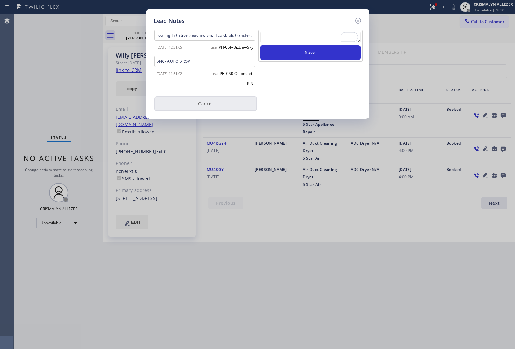
click at [209, 111] on button "Cancel" at bounding box center [205, 104] width 103 height 15
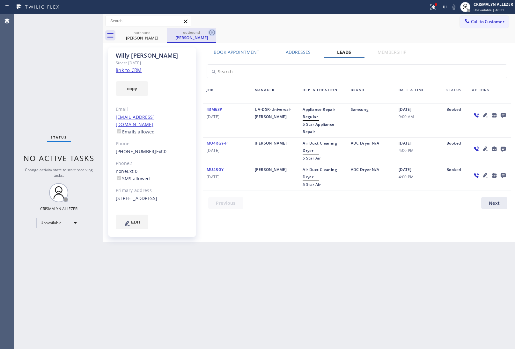
click at [211, 31] on icon at bounding box center [212, 33] width 6 height 6
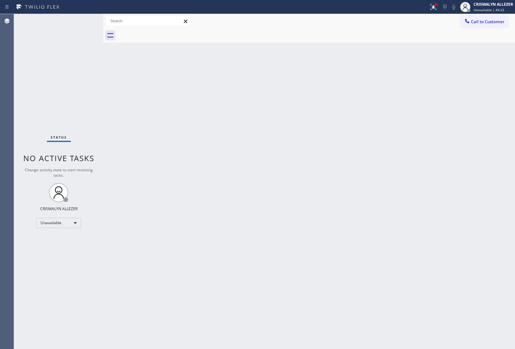
click at [435, 115] on div "Back to Dashboard Change Sender ID Customers Technicians Select a contact Outbo…" at bounding box center [308, 181] width 411 height 335
click at [483, 22] on span "Call to Customer" at bounding box center [487, 22] width 33 height 6
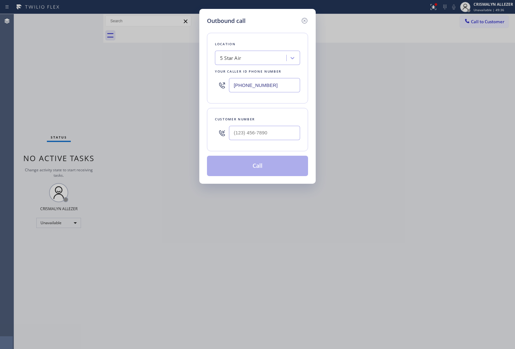
drag, startPoint x: 291, startPoint y: 85, endPoint x: 159, endPoint y: 83, distance: 132.0
click at [227, 85] on div "(800) 686-5038" at bounding box center [257, 85] width 85 height 21
paste input "408) 521-1176"
type input "(408) 521-1176"
click at [270, 136] on input "(___) ___-____" at bounding box center [264, 133] width 71 height 14
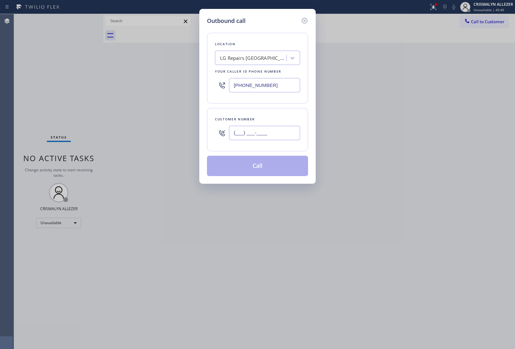
paste input "408) 752-4803"
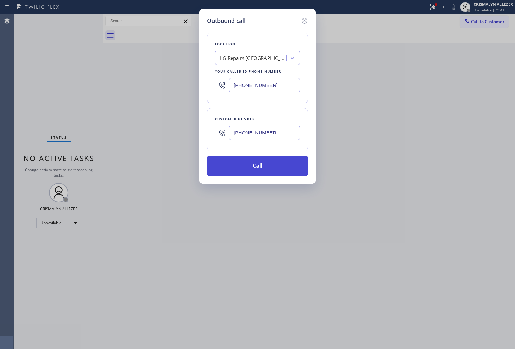
type input "(408) 752-4803"
click at [267, 171] on button "Call" at bounding box center [257, 166] width 101 height 20
click at [265, 168] on button "Call" at bounding box center [257, 166] width 101 height 20
click at [255, 170] on button "Call" at bounding box center [257, 166] width 101 height 20
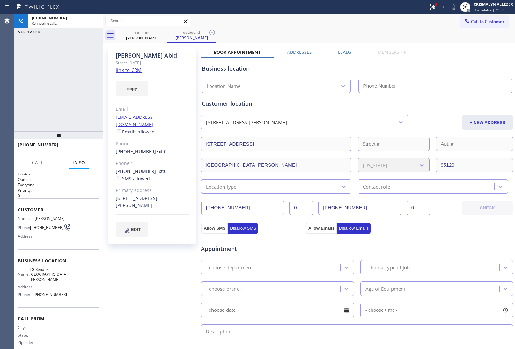
click at [139, 72] on link "link to CRM" at bounding box center [129, 70] width 26 height 6
type input "(408) 521-1176"
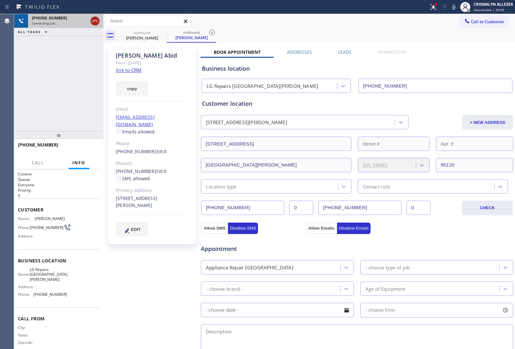
click at [94, 19] on icon at bounding box center [95, 21] width 8 height 8
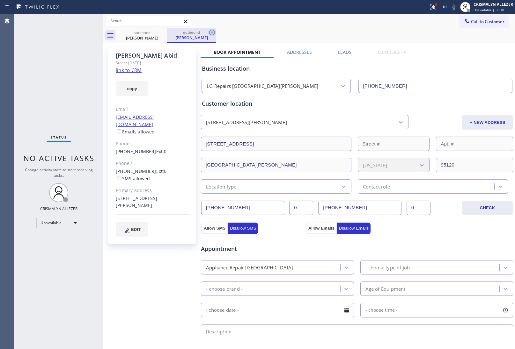
click at [209, 33] on icon at bounding box center [212, 33] width 6 height 6
drag, startPoint x: 163, startPoint y: 33, endPoint x: 164, endPoint y: 30, distance: 4.0
click at [163, 33] on icon at bounding box center [163, 33] width 8 height 8
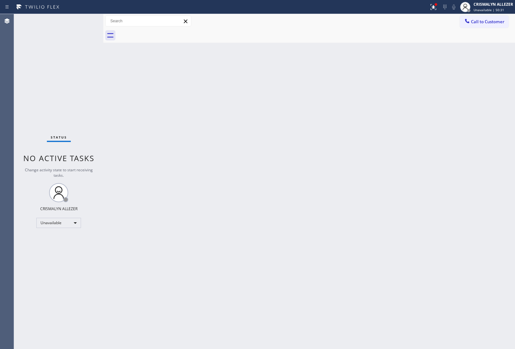
click at [485, 21] on span "Call to Customer" at bounding box center [487, 22] width 33 height 6
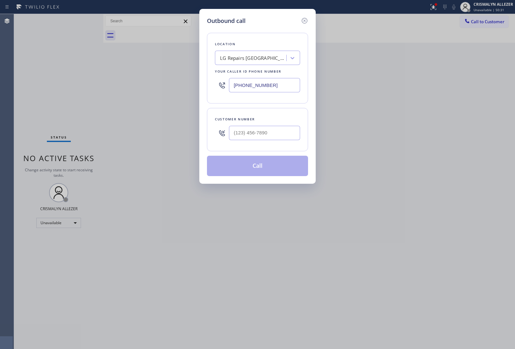
paste input "866) 702-1734"
drag, startPoint x: 294, startPoint y: 81, endPoint x: 143, endPoint y: 85, distance: 151.4
click at [146, 86] on div "Outbound call Location LG Repairs San Jose Your caller id phone number (866) 70…" at bounding box center [257, 174] width 515 height 349
type input "(866) 702-1734"
click at [276, 134] on input "(___) ___-____" at bounding box center [264, 133] width 71 height 14
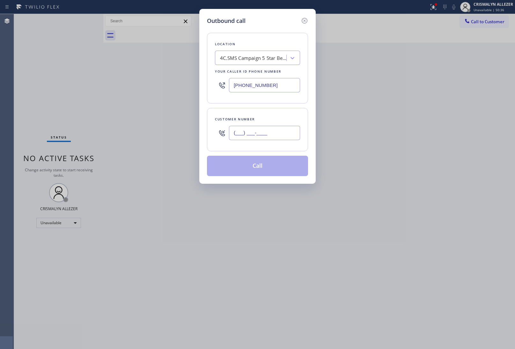
paste input "818) 442-1919"
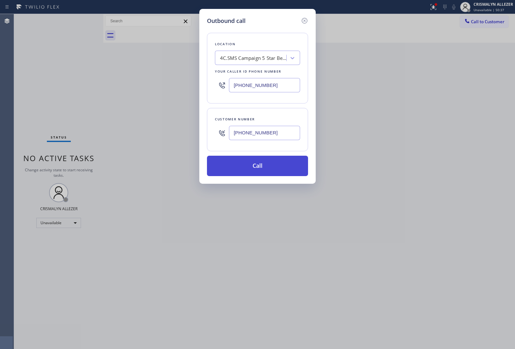
type input "(818) 442-1919"
click at [255, 175] on button "Call" at bounding box center [257, 166] width 101 height 20
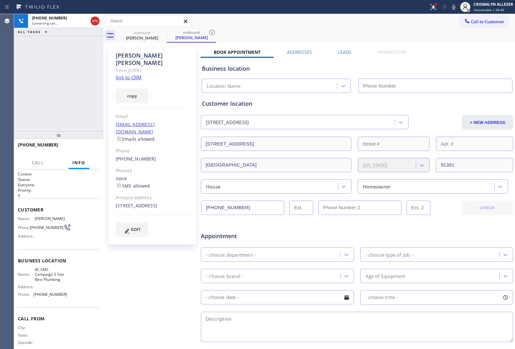
click at [133, 74] on link "link to CRM" at bounding box center [129, 77] width 26 height 6
type input "(866) 702-1734"
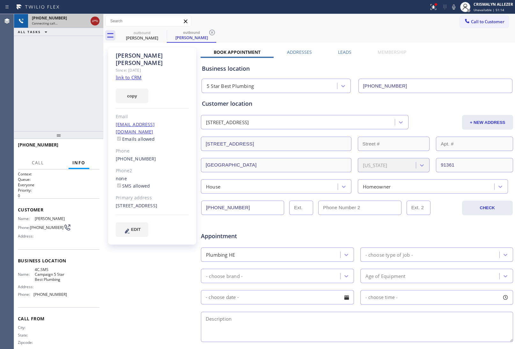
click at [95, 24] on icon at bounding box center [95, 21] width 8 height 8
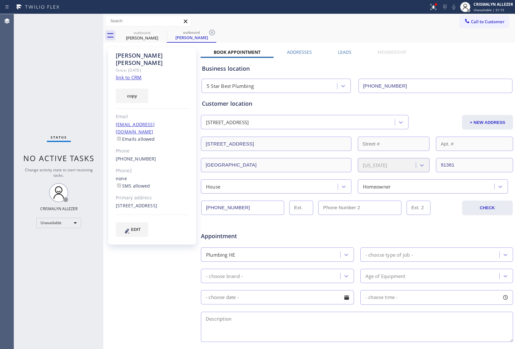
drag, startPoint x: 342, startPoint y: 52, endPoint x: 344, endPoint y: 59, distance: 7.7
click at [342, 53] on label "Leads" at bounding box center [344, 52] width 13 height 6
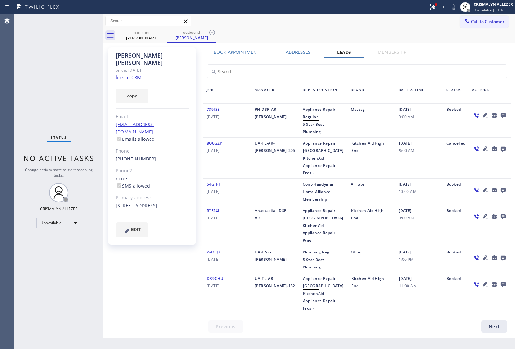
click at [504, 115] on icon at bounding box center [502, 115] width 5 height 5
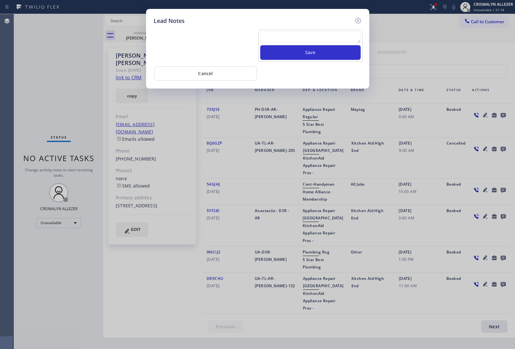
click at [284, 32] on textarea at bounding box center [310, 37] width 100 height 11
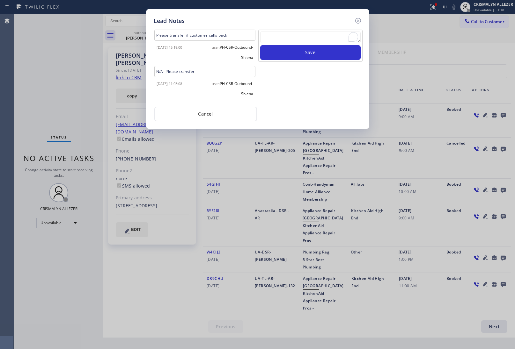
paste textarea "no answer | pls xfer here cx cb"
type textarea "no answer | pls xfer here cx cb"
click at [310, 51] on button "Save" at bounding box center [310, 52] width 100 height 15
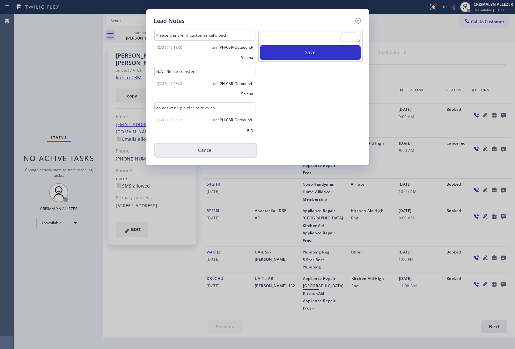
click at [208, 150] on button "Cancel" at bounding box center [205, 150] width 103 height 15
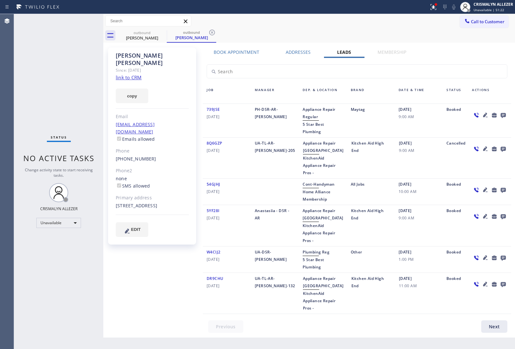
drag, startPoint x: 211, startPoint y: 32, endPoint x: 184, endPoint y: 38, distance: 27.8
click at [211, 32] on icon at bounding box center [212, 33] width 8 height 8
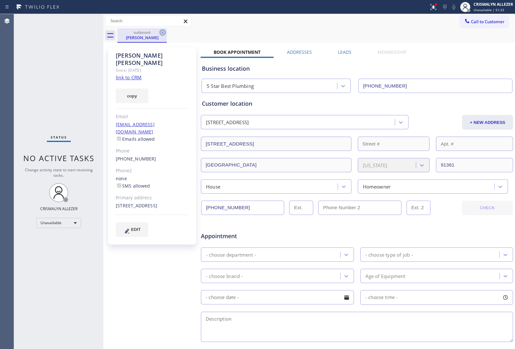
click at [163, 33] on icon at bounding box center [163, 33] width 8 height 8
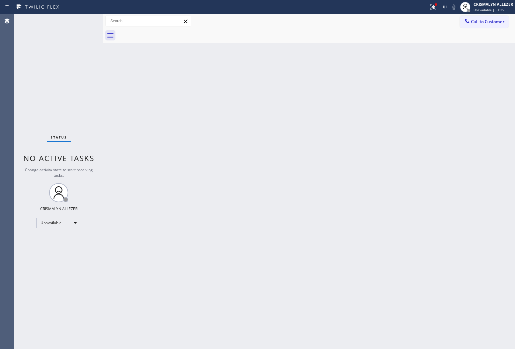
drag, startPoint x: 474, startPoint y: 29, endPoint x: 468, endPoint y: 31, distance: 7.1
click at [472, 29] on div at bounding box center [315, 35] width 397 height 14
drag, startPoint x: 480, startPoint y: 26, endPoint x: 378, endPoint y: 62, distance: 107.9
click at [478, 26] on button "Call to Customer" at bounding box center [484, 22] width 49 height 12
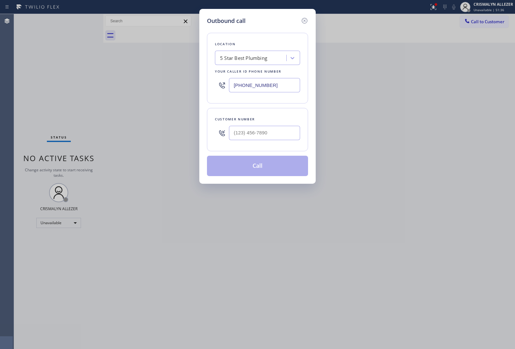
drag, startPoint x: 282, startPoint y: 82, endPoint x: 115, endPoint y: 70, distance: 167.7
click at [131, 74] on div "Outbound call Location 5 Star Best Plumbing Your caller id phone number [PHONE_…" at bounding box center [257, 174] width 515 height 349
paste input "77) 748-5179"
type input "[PHONE_NUMBER]"
click at [285, 142] on div at bounding box center [264, 133] width 71 height 21
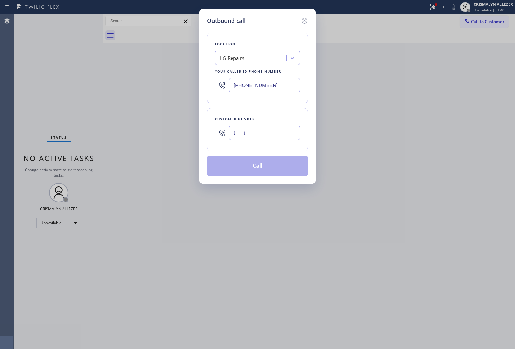
click at [282, 135] on input "(___) ___-____" at bounding box center [264, 133] width 71 height 14
paste input "text"
drag, startPoint x: 282, startPoint y: 135, endPoint x: 185, endPoint y: 140, distance: 97.0
click at [185, 140] on div "Outbound call Location LG Repairs Your caller id phone number [PHONE_NUMBER] Cu…" at bounding box center [257, 174] width 515 height 349
paste input "661) 210-5996"
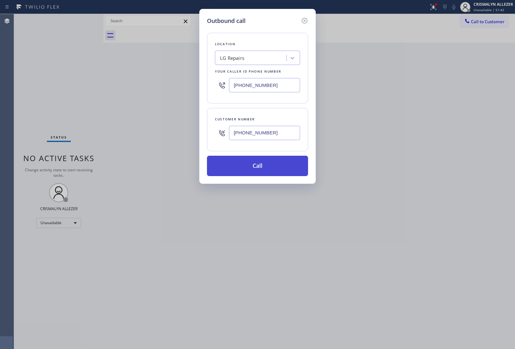
type input "[PHONE_NUMBER]"
click at [262, 167] on button "Call" at bounding box center [257, 166] width 101 height 20
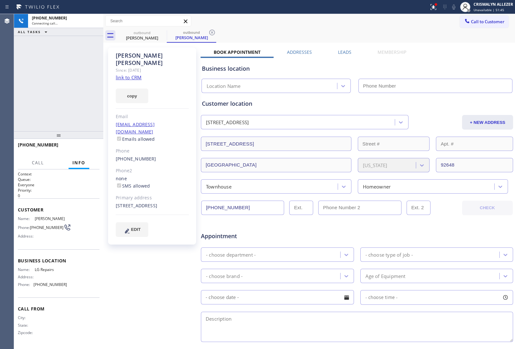
click at [137, 74] on link "link to CRM" at bounding box center [129, 77] width 26 height 6
type input "(877) 748-5179"
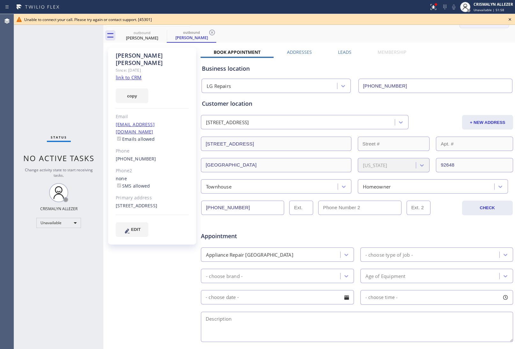
drag, startPoint x: 509, startPoint y: 18, endPoint x: 483, endPoint y: 23, distance: 26.9
click at [509, 18] on icon at bounding box center [510, 20] width 8 height 8
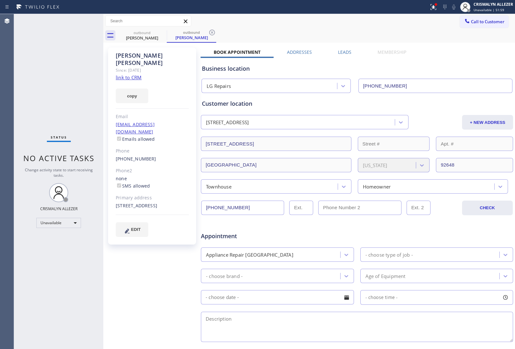
drag, startPoint x: 209, startPoint y: 31, endPoint x: 192, endPoint y: 34, distance: 17.9
click at [209, 31] on icon at bounding box center [212, 33] width 8 height 8
click at [164, 32] on icon at bounding box center [163, 33] width 8 height 8
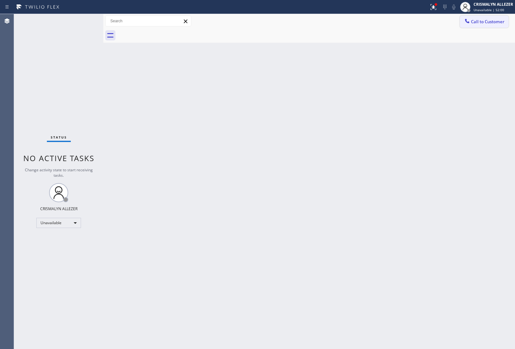
click at [489, 21] on span "Call to Customer" at bounding box center [487, 22] width 33 height 6
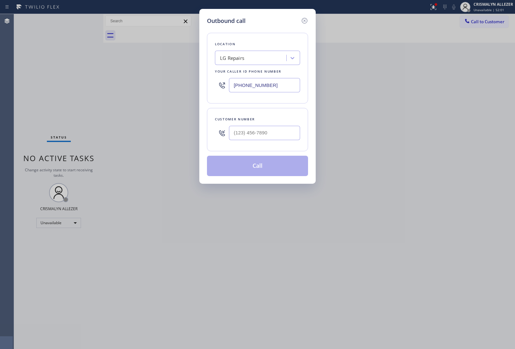
click at [292, 86] on input "(877) 748-5179" at bounding box center [264, 85] width 71 height 14
drag, startPoint x: 292, startPoint y: 86, endPoint x: 103, endPoint y: 73, distance: 189.7
click at [103, 73] on div "Outbound call Location LG Repairs Your caller id phone number (877) 748-5179 Cu…" at bounding box center [257, 174] width 515 height 349
paste input "text"
type input "(877) 748-5179"
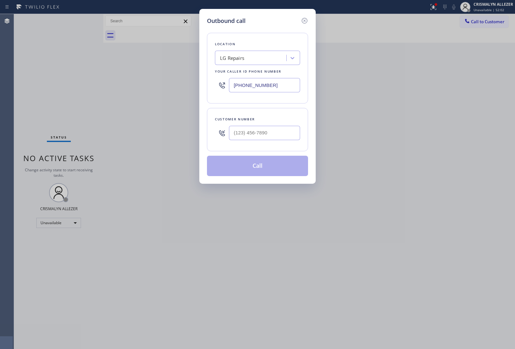
click at [256, 55] on div "LG Repairs" at bounding box center [251, 58] width 69 height 11
type input "5 STAR APPLIANCE RE"
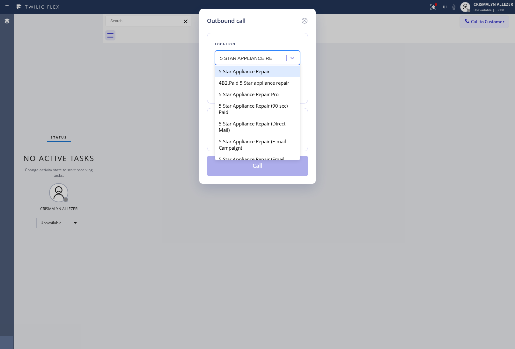
click at [261, 75] on div "5 Star Appliance Repair" at bounding box center [257, 71] width 85 height 11
type input "[PHONE_NUMBER]"
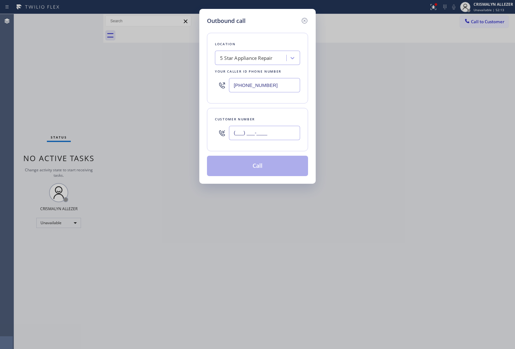
click at [276, 136] on input "(___) ___-____" at bounding box center [264, 133] width 71 height 14
paste input "661) 210-5996"
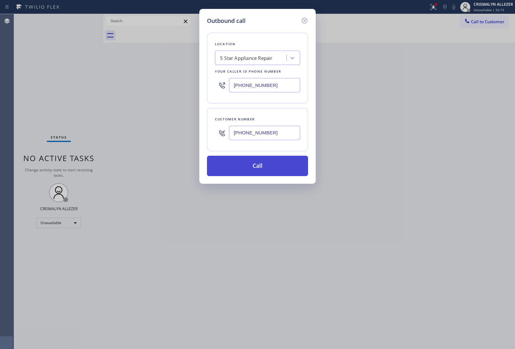
type input "(661) 210-5996"
click at [255, 173] on button "Call" at bounding box center [257, 166] width 101 height 20
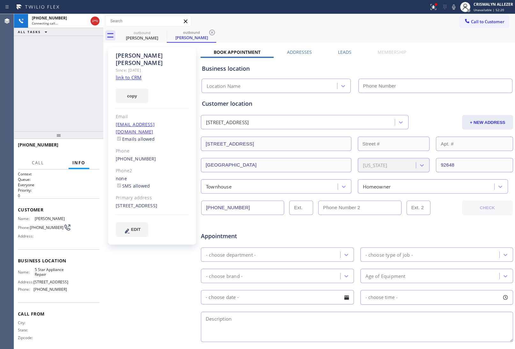
type input "[PHONE_NUMBER]"
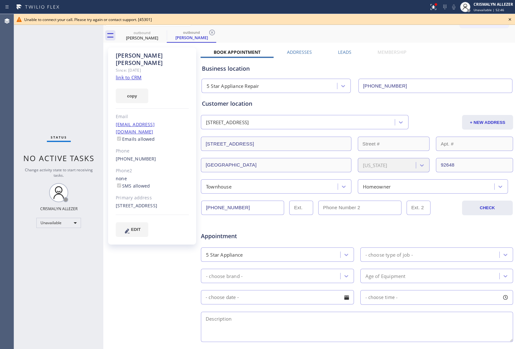
click at [510, 18] on icon at bounding box center [510, 20] width 8 height 8
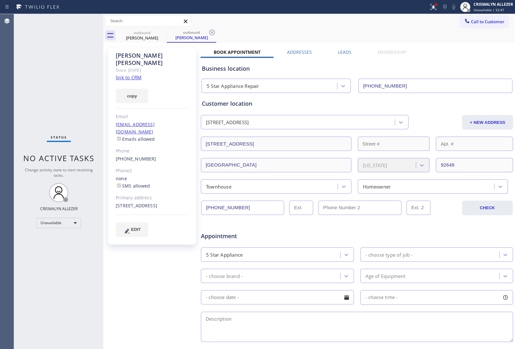
drag, startPoint x: 211, startPoint y: 32, endPoint x: 187, endPoint y: 37, distance: 24.4
click at [208, 32] on icon at bounding box center [212, 33] width 8 height 8
drag, startPoint x: 168, startPoint y: 31, endPoint x: 155, endPoint y: 32, distance: 13.1
click at [164, 31] on div "outbound Robert Andrews" at bounding box center [315, 35] width 397 height 14
click at [162, 33] on icon at bounding box center [163, 33] width 8 height 8
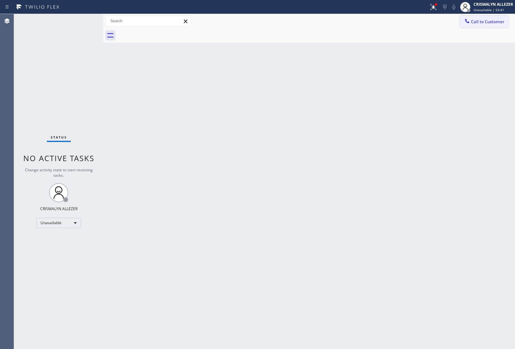
click at [489, 22] on span "Call to Customer" at bounding box center [487, 22] width 33 height 6
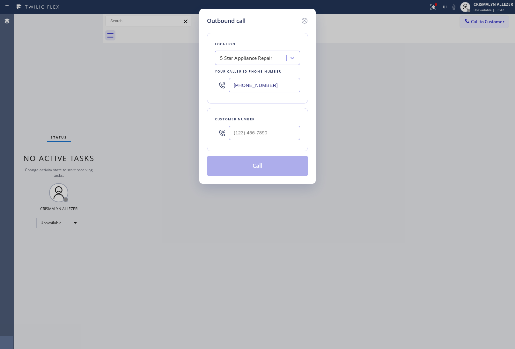
paste input "text"
drag, startPoint x: 284, startPoint y: 88, endPoint x: 128, endPoint y: 77, distance: 155.9
click at [144, 77] on div "Outbound call Location 5 Star Appliance Repair Your caller id phone number (855…" at bounding box center [257, 174] width 515 height 349
type input "[PHONE_NUMBER]"
click at [276, 137] on input "(___) ___-____" at bounding box center [264, 133] width 71 height 14
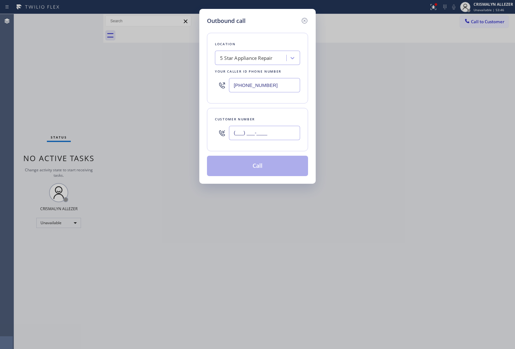
paste input "941) 769-3228"
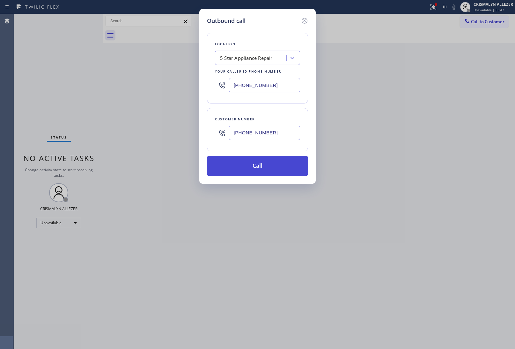
type input "[PHONE_NUMBER]"
click at [254, 171] on button "Call" at bounding box center [257, 166] width 101 height 20
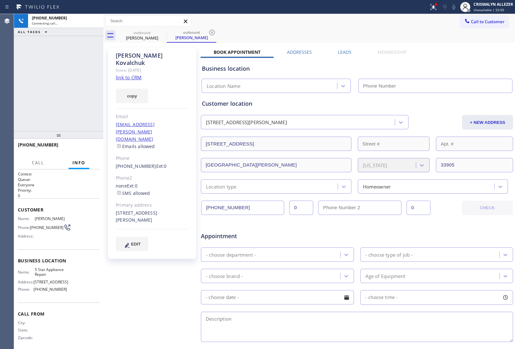
click at [133, 74] on link "link to CRM" at bounding box center [129, 77] width 26 height 6
type input "[PHONE_NUMBER]"
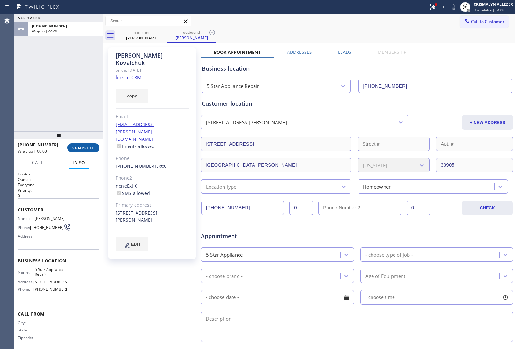
click at [82, 150] on button "COMPLETE" at bounding box center [83, 147] width 32 height 9
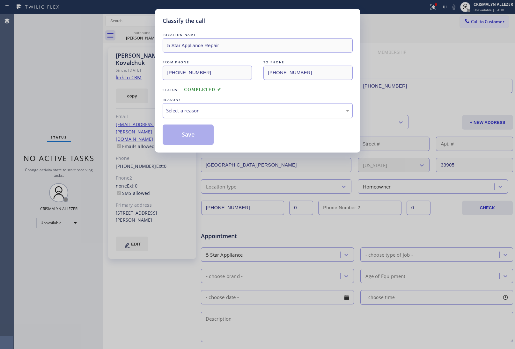
drag, startPoint x: 255, startPoint y: 109, endPoint x: 238, endPoint y: 116, distance: 18.3
click at [253, 110] on div "Select a reason" at bounding box center [257, 110] width 183 height 7
click at [193, 137] on button "Save" at bounding box center [188, 135] width 51 height 20
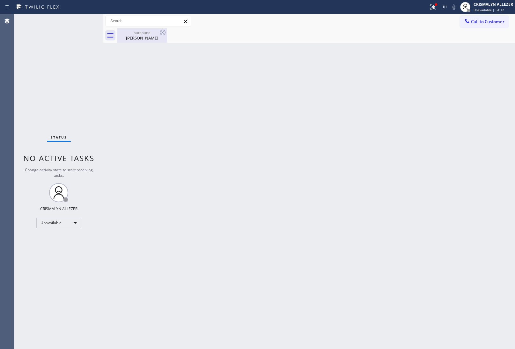
drag, startPoint x: 142, startPoint y: 39, endPoint x: 161, endPoint y: 35, distance: 19.1
click at [143, 39] on div "Eduard Kovalchuk" at bounding box center [142, 38] width 48 height 6
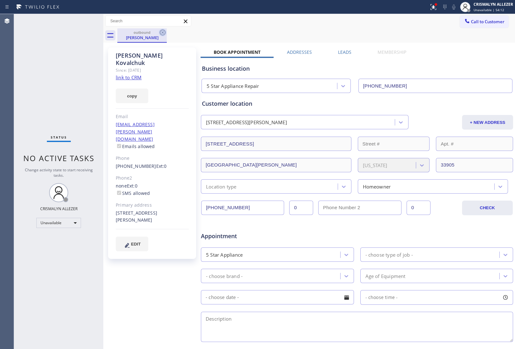
click at [163, 33] on icon at bounding box center [163, 33] width 8 height 8
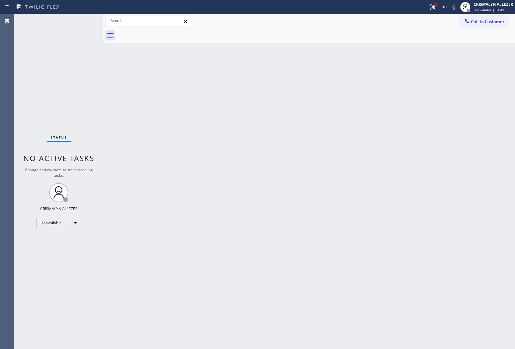
drag, startPoint x: 484, startPoint y: 23, endPoint x: 347, endPoint y: 109, distance: 162.2
click at [484, 23] on span "Call to Customer" at bounding box center [487, 22] width 33 height 6
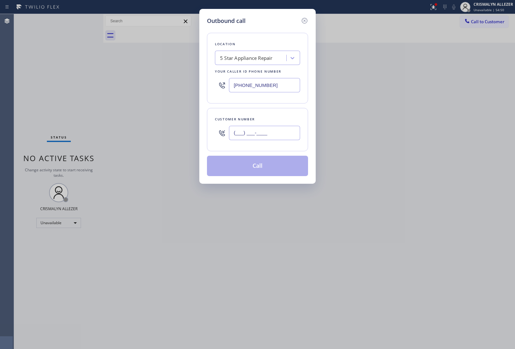
click at [272, 139] on input "(___) ___-____" at bounding box center [264, 133] width 71 height 14
paste input "941) 769-3228"
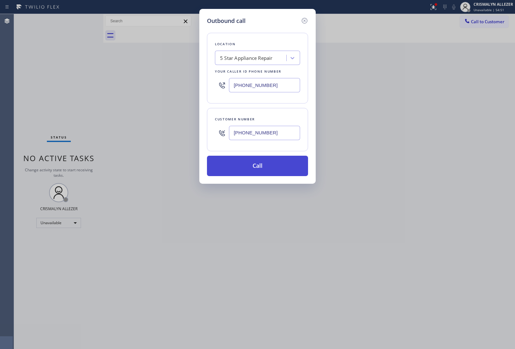
type input "[PHONE_NUMBER]"
click at [262, 169] on button "Call" at bounding box center [257, 166] width 101 height 20
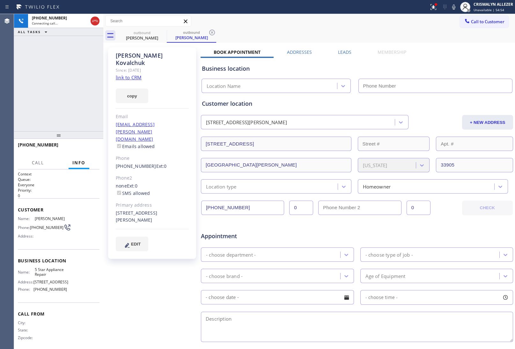
click at [131, 74] on link "link to CRM" at bounding box center [129, 77] width 26 height 6
type input "[PHONE_NUMBER]"
click at [81, 152] on button "HANG UP" at bounding box center [85, 147] width 30 height 9
click at [82, 147] on span "HANG UP" at bounding box center [84, 148] width 19 height 4
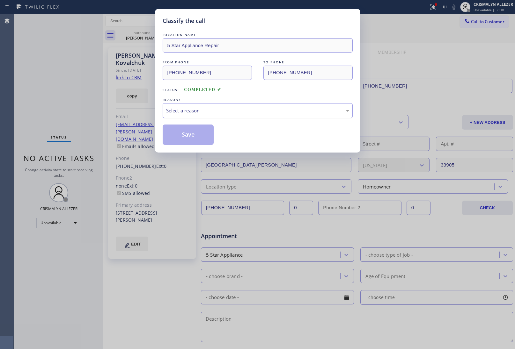
click at [253, 117] on div "Select a reason" at bounding box center [258, 110] width 190 height 15
click at [193, 134] on button "Save" at bounding box center [188, 135] width 51 height 20
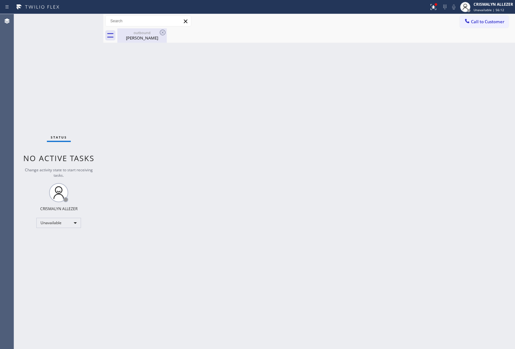
click at [142, 38] on div "Eduard Kovalchuk" at bounding box center [142, 38] width 48 height 6
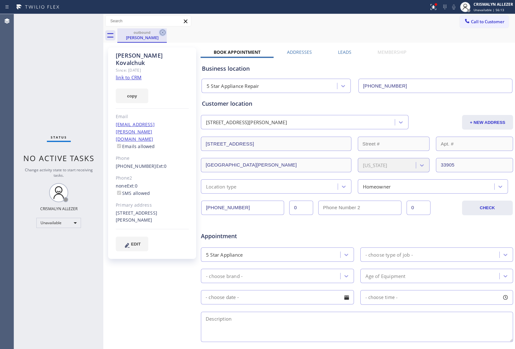
click at [163, 31] on icon at bounding box center [163, 33] width 8 height 8
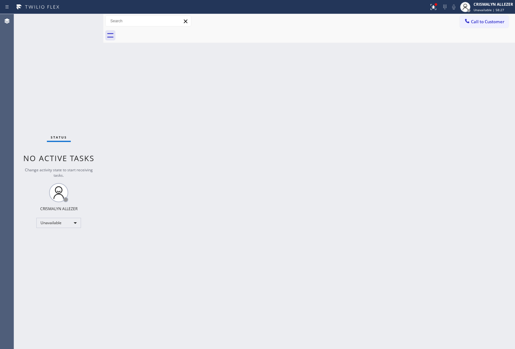
drag, startPoint x: 493, startPoint y: 21, endPoint x: 482, endPoint y: 24, distance: 11.1
click at [486, 22] on span "Call to Customer" at bounding box center [487, 22] width 33 height 6
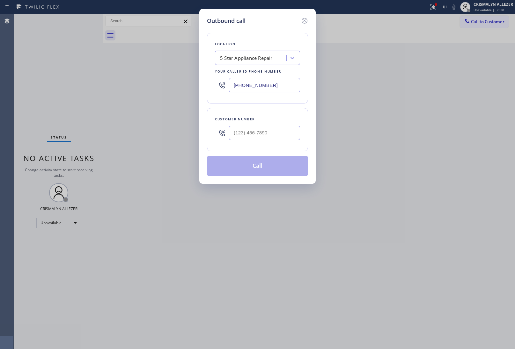
drag, startPoint x: 284, startPoint y: 86, endPoint x: 99, endPoint y: 71, distance: 185.5
click at [172, 81] on div "Outbound call Location 5 Star Appliance Repair Your caller id phone number (855…" at bounding box center [257, 174] width 515 height 349
paste input "949) 468-5235"
type input "[PHONE_NUMBER]"
click at [276, 130] on input "(___) ___-____" at bounding box center [264, 133] width 71 height 14
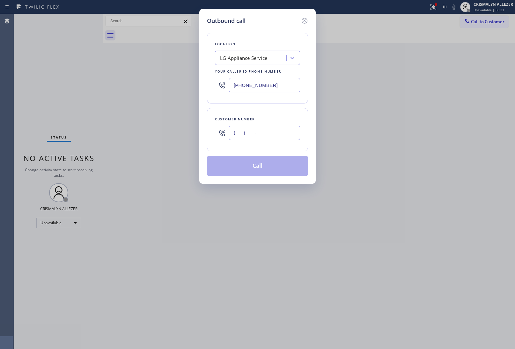
paste input "949) 279-0755"
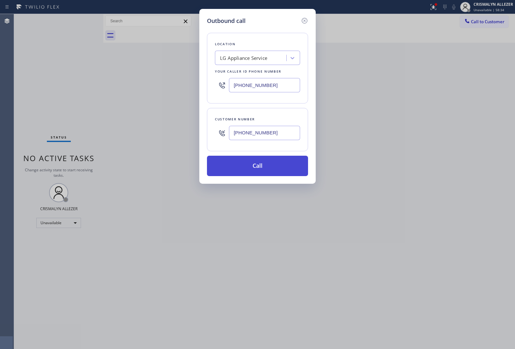
type input "[PHONE_NUMBER]"
click at [270, 166] on button "Call" at bounding box center [257, 166] width 101 height 20
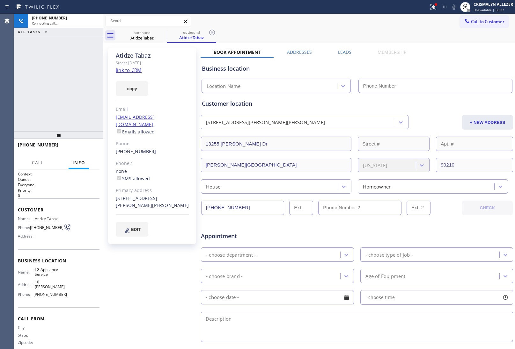
click at [122, 70] on link "link to CRM" at bounding box center [129, 70] width 26 height 6
type input "[PHONE_NUMBER]"
click at [82, 144] on button "HANG UP" at bounding box center [85, 147] width 30 height 9
click at [82, 150] on span "HANG UP" at bounding box center [84, 148] width 19 height 4
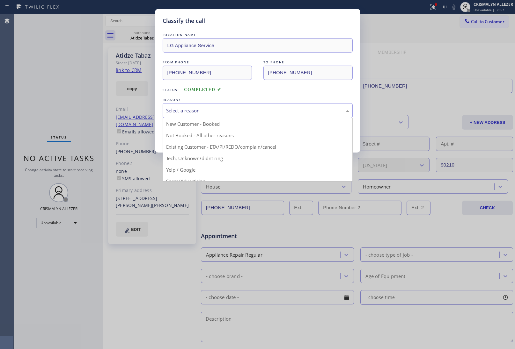
drag, startPoint x: 263, startPoint y: 113, endPoint x: 253, endPoint y: 117, distance: 11.1
click at [257, 114] on div "Select a reason" at bounding box center [257, 110] width 183 height 7
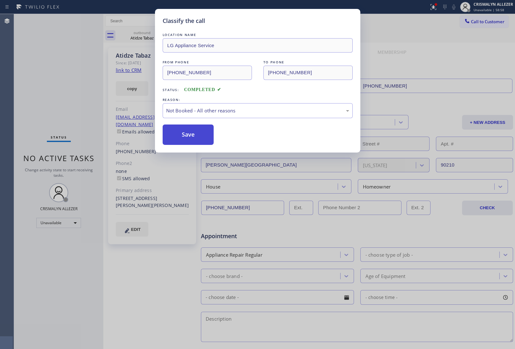
click at [180, 137] on button "Save" at bounding box center [188, 135] width 51 height 20
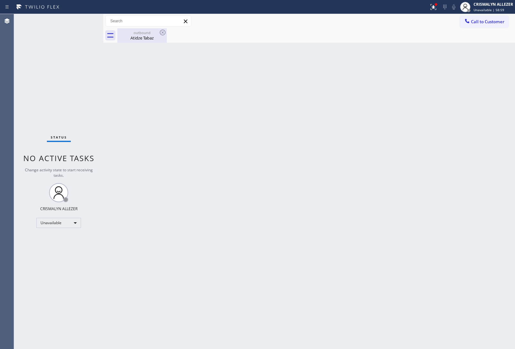
click at [141, 36] on div "Atidze Tabaz" at bounding box center [142, 38] width 48 height 6
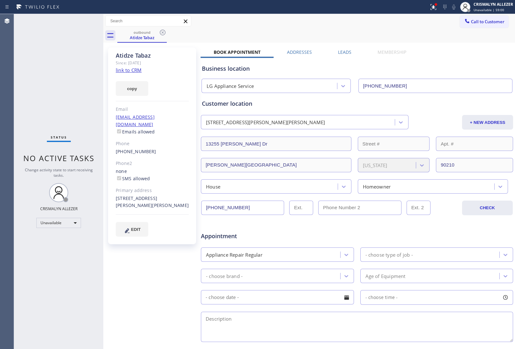
drag, startPoint x: 344, startPoint y: 50, endPoint x: 447, endPoint y: 99, distance: 113.9
click at [345, 52] on label "Leads" at bounding box center [344, 52] width 13 height 6
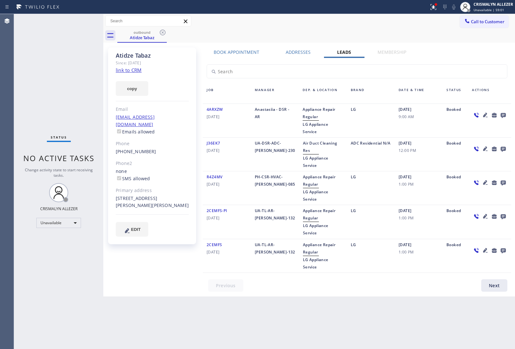
click at [504, 115] on icon at bounding box center [502, 115] width 5 height 5
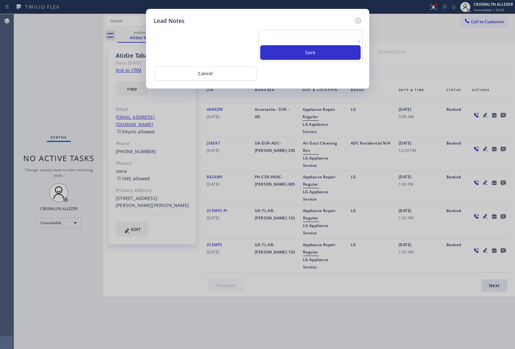
click at [302, 39] on textarea at bounding box center [310, 37] width 100 height 11
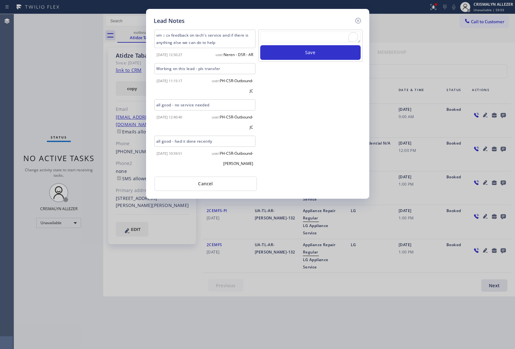
paste textarea "no answer | pls xfer here cx cb"
type textarea "no answer | pls xfer here cx cb"
click at [315, 55] on button "Save" at bounding box center [310, 52] width 100 height 15
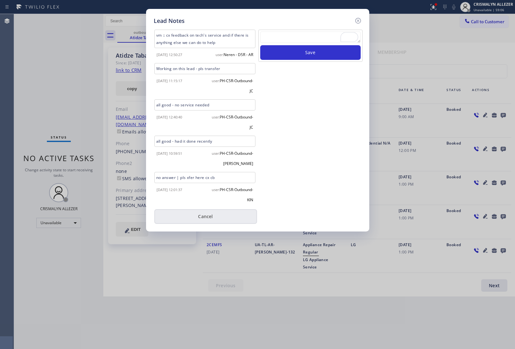
drag, startPoint x: 201, startPoint y: 217, endPoint x: 202, endPoint y: 207, distance: 9.6
click at [201, 217] on button "Cancel" at bounding box center [205, 216] width 103 height 15
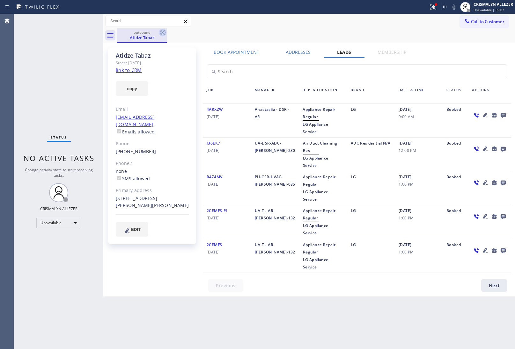
click at [162, 32] on icon at bounding box center [163, 33] width 8 height 8
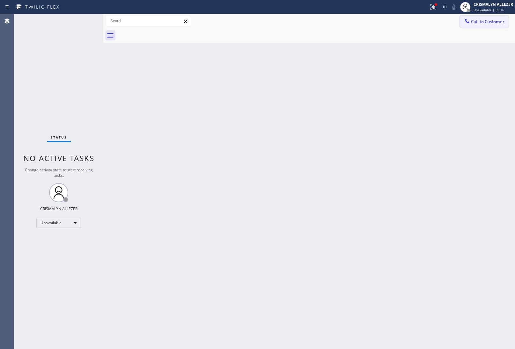
drag, startPoint x: 509, startPoint y: 22, endPoint x: 505, endPoint y: 23, distance: 3.5
click at [505, 23] on div "Call to Customer Outbound call Location LG Appliance Service Your caller id pho…" at bounding box center [487, 21] width 55 height 11
click at [478, 25] on button "Call to Customer" at bounding box center [484, 22] width 49 height 12
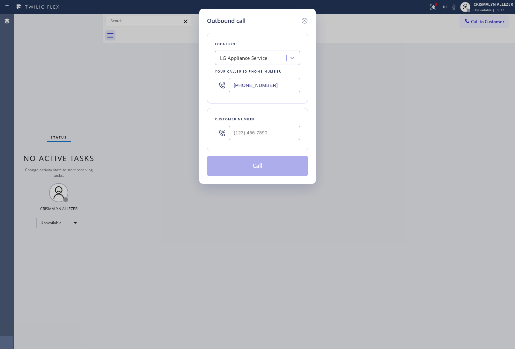
drag, startPoint x: 284, startPoint y: 88, endPoint x: 141, endPoint y: 74, distance: 144.1
click at [156, 75] on div "Outbound call Location LG Appliance Service Your caller id phone number (949) 4…" at bounding box center [257, 174] width 515 height 349
paste input "310) 295-1927"
type input "[PHONE_NUMBER]"
click at [268, 134] on input "(___) ___-____" at bounding box center [264, 133] width 71 height 14
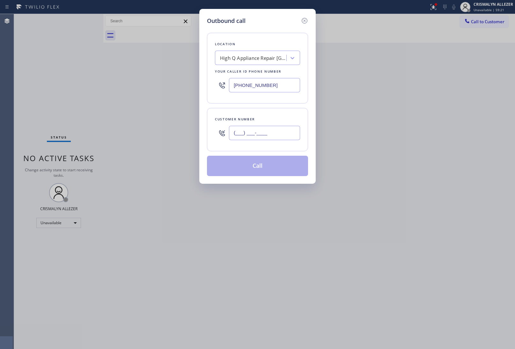
paste input "310) 291-3002"
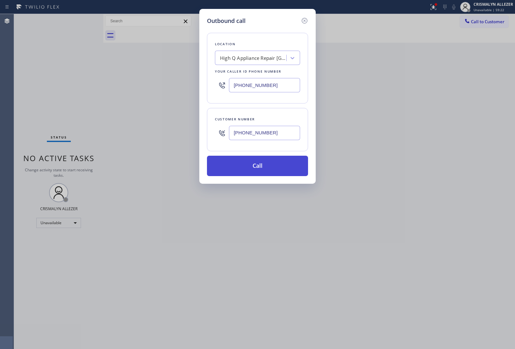
type input "[PHONE_NUMBER]"
drag, startPoint x: 257, startPoint y: 168, endPoint x: 453, endPoint y: 64, distance: 222.4
click at [257, 168] on button "Call" at bounding box center [257, 166] width 101 height 20
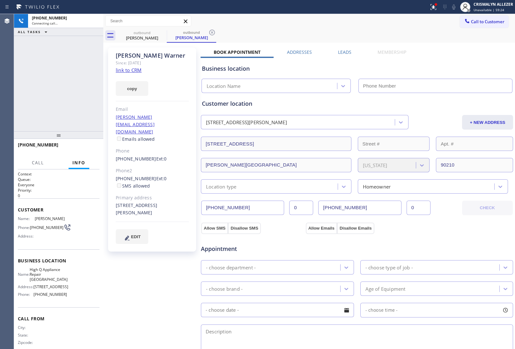
click at [126, 68] on link "link to CRM" at bounding box center [129, 70] width 26 height 6
type input "[PHONE_NUMBER]"
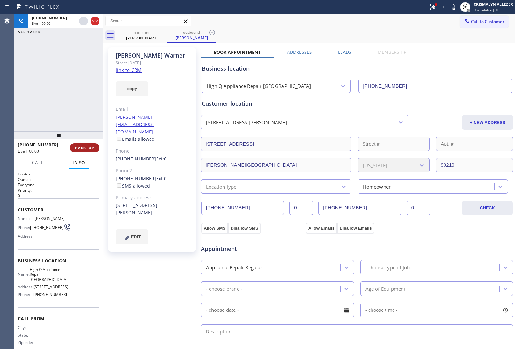
click at [90, 146] on span "HANG UP" at bounding box center [84, 148] width 19 height 4
click at [83, 148] on span "COMPLETE" at bounding box center [83, 148] width 22 height 4
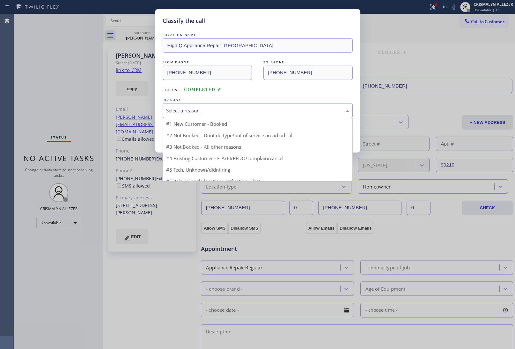
click at [259, 114] on div "Select a reason" at bounding box center [257, 110] width 183 height 7
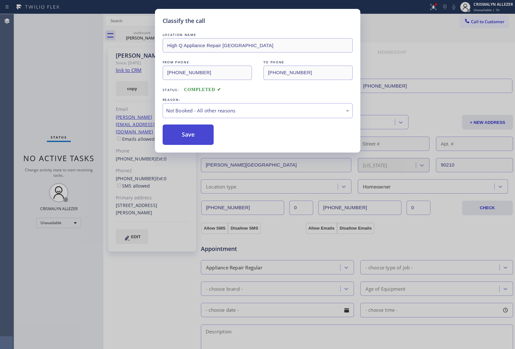
click at [195, 137] on button "Save" at bounding box center [188, 135] width 51 height 20
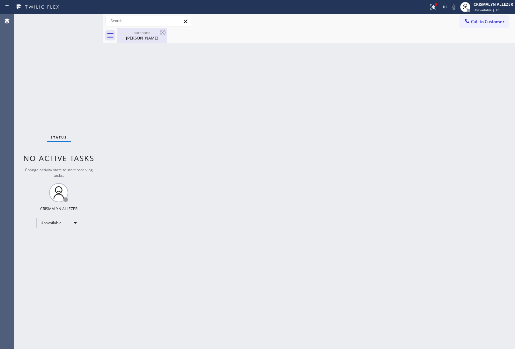
click at [153, 34] on div "outbound" at bounding box center [142, 32] width 48 height 5
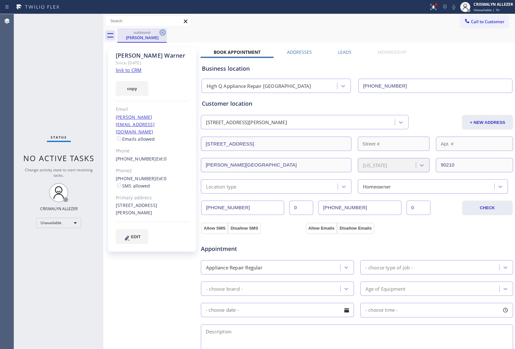
click at [163, 33] on icon at bounding box center [163, 33] width 8 height 8
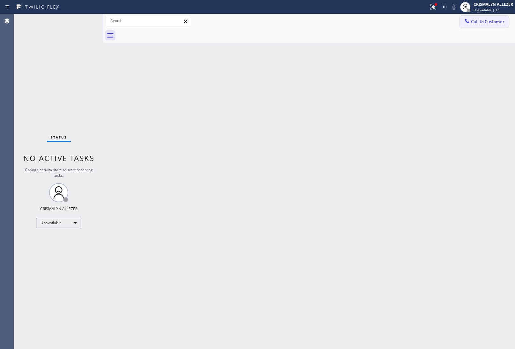
click at [476, 21] on span "Call to Customer" at bounding box center [487, 22] width 33 height 6
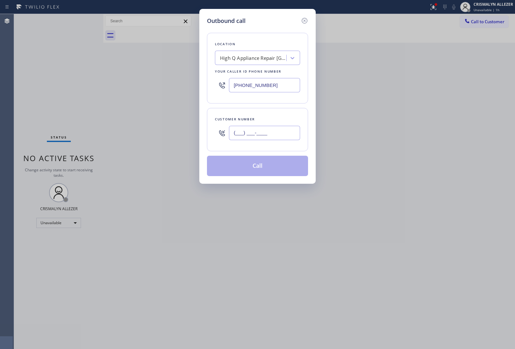
click at [284, 134] on input "(___) ___-____" at bounding box center [264, 133] width 71 height 14
paste input "310) 291-3002"
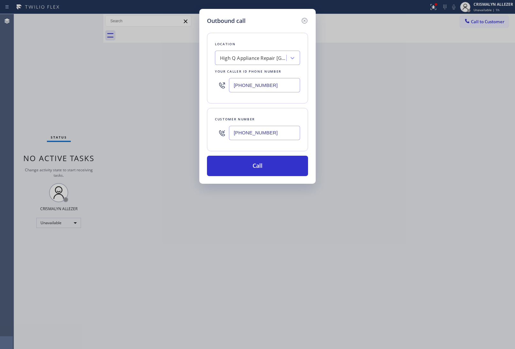
drag, startPoint x: 281, startPoint y: 136, endPoint x: 144, endPoint y: 141, distance: 137.4
click at [144, 141] on div "Outbound call Location High Q Appliance Repair Los Angeles Your caller id phone…" at bounding box center [257, 174] width 515 height 349
paste input "05-0400"
type input "(310) 205-0400"
click at [256, 169] on button "Call" at bounding box center [257, 166] width 101 height 20
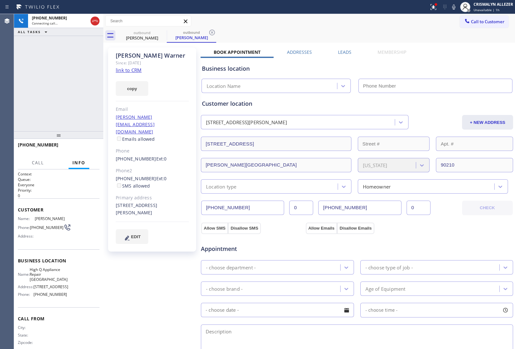
type input "[PHONE_NUMBER]"
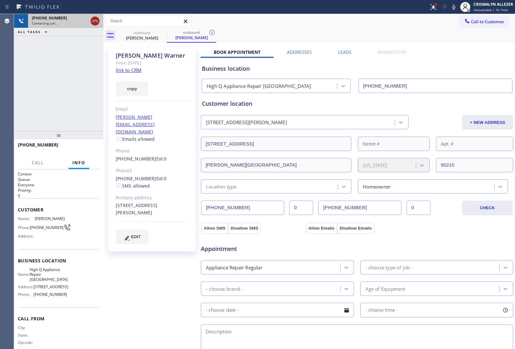
click at [94, 19] on icon at bounding box center [95, 21] width 8 height 8
click at [345, 51] on label "Leads" at bounding box center [344, 52] width 13 height 6
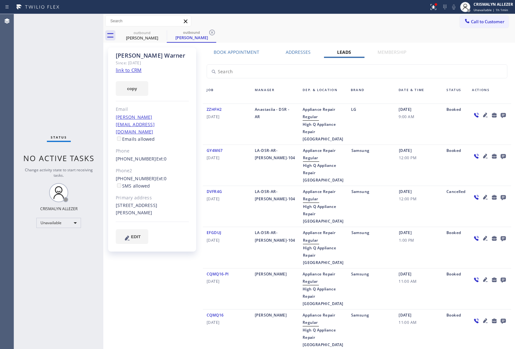
click at [502, 115] on icon at bounding box center [502, 115] width 5 height 5
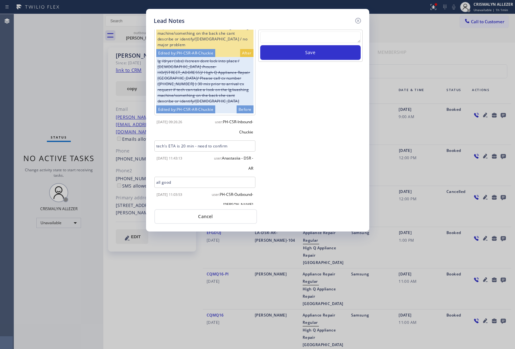
scroll to position [48, 0]
click at [297, 38] on textarea at bounding box center [310, 37] width 100 height 11
paste textarea "no answer | pls xfer here cx cb"
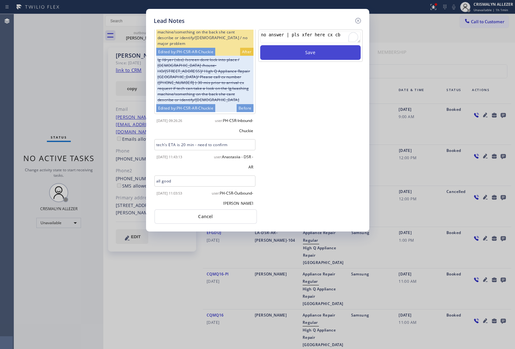
type textarea "no answer | pls xfer here cx cb"
click at [317, 52] on button "Save" at bounding box center [310, 52] width 100 height 15
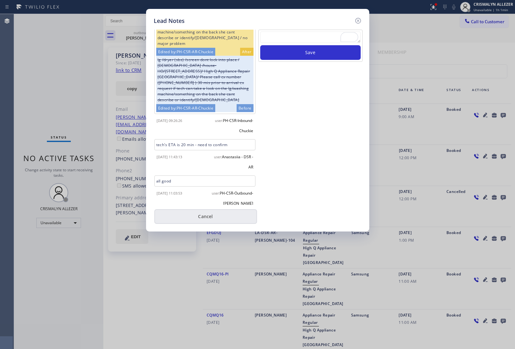
click at [205, 211] on button "Cancel" at bounding box center [205, 216] width 103 height 15
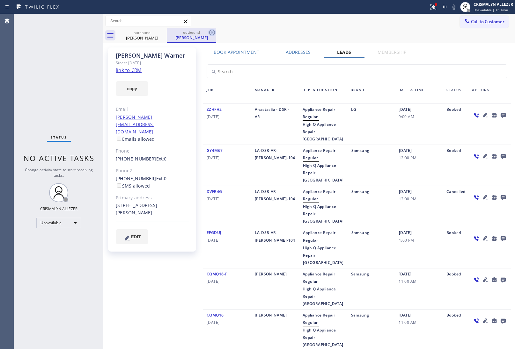
drag, startPoint x: 212, startPoint y: 32, endPoint x: 182, endPoint y: 39, distance: 31.1
click at [211, 33] on icon at bounding box center [212, 33] width 6 height 6
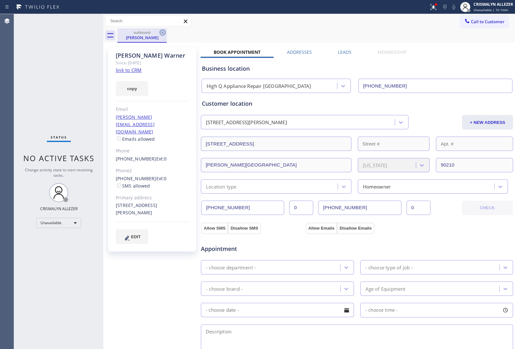
click at [160, 33] on icon at bounding box center [163, 33] width 6 height 6
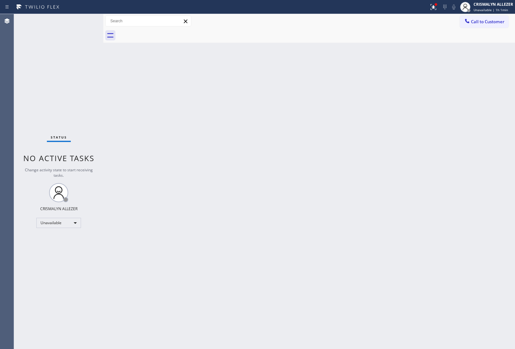
click at [483, 18] on button "Call to Customer" at bounding box center [484, 22] width 49 height 12
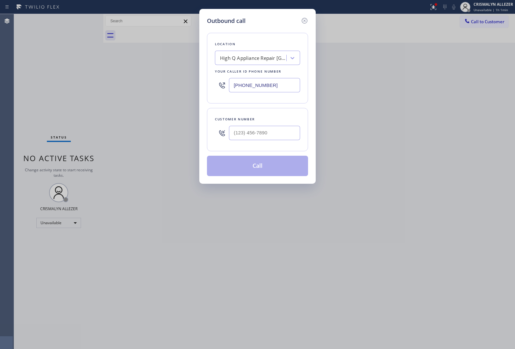
drag, startPoint x: 284, startPoint y: 86, endPoint x: 143, endPoint y: 76, distance: 141.5
click at [143, 76] on div "Outbound call Location High Q Appliance Repair Los Angeles Your caller id phone…" at bounding box center [257, 174] width 515 height 349
paste input "909) 443-2133"
type input "[PHONE_NUMBER]"
click at [276, 138] on input "(___) ___-____" at bounding box center [264, 133] width 71 height 14
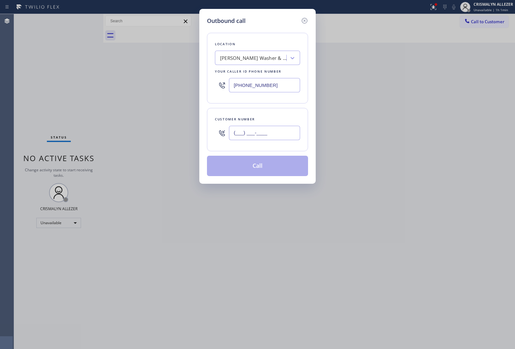
paste input "626) 807-7492"
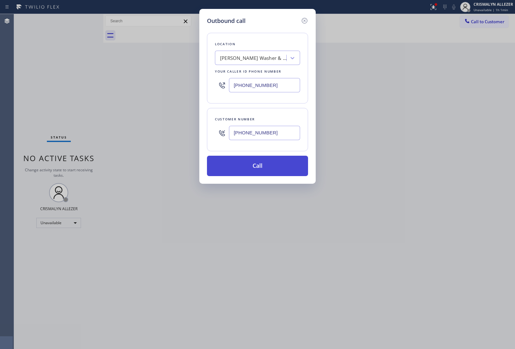
type input "[PHONE_NUMBER]"
click at [258, 172] on button "Call" at bounding box center [257, 166] width 101 height 20
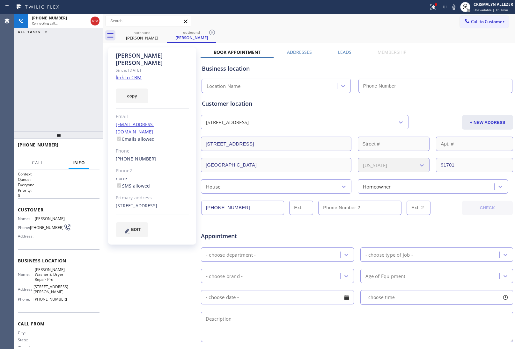
type input "[PHONE_NUMBER]"
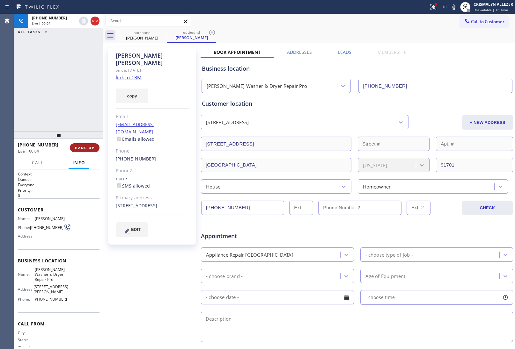
click at [83, 150] on button "HANG UP" at bounding box center [85, 147] width 30 height 9
click at [84, 147] on span "HANG UP" at bounding box center [84, 148] width 19 height 4
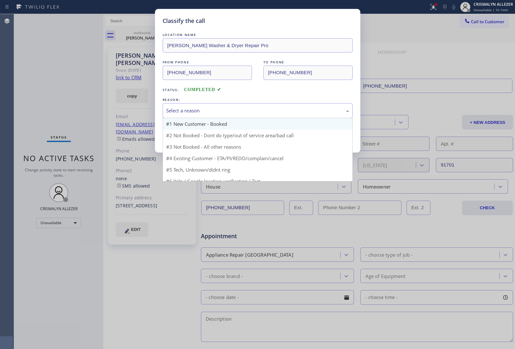
drag, startPoint x: 257, startPoint y: 112, endPoint x: 221, endPoint y: 129, distance: 40.1
click at [254, 114] on div "Select a reason" at bounding box center [257, 110] width 183 height 7
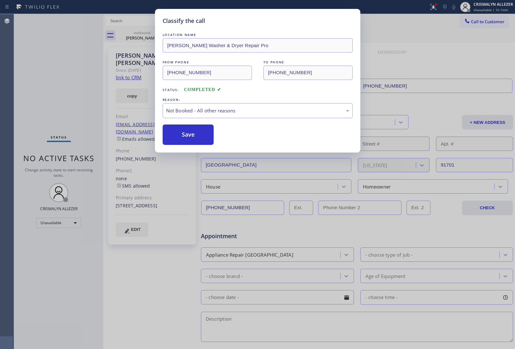
click at [189, 135] on button "Save" at bounding box center [188, 135] width 51 height 20
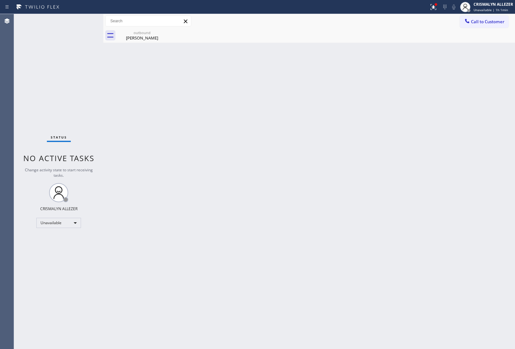
click at [137, 37] on div "Greg Hackney" at bounding box center [142, 38] width 48 height 6
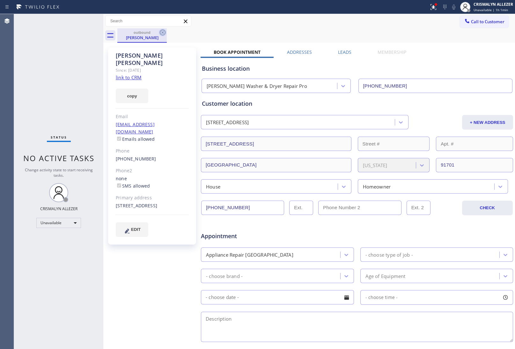
click at [163, 33] on icon at bounding box center [163, 33] width 8 height 8
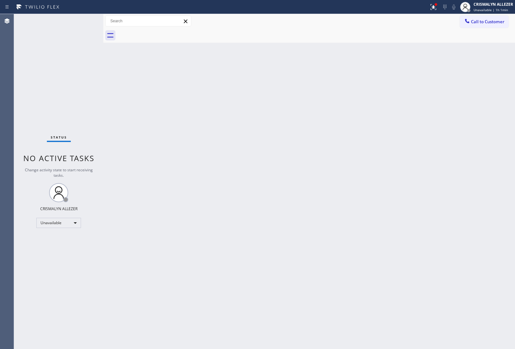
click at [483, 21] on span "Call to Customer" at bounding box center [487, 22] width 33 height 6
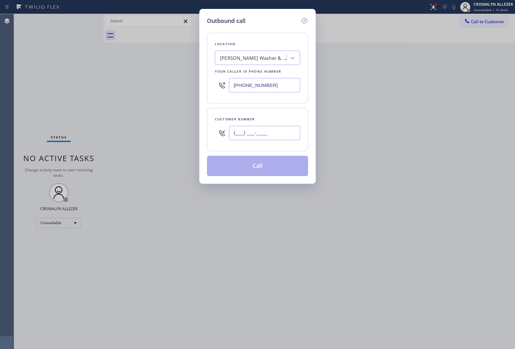
click at [284, 138] on input "(___) ___-____" at bounding box center [264, 133] width 71 height 14
paste input "626) 807-7492"
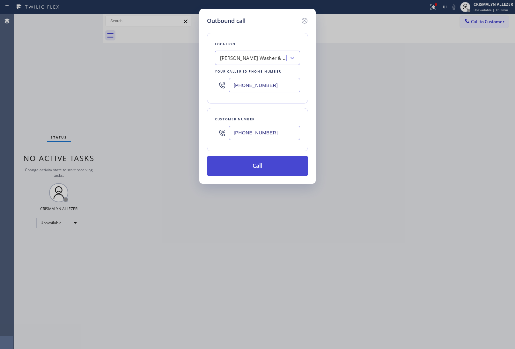
type input "[PHONE_NUMBER]"
drag, startPoint x: 266, startPoint y: 167, endPoint x: 369, endPoint y: 121, distance: 112.2
click at [267, 167] on button "Call" at bounding box center [257, 166] width 101 height 20
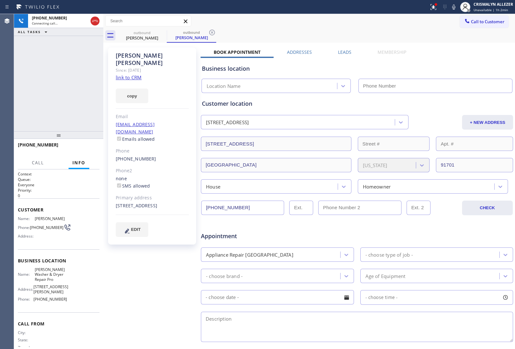
click at [342, 52] on label "Leads" at bounding box center [344, 52] width 13 height 6
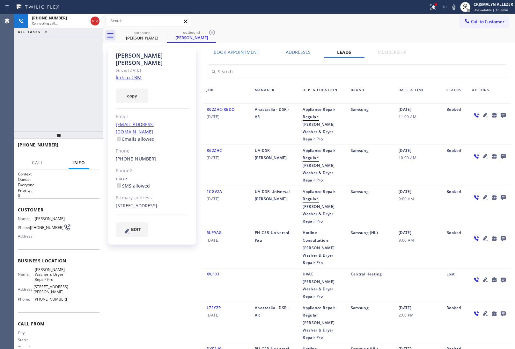
click at [500, 115] on icon at bounding box center [502, 115] width 5 height 5
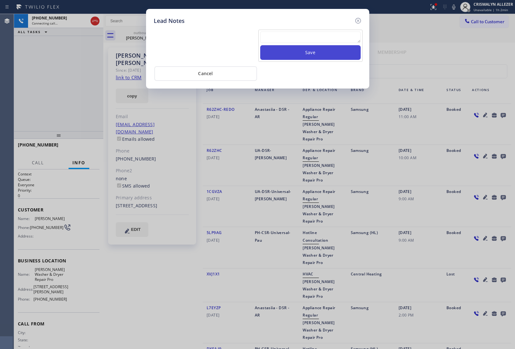
drag, startPoint x: 302, startPoint y: 36, endPoint x: 305, endPoint y: 47, distance: 11.8
click at [302, 36] on textarea at bounding box center [310, 37] width 100 height 11
paste textarea "no answer | pls xfer here cx cb"
type textarea "no answer | pls xfer here cx cb"
click at [307, 53] on button "Save" at bounding box center [310, 52] width 100 height 15
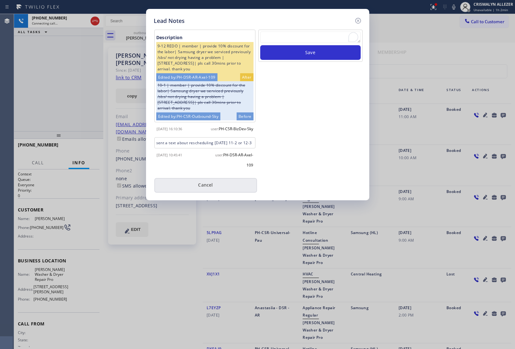
click at [202, 193] on button "Cancel" at bounding box center [205, 185] width 103 height 15
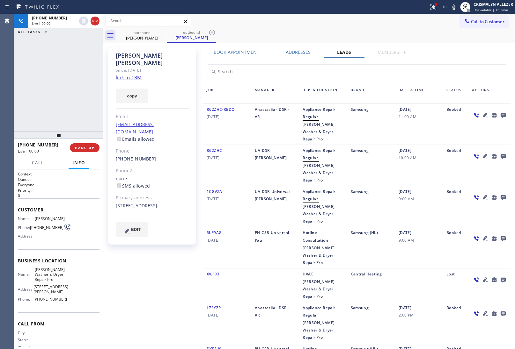
click at [237, 53] on label "Book Appointment" at bounding box center [237, 52] width 46 height 6
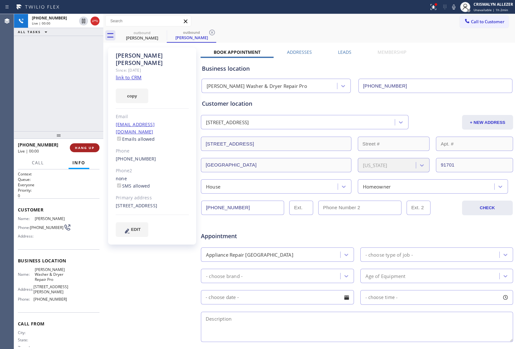
click at [84, 146] on span "HANG UP" at bounding box center [84, 148] width 19 height 4
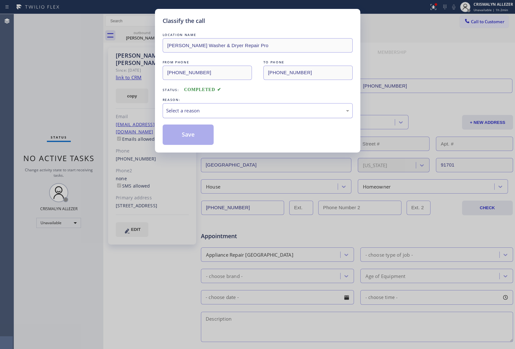
click at [257, 114] on div "Select a reason" at bounding box center [257, 110] width 183 height 7
click at [188, 139] on button "Save" at bounding box center [188, 135] width 51 height 20
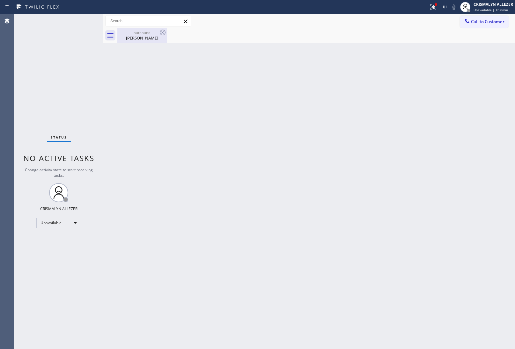
click at [140, 34] on div "outbound" at bounding box center [142, 32] width 48 height 5
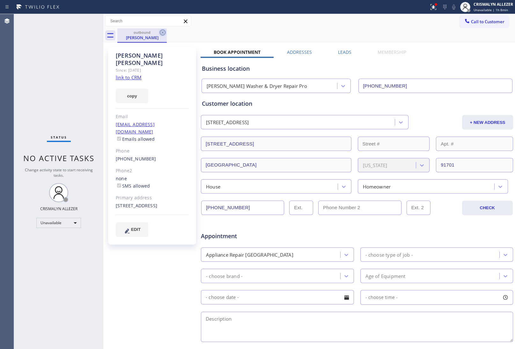
click at [161, 34] on icon at bounding box center [163, 33] width 8 height 8
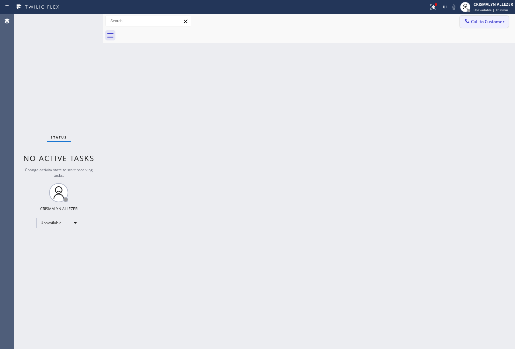
click at [488, 24] on span "Call to Customer" at bounding box center [487, 22] width 33 height 6
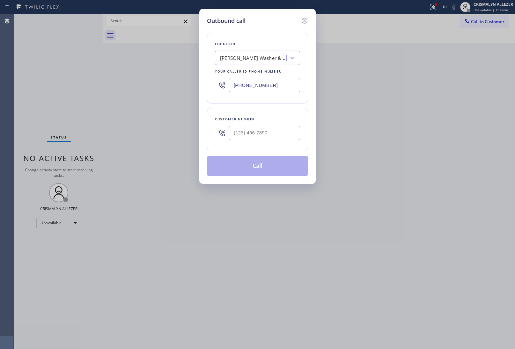
drag, startPoint x: 284, startPoint y: 88, endPoint x: 44, endPoint y: 55, distance: 242.9
click at [88, 64] on div "Outbound call Location Peck Washer & Dryer Repair Pro Your caller id phone numb…" at bounding box center [257, 174] width 515 height 349
paste input "844) 386-0017"
type input "(844) 386-0017"
click at [279, 139] on input "(___) ___-____" at bounding box center [264, 133] width 71 height 14
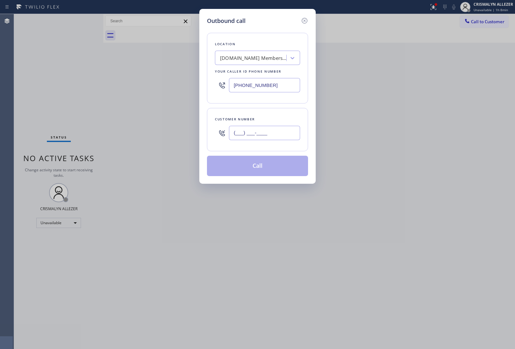
paste input "323) 525-0760"
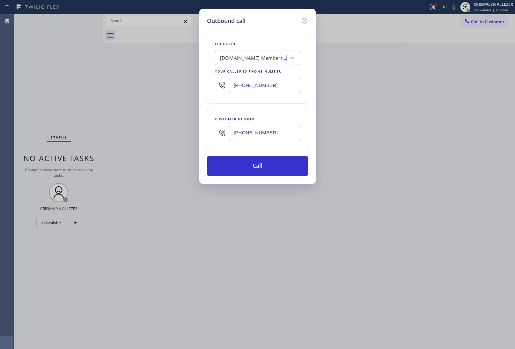
type input "(323) 525-0760"
click at [268, 170] on button "Call" at bounding box center [257, 166] width 101 height 20
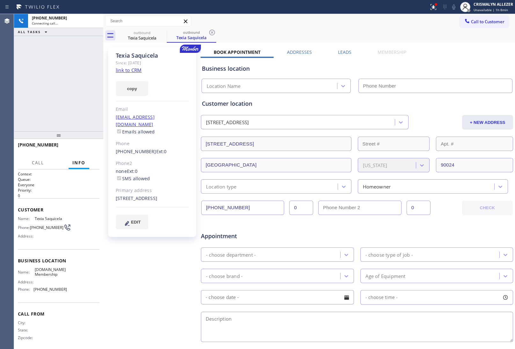
click at [135, 71] on link "link to CRM" at bounding box center [129, 70] width 26 height 6
type input "(844) 386-0017"
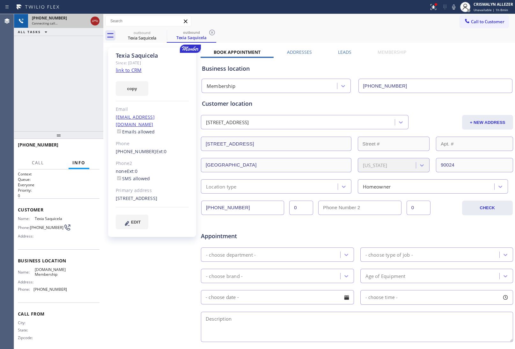
click at [91, 20] on div at bounding box center [94, 21] width 11 height 14
click at [97, 20] on icon at bounding box center [95, 21] width 6 height 2
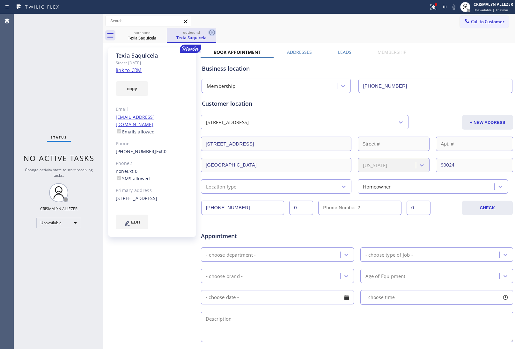
click at [211, 33] on icon at bounding box center [212, 33] width 6 height 6
click at [163, 33] on icon at bounding box center [163, 33] width 8 height 8
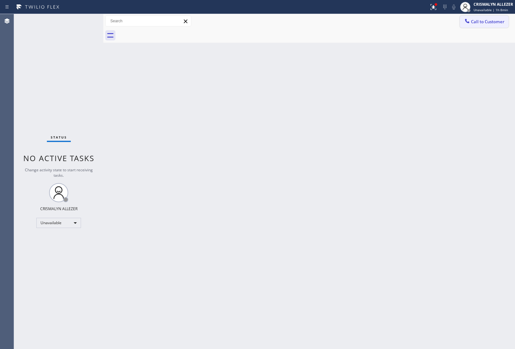
drag, startPoint x: 475, startPoint y: 23, endPoint x: 418, endPoint y: 64, distance: 69.9
click at [474, 24] on span "Call to Customer" at bounding box center [487, 22] width 33 height 6
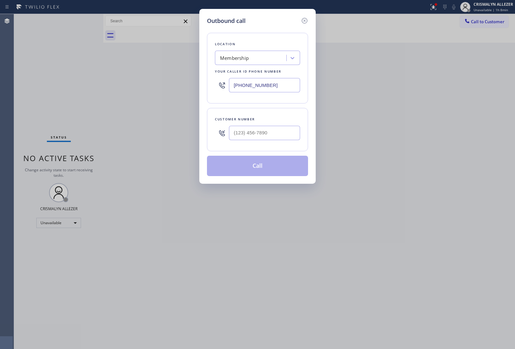
paste input "213) 895-4023"
drag, startPoint x: 289, startPoint y: 80, endPoint x: 139, endPoint y: 83, distance: 149.8
click at [142, 83] on div "Outbound call Location Membership Your caller id phone number (844) 386-0017 Cu…" at bounding box center [257, 174] width 515 height 349
type input "(213) 895-4023"
click at [265, 134] on input "(___) ___-____" at bounding box center [264, 133] width 71 height 14
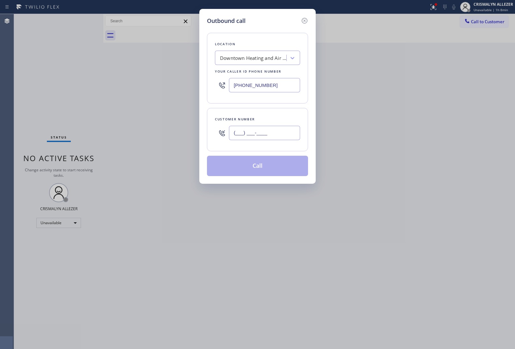
paste input "213) 895-4023"
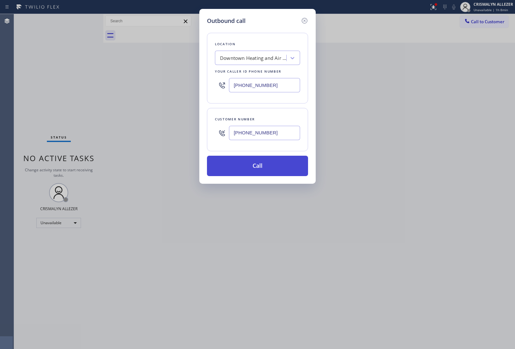
type input "(213) 895-4023"
click at [264, 165] on button "Call" at bounding box center [257, 166] width 101 height 20
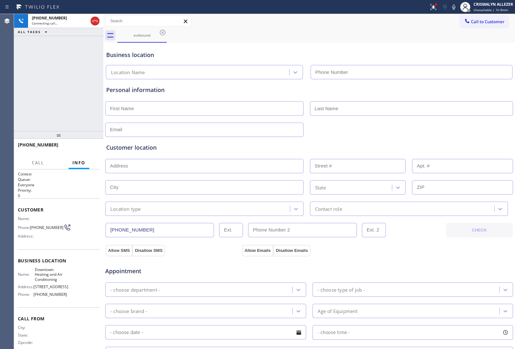
type input "(213) 895-4023"
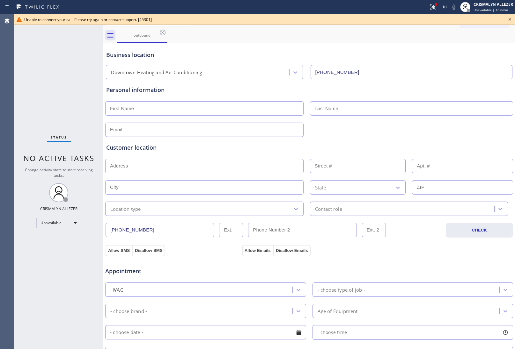
click at [507, 18] on icon at bounding box center [510, 20] width 8 height 8
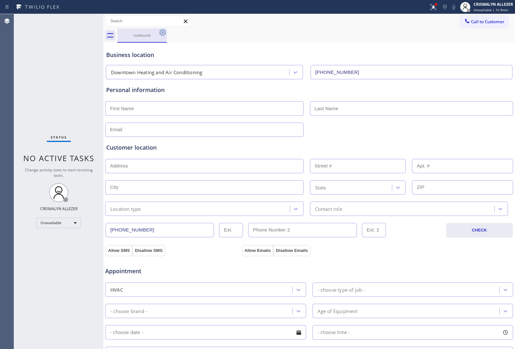
click at [163, 33] on icon at bounding box center [163, 33] width 6 height 6
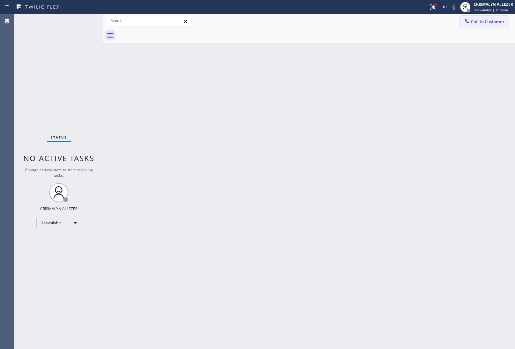
click at [486, 25] on button "Call to Customer" at bounding box center [484, 22] width 49 height 12
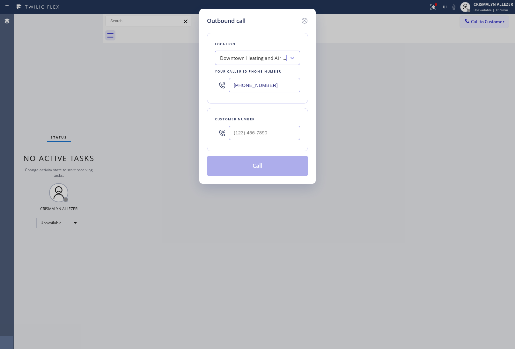
drag, startPoint x: 290, startPoint y: 84, endPoint x: 129, endPoint y: 79, distance: 160.7
click at [186, 85] on div "Outbound call Location Downtown Heating and Air Conditioning Your caller id pho…" at bounding box center [257, 174] width 515 height 349
paste input "312) 779-6316"
type input "[PHONE_NUMBER]"
click at [284, 134] on input "text" at bounding box center [264, 133] width 71 height 14
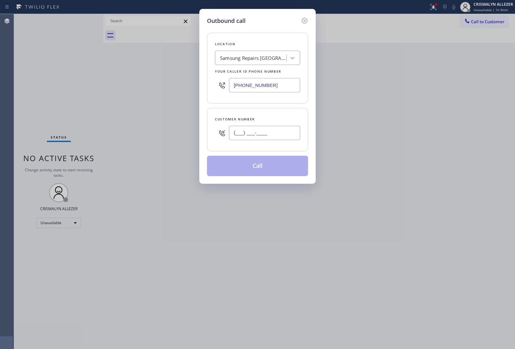
paste input "312) 804-5444"
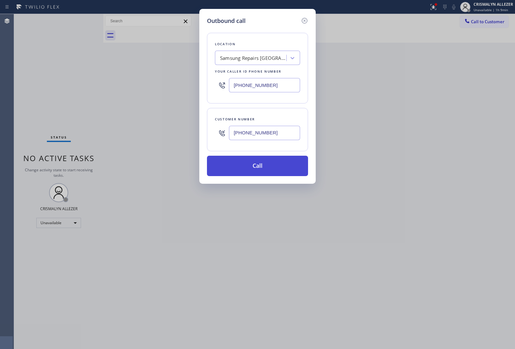
type input "[PHONE_NUMBER]"
click at [260, 171] on button "Call" at bounding box center [257, 166] width 101 height 20
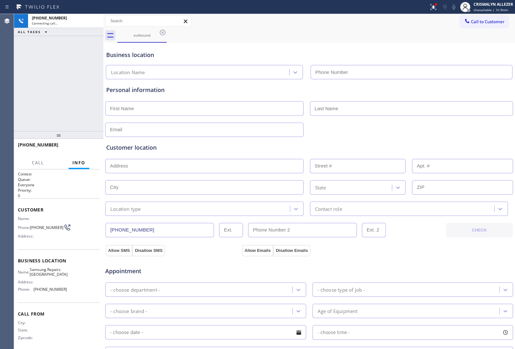
type input "[PHONE_NUMBER]"
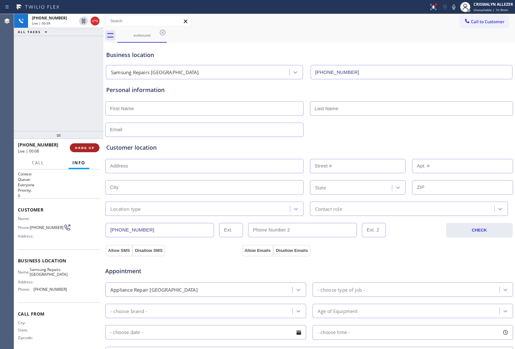
click at [82, 150] on span "HANG UP" at bounding box center [84, 148] width 19 height 4
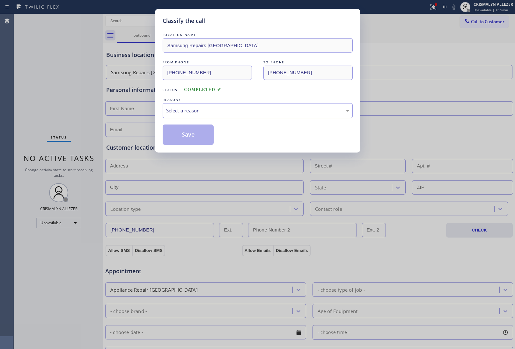
drag, startPoint x: 234, startPoint y: 109, endPoint x: 225, endPoint y: 116, distance: 11.2
click at [234, 110] on div "Select a reason" at bounding box center [257, 110] width 183 height 7
click at [189, 139] on button "Save" at bounding box center [188, 135] width 51 height 20
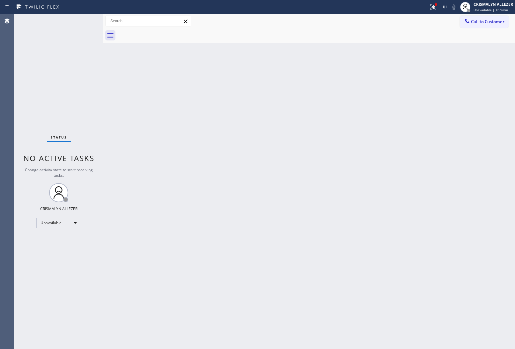
click at [486, 23] on span "Call to Customer" at bounding box center [487, 22] width 33 height 6
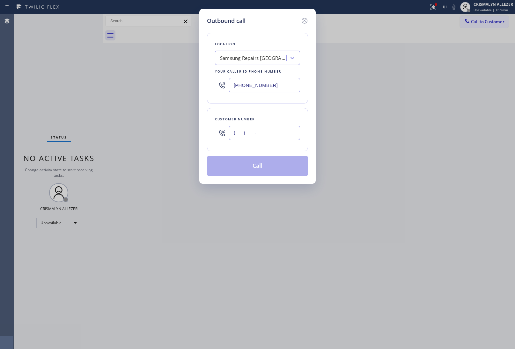
click at [290, 135] on input "(___) ___-____" at bounding box center [264, 133] width 71 height 14
paste input "312) 804-5444"
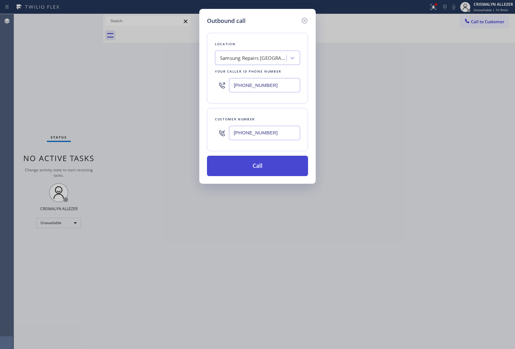
type input "[PHONE_NUMBER]"
click at [259, 165] on button "Call" at bounding box center [257, 166] width 101 height 20
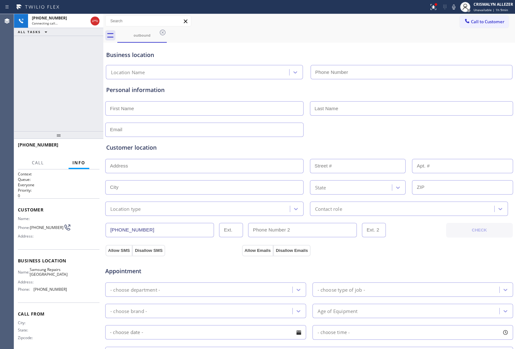
type input "[PHONE_NUMBER]"
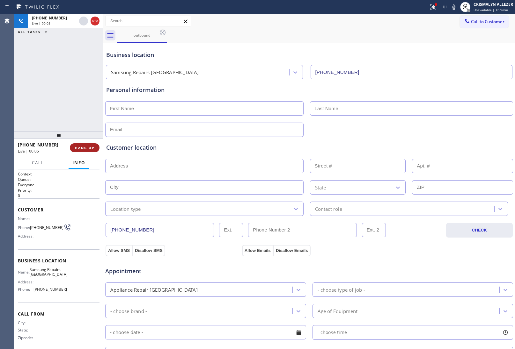
click at [83, 149] on span "HANG UP" at bounding box center [84, 148] width 19 height 4
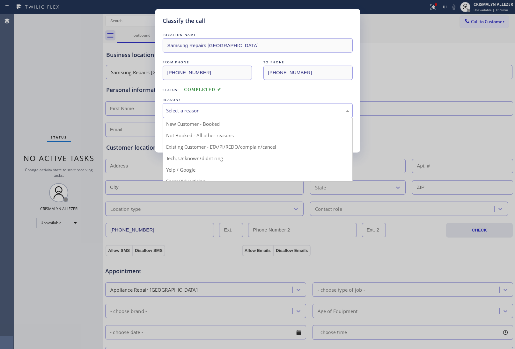
click at [232, 113] on div "Select a reason" at bounding box center [257, 110] width 183 height 7
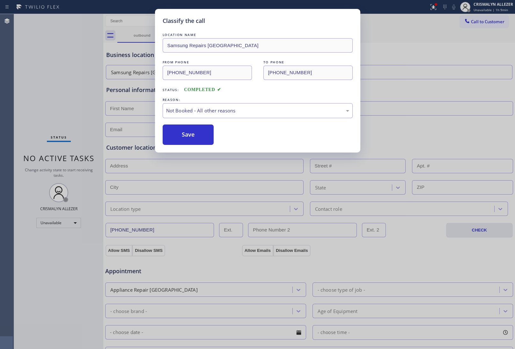
click at [190, 138] on button "Save" at bounding box center [188, 135] width 51 height 20
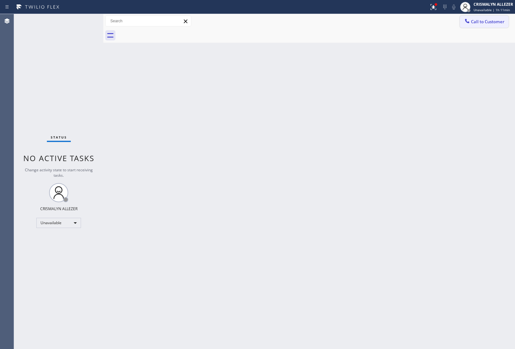
click at [483, 24] on span "Call to Customer" at bounding box center [487, 22] width 33 height 6
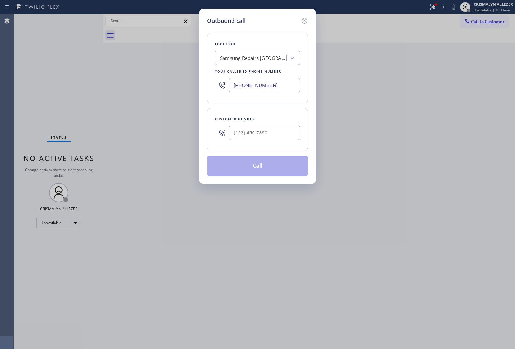
drag, startPoint x: 282, startPoint y: 82, endPoint x: 101, endPoint y: 69, distance: 182.1
click at [158, 80] on div "Outbound call Location Samsung Repairs Chicago Your caller id phone number (312…" at bounding box center [257, 174] width 515 height 349
paste input "855) 731-4952"
type input "[PHONE_NUMBER]"
click at [278, 136] on input "(___) ___-____" at bounding box center [264, 133] width 71 height 14
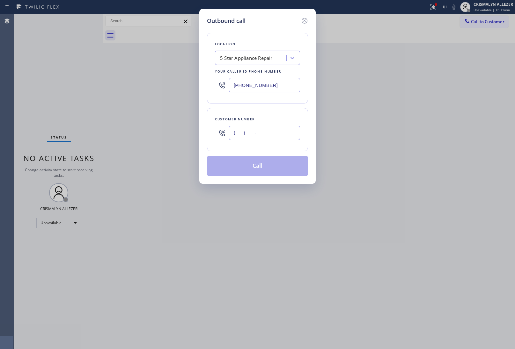
paste input "310) 869-6902"
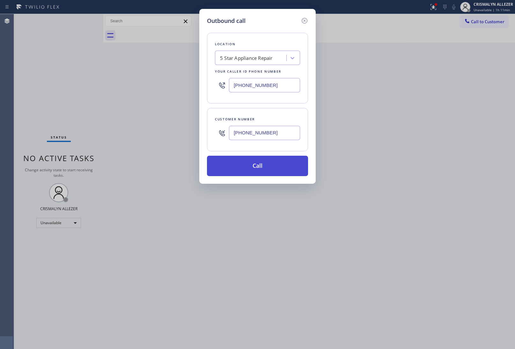
type input "[PHONE_NUMBER]"
click at [264, 168] on button "Call" at bounding box center [257, 166] width 101 height 20
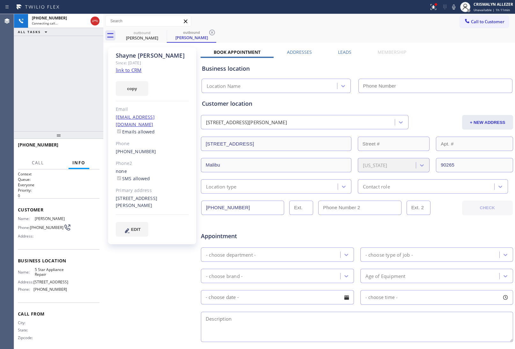
click at [128, 71] on link "link to CRM" at bounding box center [129, 70] width 26 height 6
type input "[PHONE_NUMBER]"
click at [78, 150] on button "HANG UP" at bounding box center [85, 147] width 30 height 9
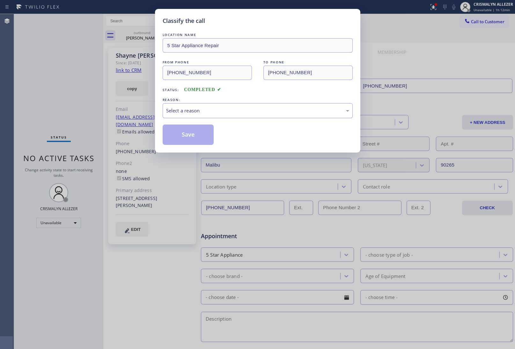
click at [257, 112] on div "Select a reason" at bounding box center [257, 110] width 183 height 7
click at [182, 139] on button "Save" at bounding box center [188, 135] width 51 height 20
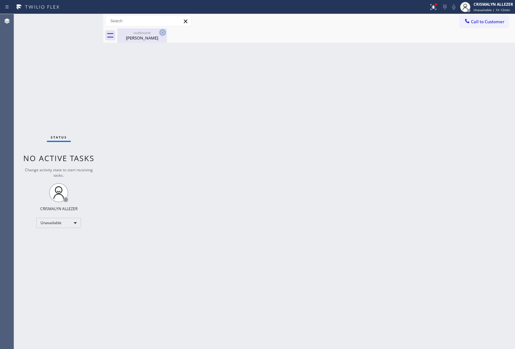
drag, startPoint x: 143, startPoint y: 36, endPoint x: 158, endPoint y: 32, distance: 15.5
click at [144, 35] on div "Shayne Poindexter" at bounding box center [142, 38] width 48 height 6
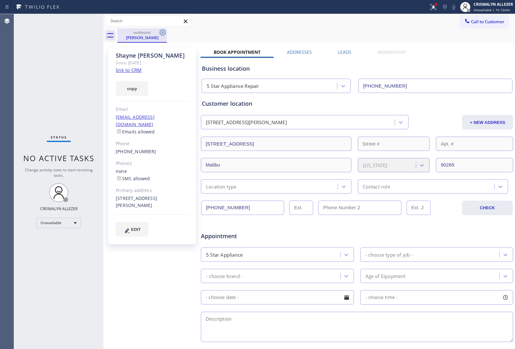
click at [161, 32] on icon at bounding box center [163, 33] width 8 height 8
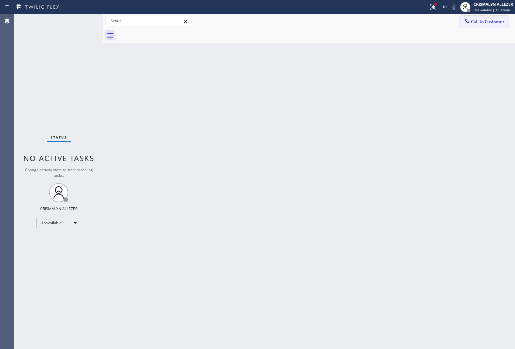
click at [491, 21] on span "Call to Customer" at bounding box center [487, 22] width 33 height 6
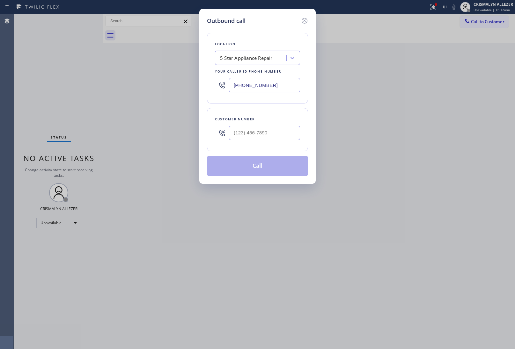
drag, startPoint x: 282, startPoint y: 88, endPoint x: 105, endPoint y: 75, distance: 178.0
click at [147, 82] on div "Outbound call Location 5 Star Appliance Repair Your caller id phone number (855…" at bounding box center [257, 174] width 515 height 349
paste input "833) 463-1494"
type input "[PHONE_NUMBER]"
click at [276, 139] on input "(___) ___-____" at bounding box center [264, 133] width 71 height 14
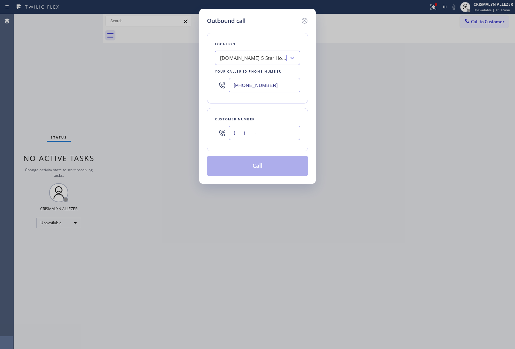
paste input "619) 948-7975"
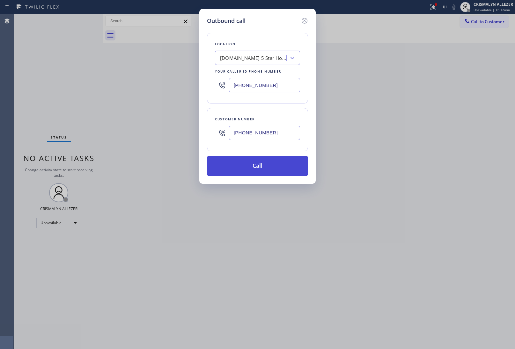
type input "[PHONE_NUMBER]"
click at [262, 169] on button "Call" at bounding box center [257, 166] width 101 height 20
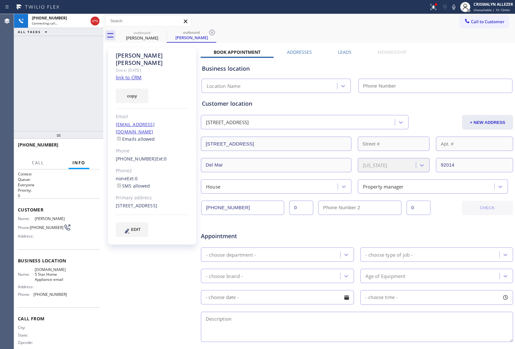
click at [130, 74] on link "link to CRM" at bounding box center [129, 77] width 26 height 6
type input "[PHONE_NUMBER]"
click at [80, 147] on span "HANG UP" at bounding box center [84, 148] width 19 height 4
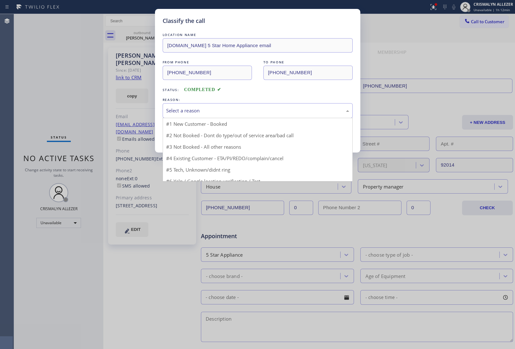
click at [233, 117] on div "Select a reason" at bounding box center [258, 110] width 190 height 15
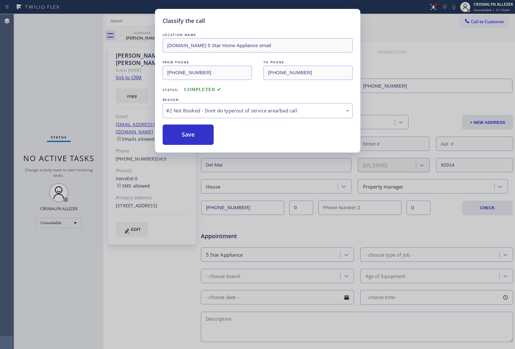
click at [195, 136] on button "Save" at bounding box center [188, 135] width 51 height 20
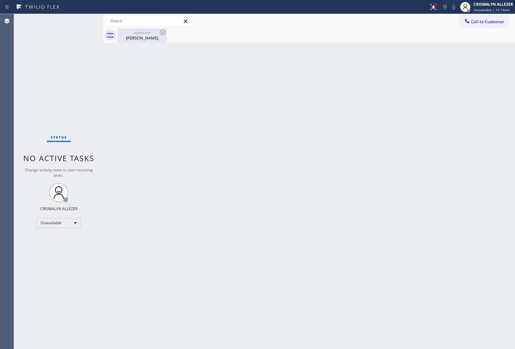
drag, startPoint x: 142, startPoint y: 38, endPoint x: 157, endPoint y: 37, distance: 15.0
click at [149, 40] on div "Robert Thompson" at bounding box center [142, 38] width 48 height 6
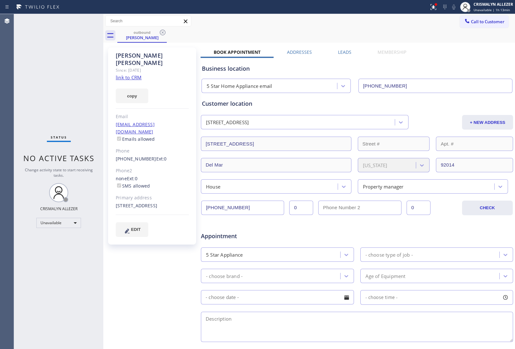
click at [338, 51] on label "Leads" at bounding box center [344, 52] width 13 height 6
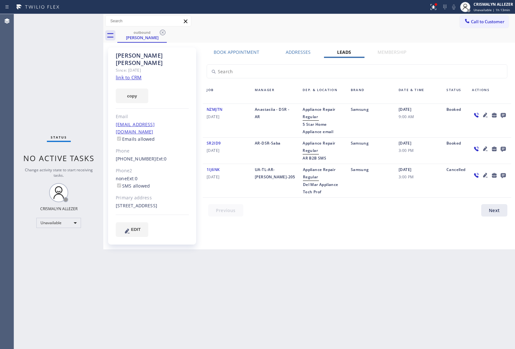
click at [502, 116] on icon at bounding box center [502, 115] width 5 height 5
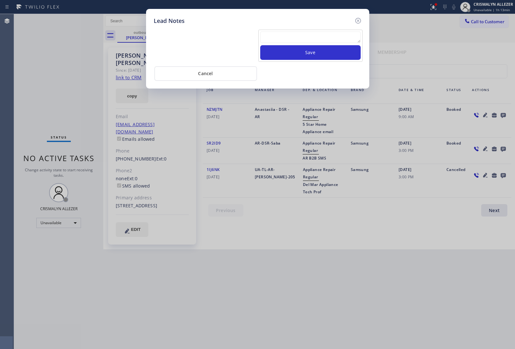
click at [308, 39] on textarea at bounding box center [310, 37] width 100 height 11
paste textarea "no answer | pls xfer here cx cb"
type textarea "no answer | pls xfer here cx cb"
click at [314, 52] on button "Save" at bounding box center [310, 52] width 100 height 15
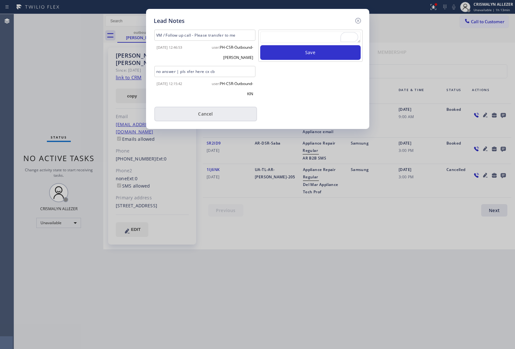
click at [209, 116] on button "Cancel" at bounding box center [205, 114] width 103 height 15
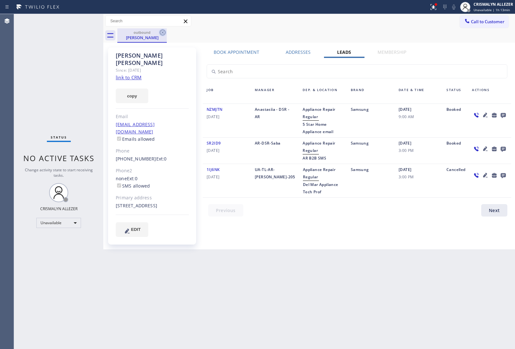
drag, startPoint x: 163, startPoint y: 33, endPoint x: 156, endPoint y: 3, distance: 30.9
click at [163, 32] on icon at bounding box center [163, 33] width 6 height 6
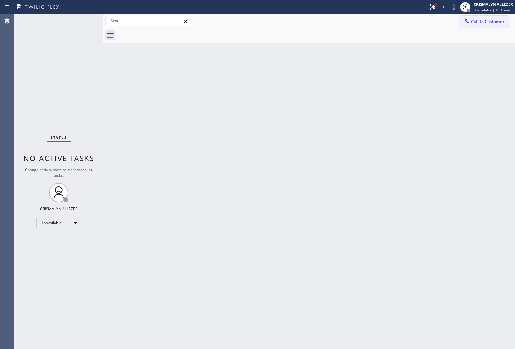
drag, startPoint x: 488, startPoint y: 23, endPoint x: 480, endPoint y: 26, distance: 8.7
click at [486, 24] on span "Call to Customer" at bounding box center [487, 22] width 33 height 6
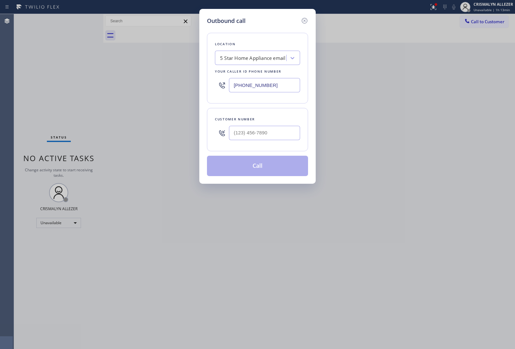
drag, startPoint x: 286, startPoint y: 80, endPoint x: 137, endPoint y: 74, distance: 148.6
click at [213, 84] on div "Location 5 Star Home Appliance email Your caller id phone number [PHONE_NUMBER]" at bounding box center [257, 68] width 101 height 71
paste input "626) 261-7445"
type input "[PHONE_NUMBER]"
click at [276, 135] on input "(___) ___-____" at bounding box center [264, 133] width 71 height 14
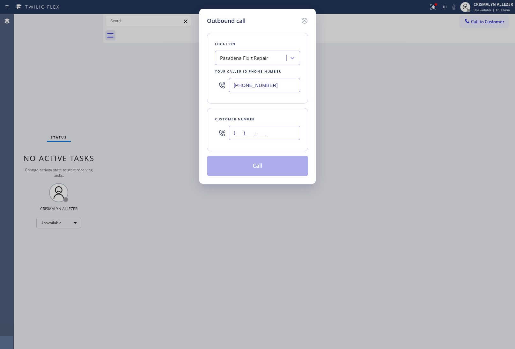
paste input "626) 798-6135"
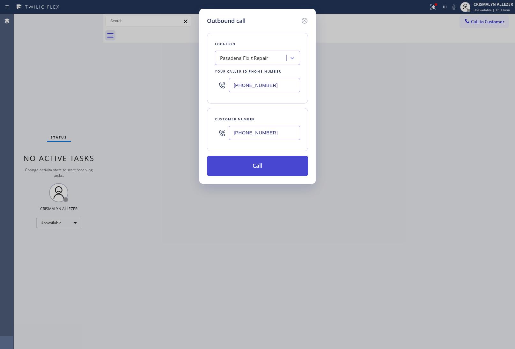
type input "[PHONE_NUMBER]"
click at [260, 167] on button "Call" at bounding box center [257, 166] width 101 height 20
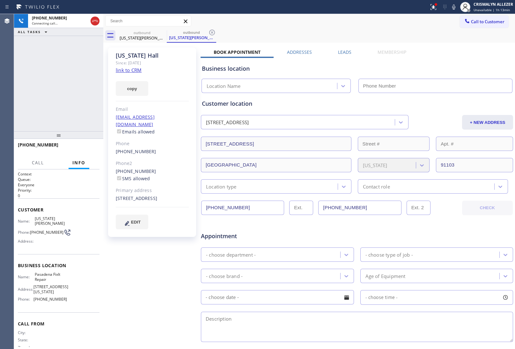
click at [133, 69] on link "link to CRM" at bounding box center [129, 70] width 26 height 6
type input "[PHONE_NUMBER]"
click at [83, 150] on span "HANG UP" at bounding box center [84, 148] width 19 height 4
click at [82, 151] on button "HANG UP" at bounding box center [85, 147] width 30 height 9
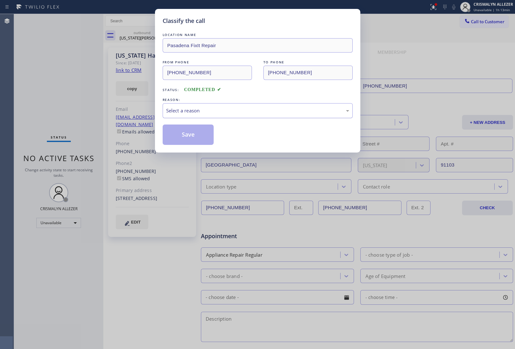
drag, startPoint x: 248, startPoint y: 115, endPoint x: 240, endPoint y: 117, distance: 8.3
click at [247, 114] on div "Select a reason" at bounding box center [257, 110] width 183 height 7
click at [184, 135] on button "Save" at bounding box center [188, 135] width 51 height 20
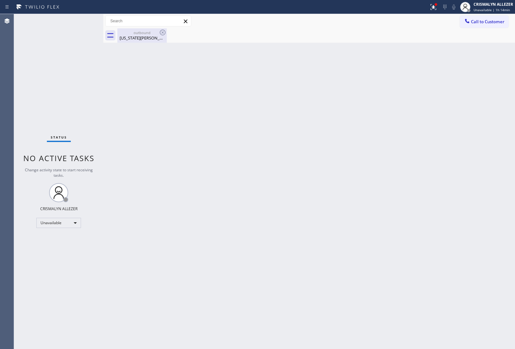
click at [144, 37] on div "[US_STATE][PERSON_NAME]" at bounding box center [142, 38] width 48 height 6
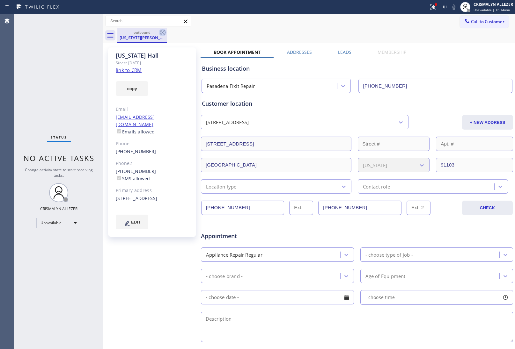
click at [162, 35] on icon at bounding box center [163, 33] width 6 height 6
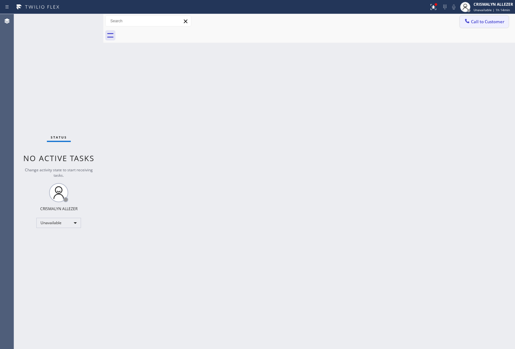
click at [486, 21] on span "Call to Customer" at bounding box center [487, 22] width 33 height 6
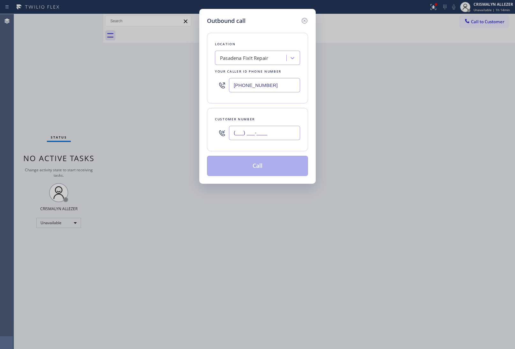
click at [281, 128] on input "(___) ___-____" at bounding box center [264, 133] width 71 height 14
paste input "626) 630-7344"
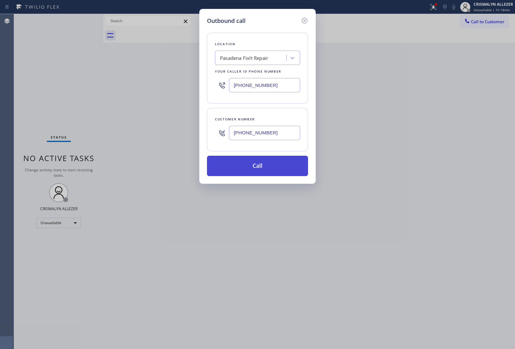
type input "[PHONE_NUMBER]"
click at [262, 174] on button "Call" at bounding box center [257, 166] width 101 height 20
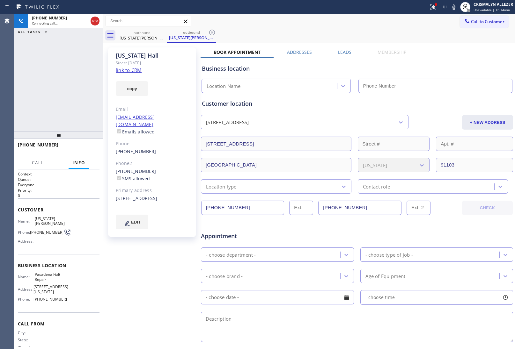
type input "[PHONE_NUMBER]"
click at [344, 51] on label "Leads" at bounding box center [344, 52] width 13 height 6
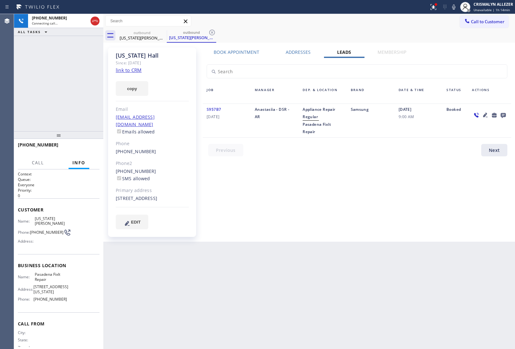
click at [502, 114] on icon at bounding box center [503, 115] width 8 height 8
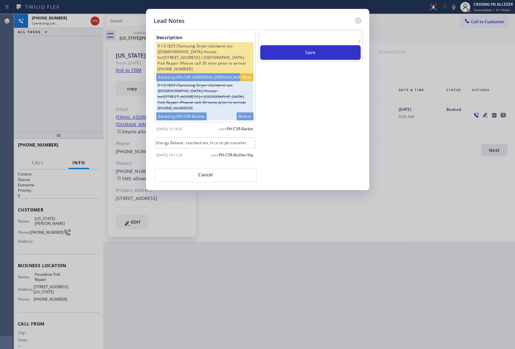
click at [313, 37] on textarea at bounding box center [310, 37] width 100 height 11
paste textarea "no answer | pls xfer here cx cb"
type textarea "no answer | pls xfer here cx cb"
click at [319, 54] on button "Save" at bounding box center [310, 52] width 100 height 15
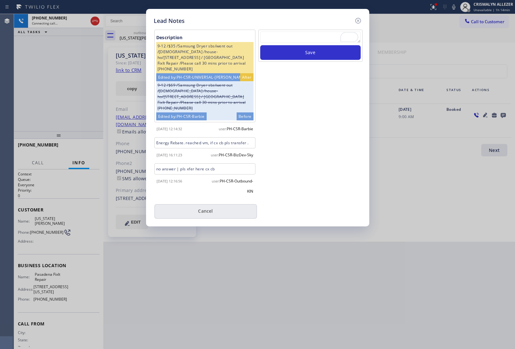
click at [199, 218] on button "Cancel" at bounding box center [205, 211] width 103 height 15
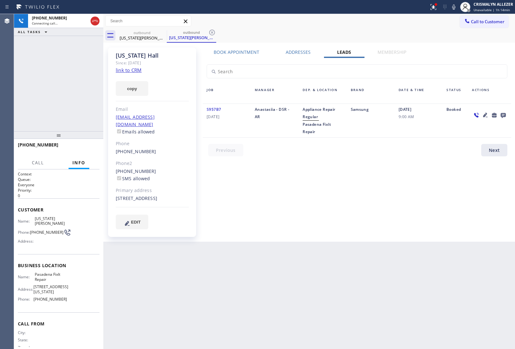
click at [233, 49] on label "Book Appointment" at bounding box center [237, 52] width 46 height 6
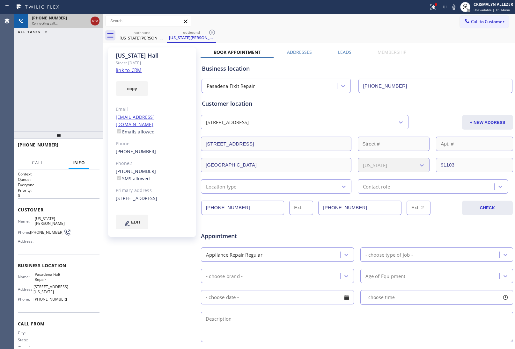
click at [98, 20] on div at bounding box center [95, 21] width 9 height 8
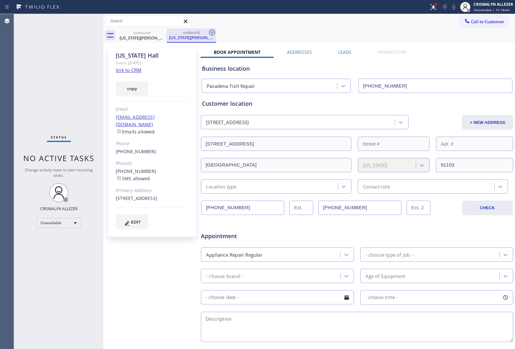
click at [209, 32] on icon at bounding box center [212, 33] width 8 height 8
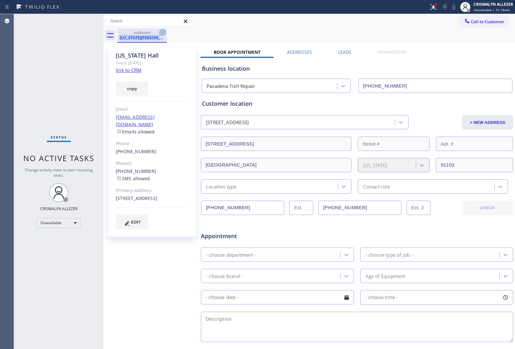
click at [165, 33] on div "outbound [US_STATE][PERSON_NAME]" at bounding box center [141, 35] width 49 height 14
click at [163, 31] on icon at bounding box center [163, 33] width 8 height 8
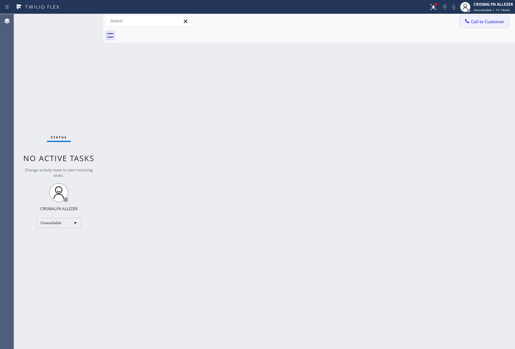
click at [485, 21] on span "Call to Customer" at bounding box center [487, 22] width 33 height 6
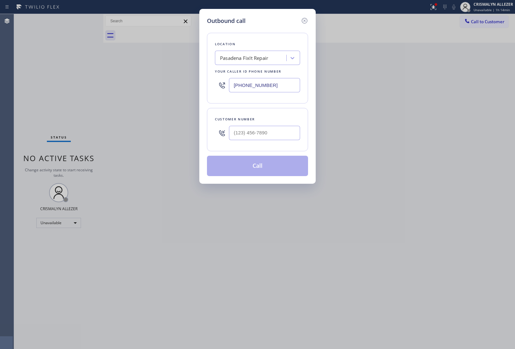
drag, startPoint x: 292, startPoint y: 87, endPoint x: 144, endPoint y: 76, distance: 148.6
click at [172, 79] on div "Outbound call Location [GEOGRAPHIC_DATA] FixIt Repair Your caller id phone numb…" at bounding box center [257, 174] width 515 height 349
paste input "714) 942-4220"
type input "[PHONE_NUMBER]"
click at [268, 132] on input "(___) ___-____" at bounding box center [264, 133] width 71 height 14
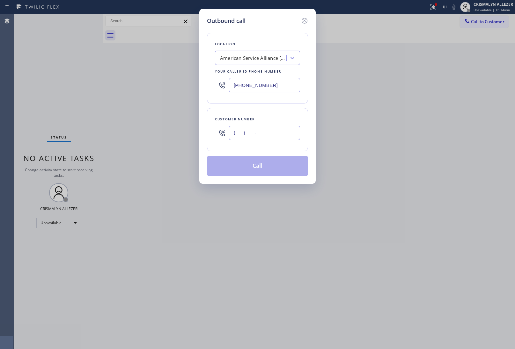
paste input "951) 850-0578"
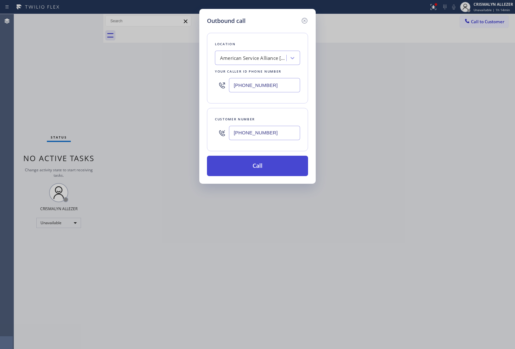
type input "[PHONE_NUMBER]"
click at [265, 170] on button "Call" at bounding box center [257, 166] width 101 height 20
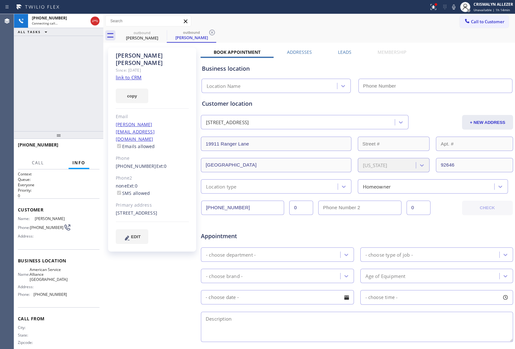
click at [128, 81] on div "copy" at bounding box center [152, 92] width 73 height 22
click at [127, 74] on link "link to CRM" at bounding box center [129, 77] width 26 height 6
type input "[PHONE_NUMBER]"
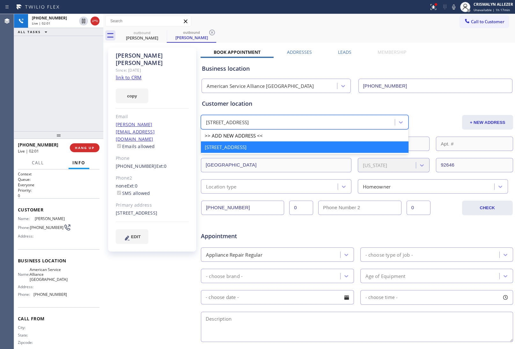
drag, startPoint x: 294, startPoint y: 119, endPoint x: 308, endPoint y: 121, distance: 14.3
click at [249, 121] on div "[STREET_ADDRESS]" at bounding box center [227, 122] width 43 height 7
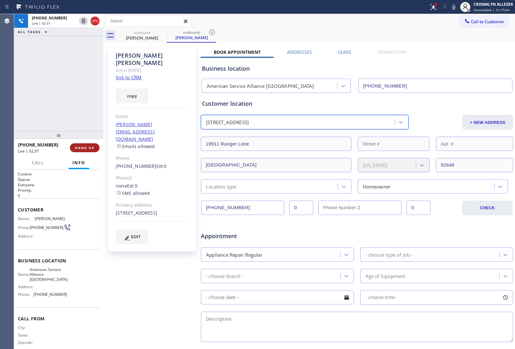
click at [86, 148] on span "HANG UP" at bounding box center [84, 148] width 19 height 4
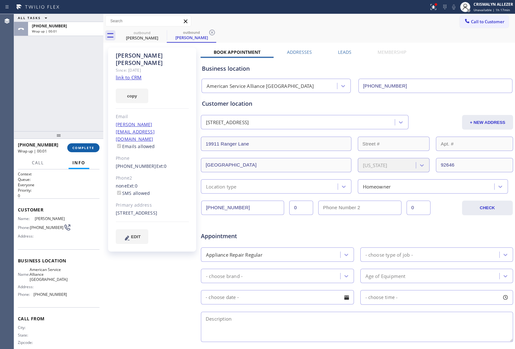
click at [78, 152] on button "COMPLETE" at bounding box center [83, 147] width 32 height 9
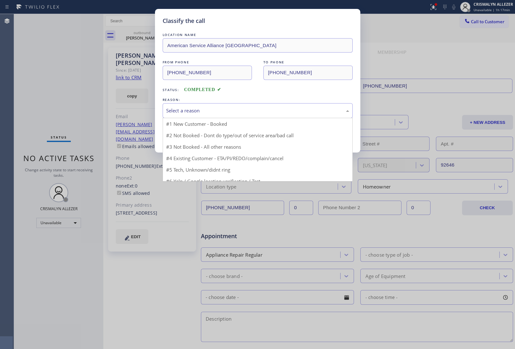
click at [284, 115] on div "Select a reason" at bounding box center [258, 110] width 190 height 15
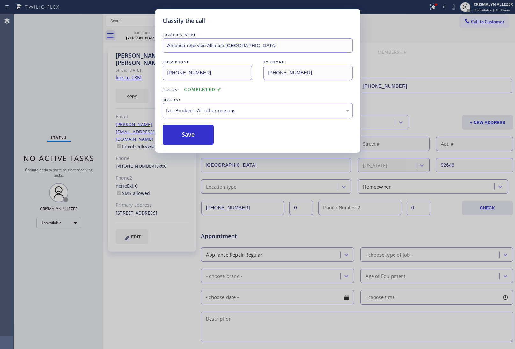
click at [194, 136] on button "Save" at bounding box center [188, 135] width 51 height 20
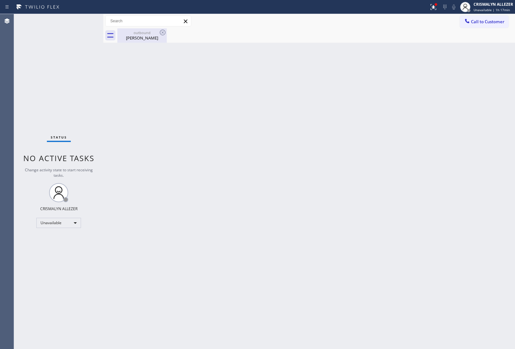
click at [144, 37] on div "[PERSON_NAME]" at bounding box center [142, 38] width 48 height 6
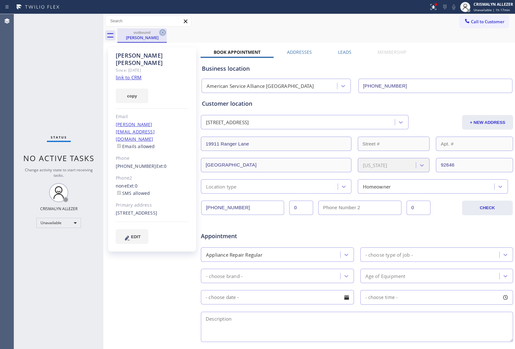
click at [163, 33] on icon at bounding box center [163, 33] width 6 height 6
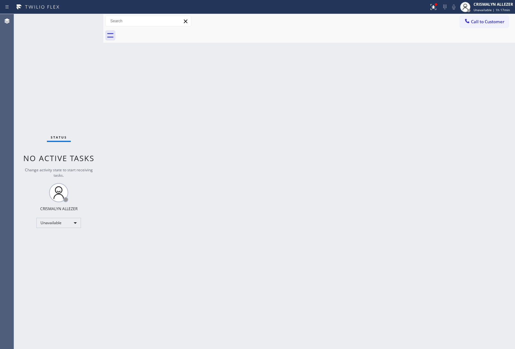
drag, startPoint x: 484, startPoint y: 21, endPoint x: 382, endPoint y: 90, distance: 123.6
click at [484, 21] on span "Call to Customer" at bounding box center [487, 22] width 33 height 6
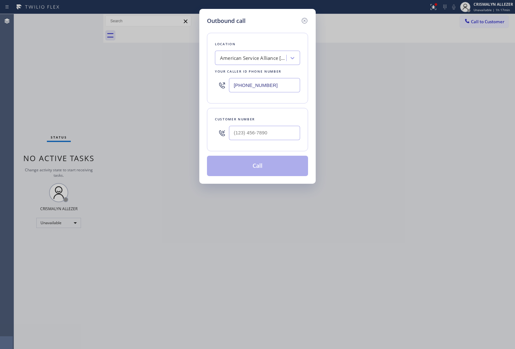
drag, startPoint x: 286, startPoint y: 83, endPoint x: 158, endPoint y: 83, distance: 127.2
click at [167, 83] on div "Outbound call Location American Service Alliance [GEOGRAPHIC_DATA] Your caller …" at bounding box center [257, 174] width 515 height 349
paste input "562) 414-641"
type input "[PHONE_NUMBER]"
click at [277, 137] on input "(___) ___-____" at bounding box center [264, 133] width 71 height 14
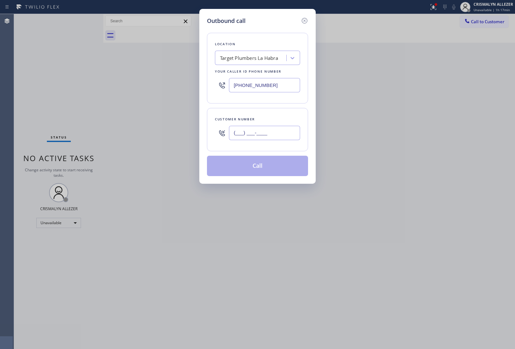
paste input "424) 296-6532"
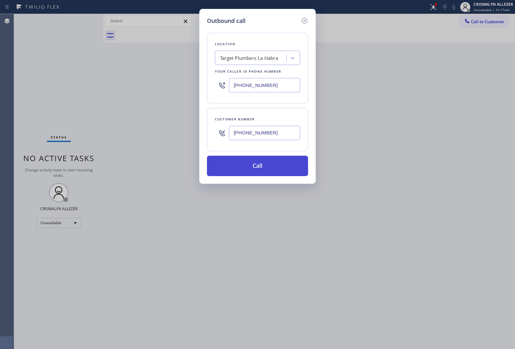
type input "[PHONE_NUMBER]"
drag, startPoint x: 257, startPoint y: 173, endPoint x: 355, endPoint y: 131, distance: 106.6
click at [259, 171] on button "Call" at bounding box center [257, 166] width 101 height 20
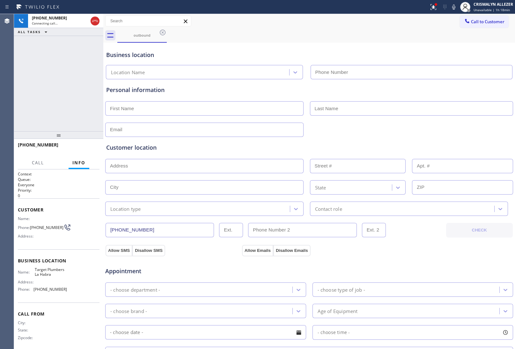
type input "[PHONE_NUMBER]"
click at [83, 147] on span "HANG UP" at bounding box center [84, 148] width 19 height 4
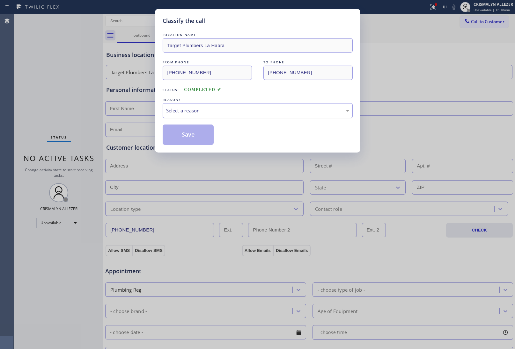
click at [257, 111] on div "Select a reason" at bounding box center [257, 110] width 183 height 7
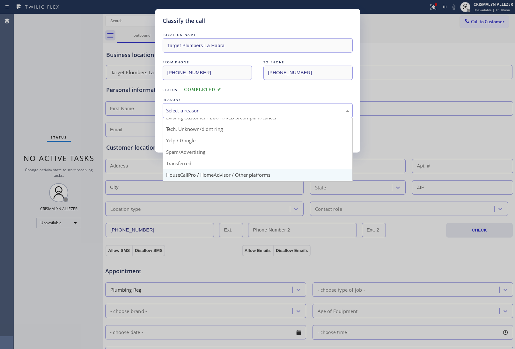
scroll to position [44, 0]
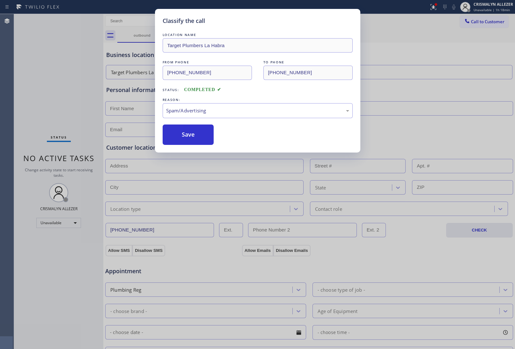
click at [191, 141] on button "Save" at bounding box center [188, 135] width 51 height 20
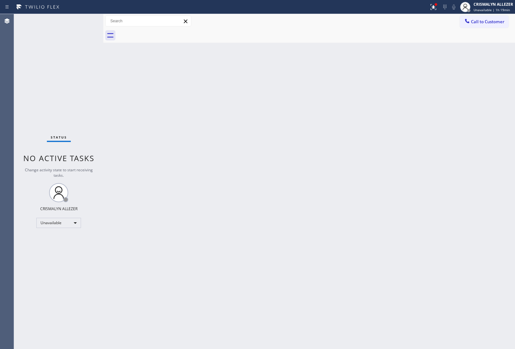
click at [494, 227] on div "Back to Dashboard Change Sender ID Customers Technicians Select a contact Outbo…" at bounding box center [308, 181] width 411 height 335
click at [479, 24] on span "Call to Customer" at bounding box center [487, 22] width 33 height 6
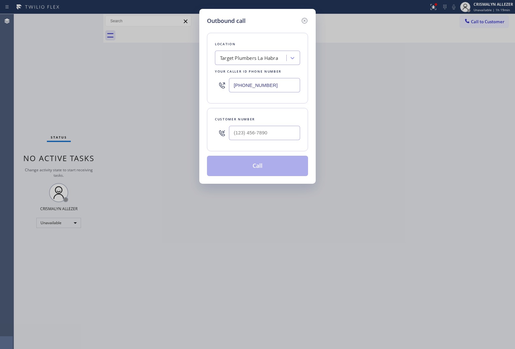
drag, startPoint x: 288, startPoint y: 89, endPoint x: 173, endPoint y: 85, distance: 115.7
click at [185, 86] on div "Outbound call Location Target Plumbers [GEOGRAPHIC_DATA] Your caller id phone n…" at bounding box center [257, 174] width 515 height 349
paste input "708) 367-3377"
type input "[PHONE_NUMBER]"
click at [276, 137] on input "(___) ___-____" at bounding box center [264, 133] width 71 height 14
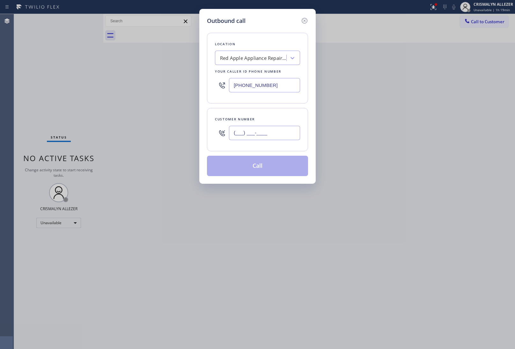
paste input "708) 890-5985"
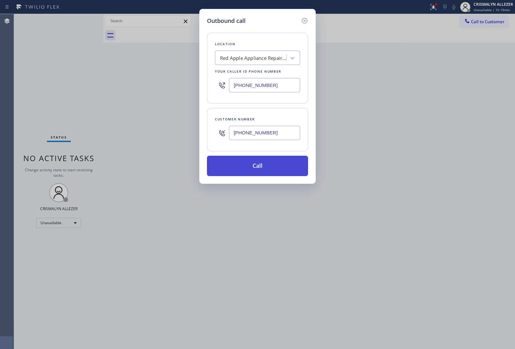
type input "[PHONE_NUMBER]"
click at [264, 170] on button "Call" at bounding box center [257, 166] width 101 height 20
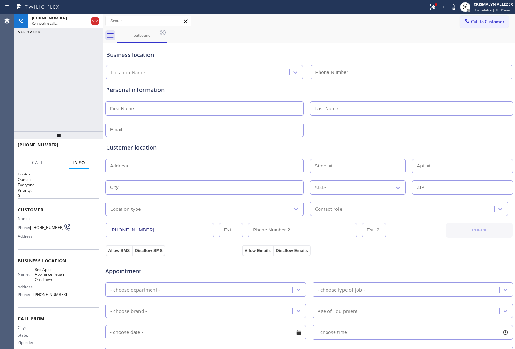
type input "[PHONE_NUMBER]"
drag, startPoint x: 93, startPoint y: 21, endPoint x: 89, endPoint y: 40, distance: 20.3
click at [93, 21] on icon at bounding box center [95, 21] width 8 height 8
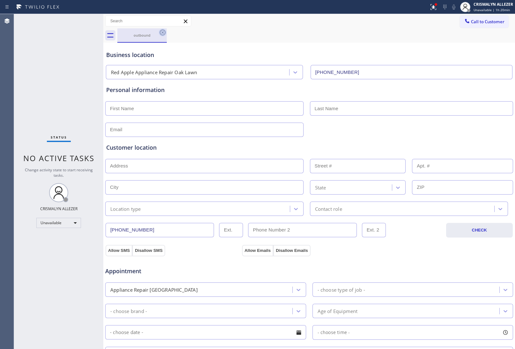
click at [162, 34] on icon at bounding box center [163, 33] width 8 height 8
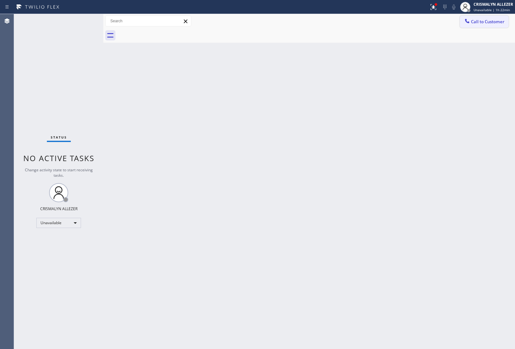
drag, startPoint x: 485, startPoint y: 21, endPoint x: 465, endPoint y: 29, distance: 21.1
click at [484, 22] on span "Call to Customer" at bounding box center [487, 22] width 33 height 6
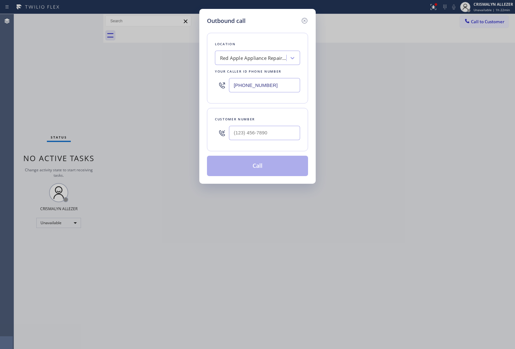
drag, startPoint x: 284, startPoint y: 83, endPoint x: 109, endPoint y: 81, distance: 175.0
click at [134, 84] on div "Outbound call Location Red Apple Appliance Repair Oak Lawn Your caller id phone…" at bounding box center [257, 174] width 515 height 349
paste input "20) 307-7285"
type input "[PHONE_NUMBER]"
click at [284, 129] on input "(___) ___-____" at bounding box center [264, 133] width 71 height 14
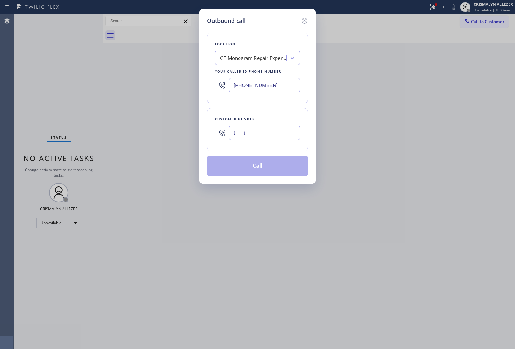
paste input "480) 589-7850"
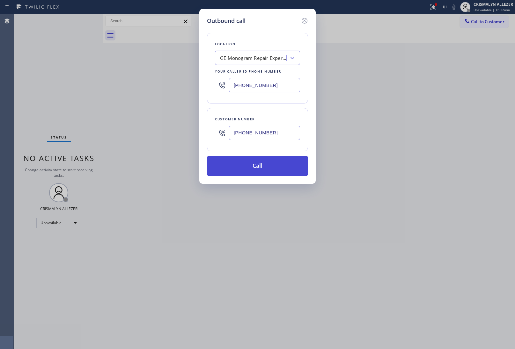
type input "[PHONE_NUMBER]"
click at [264, 168] on button "Call" at bounding box center [257, 166] width 101 height 20
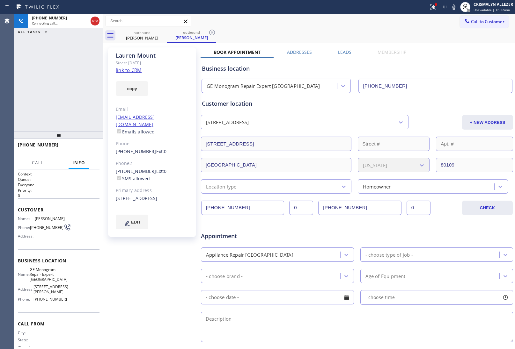
type input "[PHONE_NUMBER]"
click at [76, 147] on span "HANG UP" at bounding box center [84, 148] width 19 height 4
click at [77, 147] on span "HANG UP" at bounding box center [84, 148] width 19 height 4
click at [68, 150] on button "COMPLETE" at bounding box center [83, 147] width 32 height 9
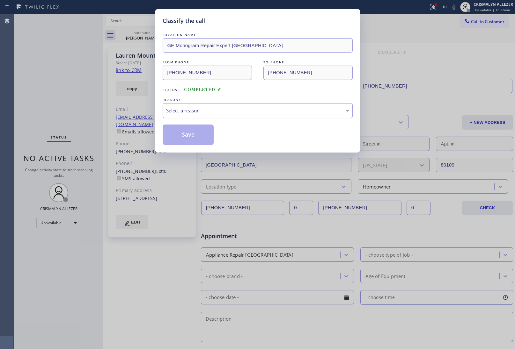
click at [243, 114] on div "Select a reason" at bounding box center [257, 110] width 183 height 7
click at [189, 138] on button "Save" at bounding box center [188, 135] width 51 height 20
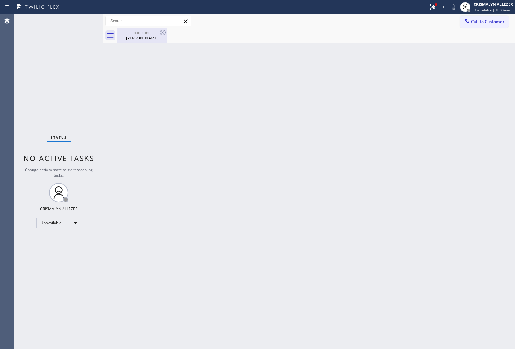
drag, startPoint x: 137, startPoint y: 38, endPoint x: 153, endPoint y: 34, distance: 16.2
click at [138, 38] on div "[PERSON_NAME]" at bounding box center [142, 38] width 48 height 6
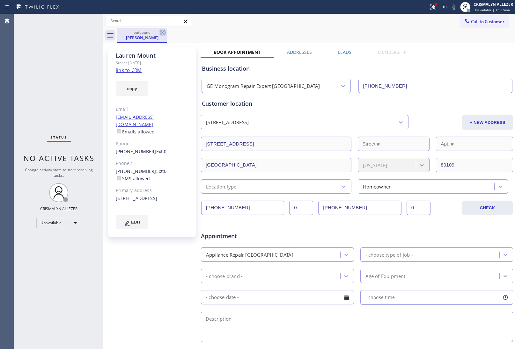
click at [161, 31] on icon at bounding box center [163, 33] width 8 height 8
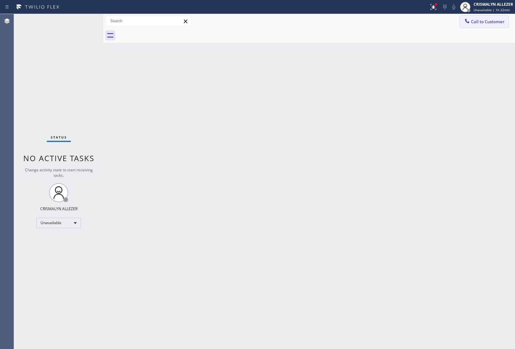
drag, startPoint x: 496, startPoint y: 24, endPoint x: 440, endPoint y: 44, distance: 59.4
click at [495, 24] on span "Call to Customer" at bounding box center [487, 22] width 33 height 6
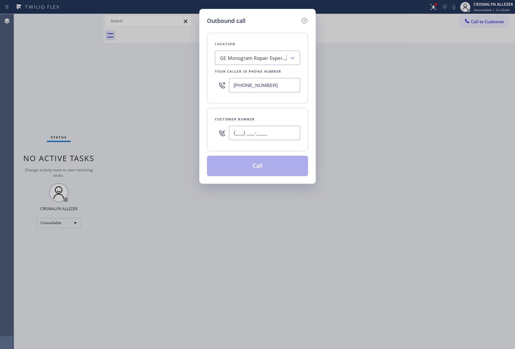
click at [278, 131] on input "(___) ___-____" at bounding box center [264, 133] width 71 height 14
paste input "480) 577-5465"
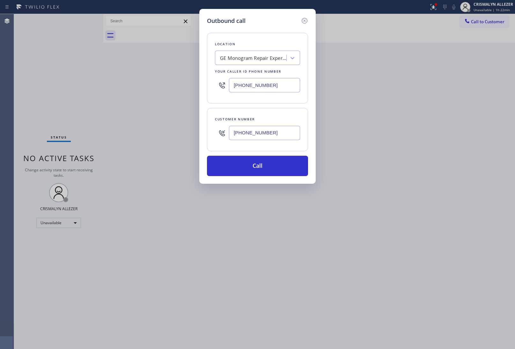
type input "[PHONE_NUMBER]"
click at [260, 166] on button "Call" at bounding box center [257, 166] width 101 height 20
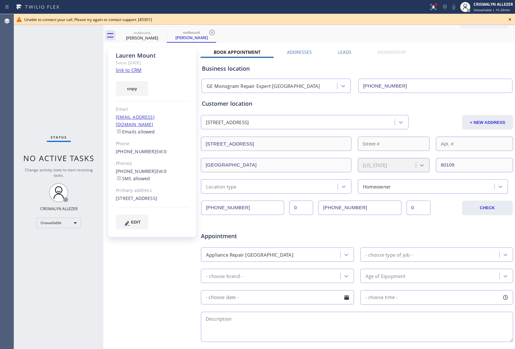
type input "[PHONE_NUMBER]"
click at [510, 18] on icon at bounding box center [510, 20] width 8 height 8
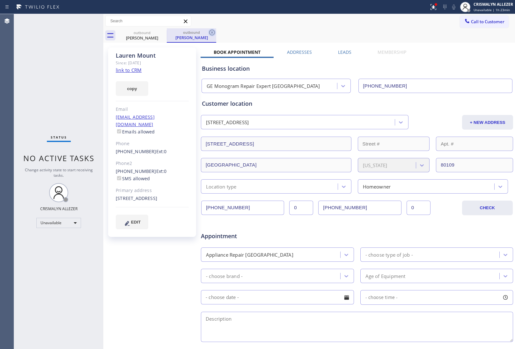
click at [208, 29] on icon at bounding box center [212, 33] width 8 height 8
click at [342, 53] on label "Leads" at bounding box center [344, 52] width 13 height 6
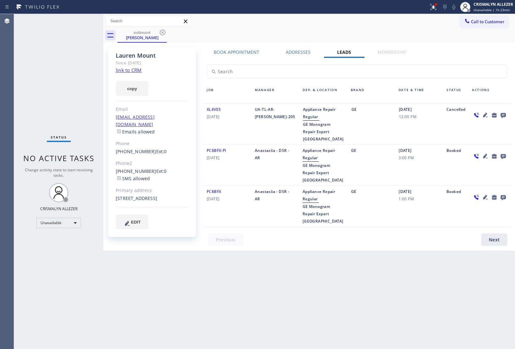
click at [502, 111] on icon at bounding box center [503, 115] width 8 height 8
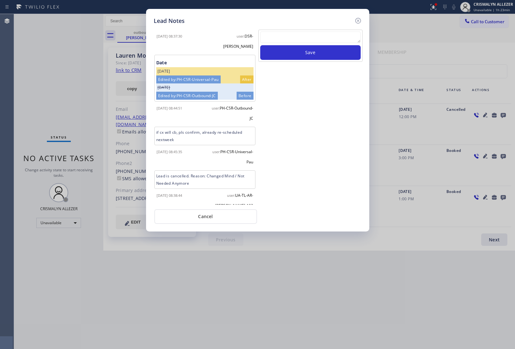
scroll to position [194, 0]
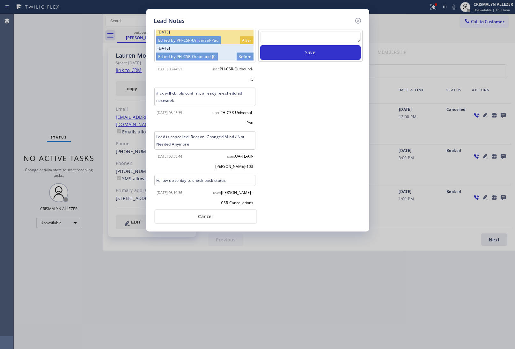
click at [308, 38] on textarea at bounding box center [310, 37] width 100 height 11
paste textarea "no answer | pls xfer here cx cb"
type textarea "no answer | pls xfer here cx cb"
click at [312, 56] on button "Save" at bounding box center [310, 52] width 100 height 15
click at [214, 219] on button "Cancel" at bounding box center [205, 216] width 103 height 15
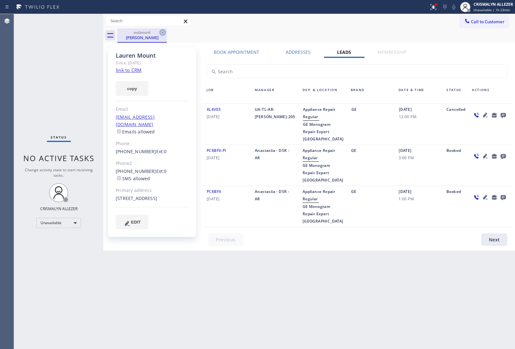
click at [165, 32] on icon at bounding box center [163, 33] width 6 height 6
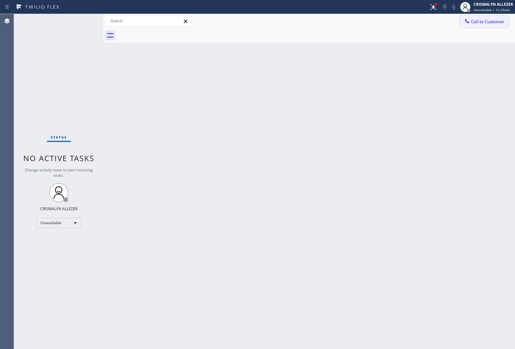
click at [475, 23] on span "Call to Customer" at bounding box center [487, 22] width 33 height 6
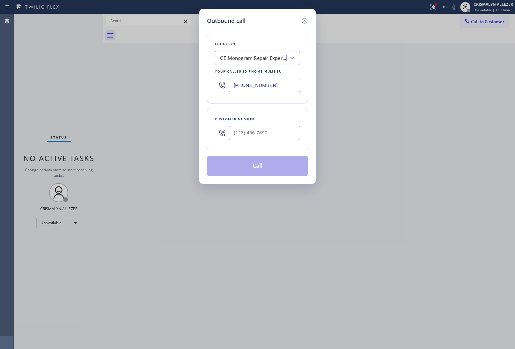
drag, startPoint x: 288, startPoint y: 88, endPoint x: 126, endPoint y: 84, distance: 162.2
click at [126, 84] on div "Outbound call Location GE Monogram Repair Expert [GEOGRAPHIC_DATA] Your caller …" at bounding box center [257, 174] width 515 height 349
paste input "562) 616-1744"
type input "[PHONE_NUMBER]"
click at [287, 137] on input "(___) ___-____" at bounding box center [264, 133] width 71 height 14
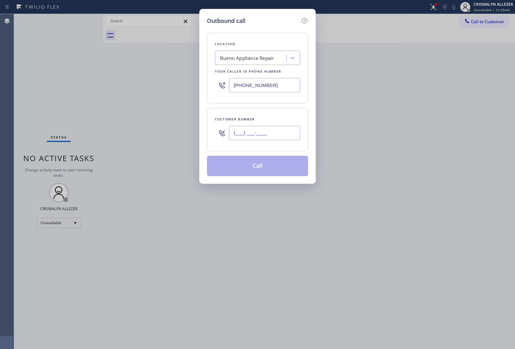
paste input "714) 768-1582"
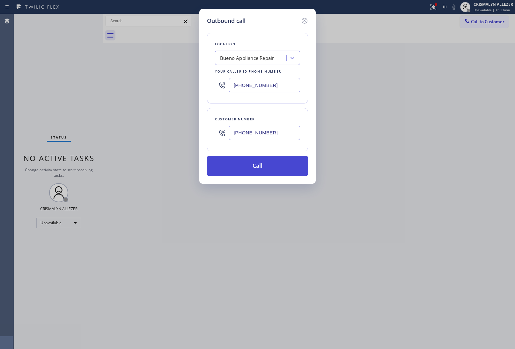
type input "[PHONE_NUMBER]"
drag, startPoint x: 260, startPoint y: 174, endPoint x: 275, endPoint y: 163, distance: 18.2
click at [261, 172] on button "Call" at bounding box center [257, 166] width 101 height 20
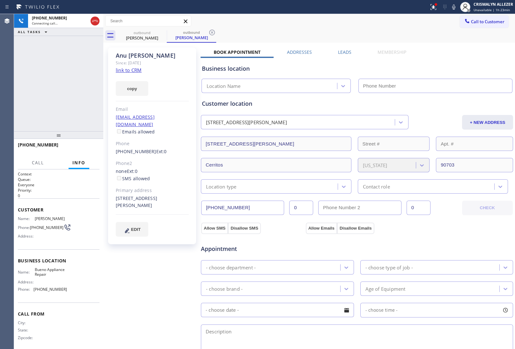
click at [125, 72] on link "link to CRM" at bounding box center [129, 70] width 26 height 6
type input "[PHONE_NUMBER]"
click at [78, 151] on button "HANG UP" at bounding box center [85, 147] width 30 height 9
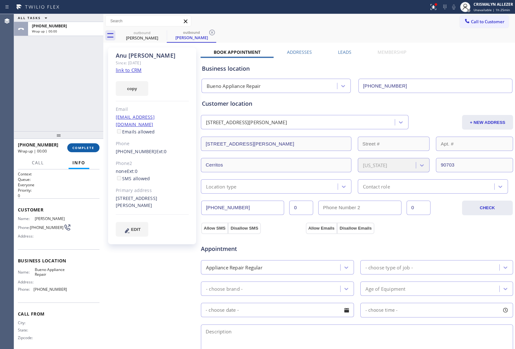
click at [78, 151] on button "COMPLETE" at bounding box center [83, 147] width 32 height 9
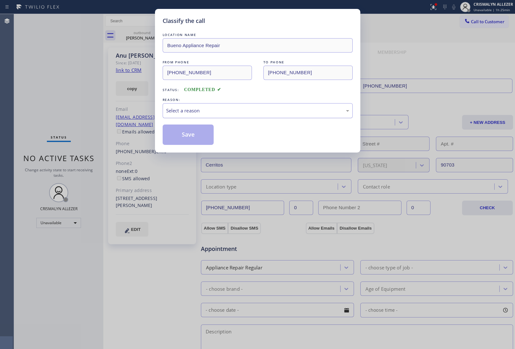
click at [257, 114] on div "Select a reason" at bounding box center [257, 110] width 183 height 7
click at [187, 138] on button "Save" at bounding box center [188, 135] width 51 height 20
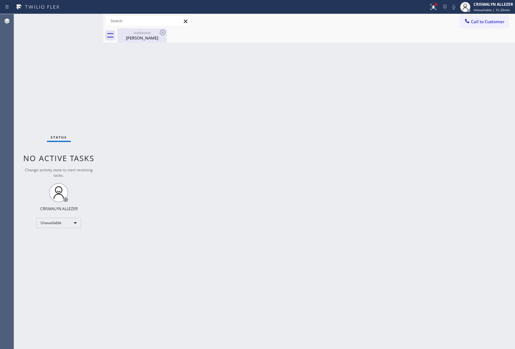
click at [136, 36] on div "[PERSON_NAME]" at bounding box center [142, 38] width 48 height 6
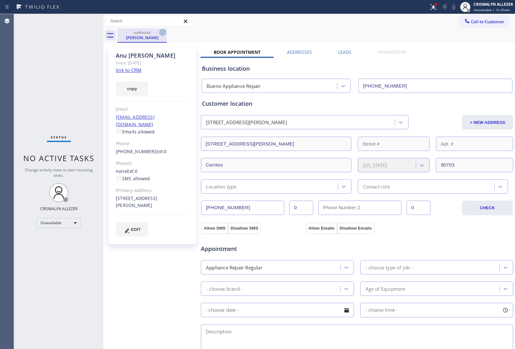
click at [164, 33] on icon at bounding box center [163, 33] width 8 height 8
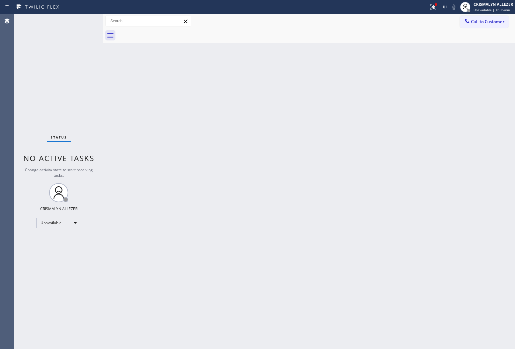
click at [491, 23] on span "Call to Customer" at bounding box center [487, 22] width 33 height 6
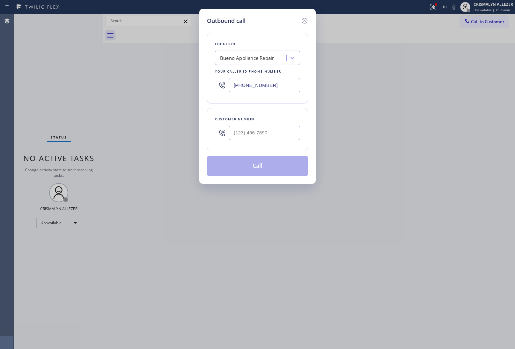
drag, startPoint x: 287, startPoint y: 89, endPoint x: 93, endPoint y: 85, distance: 194.8
click at [103, 85] on div "Outbound call Location Bueno Appliance Repair Your caller id phone number [PHON…" at bounding box center [257, 174] width 515 height 349
paste input "213) 474-7849"
type input "[PHONE_NUMBER]"
click at [267, 129] on input "(___) ___-____" at bounding box center [264, 133] width 71 height 14
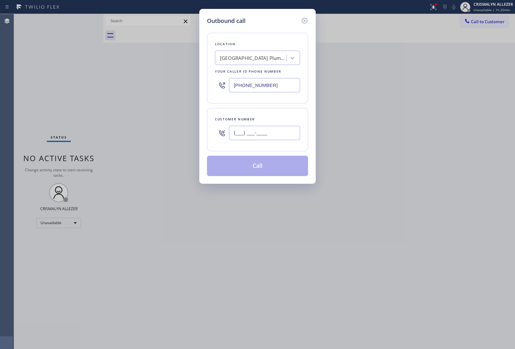
paste input "945) 201-1333"
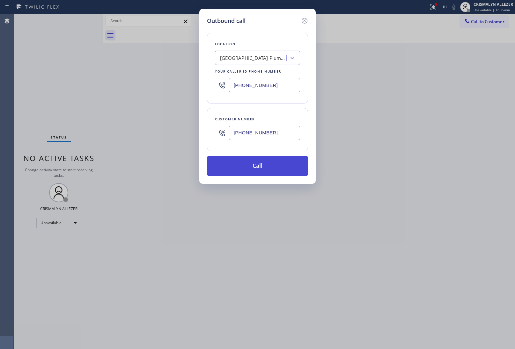
type input "[PHONE_NUMBER]"
click at [267, 166] on button "Call" at bounding box center [257, 166] width 101 height 20
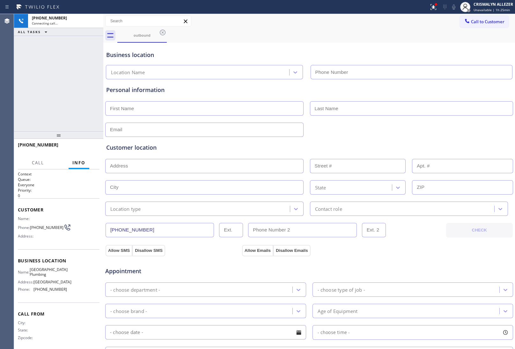
type input "[PHONE_NUMBER]"
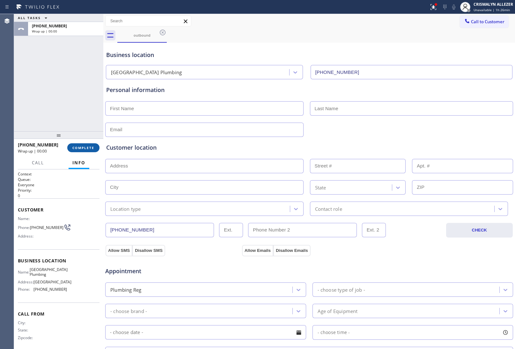
click at [77, 147] on span "COMPLETE" at bounding box center [83, 148] width 22 height 4
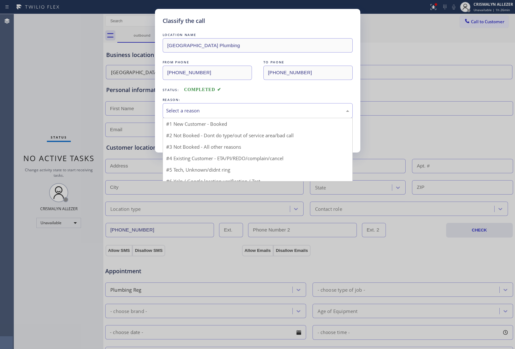
click at [242, 109] on div "Select a reason" at bounding box center [257, 110] width 183 height 7
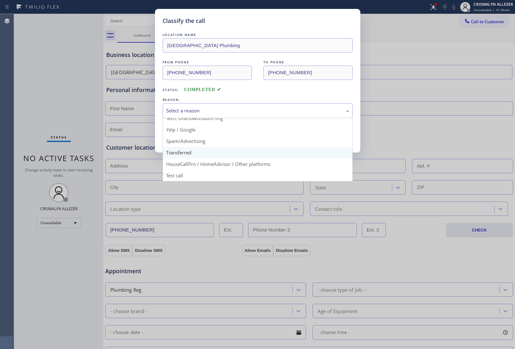
scroll to position [44, 0]
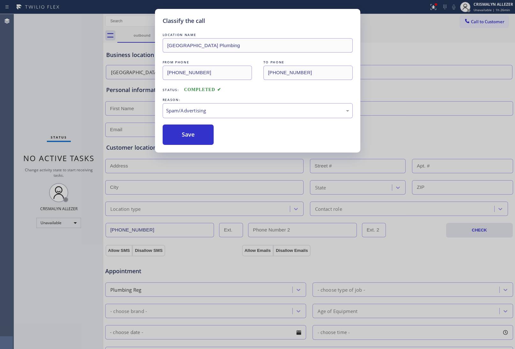
click at [204, 139] on button "Save" at bounding box center [188, 135] width 51 height 20
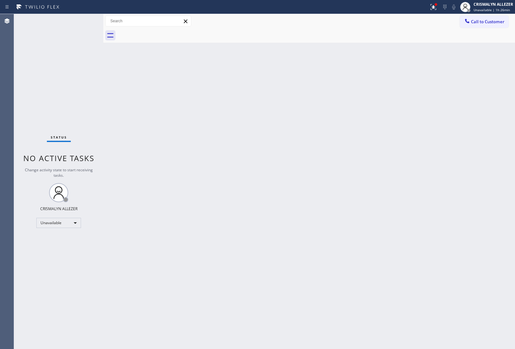
click at [437, 202] on div "Back to Dashboard Change Sender ID Customers Technicians Select a contact Outbo…" at bounding box center [308, 181] width 411 height 335
click at [483, 20] on span "Call to Customer" at bounding box center [487, 22] width 33 height 6
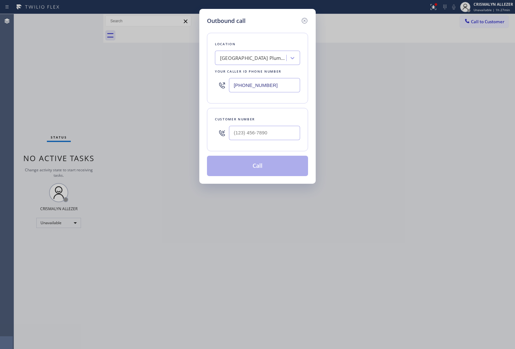
drag, startPoint x: 280, startPoint y: 85, endPoint x: 139, endPoint y: 80, distance: 141.3
click at [157, 81] on div "Outbound call Location [GEOGRAPHIC_DATA] Plumbing Your caller id phone number […" at bounding box center [257, 174] width 515 height 349
paste input "562) 653-4091"
type input "[PHONE_NUMBER]"
click at [268, 131] on input "(___) ___-____" at bounding box center [264, 133] width 71 height 14
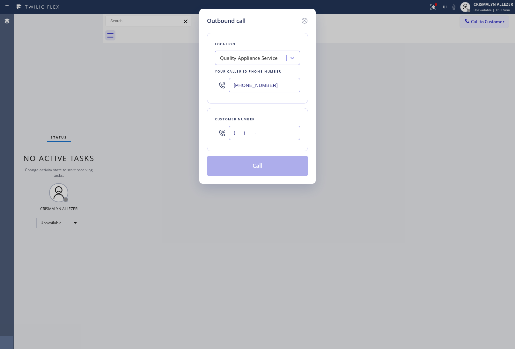
paste input "310) 850-9550"
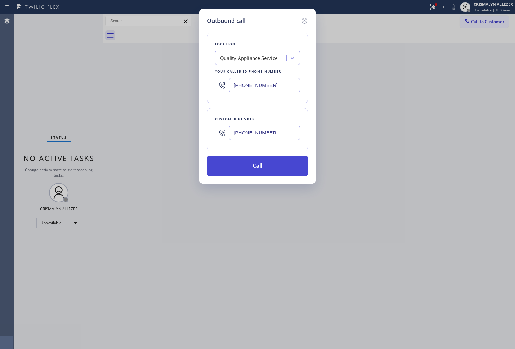
type input "[PHONE_NUMBER]"
click at [262, 168] on button "Call" at bounding box center [257, 166] width 101 height 20
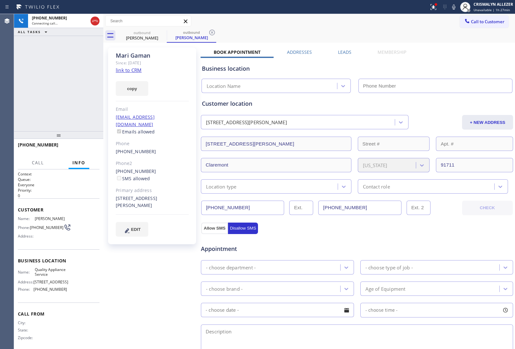
click at [137, 69] on link "link to CRM" at bounding box center [129, 70] width 26 height 6
type input "[PHONE_NUMBER]"
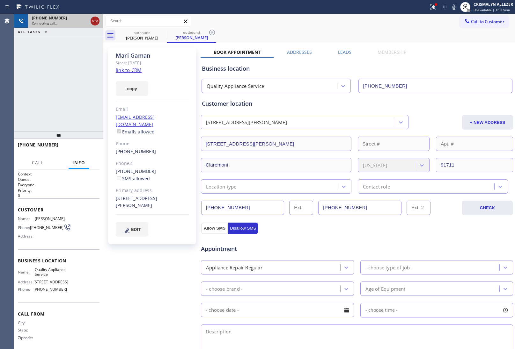
click at [93, 21] on icon at bounding box center [95, 21] width 8 height 8
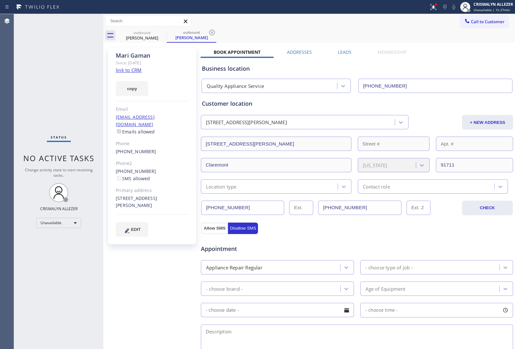
click at [342, 51] on label "Leads" at bounding box center [344, 52] width 13 height 6
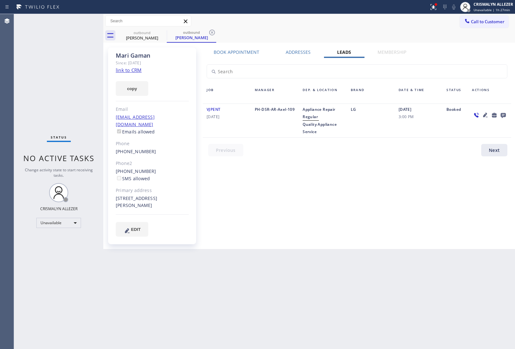
click at [504, 114] on icon at bounding box center [502, 115] width 5 height 5
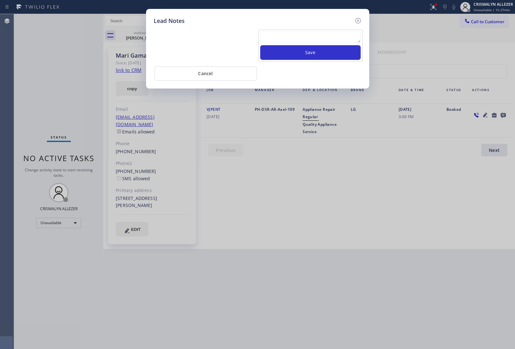
click at [305, 37] on textarea at bounding box center [310, 37] width 100 height 11
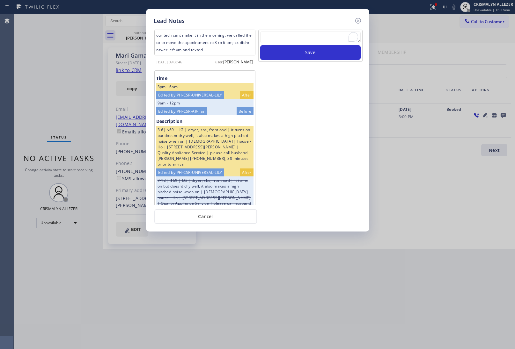
paste textarea "no answer | pls xfer here cx cb"
type textarea "no answer | pls xfer here cx cb"
click at [310, 55] on button "Save" at bounding box center [310, 52] width 100 height 15
click at [208, 220] on button "Cancel" at bounding box center [205, 216] width 103 height 15
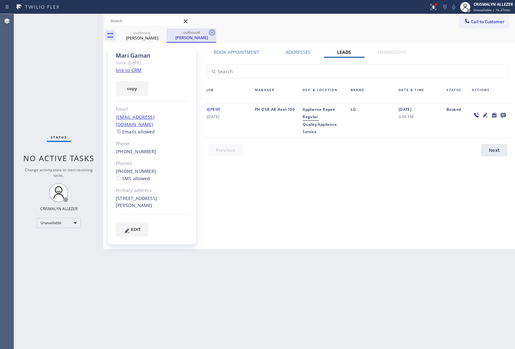
click at [213, 32] on icon at bounding box center [212, 33] width 6 height 6
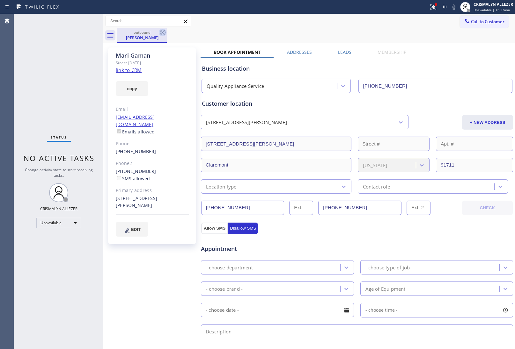
click at [163, 32] on icon at bounding box center [163, 33] width 6 height 6
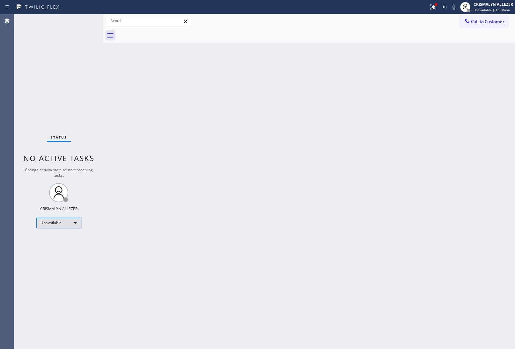
click at [74, 222] on div "Unavailable" at bounding box center [58, 223] width 45 height 10
click at [64, 257] on li "Break" at bounding box center [58, 256] width 43 height 8
